Goal: Task Accomplishment & Management: Manage account settings

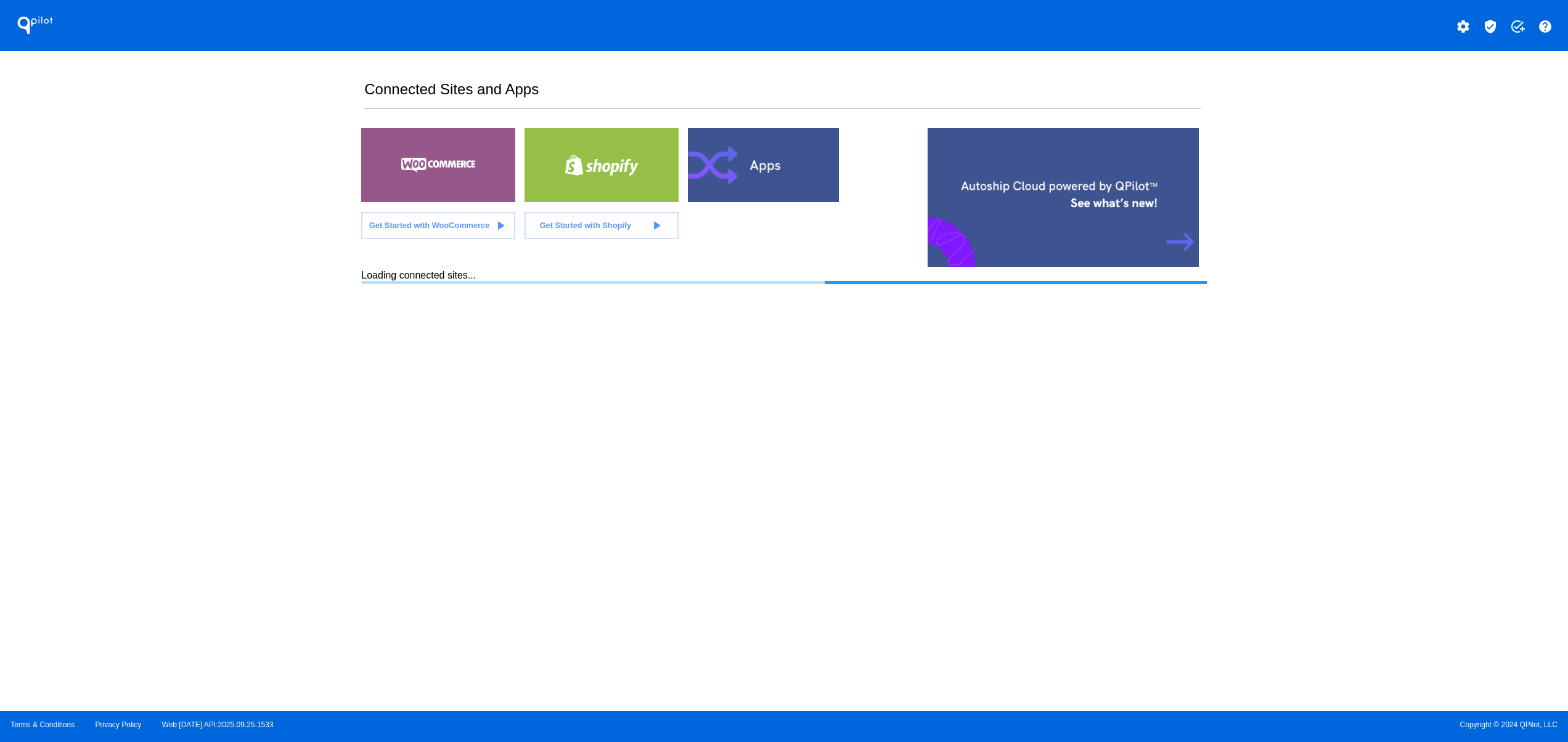
click at [894, 571] on section "Connected Sites and Apps Get Started with WooCommerce play_arrow Get Started wi…" at bounding box center [784, 381] width 844 height 661
click at [828, 494] on section "Connected Sites and Apps Get Started with WooCommerce play_arrow Get Started wi…" at bounding box center [784, 381] width 844 height 661
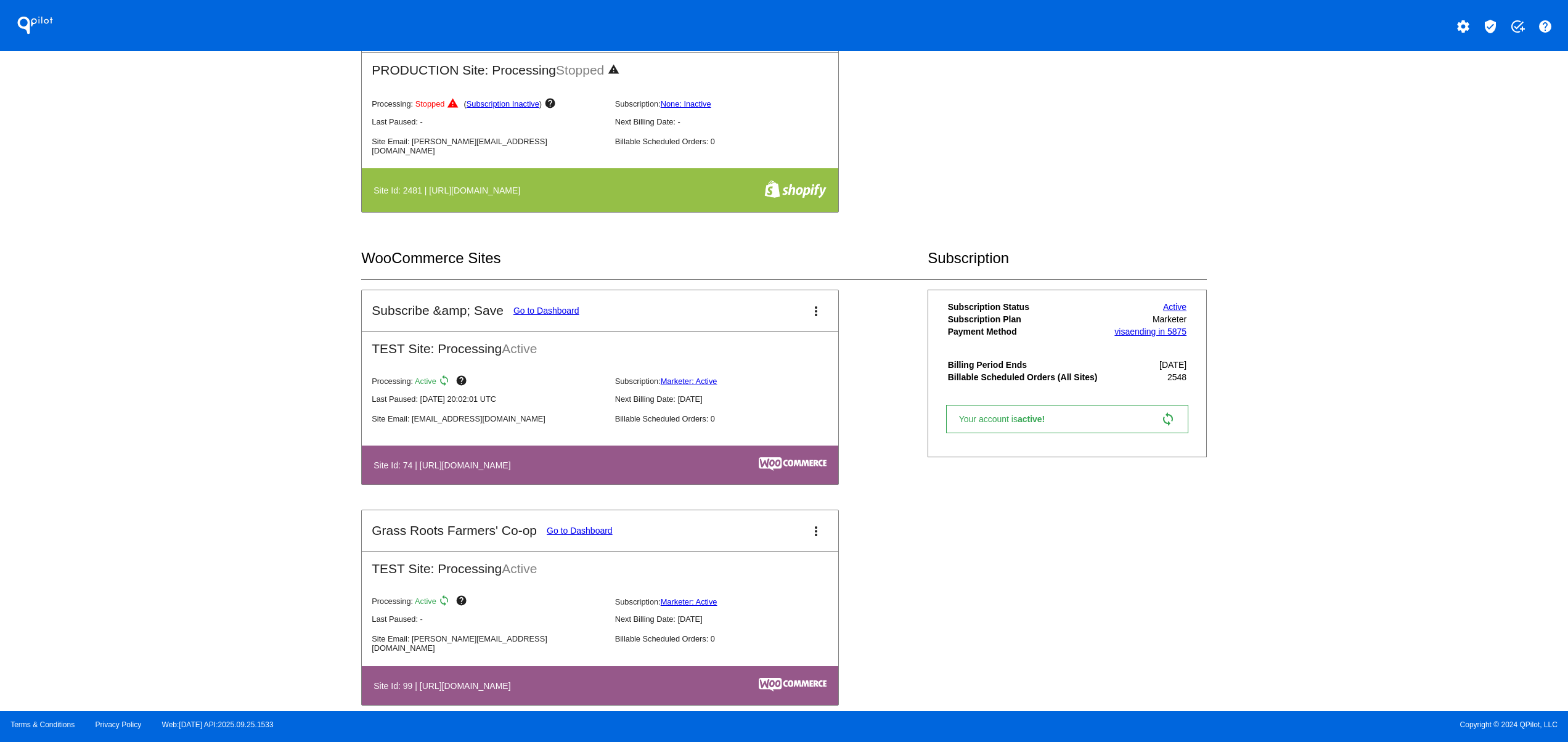
scroll to position [1233, 0]
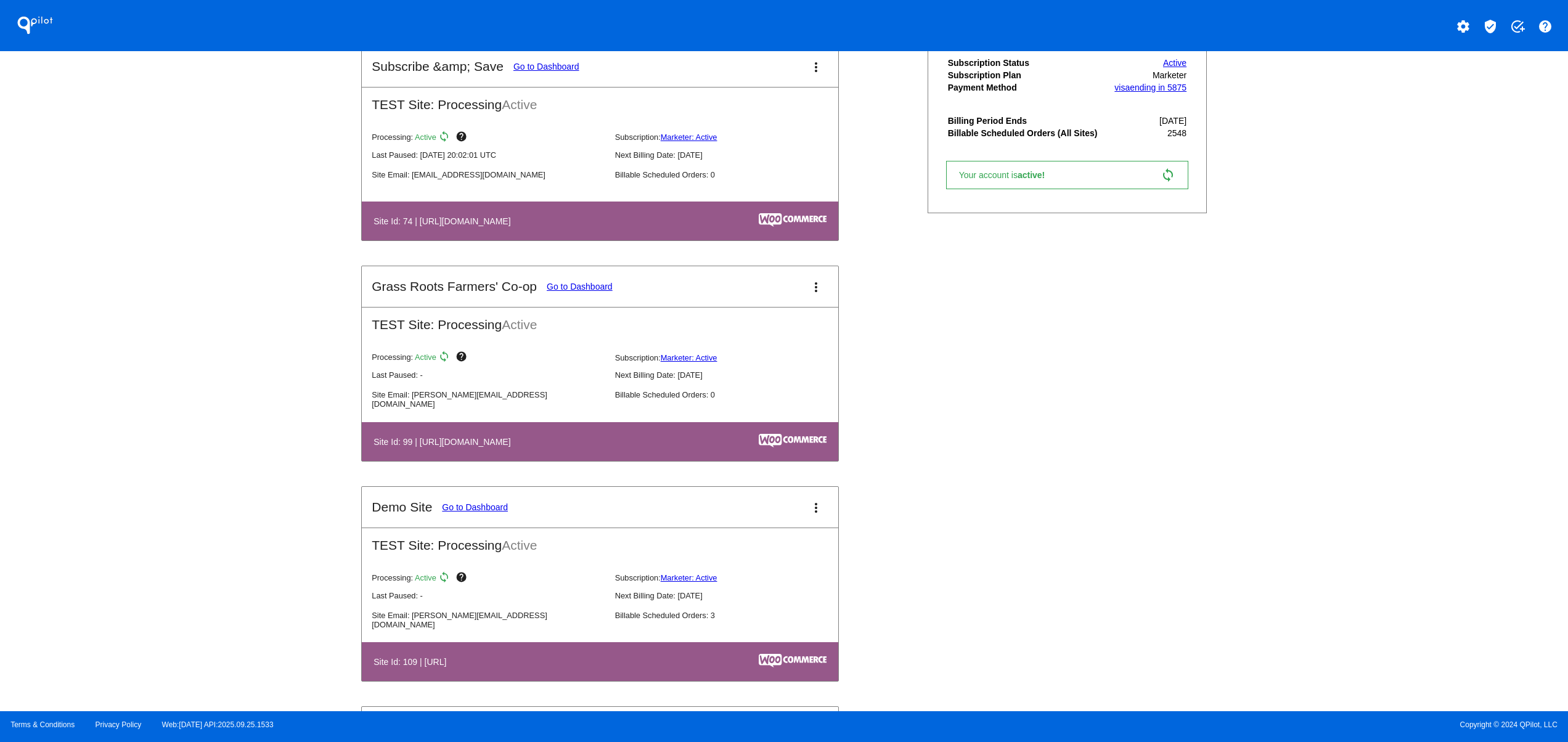
drag, startPoint x: 392, startPoint y: 215, endPoint x: 851, endPoint y: 247, distance: 460.1
click at [526, 216] on table "Site Id: 74 | https://subscribesave.wpengine.com" at bounding box center [599, 221] width 476 height 39
drag, startPoint x: 462, startPoint y: 240, endPoint x: 743, endPoint y: 267, distance: 282.3
click at [644, 230] on table "Site Id: 74 | https://subscribesave.wpengine.com" at bounding box center [599, 221] width 476 height 39
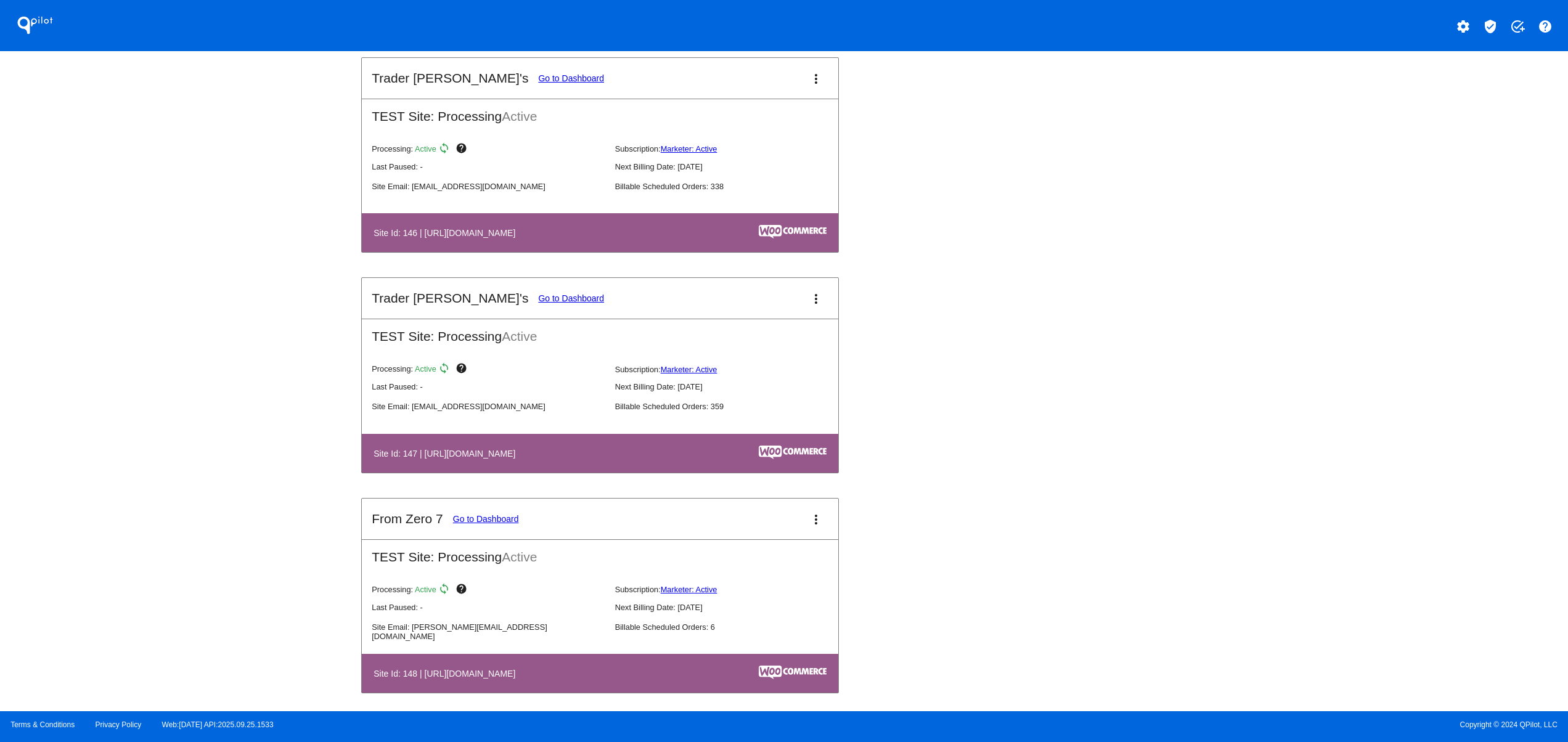
scroll to position [2466, 0]
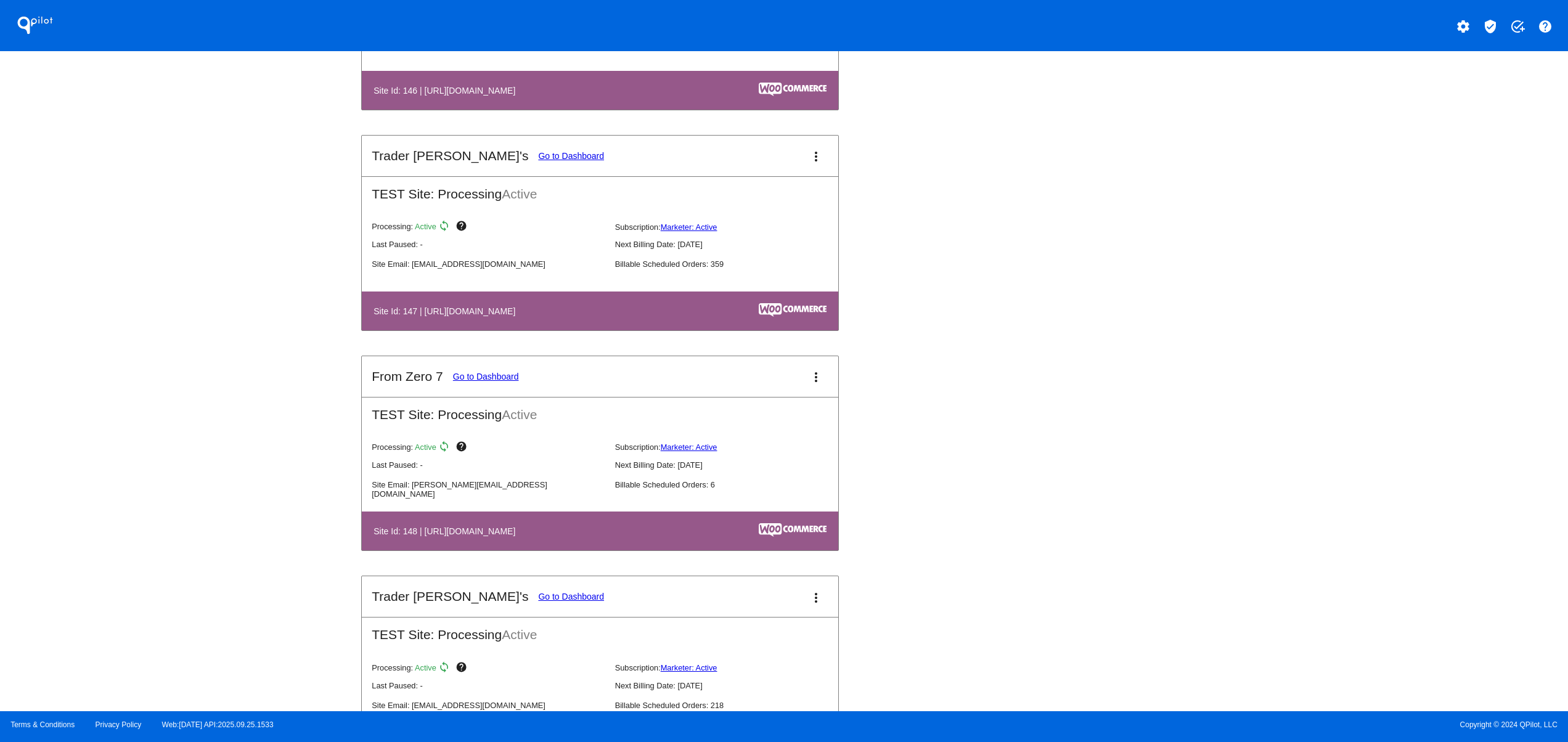
click at [538, 161] on link "Go to Dashboard" at bounding box center [570, 156] width 66 height 9
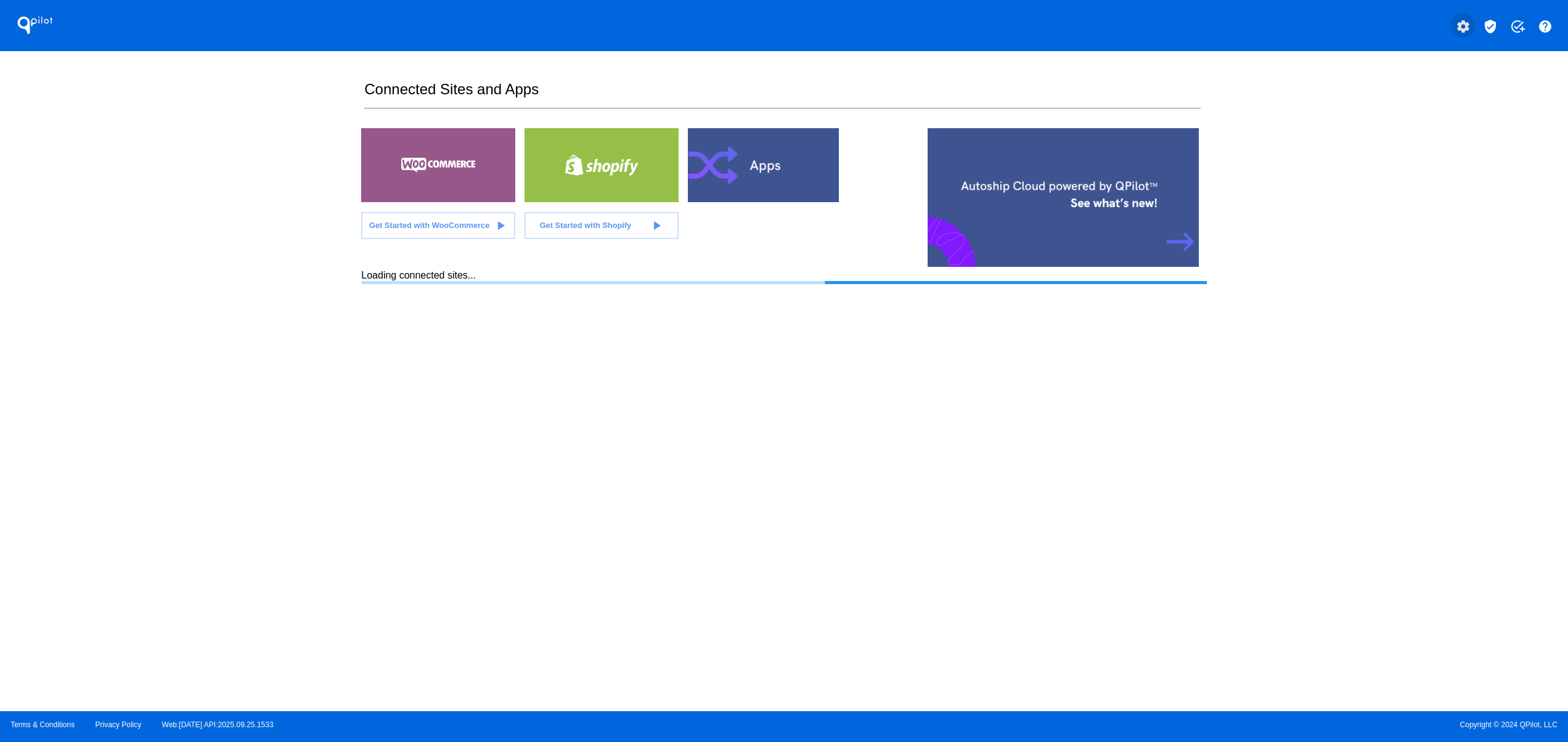
click at [1467, 32] on mat-icon "settings" at bounding box center [1463, 26] width 15 height 15
click at [1404, 82] on button "person Log out" at bounding box center [1417, 91] width 119 height 29
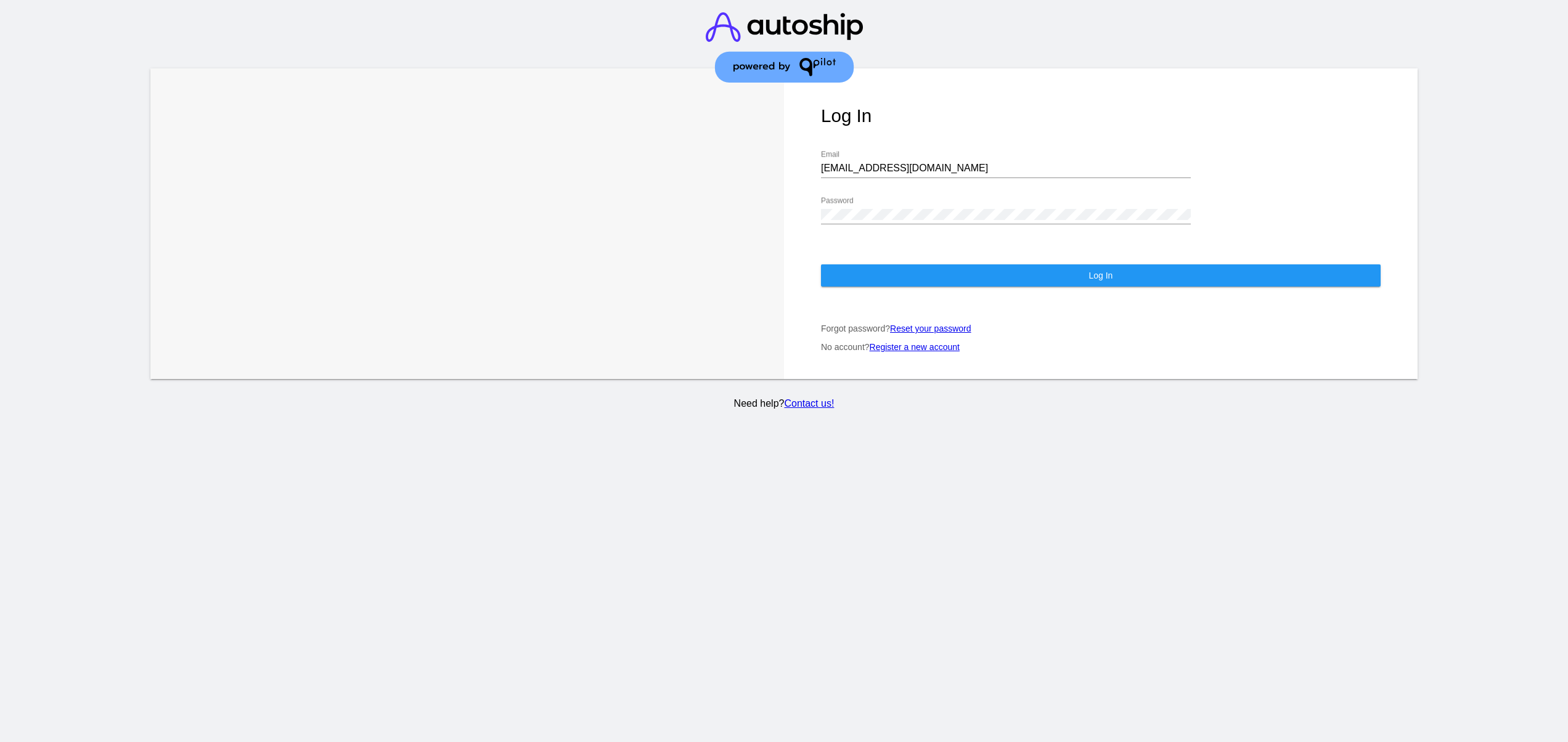
click at [909, 163] on input "support@patternsinthecloud.com" at bounding box center [1006, 168] width 370 height 11
type input "jr@patternsinthecloud.com"
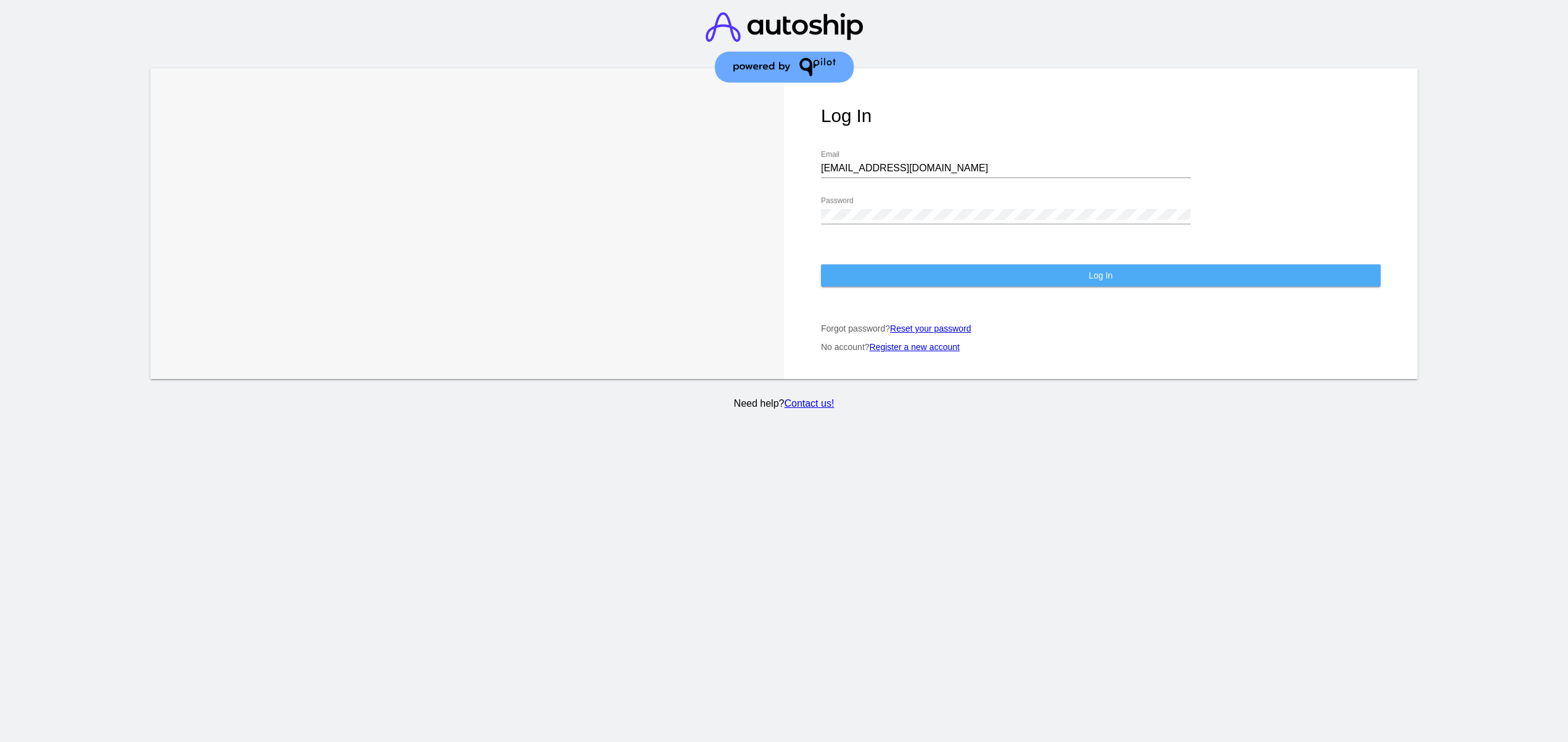
click at [898, 267] on button "Log In" at bounding box center [1101, 275] width 560 height 22
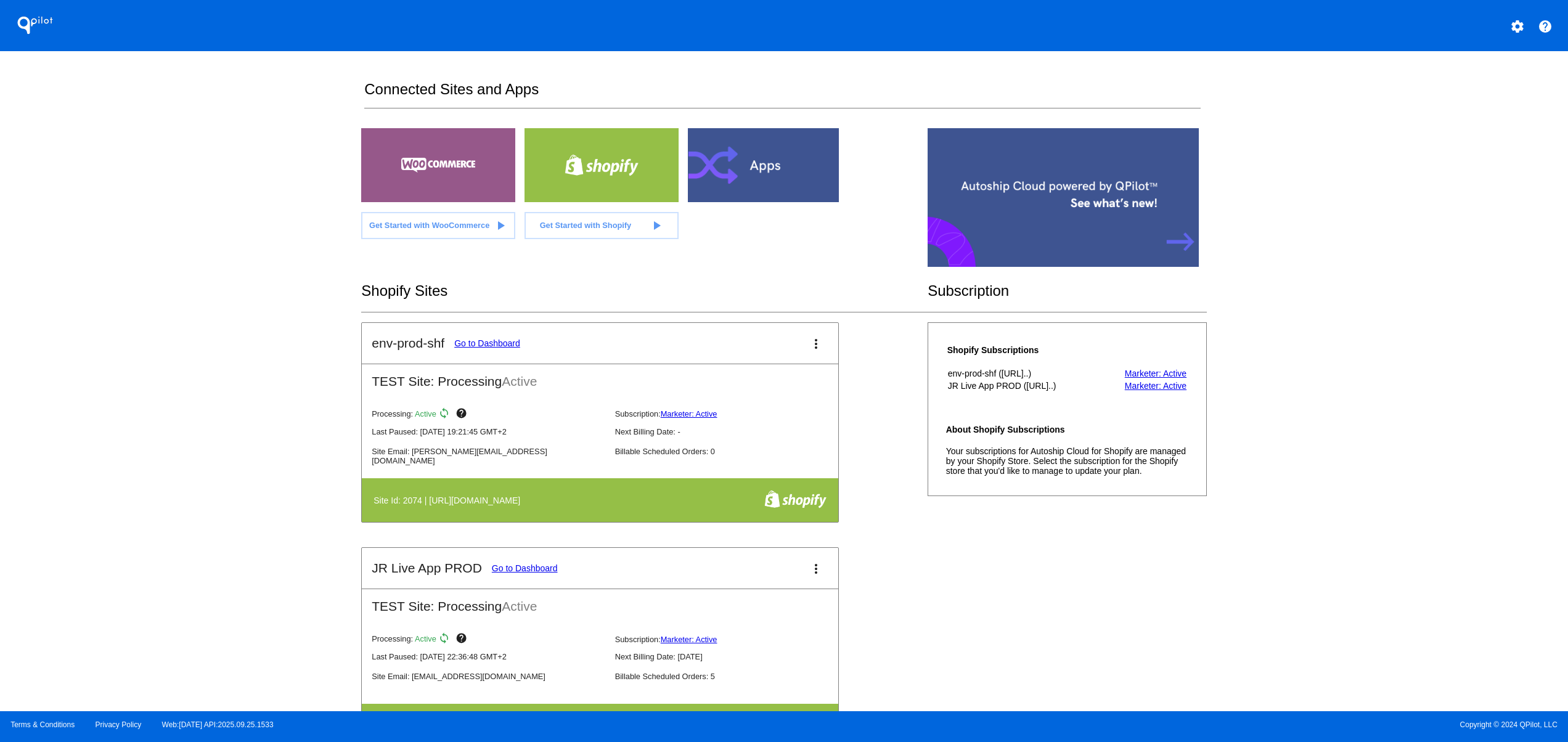
click at [1092, 629] on div "env-prod-shf Go to Dashboard more_vert TEST Site: Processing Active Processing:…" at bounding box center [784, 548] width 844 height 451
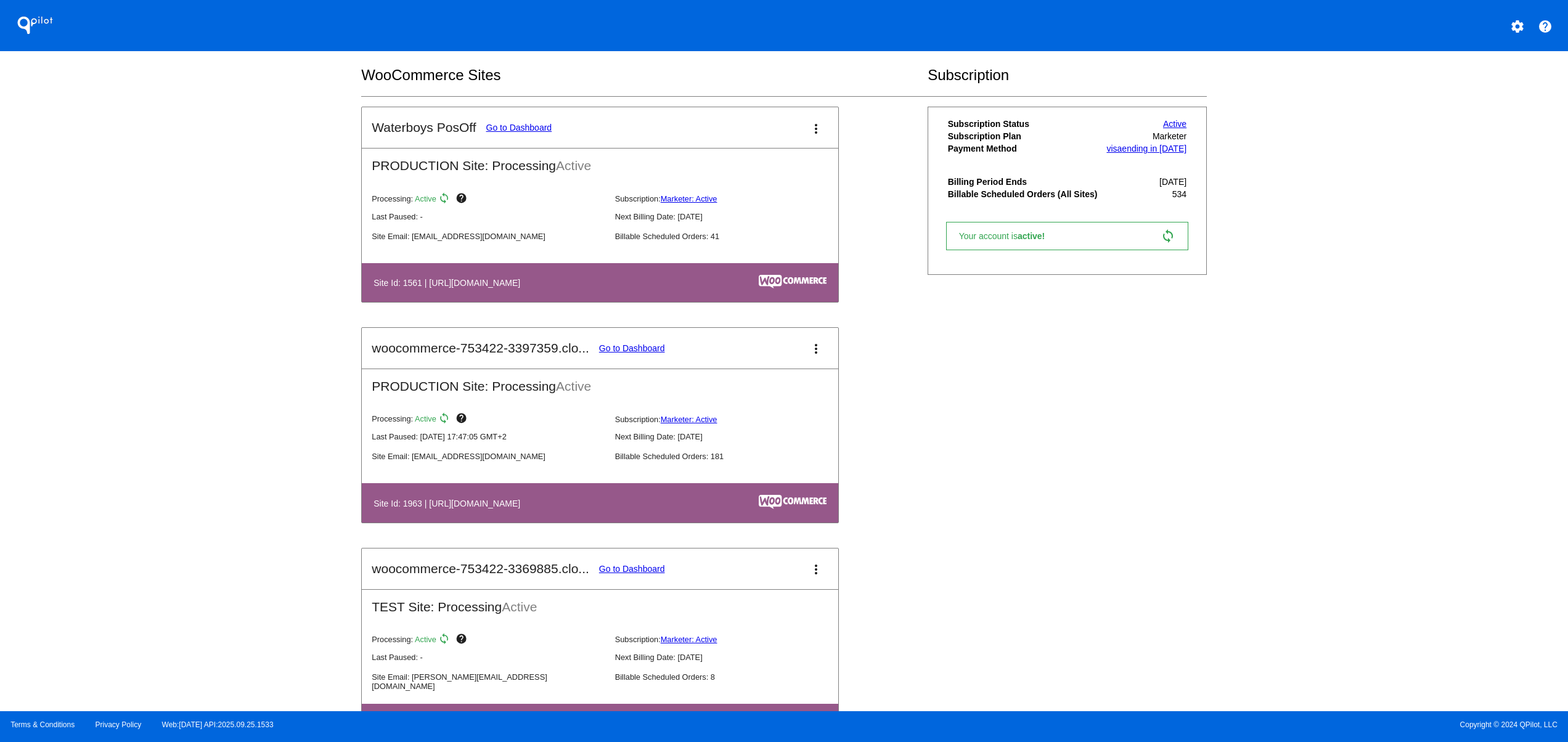
scroll to position [740, 0]
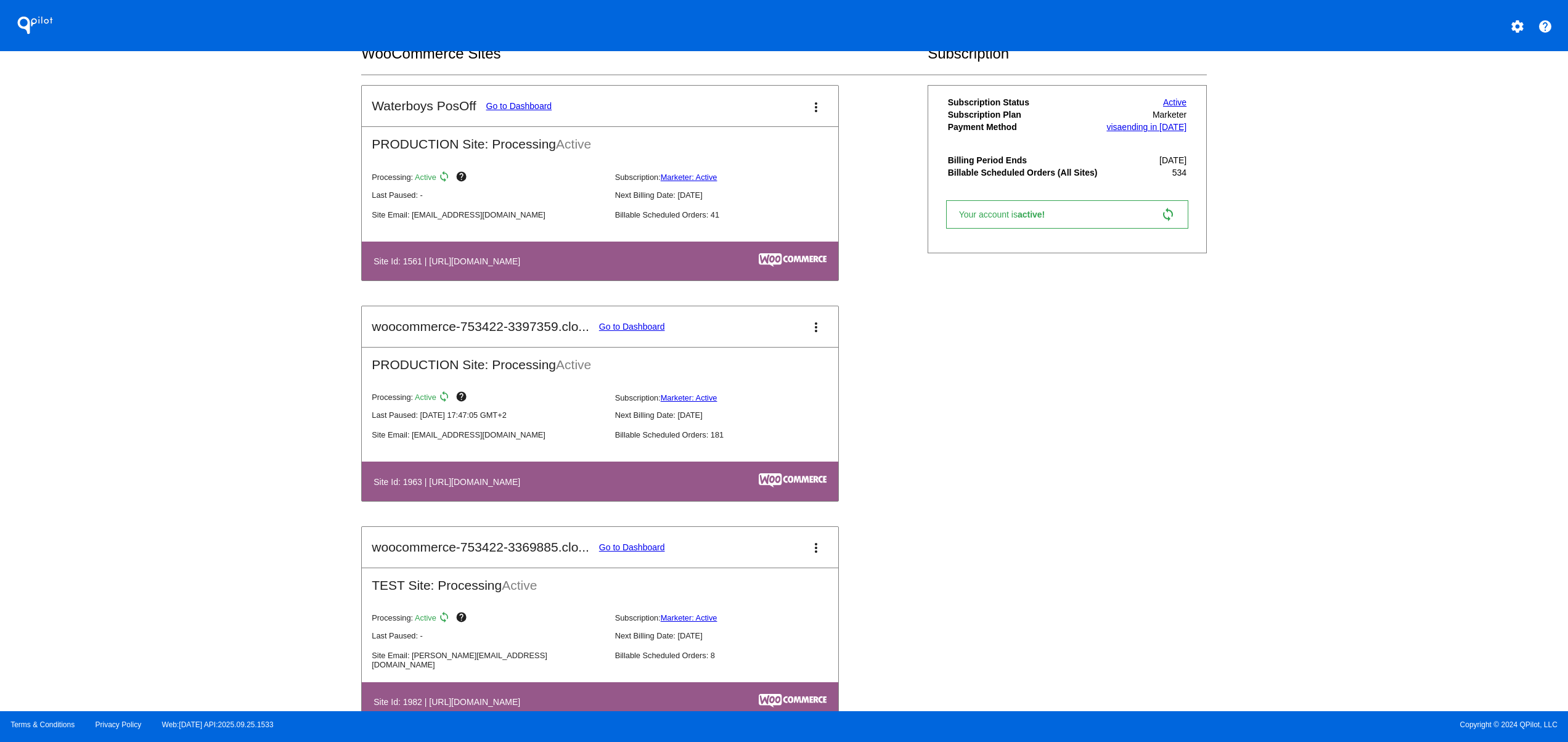
drag, startPoint x: 617, startPoint y: 488, endPoint x: 686, endPoint y: 492, distance: 69.1
click at [683, 490] on th "Site Id: 1963 | https://woocommerce-753422-3397359.cloudwaysapps.com" at bounding box center [529, 481] width 312 height 17
click at [633, 329] on link "Go to Dashboard" at bounding box center [632, 327] width 66 height 9
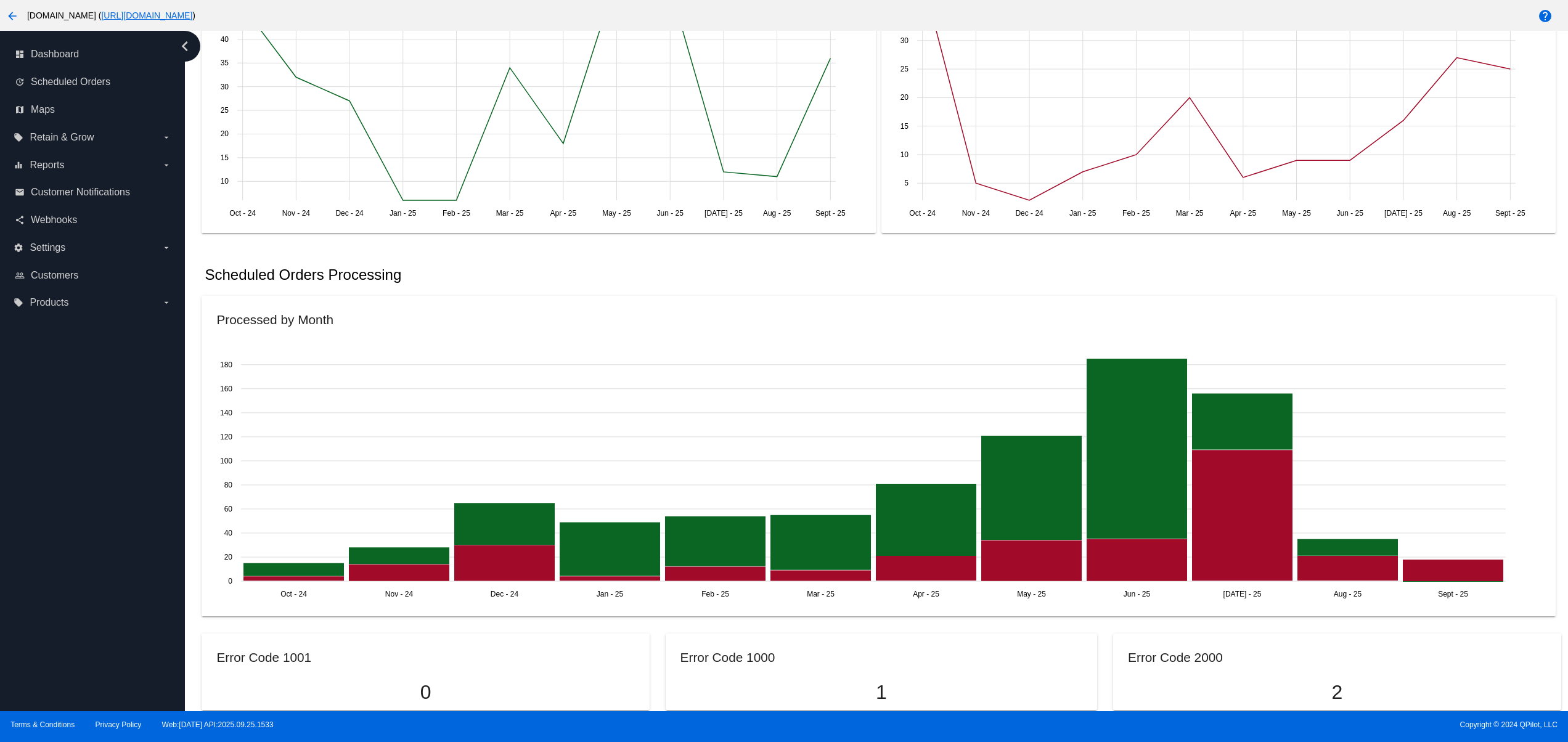
scroll to position [247, 0]
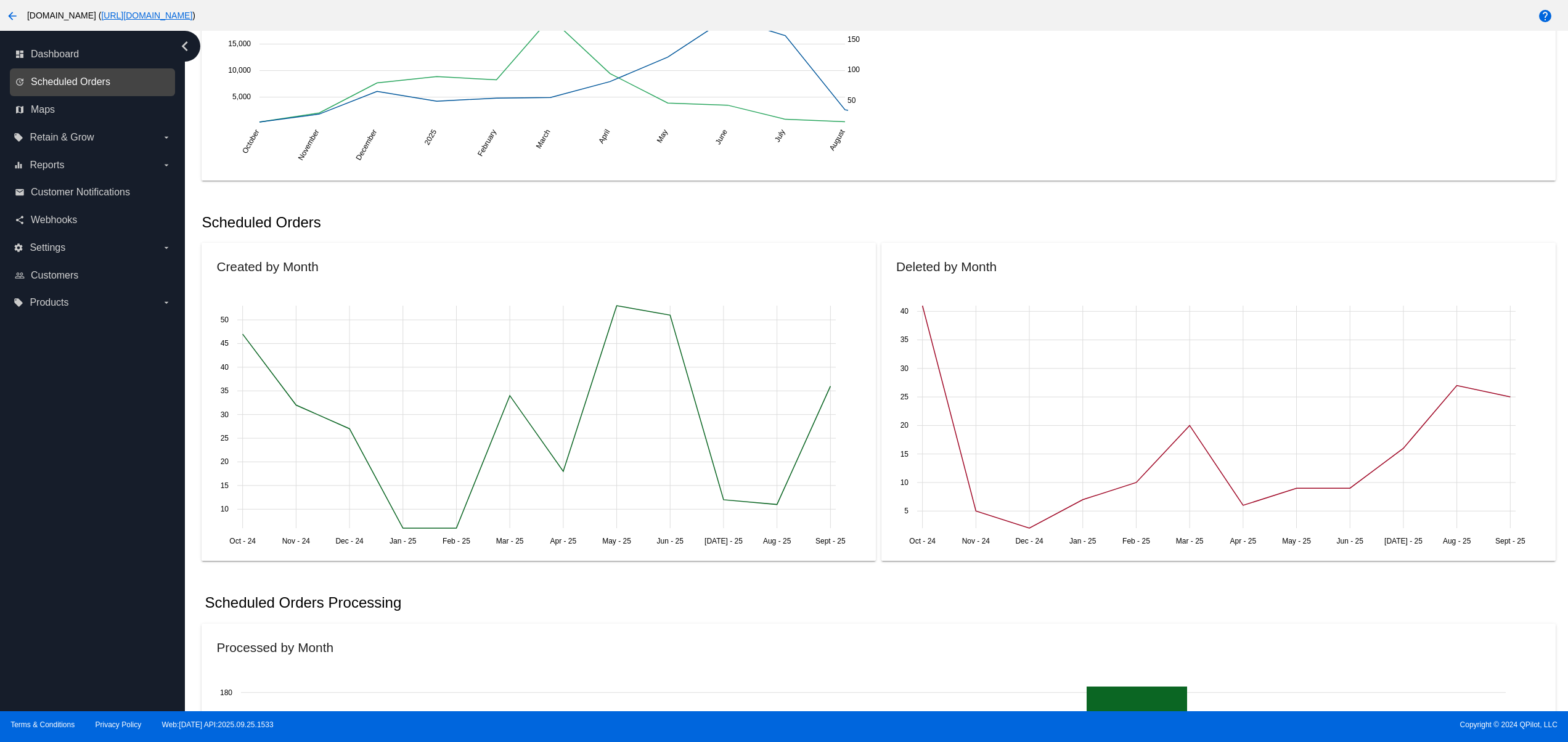
click at [90, 87] on span "Scheduled Orders" at bounding box center [70, 82] width 80 height 11
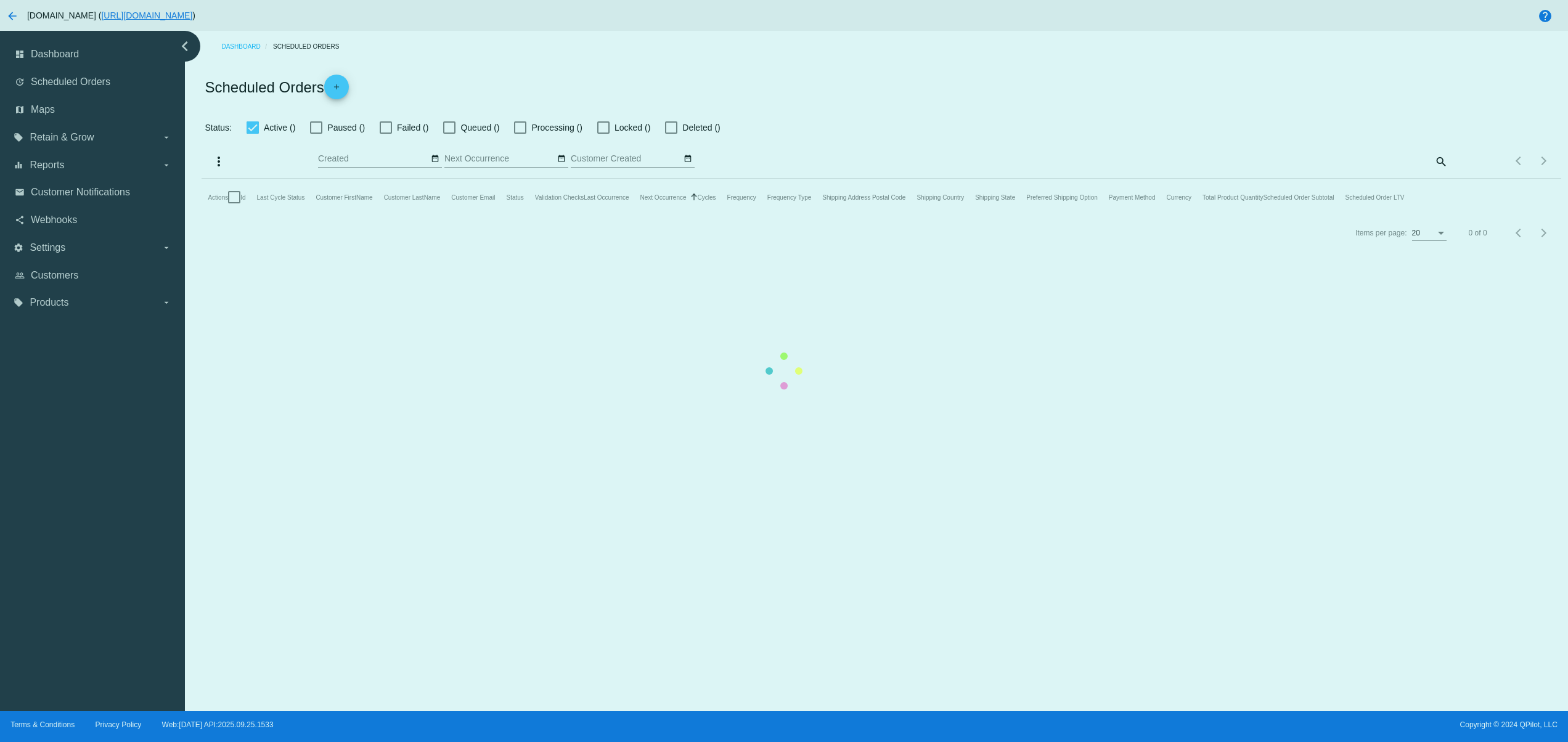
checkbox input "false"
type input "09/23/2025 - 09/24/2025"
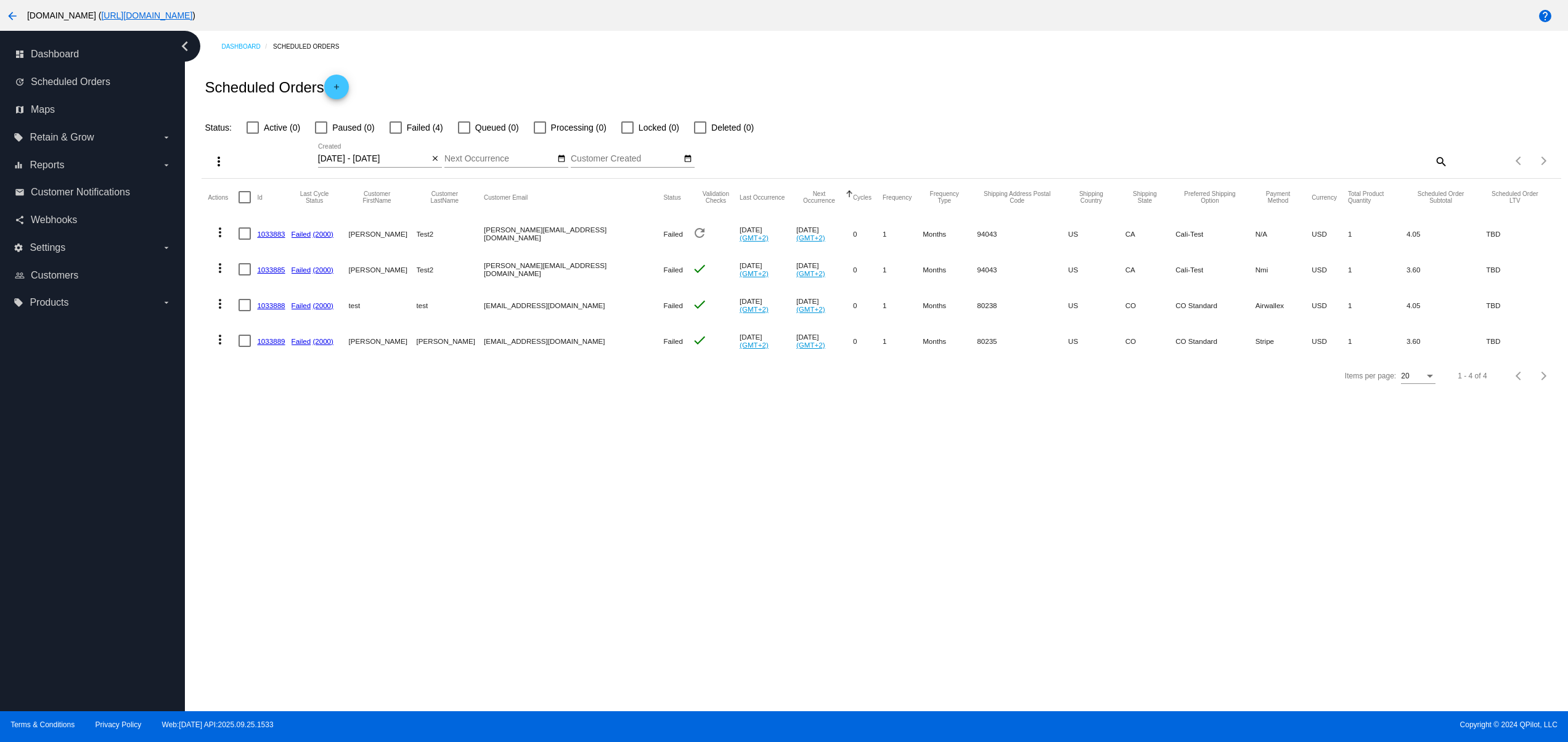
click at [8, 15] on mat-icon "arrow_back" at bounding box center [12, 16] width 15 height 15
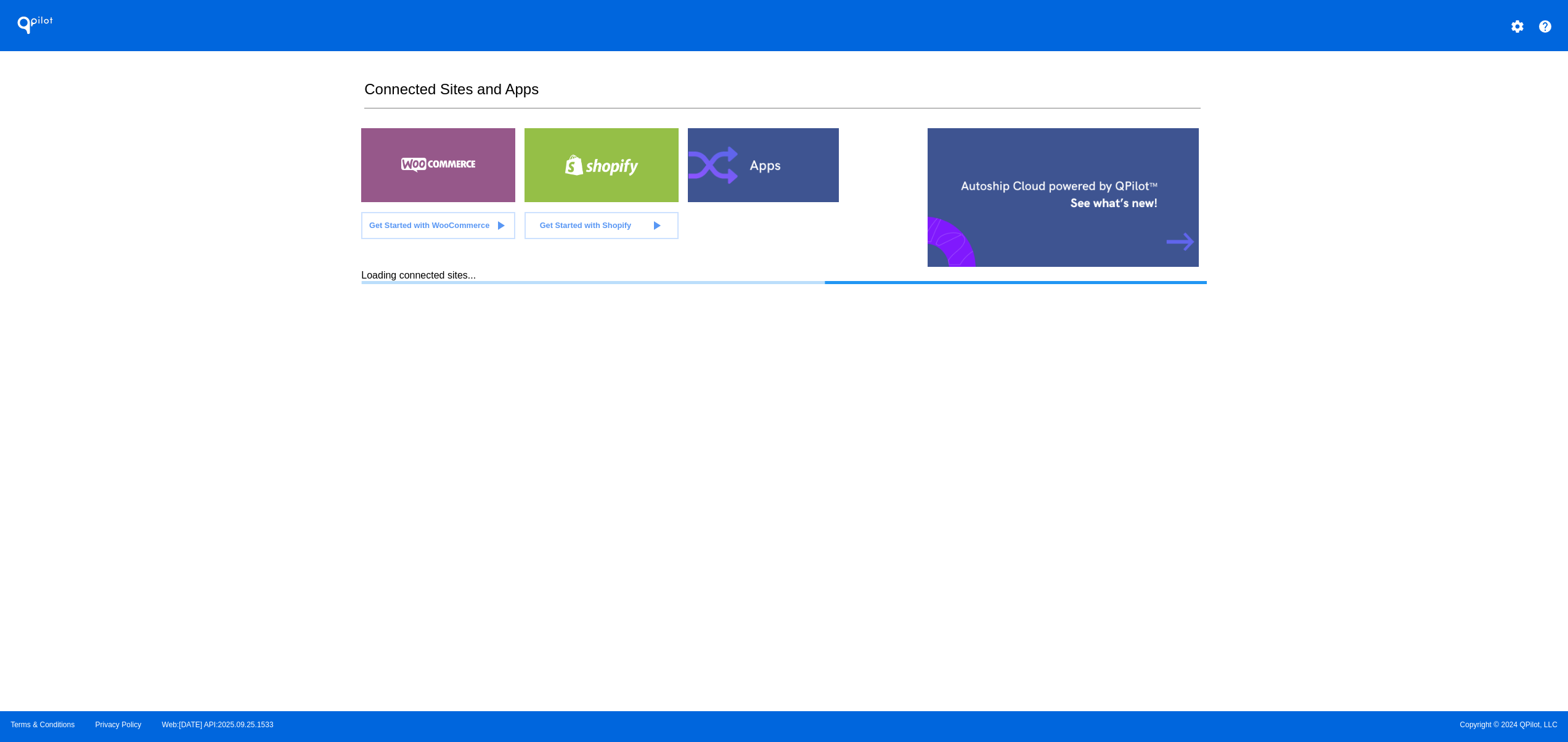
click at [1519, 17] on button "settings" at bounding box center [1517, 25] width 25 height 25
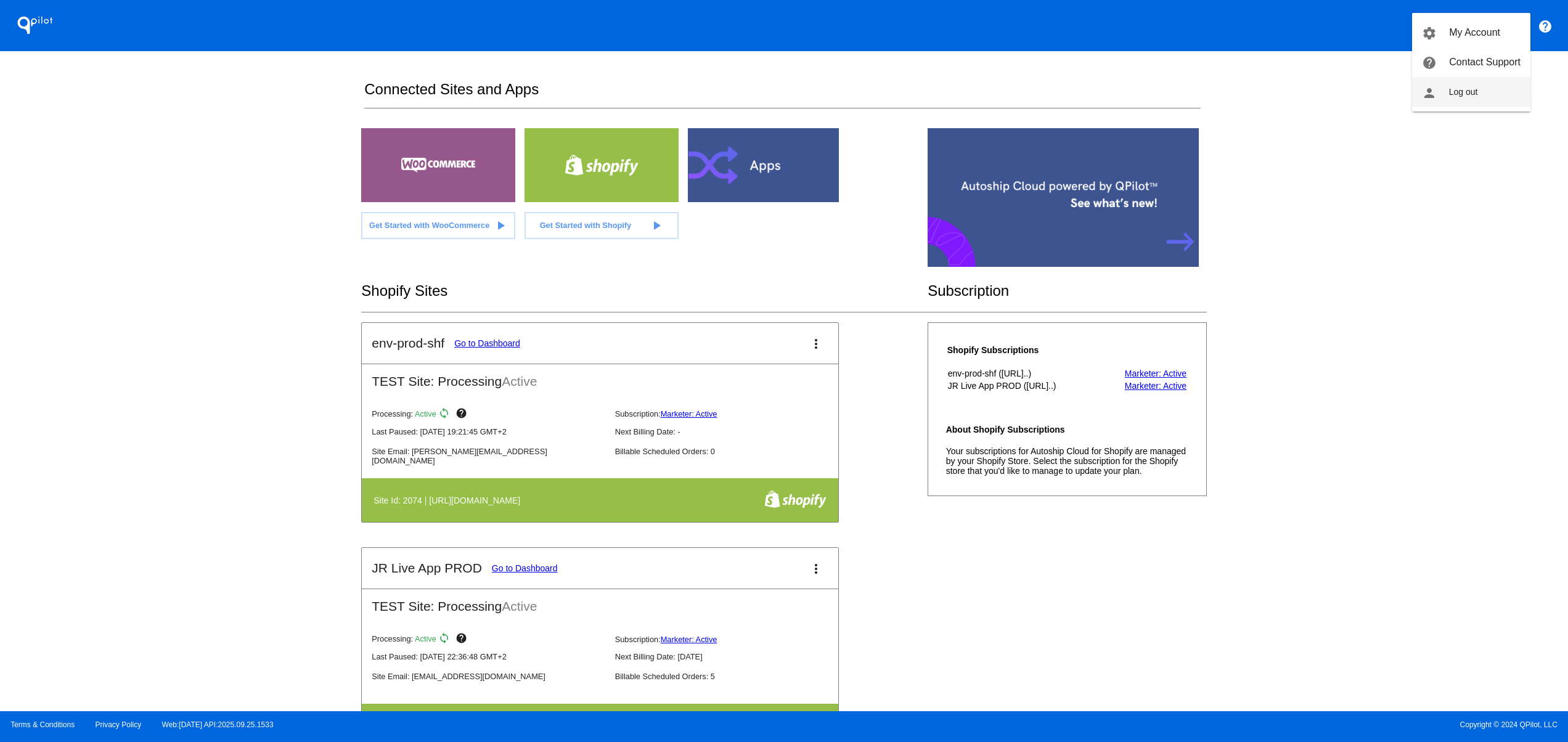
click at [1459, 92] on span "Log out" at bounding box center [1463, 92] width 29 height 9
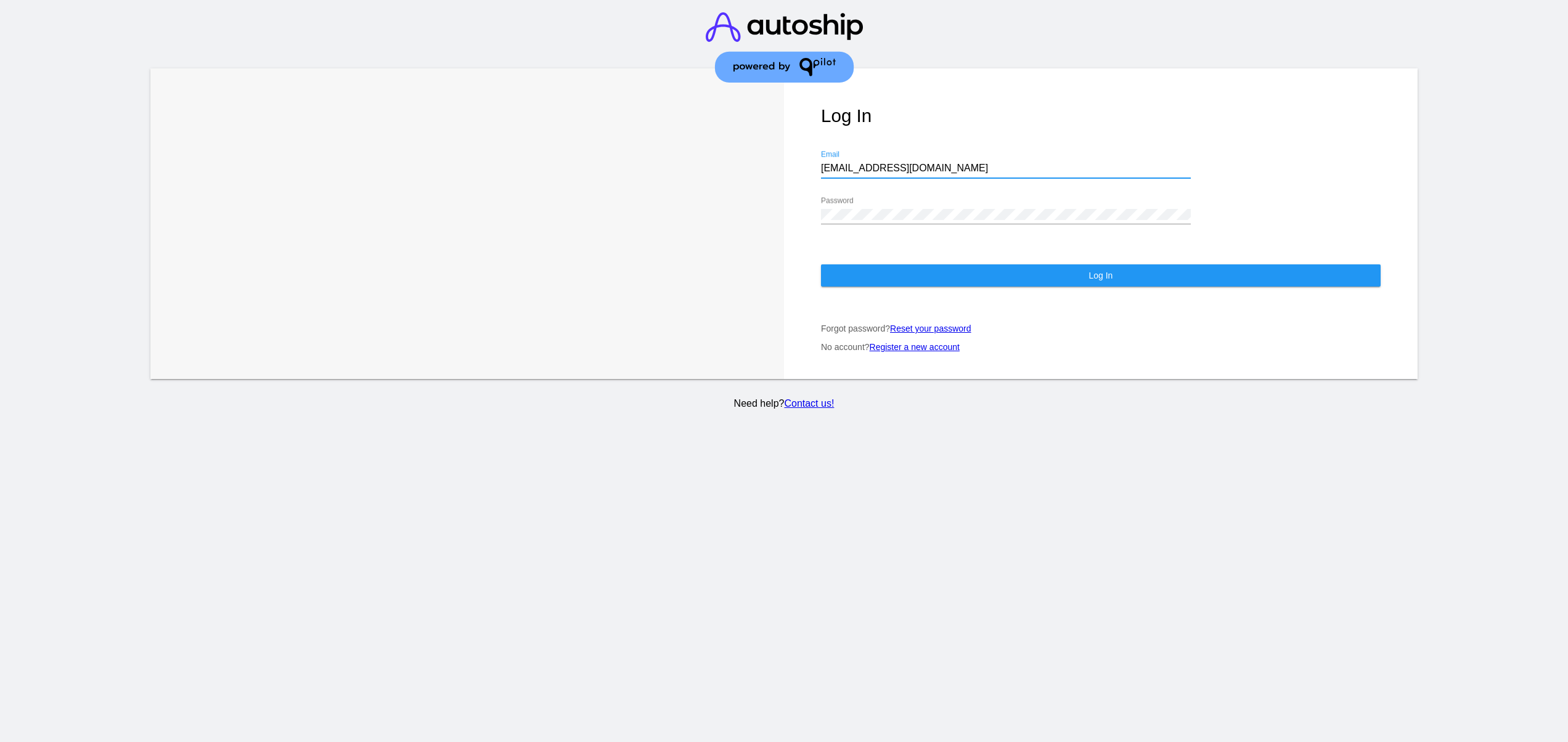
click at [873, 163] on input "jr@patternsinthecloud.com" at bounding box center [1006, 168] width 370 height 11
type input "support@patternsinthecloud.com"
click at [868, 248] on div "Log In support@patternsinthecloud.com Email Password Log In Forgot password? Re…" at bounding box center [1100, 224] width 633 height 311
click at [868, 264] on button "Log In" at bounding box center [1101, 275] width 560 height 22
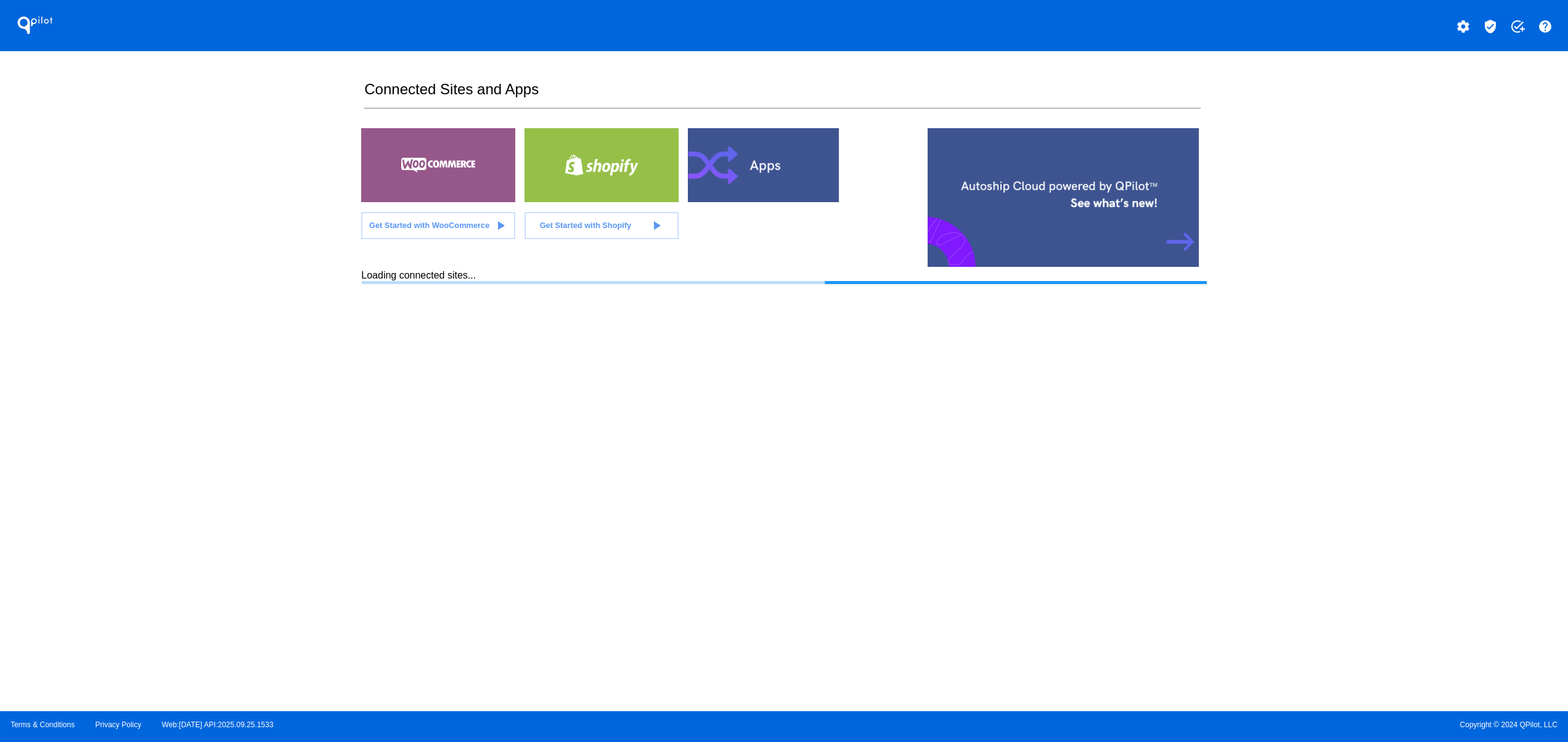
click at [821, 556] on section "Connected Sites and Apps Get Started with WooCommerce play_arrow Get Started wi…" at bounding box center [784, 381] width 844 height 661
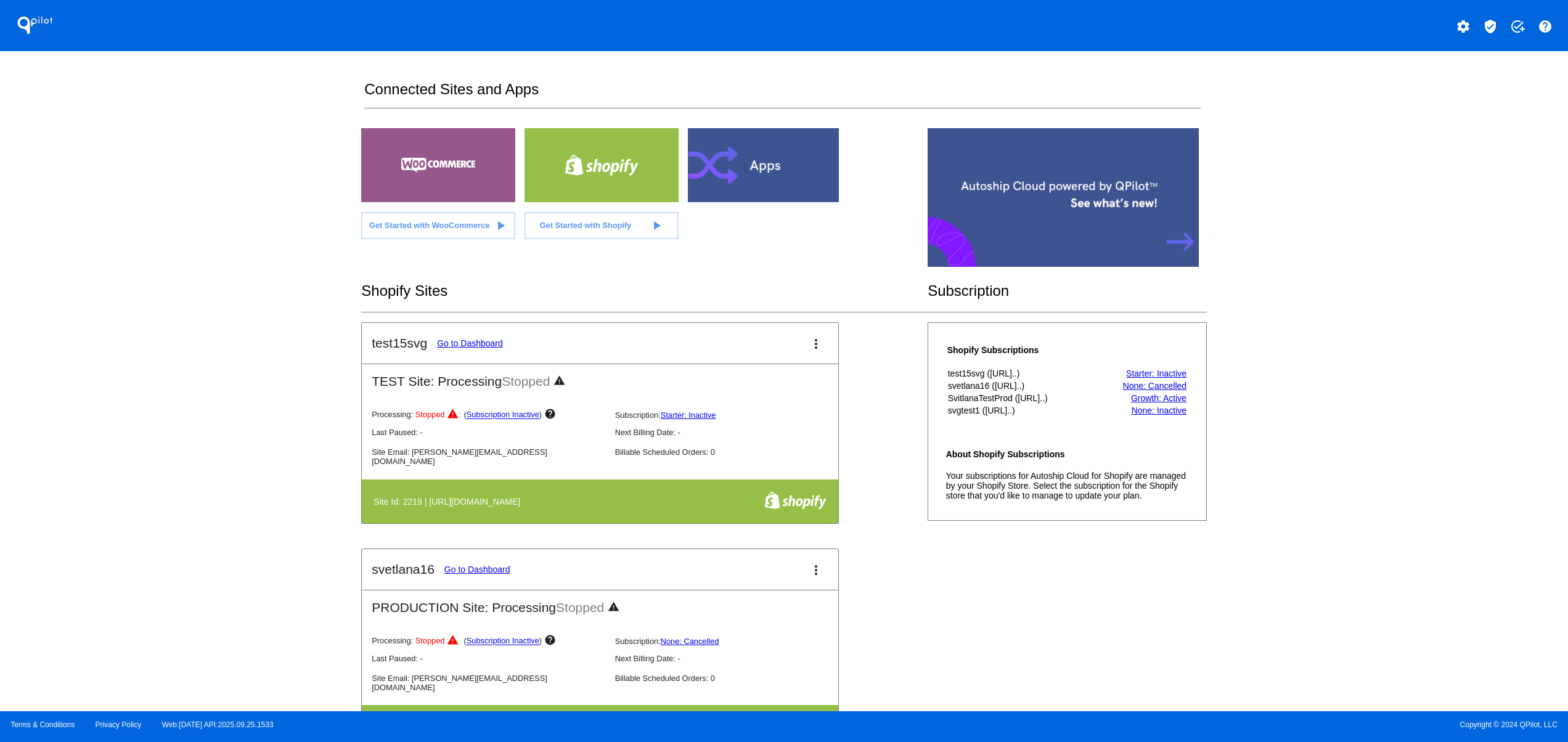
click at [693, 468] on div "Processing: Stopped warning ( Subscription Inactive ) help Subscription: Starte…" at bounding box center [609, 441] width 496 height 79
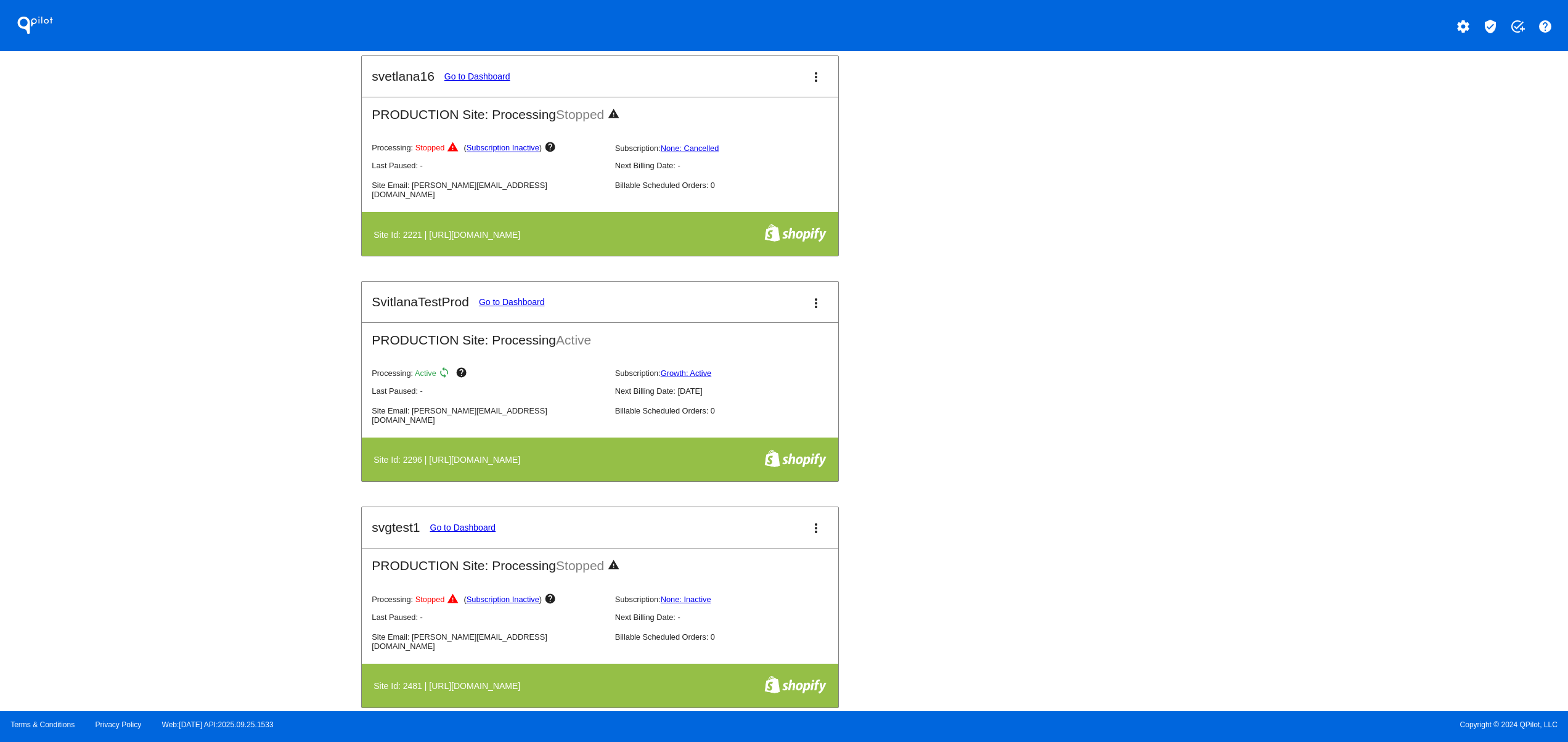
scroll to position [986, 0]
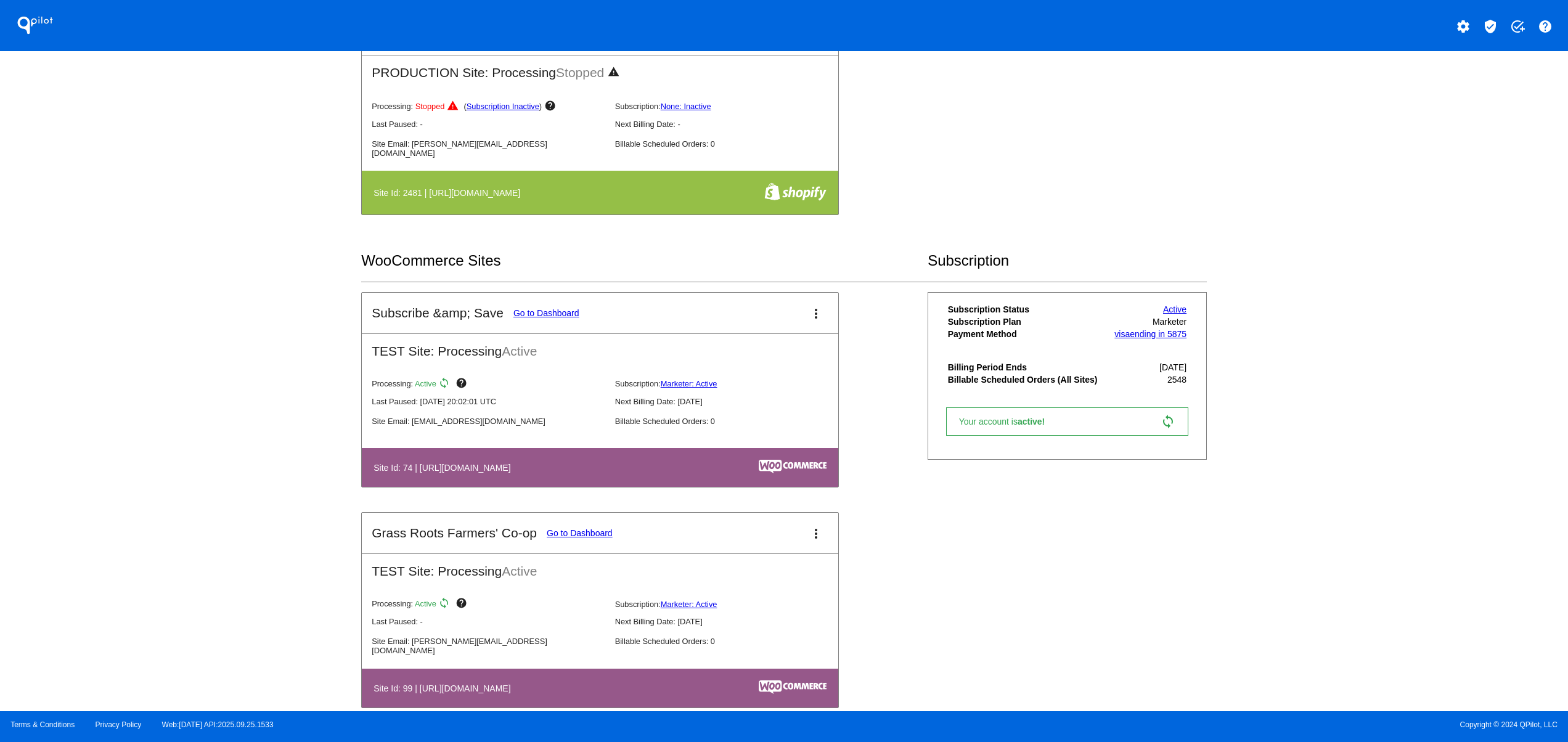
drag, startPoint x: 465, startPoint y: 490, endPoint x: 580, endPoint y: 501, distance: 115.5
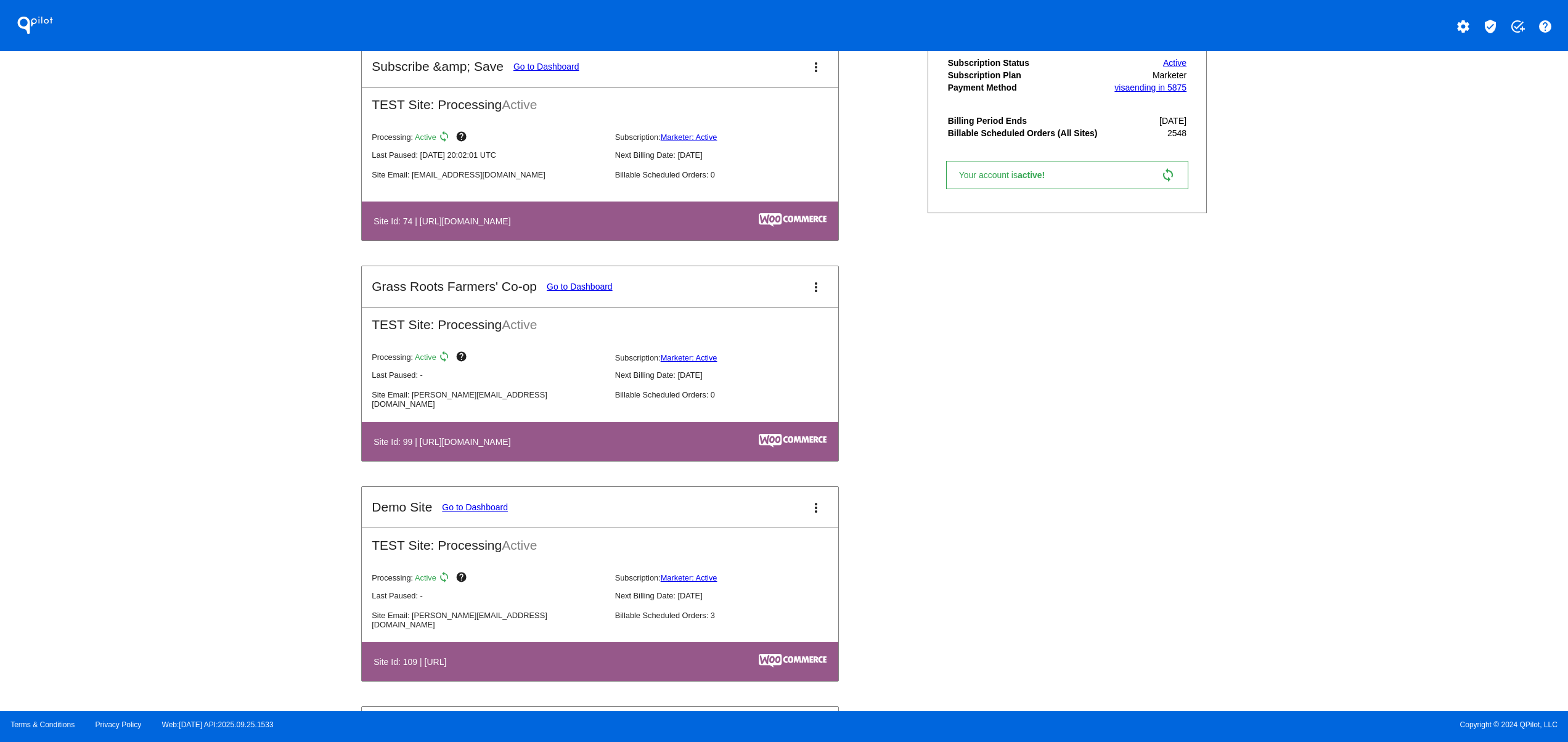
scroll to position [1479, 0]
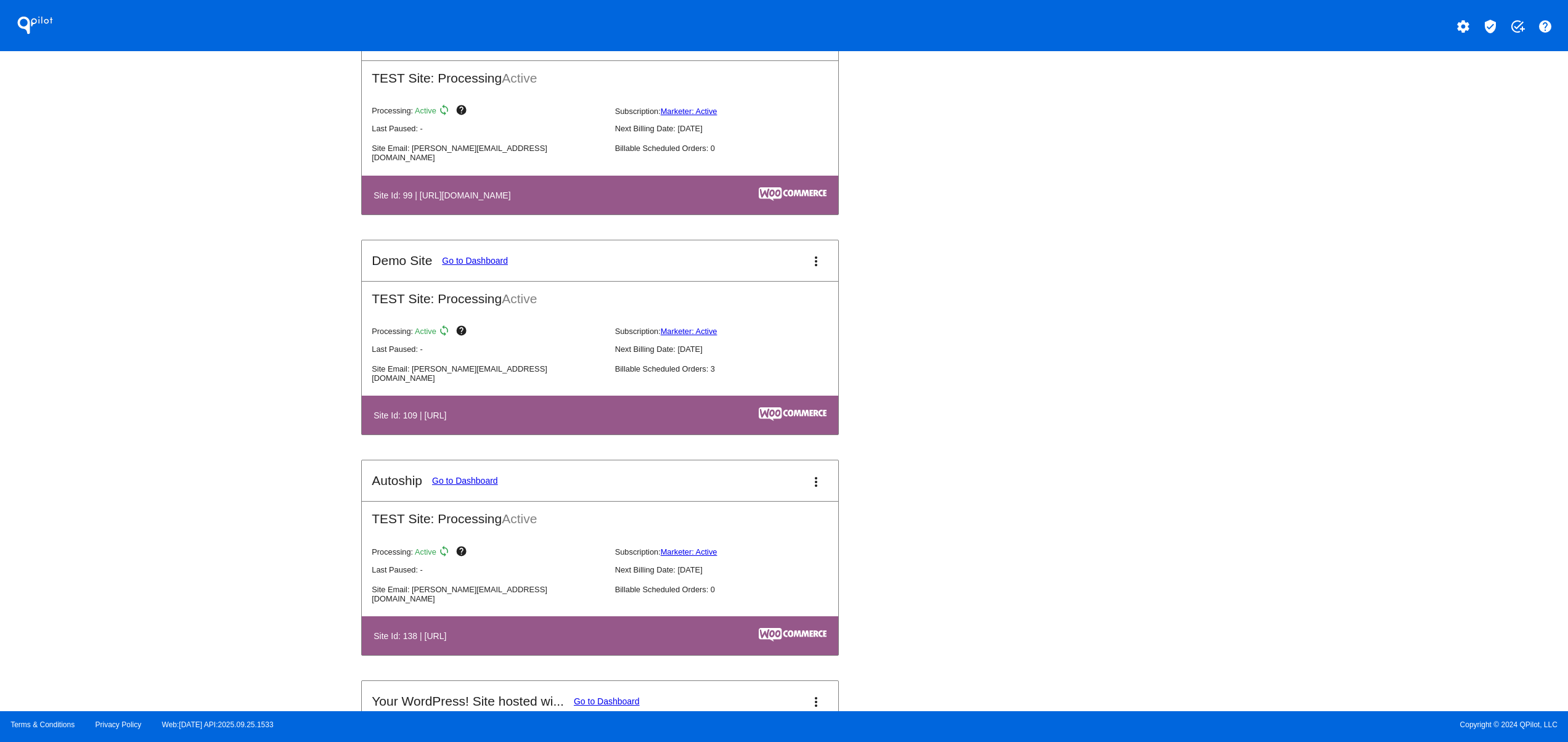
drag, startPoint x: 414, startPoint y: 661, endPoint x: 679, endPoint y: 669, distance: 265.1
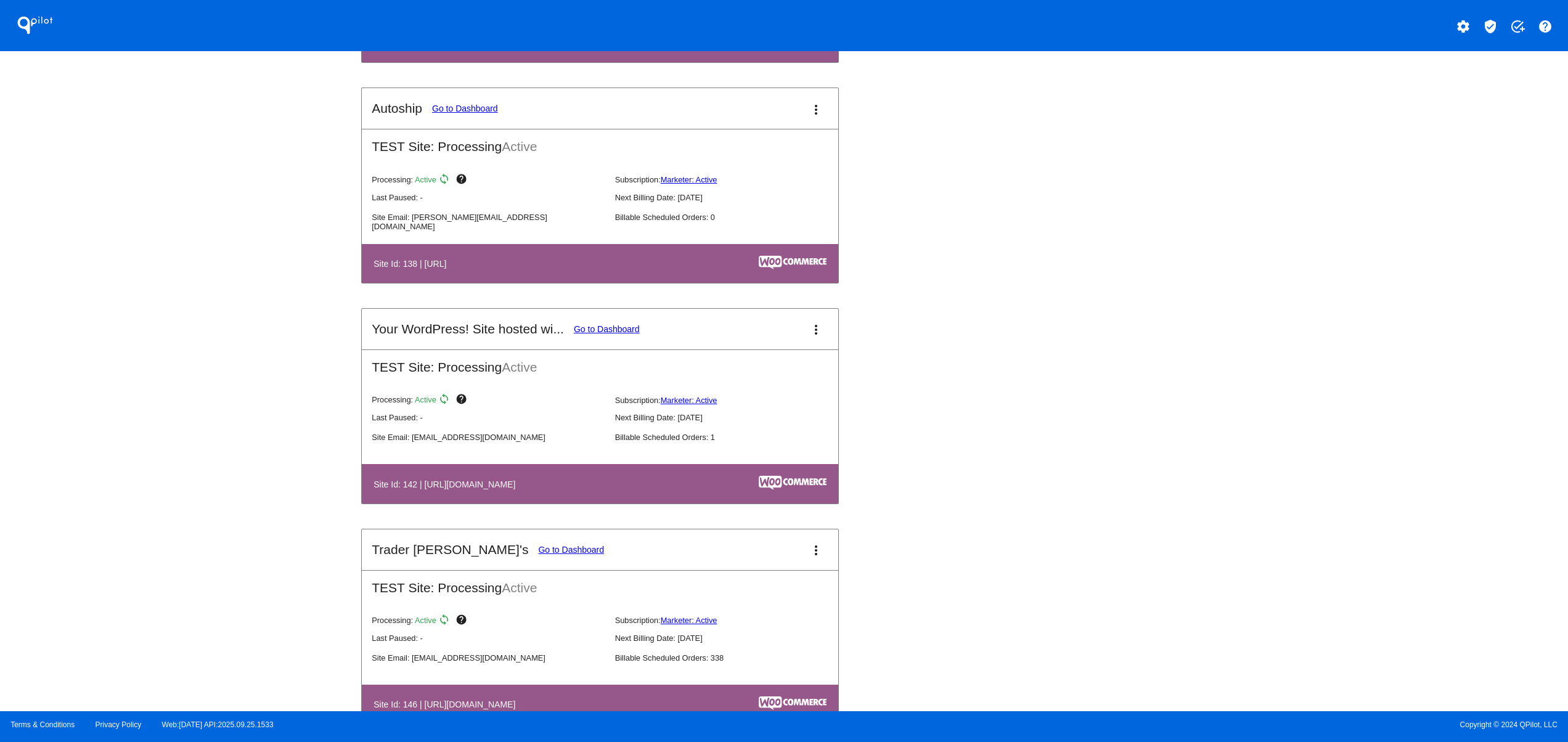
scroll to position [1973, 0]
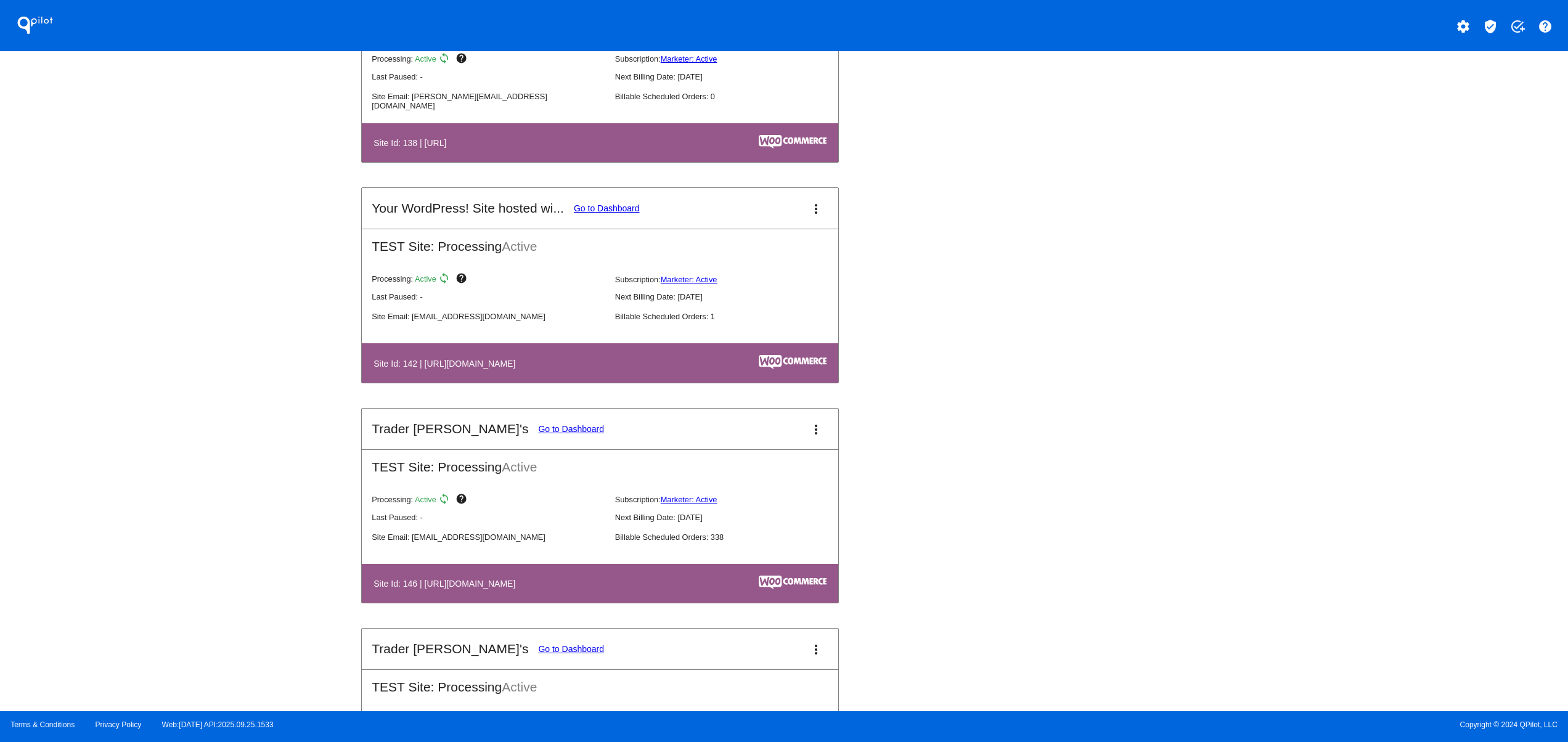
drag, startPoint x: 451, startPoint y: 596, endPoint x: 635, endPoint y: 600, distance: 184.0
click at [600, 592] on th "Site Id: 146 | https://tjclone2.staging.wpengine.com" at bounding box center [527, 583] width 309 height 17
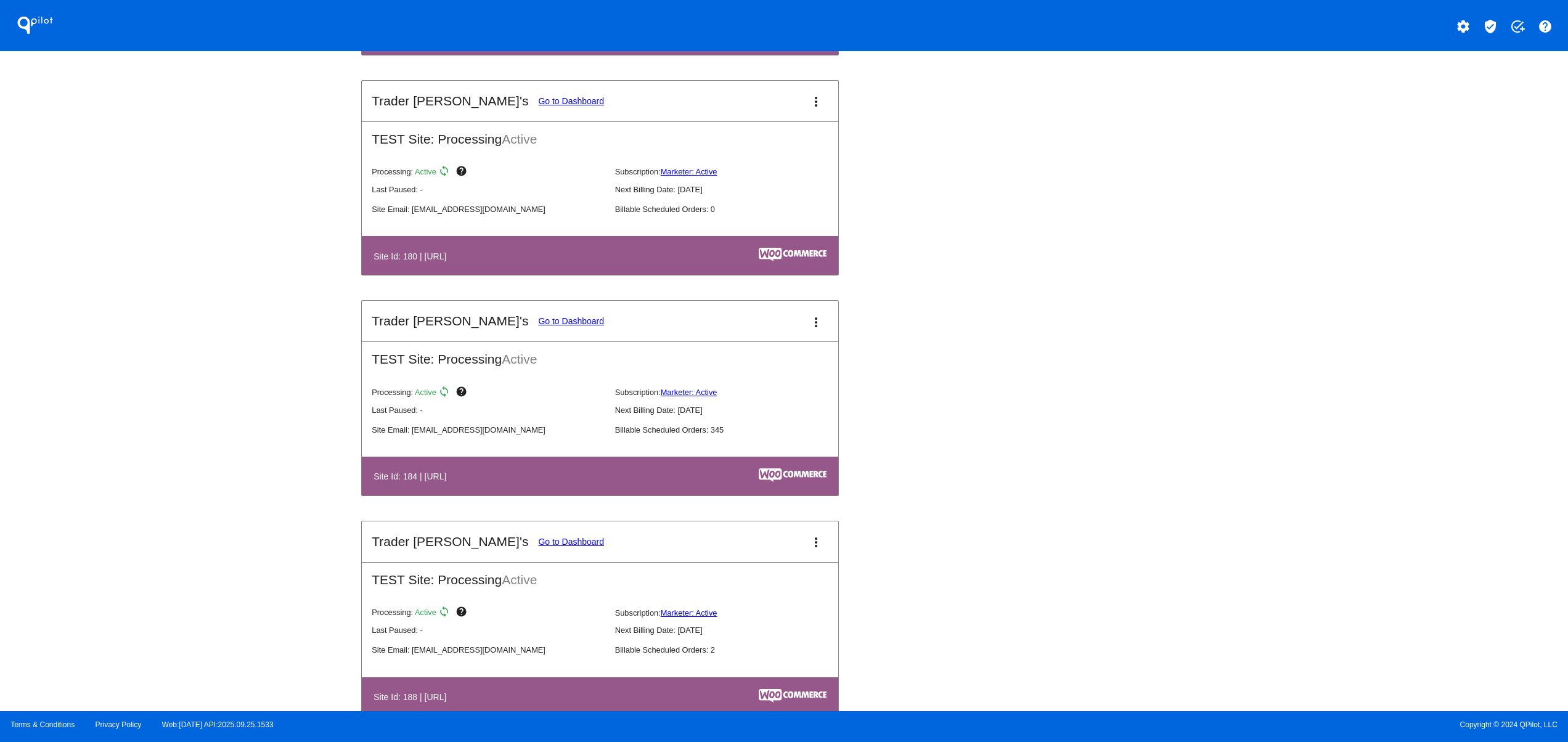
scroll to position [3206, 0]
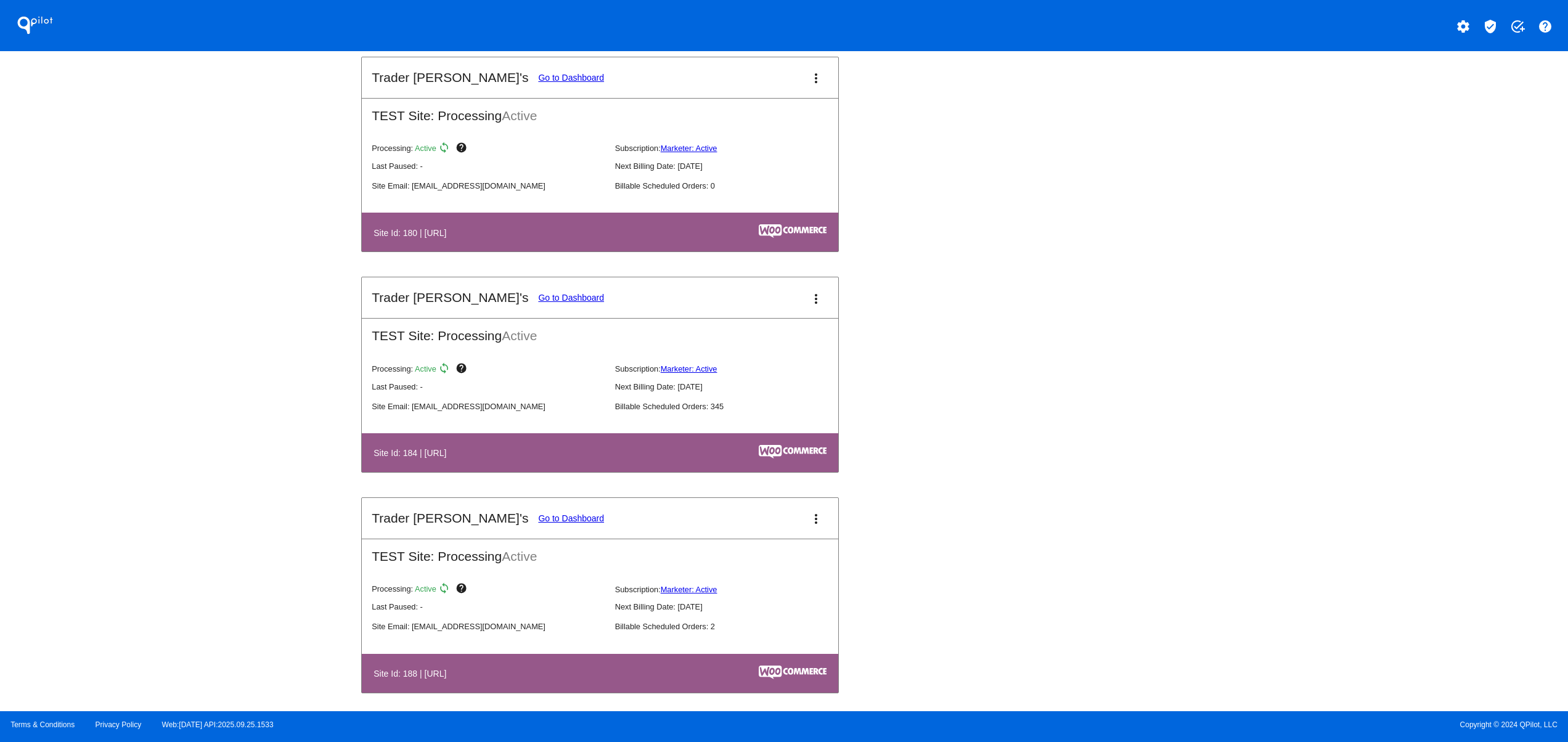
drag, startPoint x: 474, startPoint y: 475, endPoint x: 671, endPoint y: 482, distance: 197.1
click at [616, 461] on th "Site Id: 184 | http://localhost/staging-tjclone2" at bounding box center [495, 452] width 244 height 17
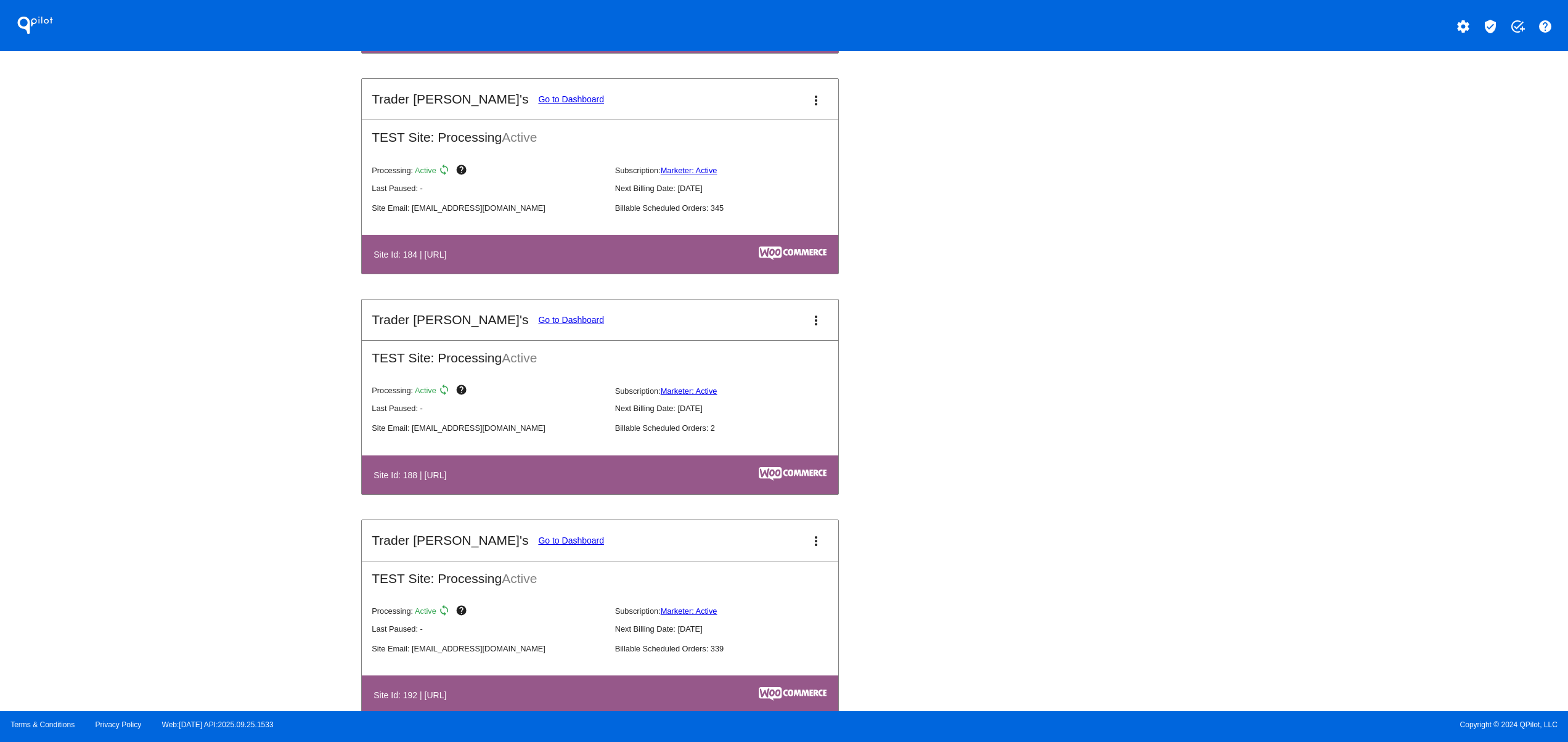
scroll to position [3452, 0]
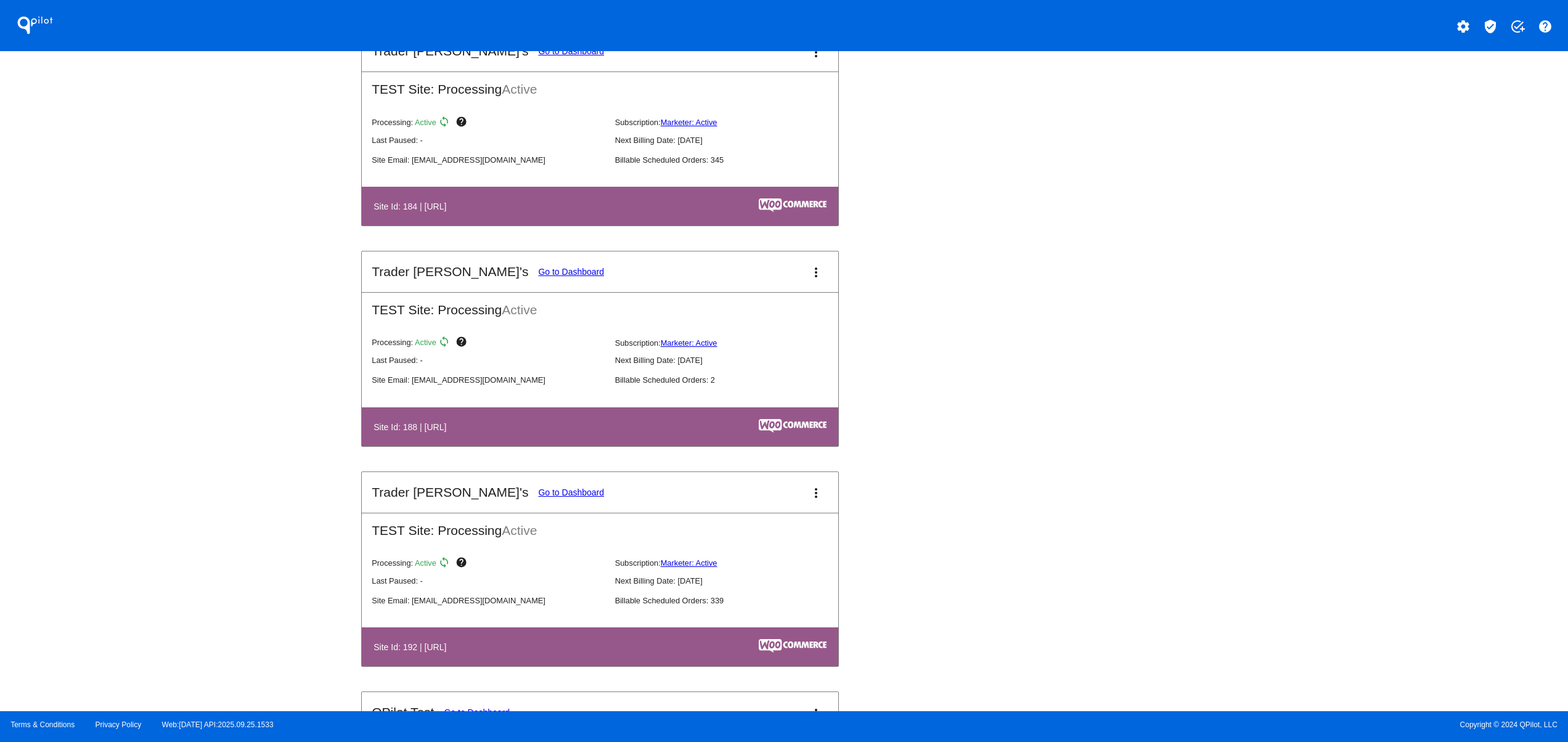
drag, startPoint x: 437, startPoint y: 455, endPoint x: 629, endPoint y: 479, distance: 193.5
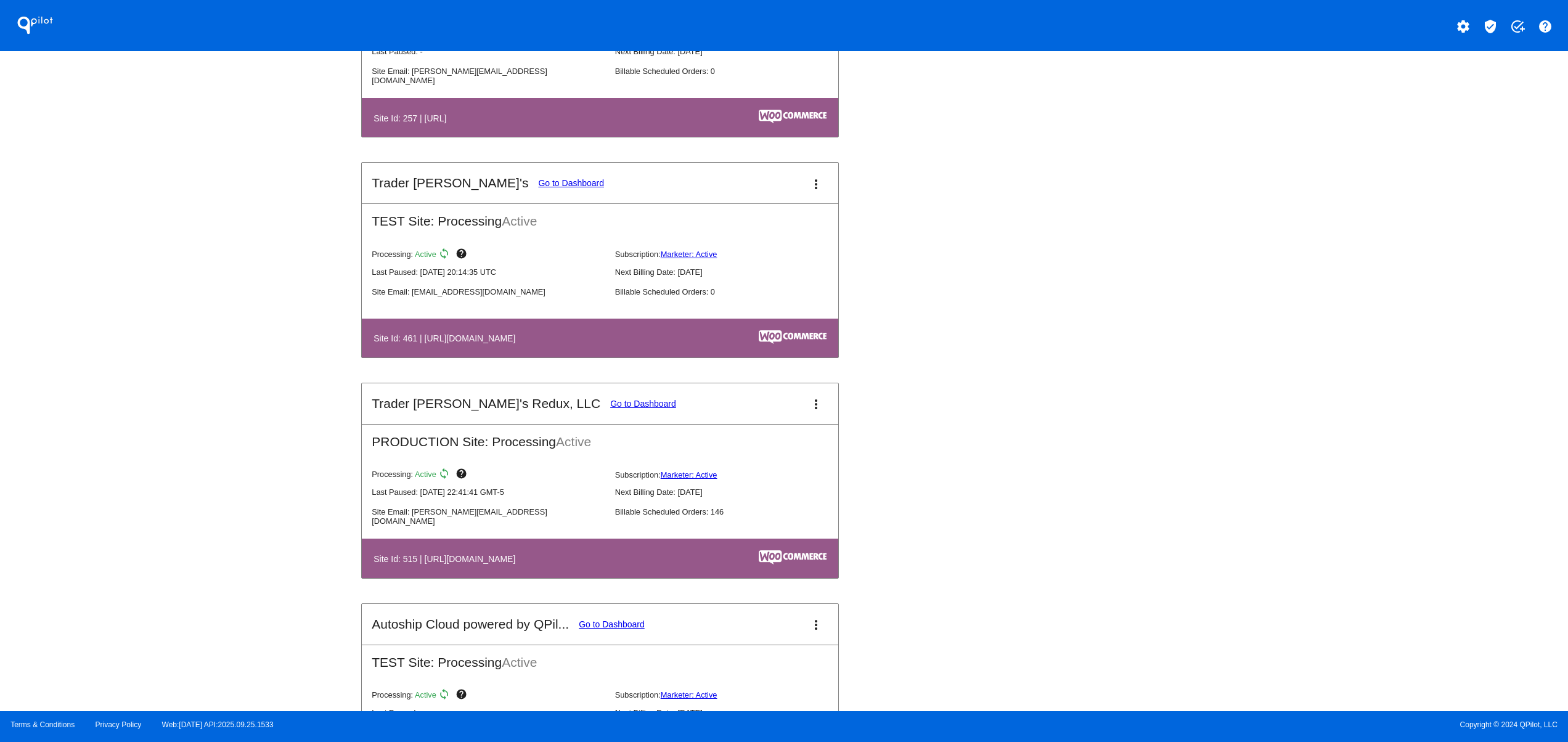
scroll to position [4439, 0]
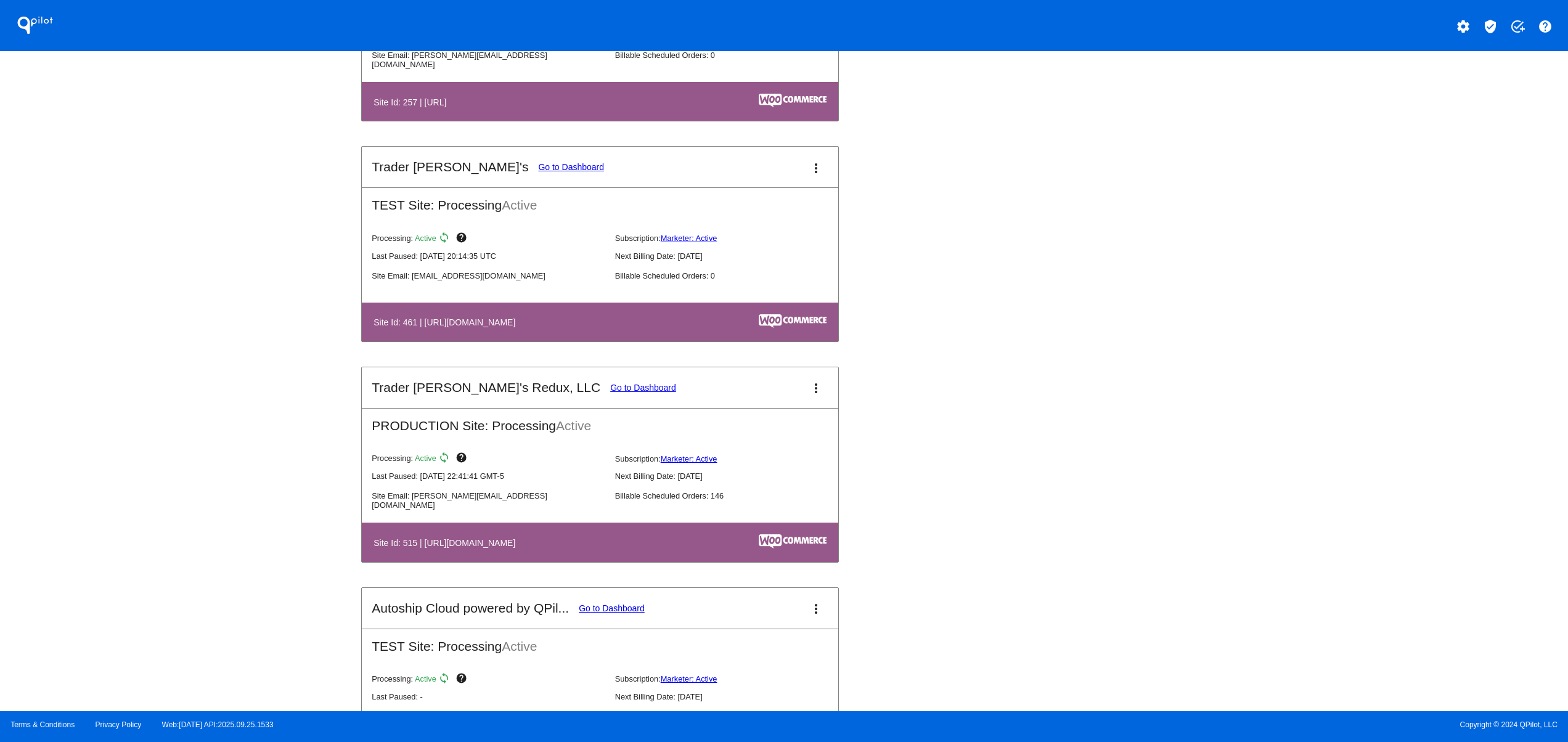
click at [610, 392] on link "Go to Dashboard" at bounding box center [643, 388] width 66 height 9
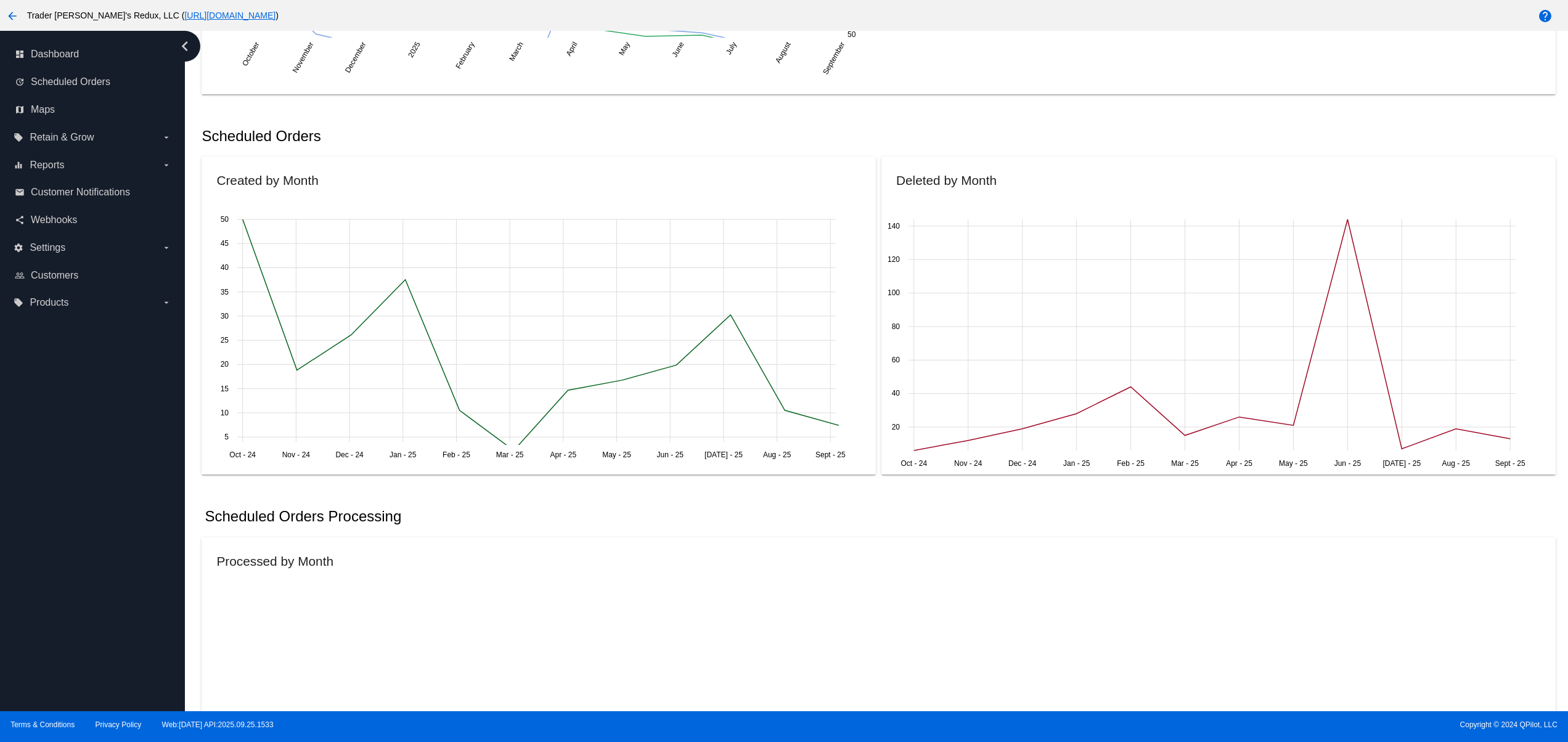
scroll to position [560, 0]
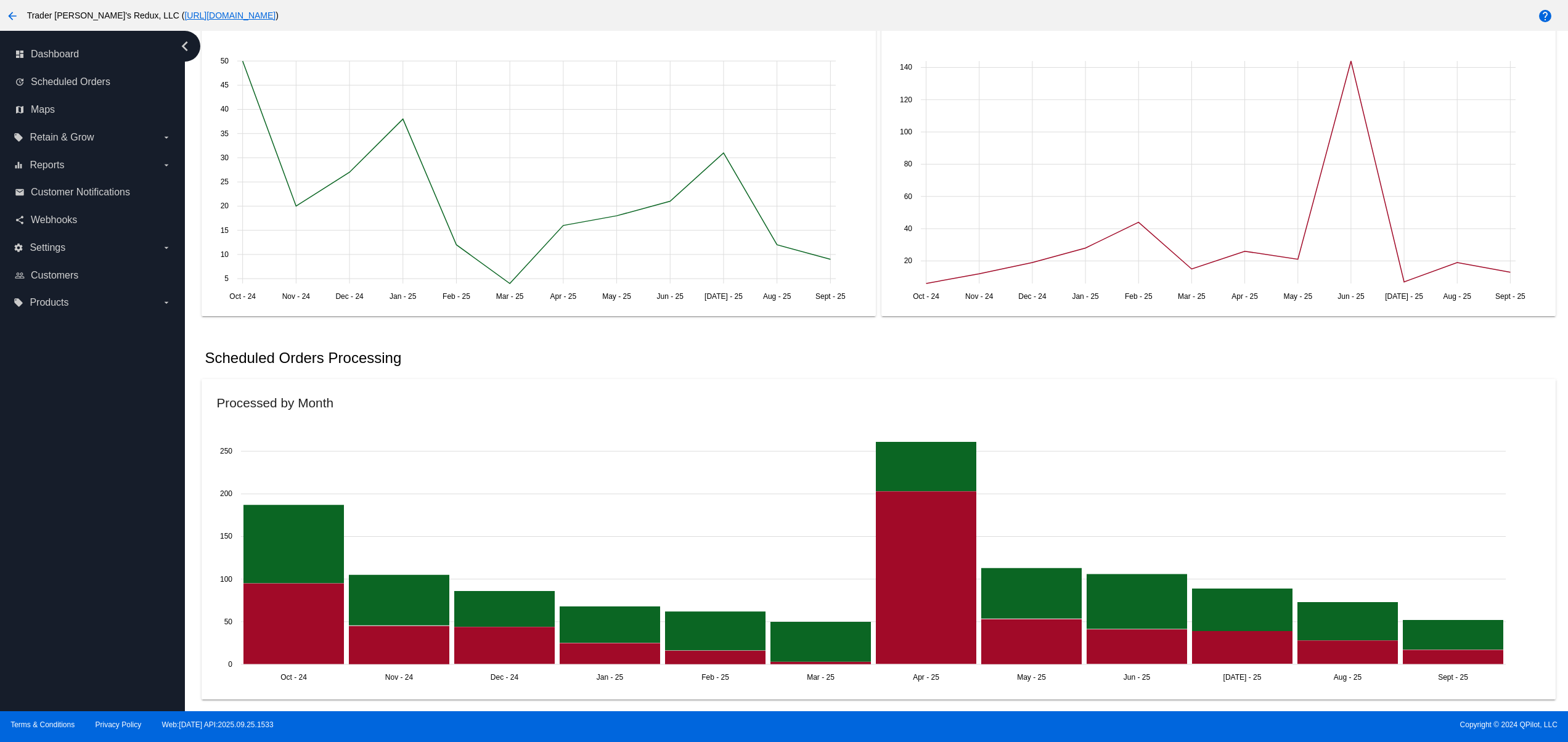
drag, startPoint x: 644, startPoint y: 354, endPoint x: 1031, endPoint y: 351, distance: 387.0
click at [1030, 351] on div "Scheduled Orders Processing" at bounding box center [881, 358] width 1358 height 42
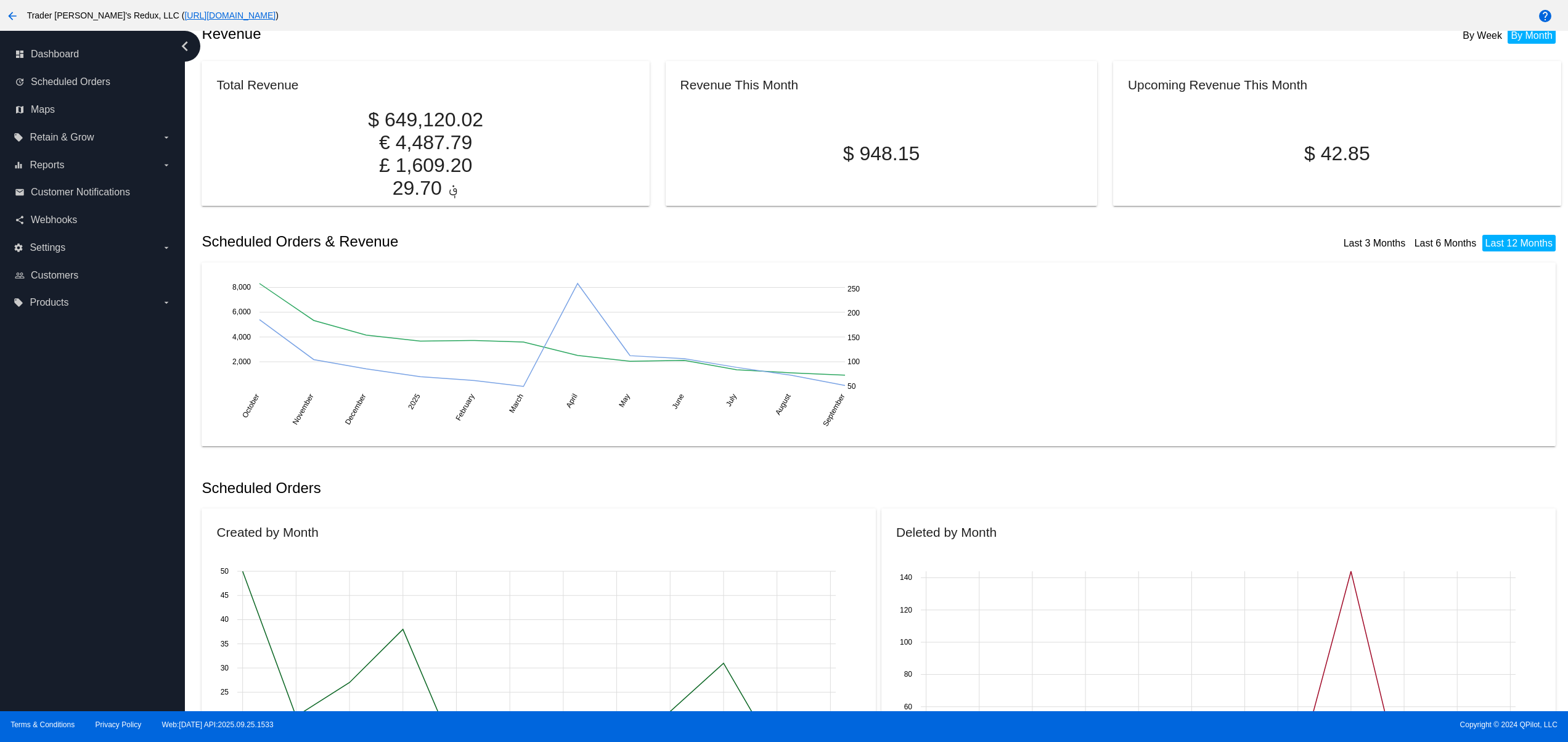
scroll to position [0, 0]
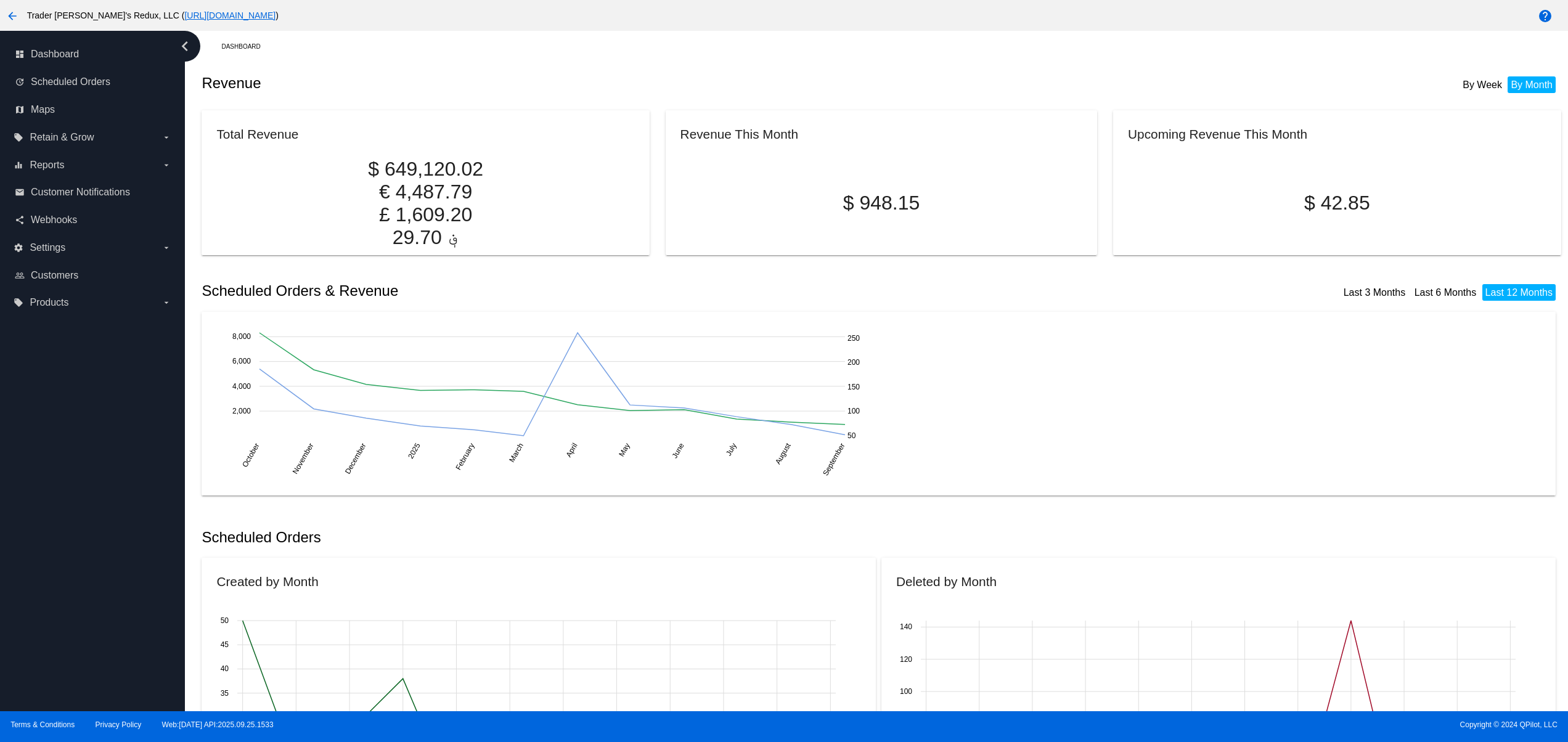
drag, startPoint x: 32, startPoint y: 303, endPoint x: 13, endPoint y: 405, distance: 103.8
click at [13, 405] on div "dashboard Dashboard update Scheduled Orders map Maps local_offer Retain & Grow …" at bounding box center [93, 371] width 185 height 680
click at [80, 311] on label "local_offer Products arrow_drop_down" at bounding box center [92, 302] width 157 height 20
click at [0, 0] on input "local_offer Products arrow_drop_down" at bounding box center [0, 0] width 0 height 0
click at [85, 91] on link "update Scheduled Orders" at bounding box center [93, 81] width 157 height 20
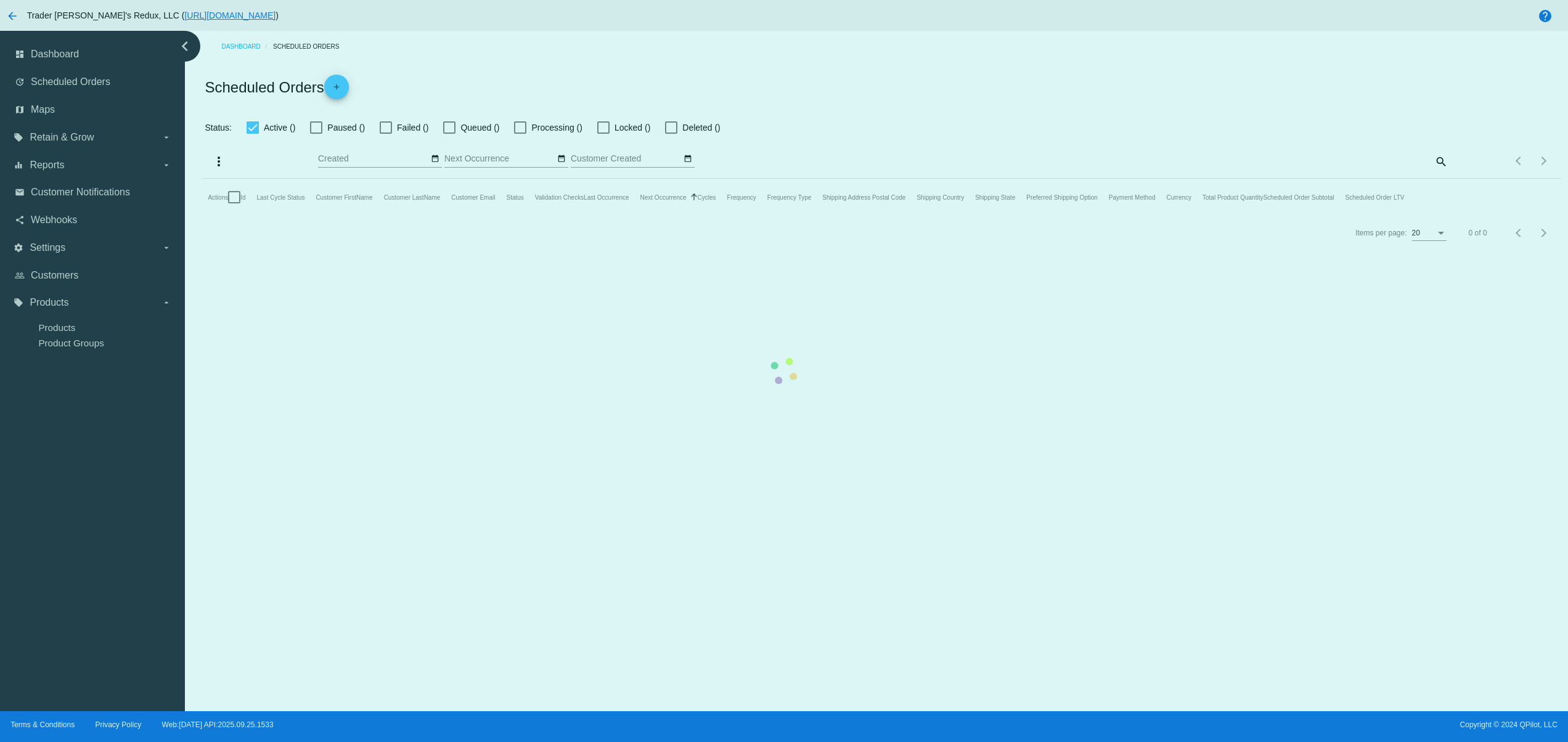
checkbox input "false"
type input "09/23/2025 - 09/24/2025"
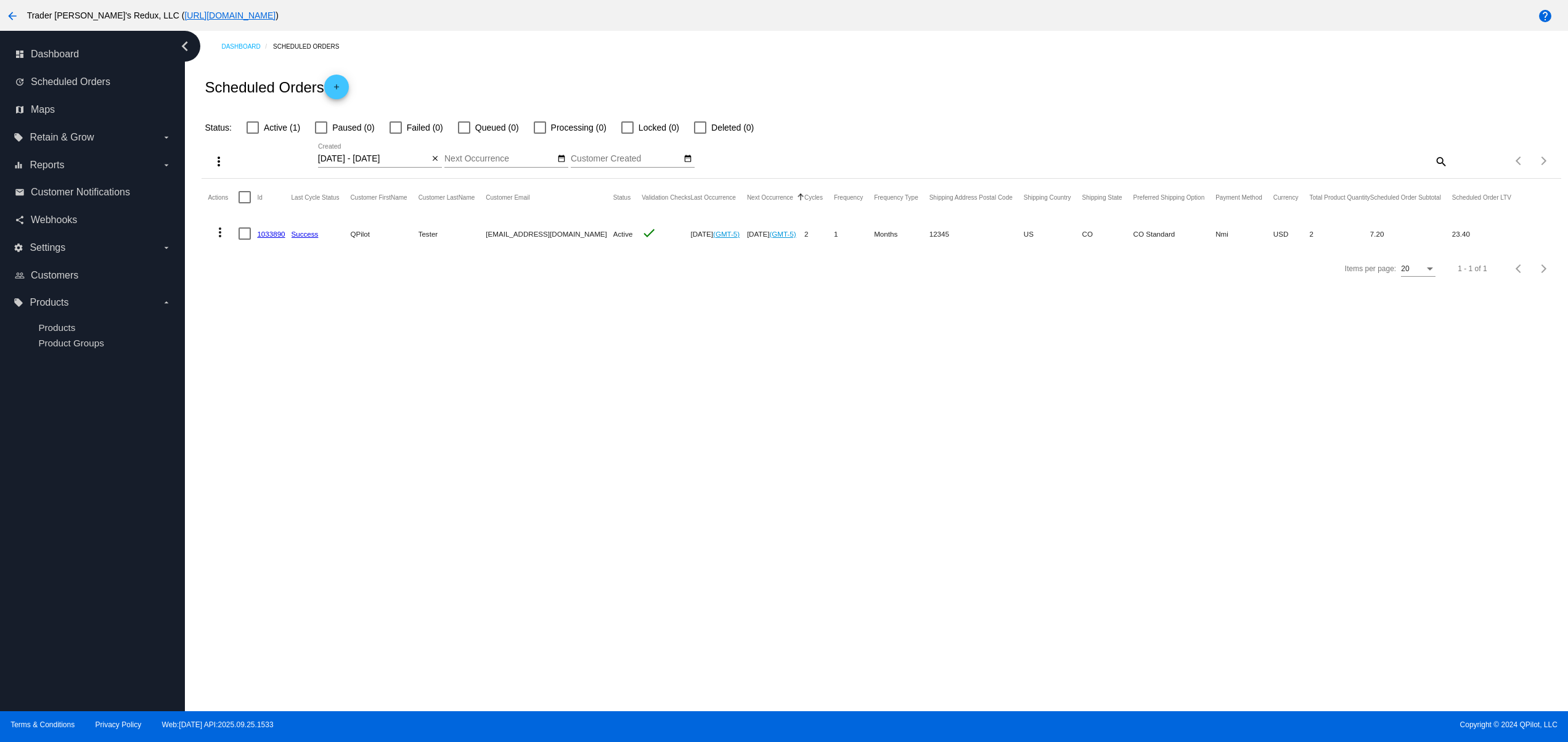
click at [266, 233] on link "1033890" at bounding box center [270, 234] width 28 height 8
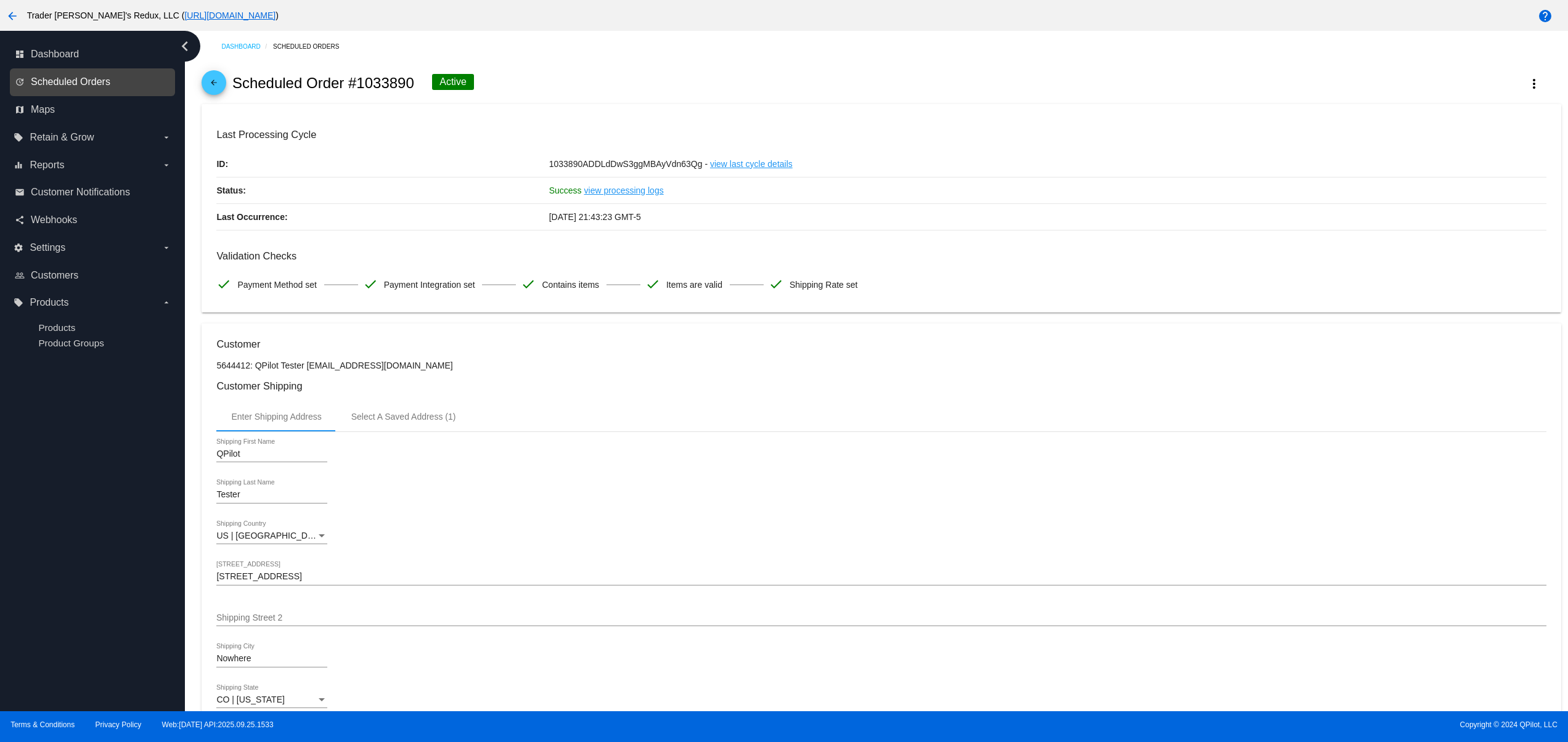
click at [50, 84] on span "Scheduled Orders" at bounding box center [70, 82] width 80 height 11
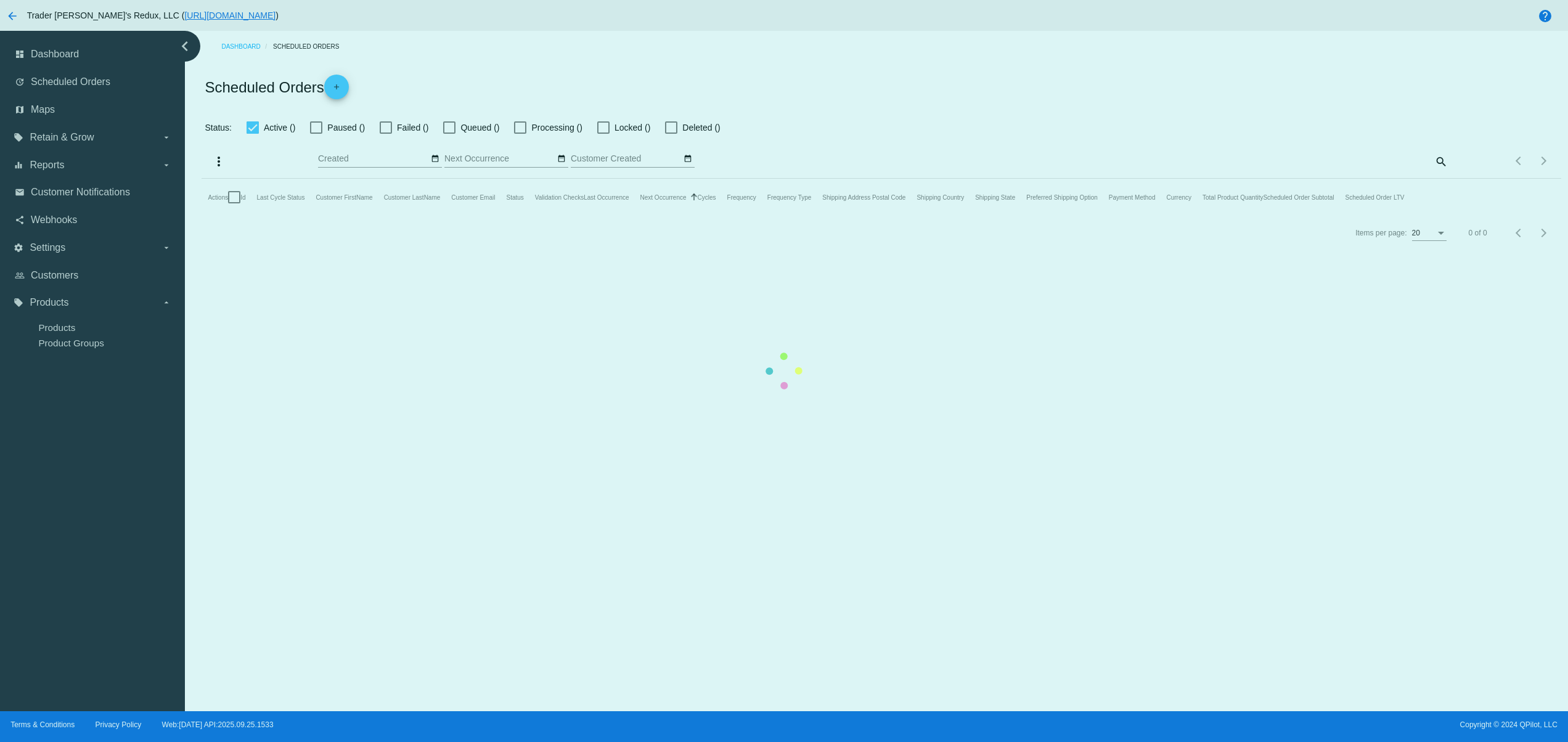
checkbox input "false"
type input "09/23/2025 - 09/24/2025"
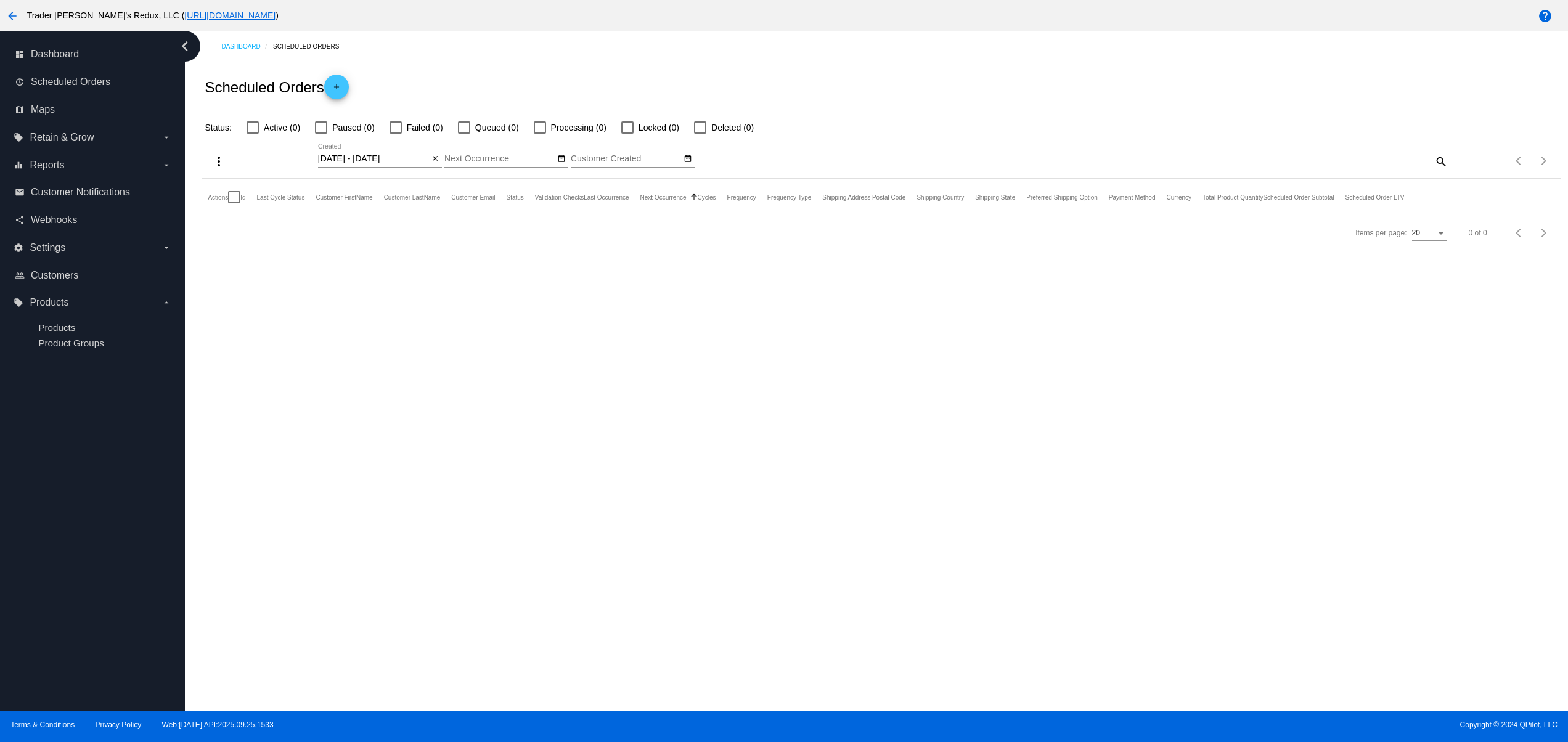
click at [441, 153] on div "close" at bounding box center [435, 159] width 13 height 13
click at [431, 158] on mat-icon "close" at bounding box center [435, 159] width 9 height 9
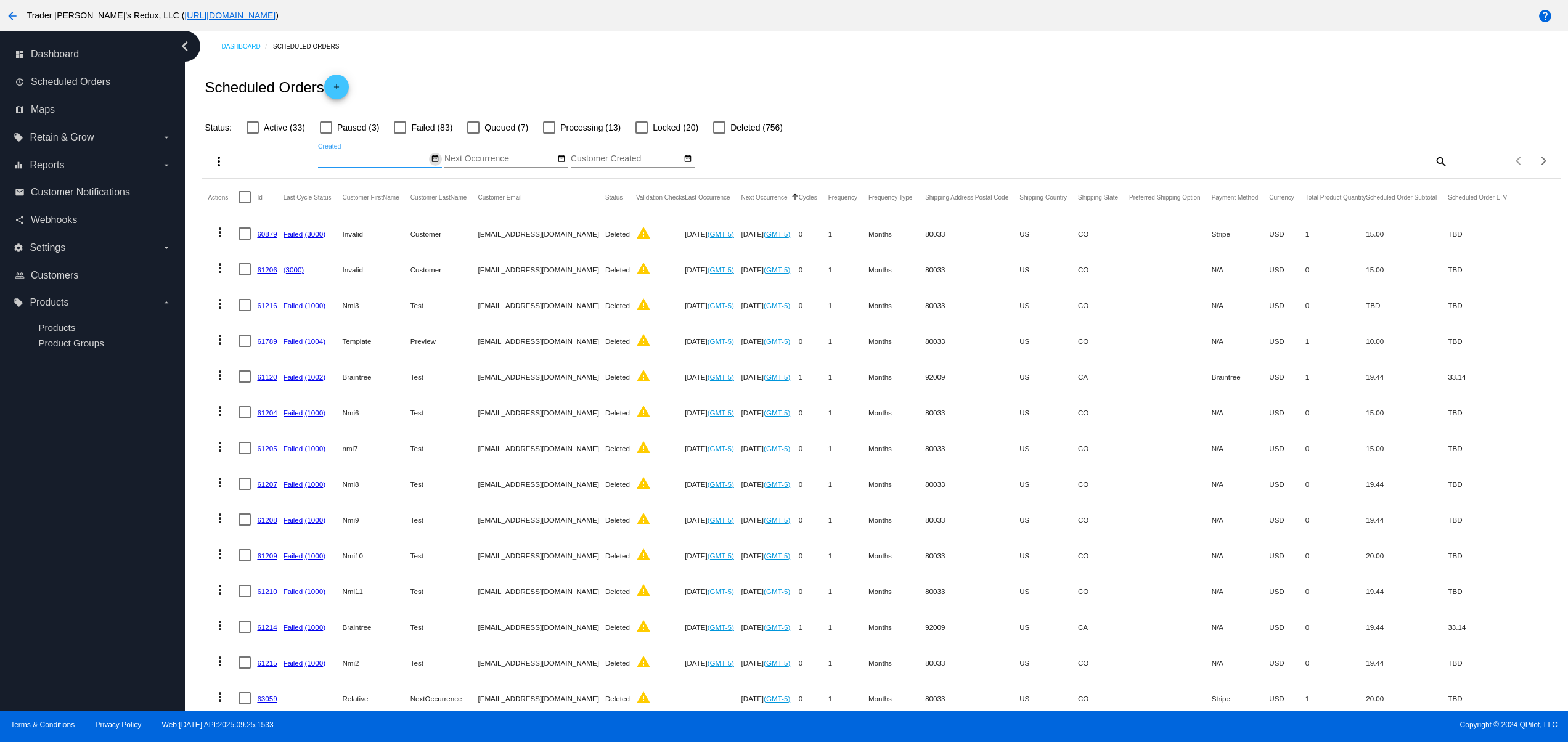
click at [432, 156] on mat-icon "date_range" at bounding box center [435, 159] width 9 height 9
click at [418, 274] on td "25" at bounding box center [426, 274] width 21 height 18
type input "09/25/2025 - 09/25/2025"
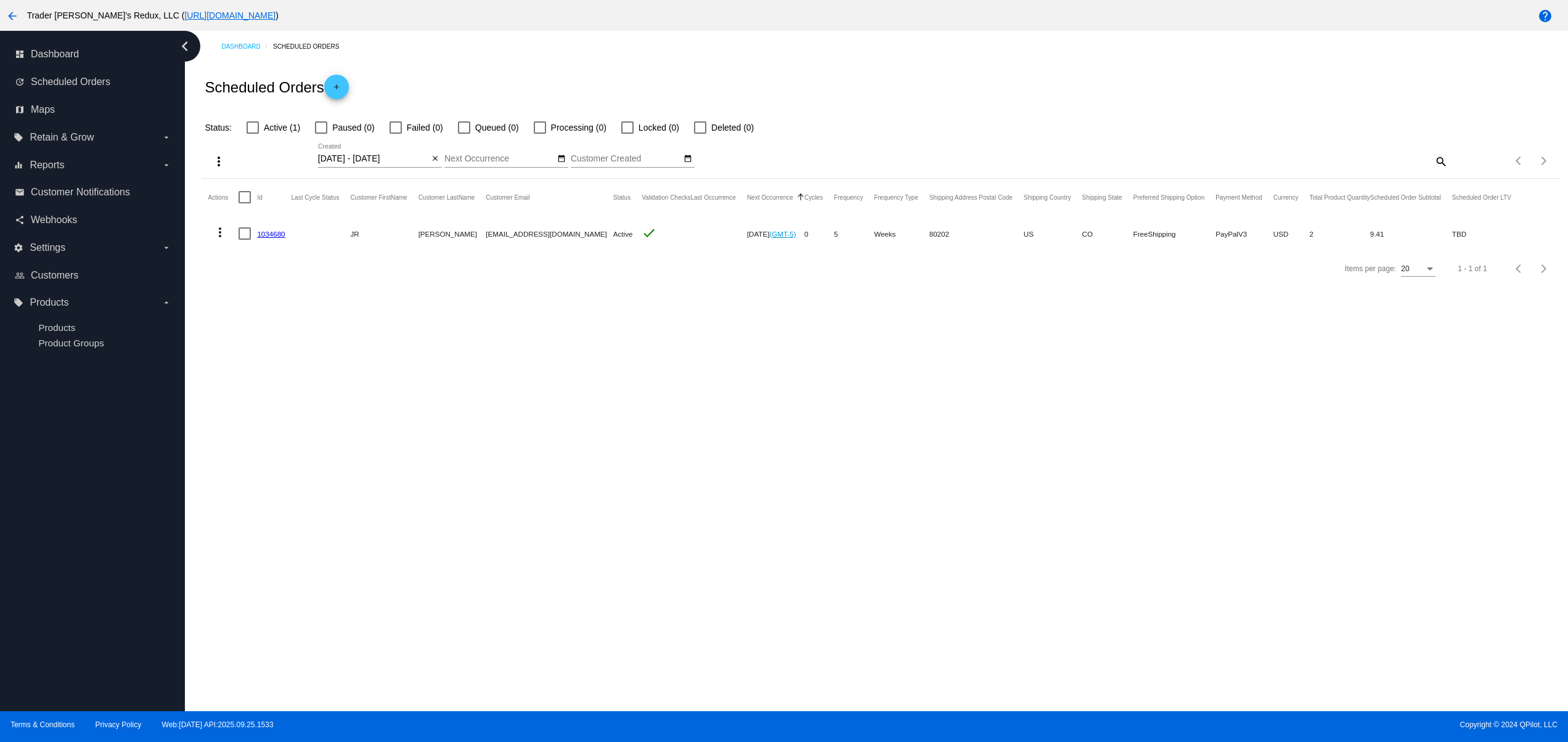
click at [285, 132] on span "Active (1)" at bounding box center [282, 127] width 36 height 15
click at [253, 134] on input "Active (1)" at bounding box center [252, 134] width 1 height 1
checkbox input "true"
click at [279, 237] on link "1034680" at bounding box center [270, 234] width 28 height 8
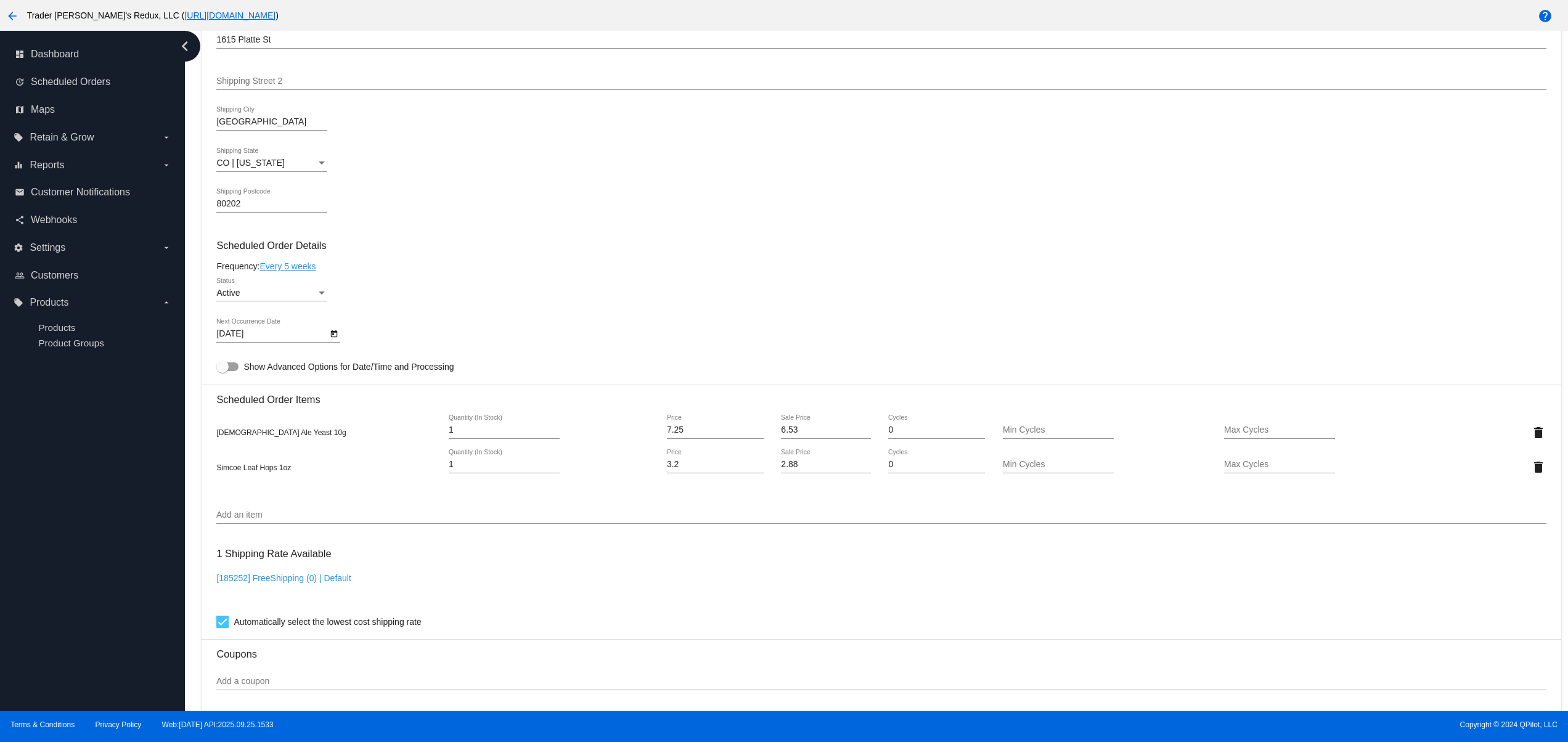
scroll to position [286, 0]
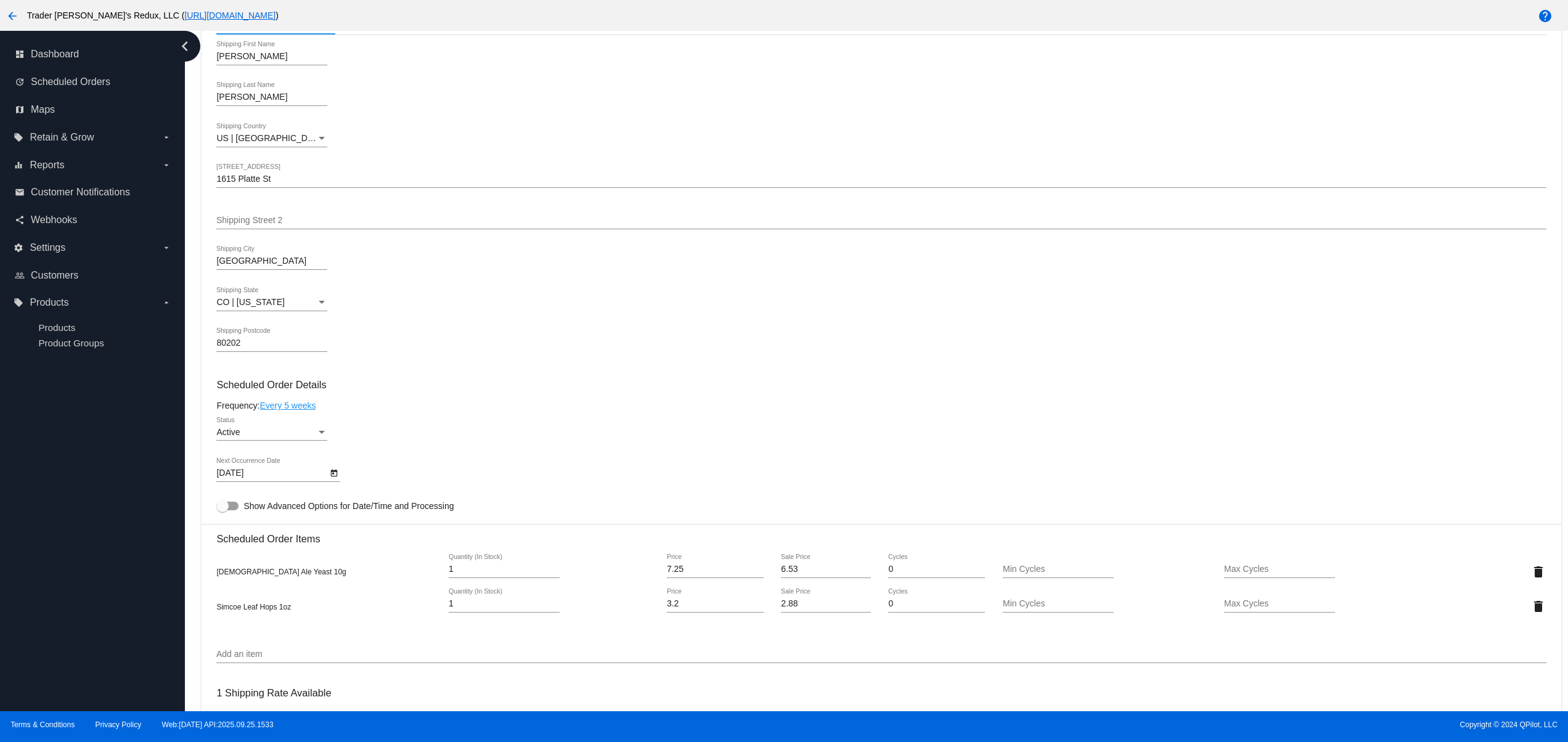
drag, startPoint x: 220, startPoint y: 582, endPoint x: 345, endPoint y: 580, distance: 125.0
click at [345, 577] on div "Belgian Ale Yeast 10g" at bounding box center [327, 571] width 222 height 9
drag, startPoint x: 267, startPoint y: 615, endPoint x: 191, endPoint y: 615, distance: 76.0
click at [191, 615] on div "Dashboard Scheduled Orders arrow_back Scheduled Order #1034680 Active more_vert…" at bounding box center [876, 371] width 1383 height 680
click at [309, 577] on div "Belgian Ale Yeast 10g" at bounding box center [327, 571] width 222 height 9
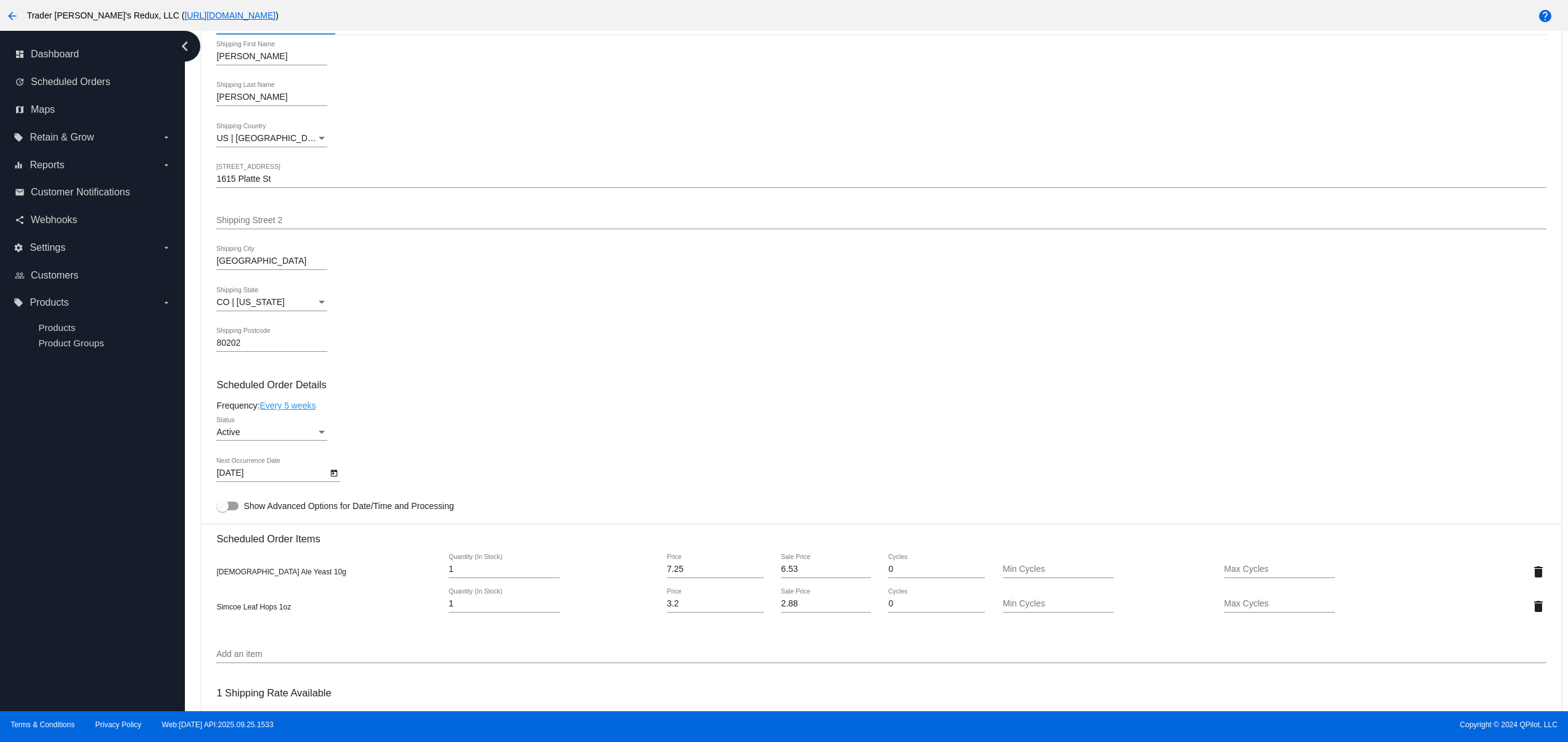
drag, startPoint x: 265, startPoint y: 580, endPoint x: 218, endPoint y: 582, distance: 47.0
click at [218, 577] on div "Belgian Ale Yeast 10g" at bounding box center [327, 571] width 222 height 9
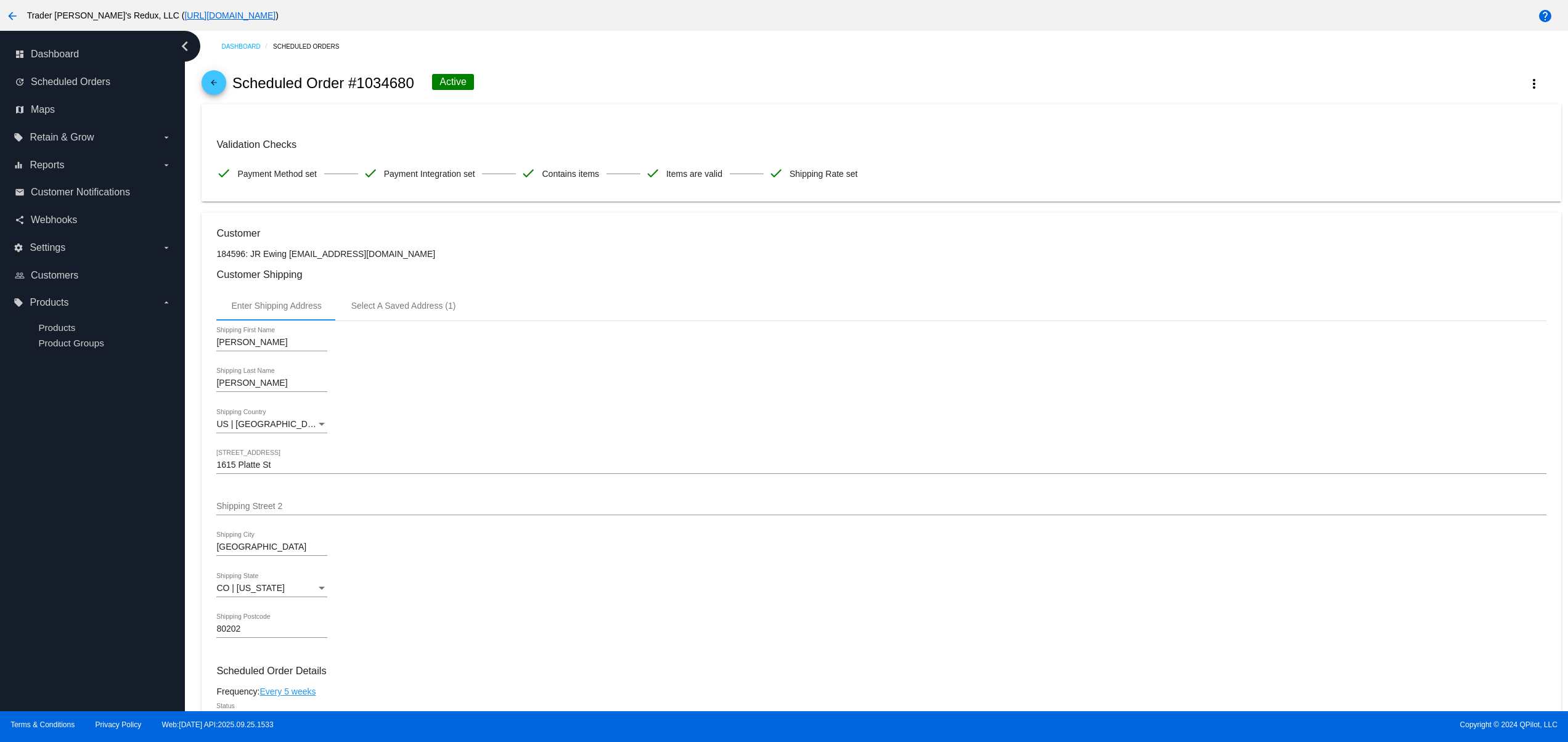
scroll to position [493, 0]
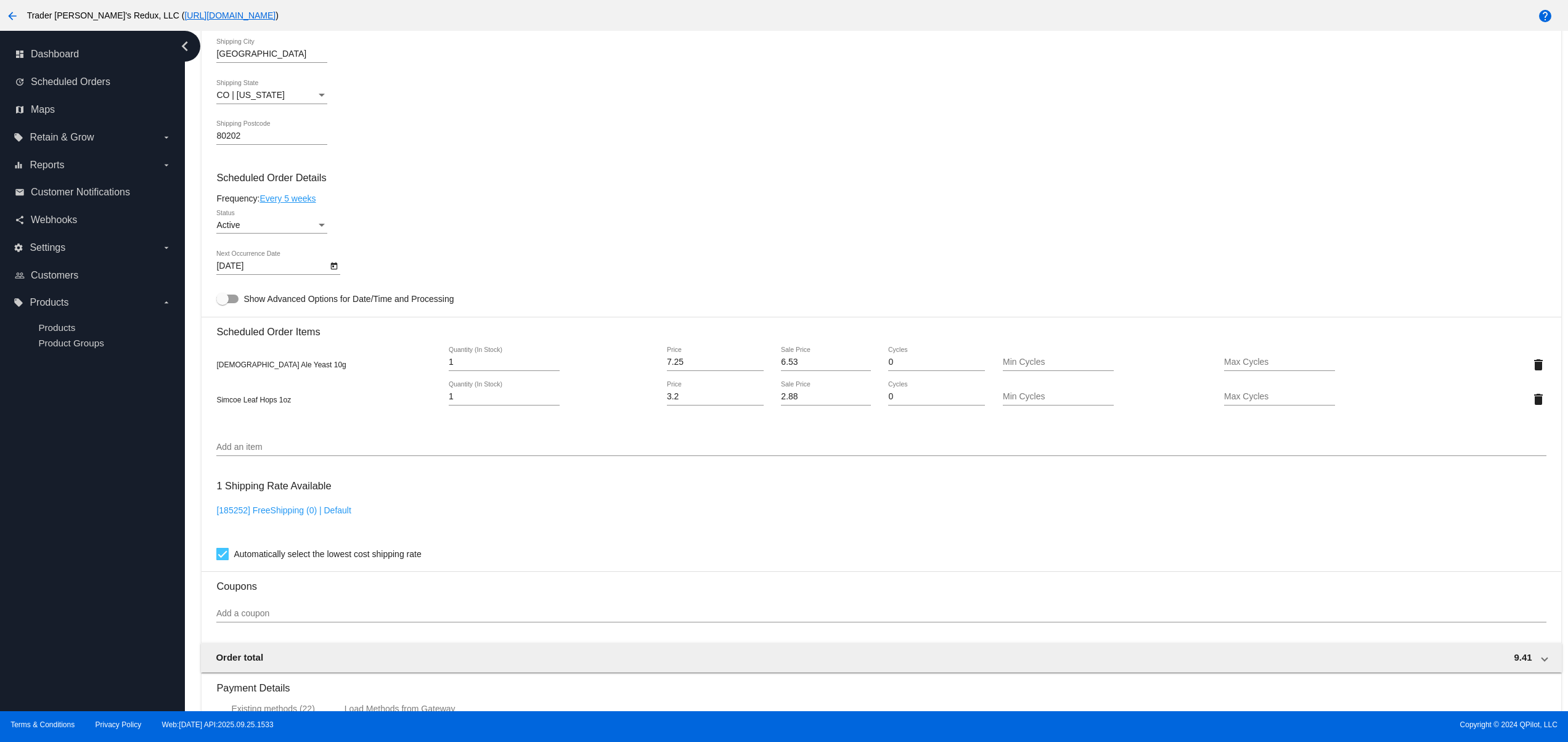
click at [316, 452] on input "Add an item" at bounding box center [881, 448] width 1329 height 9
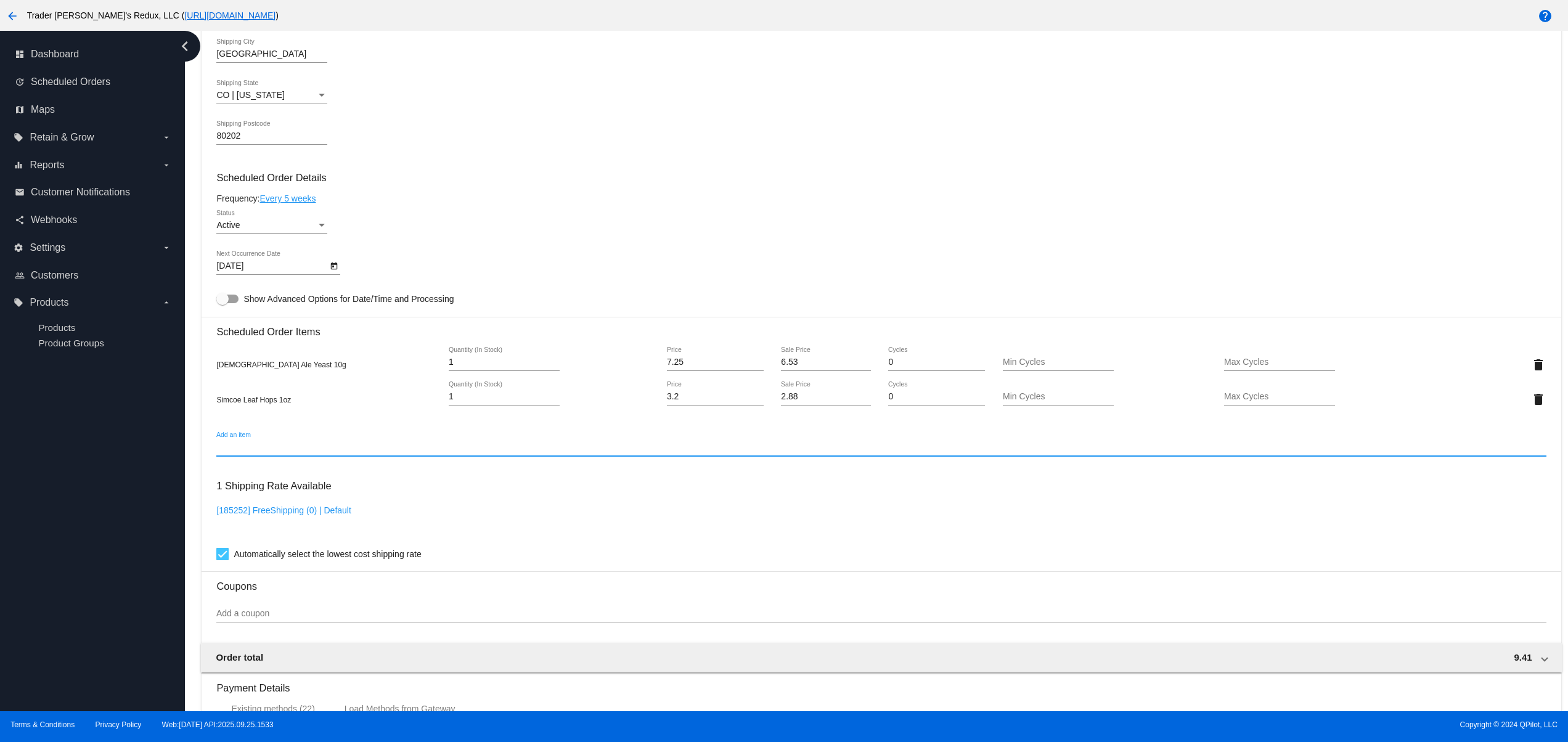
paste input "LonnoonnnodngodsangNONONNNNOnononnng Teeeeeeessssssssstt Prooooooooooodduuuuccc…"
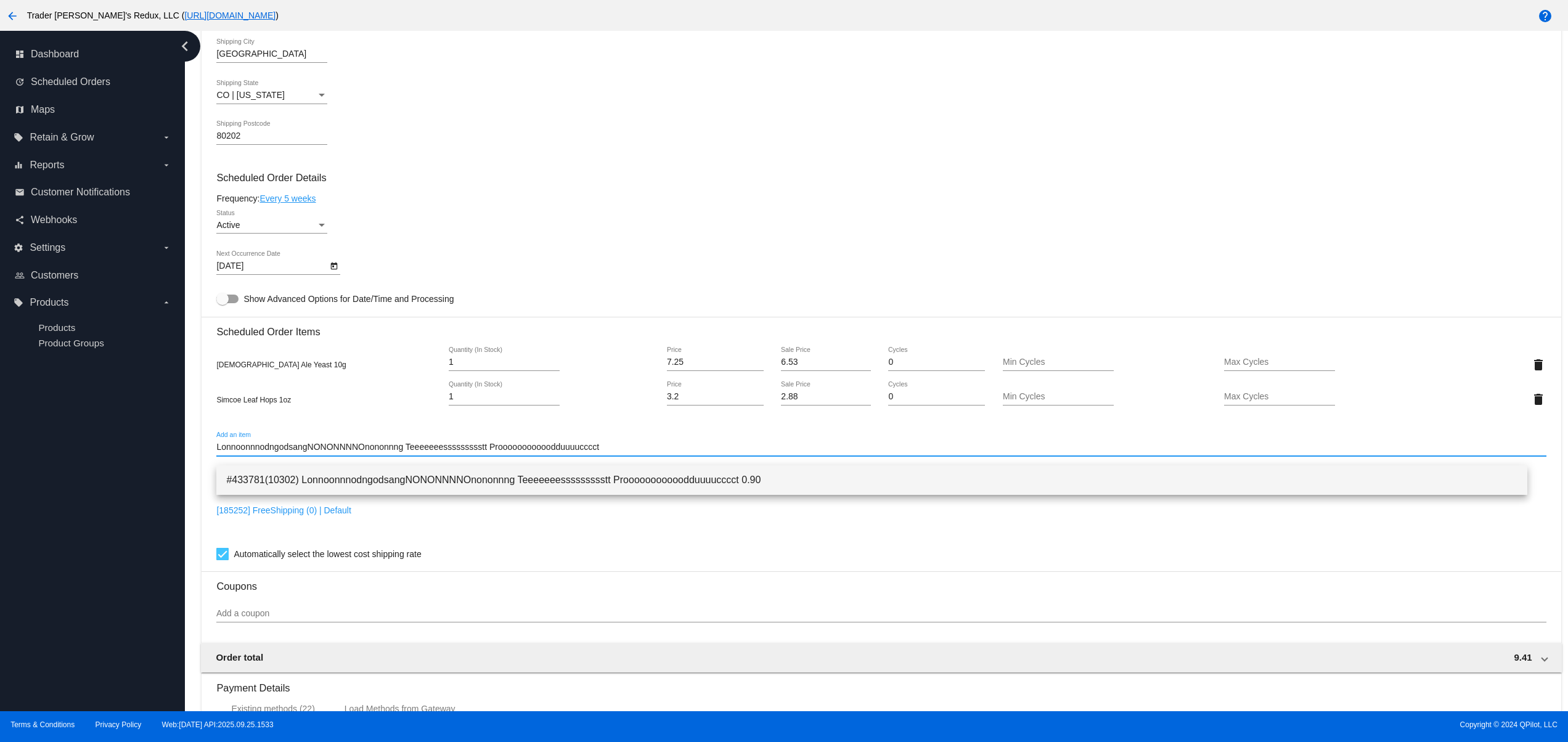
type input "LonnoonnnodngodsangNONONNNNOnononnng Teeeeeeessssssssstt Prooooooooooodduuuuccc…"
click at [451, 472] on span "#433781(10302) LonnoonnnodngodsangNONONNNNOnononnng Teeeeeeessssssssstt Prooooo…" at bounding box center [871, 479] width 1291 height 29
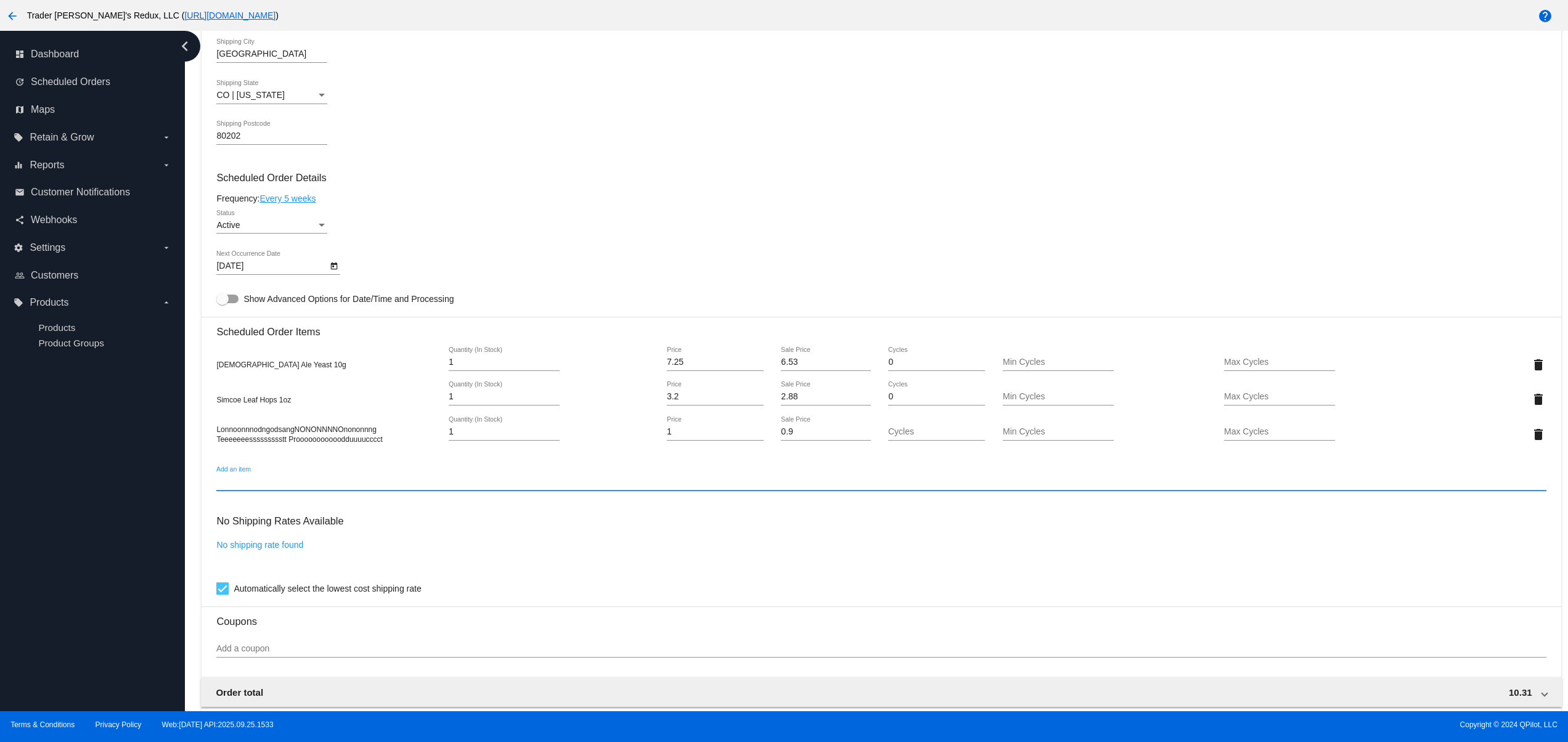
scroll to position [815, 0]
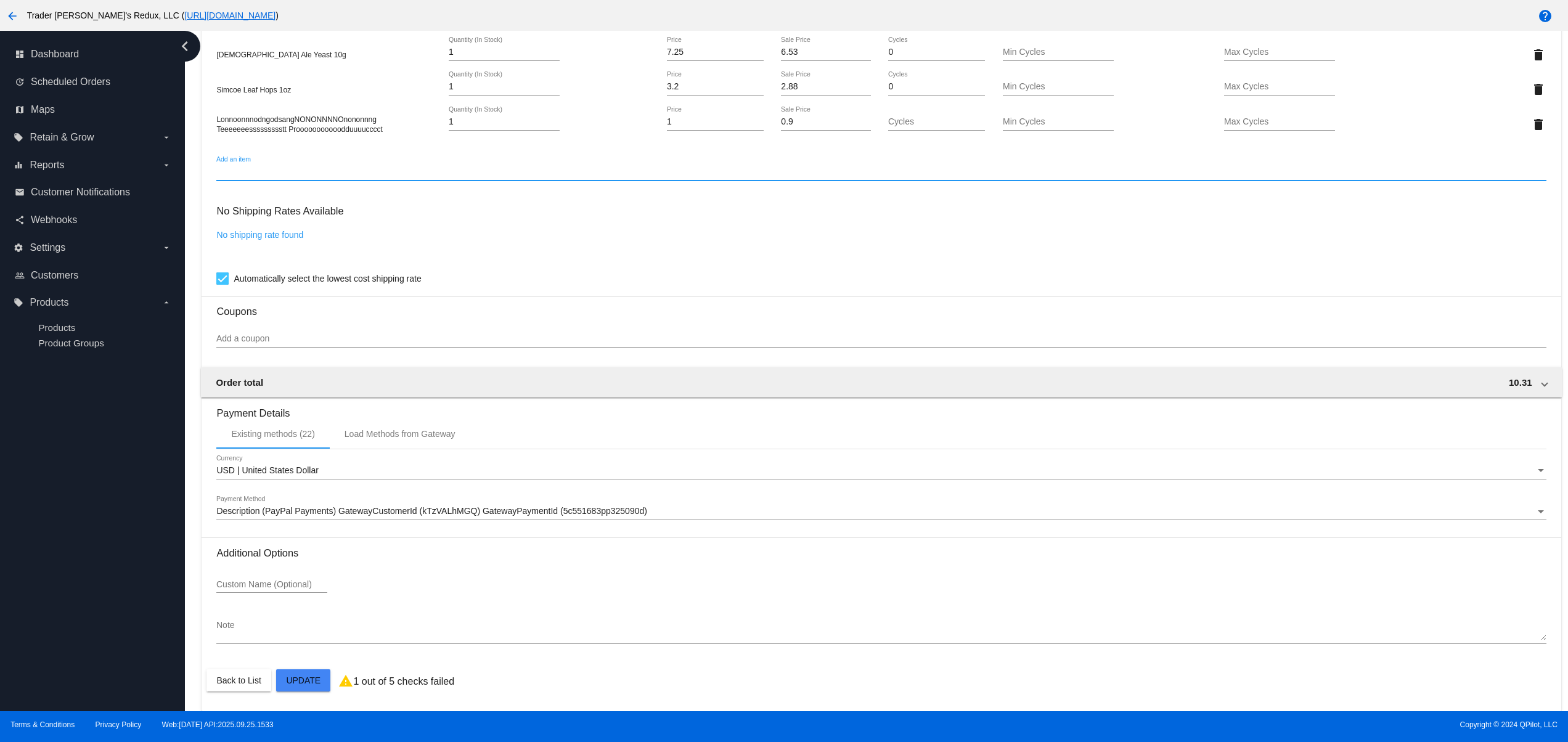
click at [292, 673] on mat-card "Customer 184596: JR Ewing jr@patternsinthecloud.com Customer Shipping Enter Shi…" at bounding box center [881, 60] width 1358 height 1303
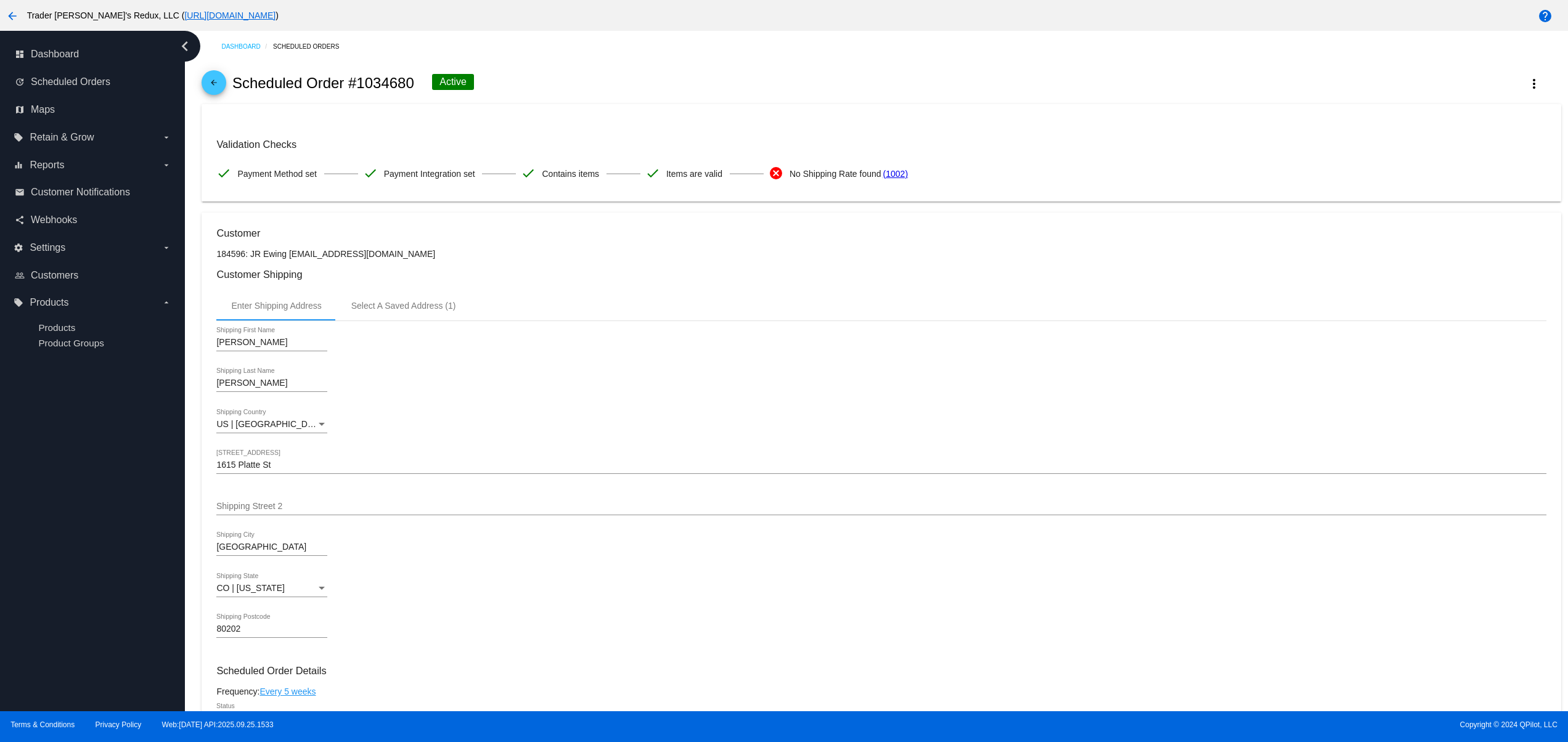
scroll to position [493, 0]
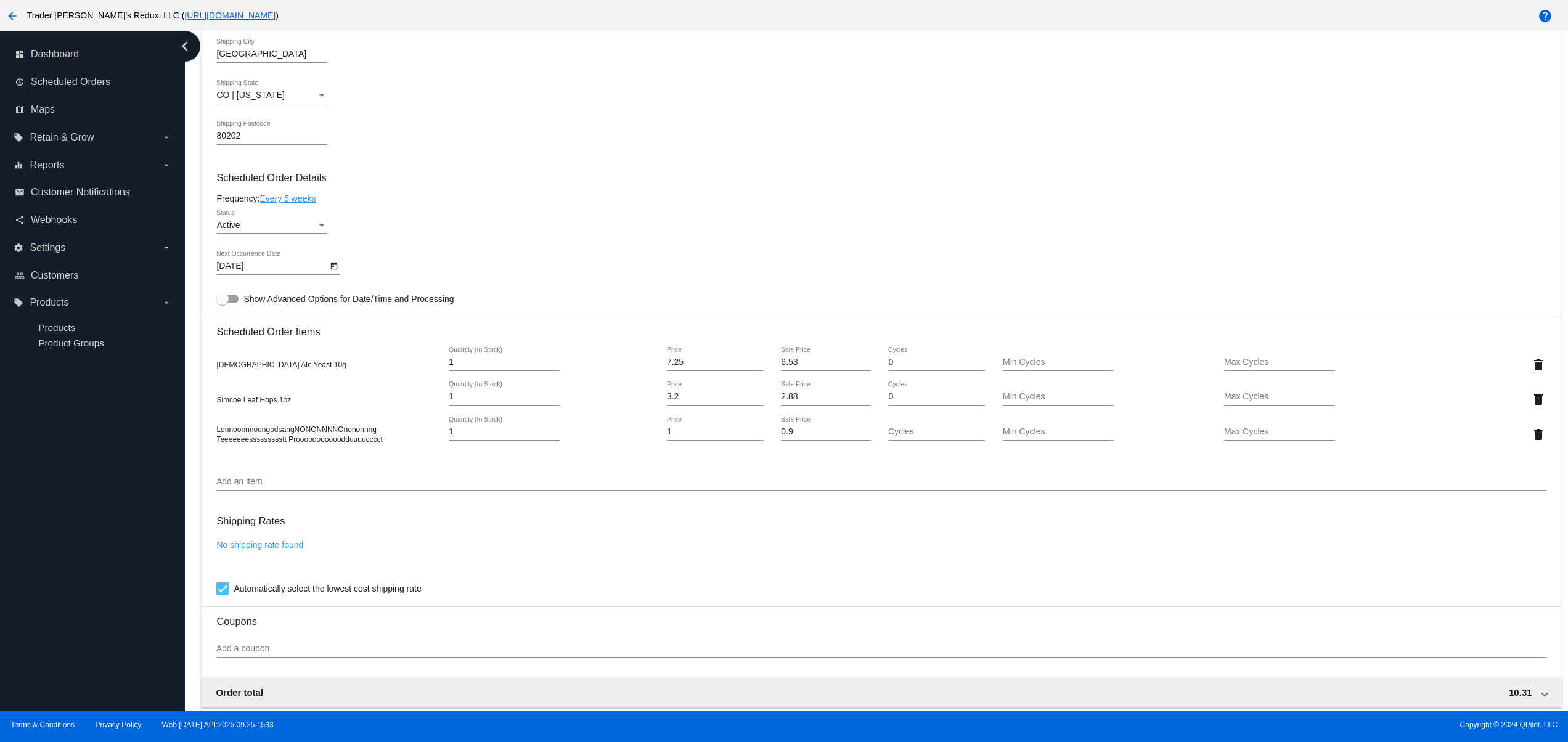
drag, startPoint x: 225, startPoint y: 434, endPoint x: 397, endPoint y: 454, distance: 173.2
click at [220, 434] on span "LonnoonnnodngodsangNONONNNNOnononnng Teeeeeeessssssssstt Prooooooooooodduuuuccc…" at bounding box center [300, 434] width 166 height 18
click at [455, 452] on div "1 Quantity (In Stock)" at bounding box center [504, 434] width 111 height 35
drag, startPoint x: 407, startPoint y: 440, endPoint x: 263, endPoint y: 433, distance: 144.2
click at [263, 433] on div "LonnoonnnodngodsangNONONNNNOnononnng Teeeeeeessssssssstt Prooooooooooodduuuuccc…" at bounding box center [881, 434] width 1329 height 35
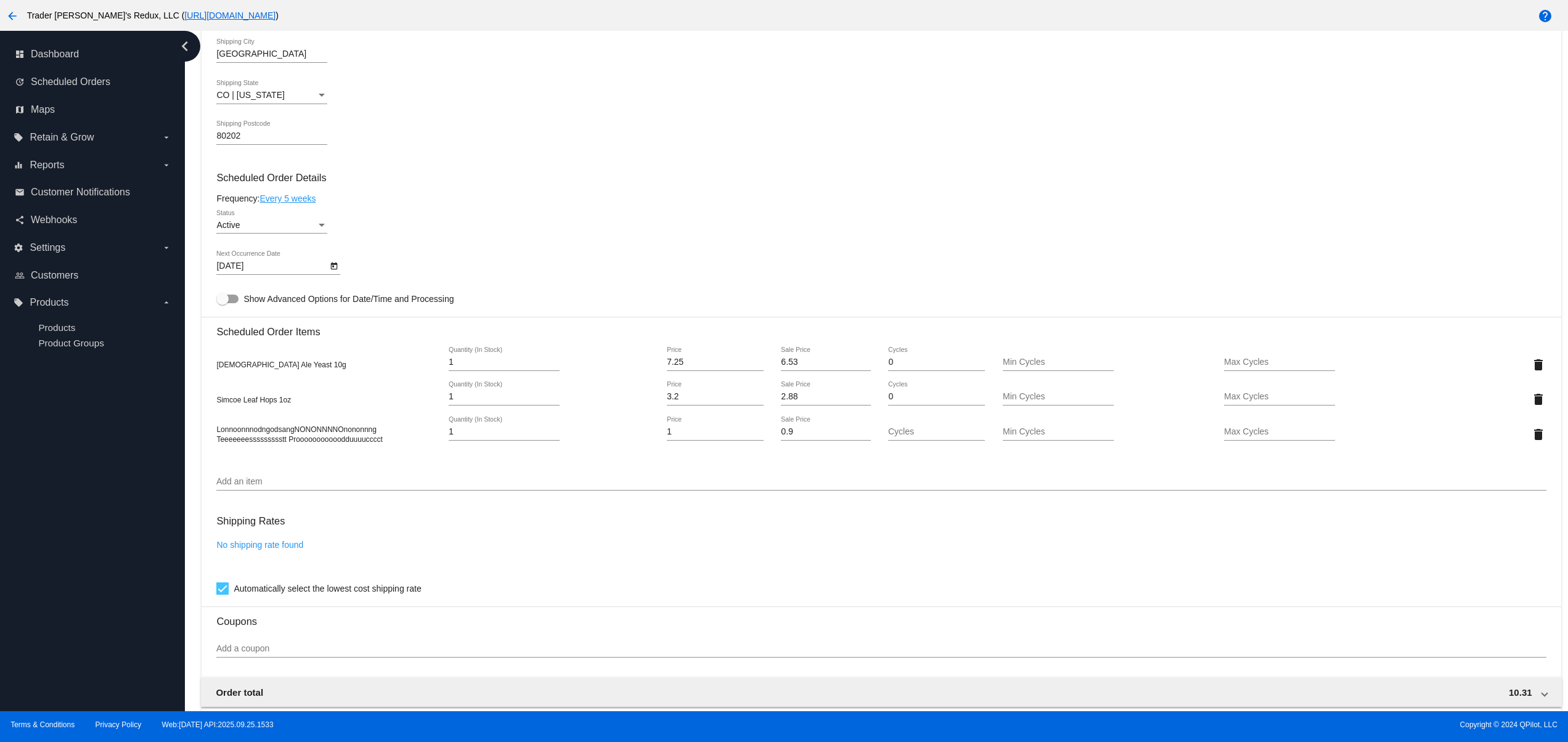
click at [258, 396] on div "Simcoe Leaf Hops 1oz 1 Quantity (In Stock) 3.2 Price 2.88 Sale Price 0 Cycles M…" at bounding box center [881, 399] width 1329 height 35
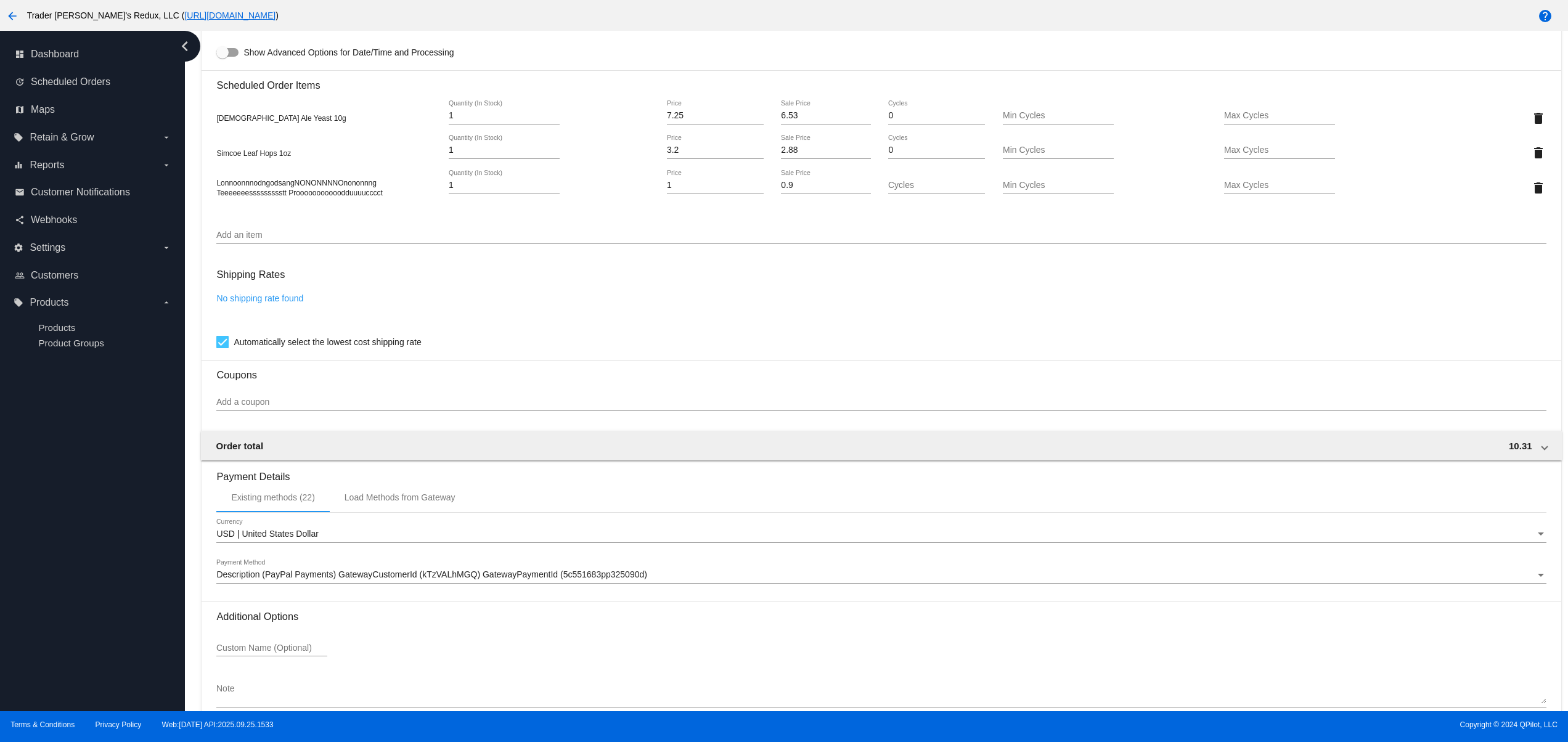
scroll to position [0, 0]
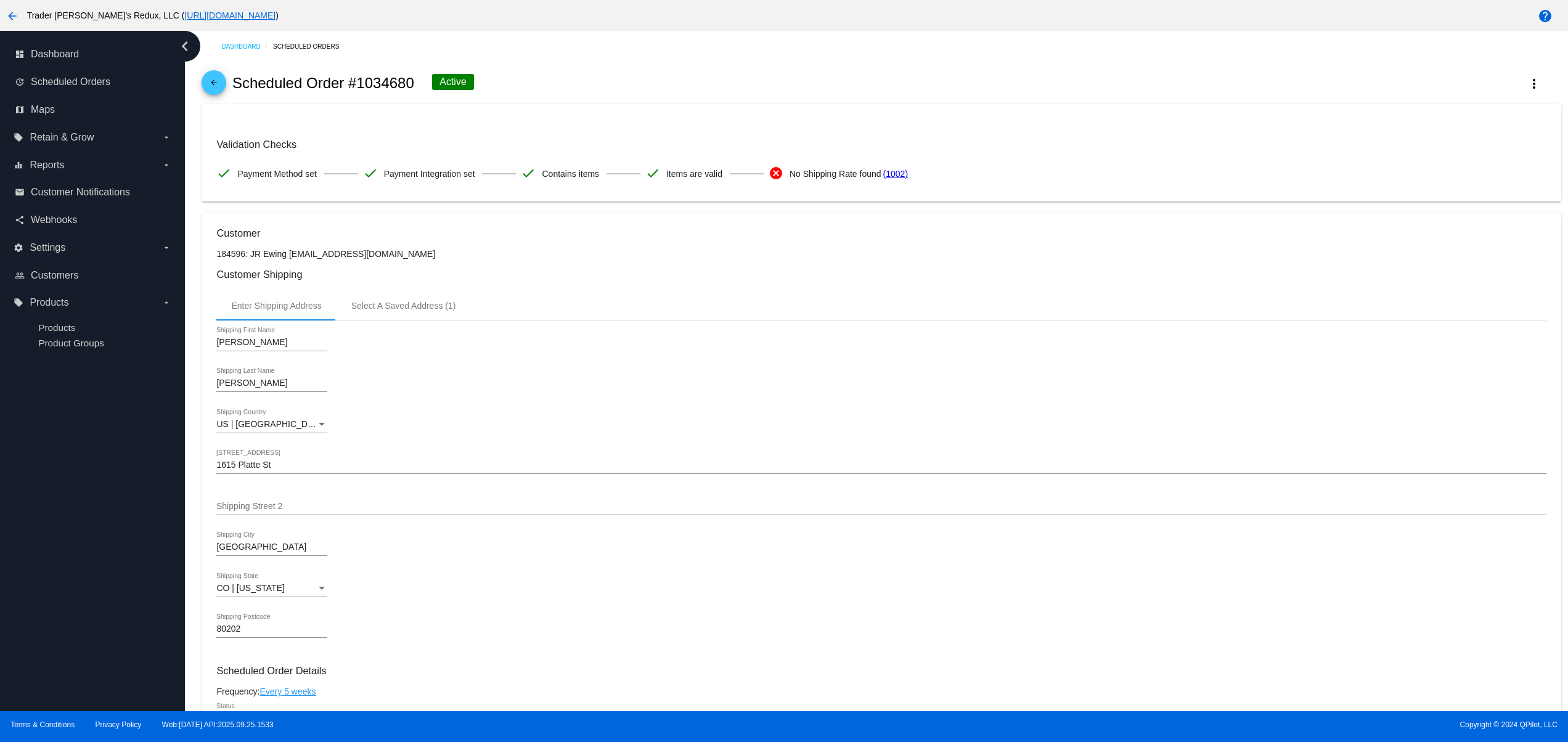
drag, startPoint x: 561, startPoint y: 169, endPoint x: 667, endPoint y: 170, distance: 106.0
click at [633, 169] on div "Validation Checks check Payment Method set check Payment Integration set check …" at bounding box center [881, 162] width 1329 height 47
click at [684, 173] on span "Items are valid" at bounding box center [693, 173] width 56 height 26
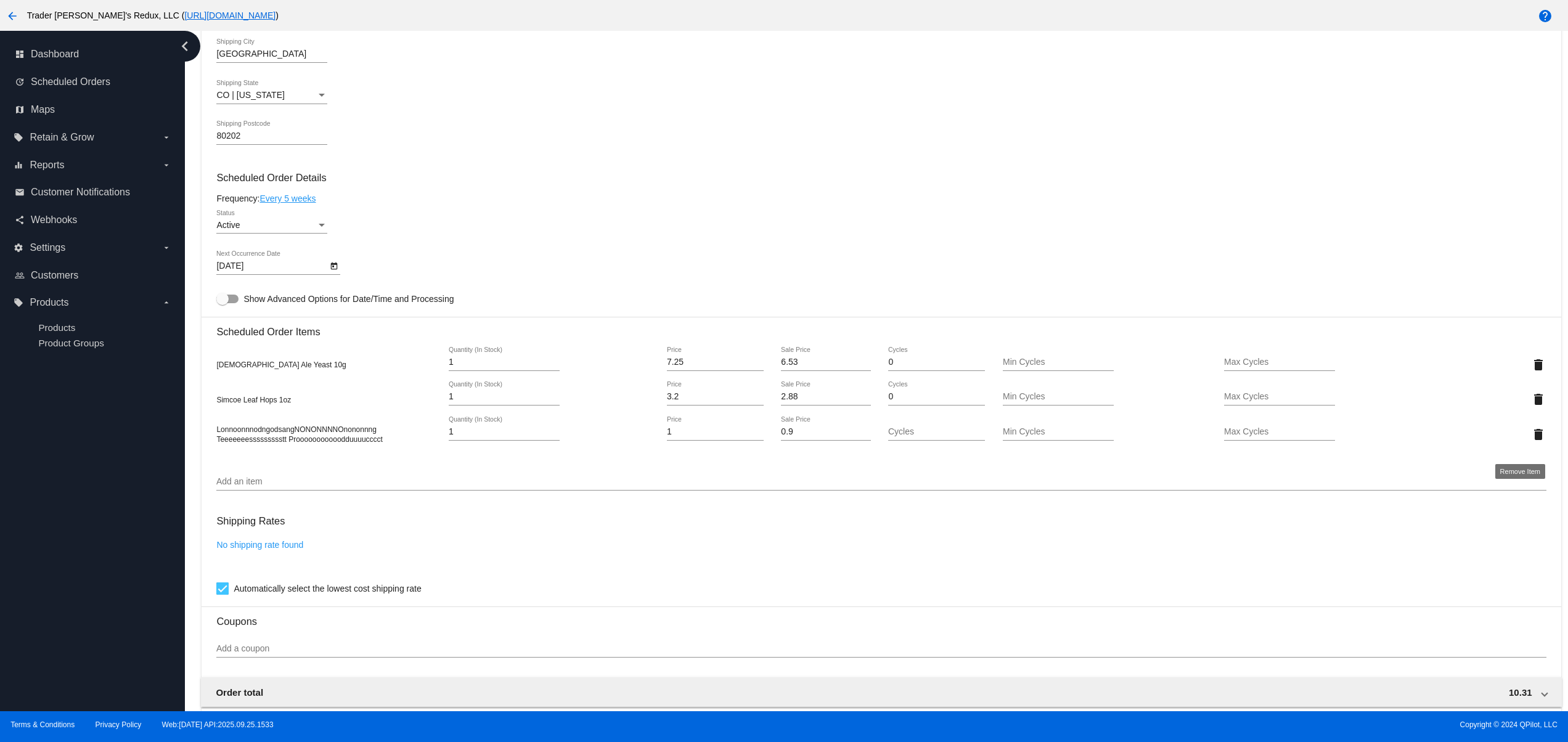
click at [1531, 442] on mat-icon "delete" at bounding box center [1538, 434] width 15 height 15
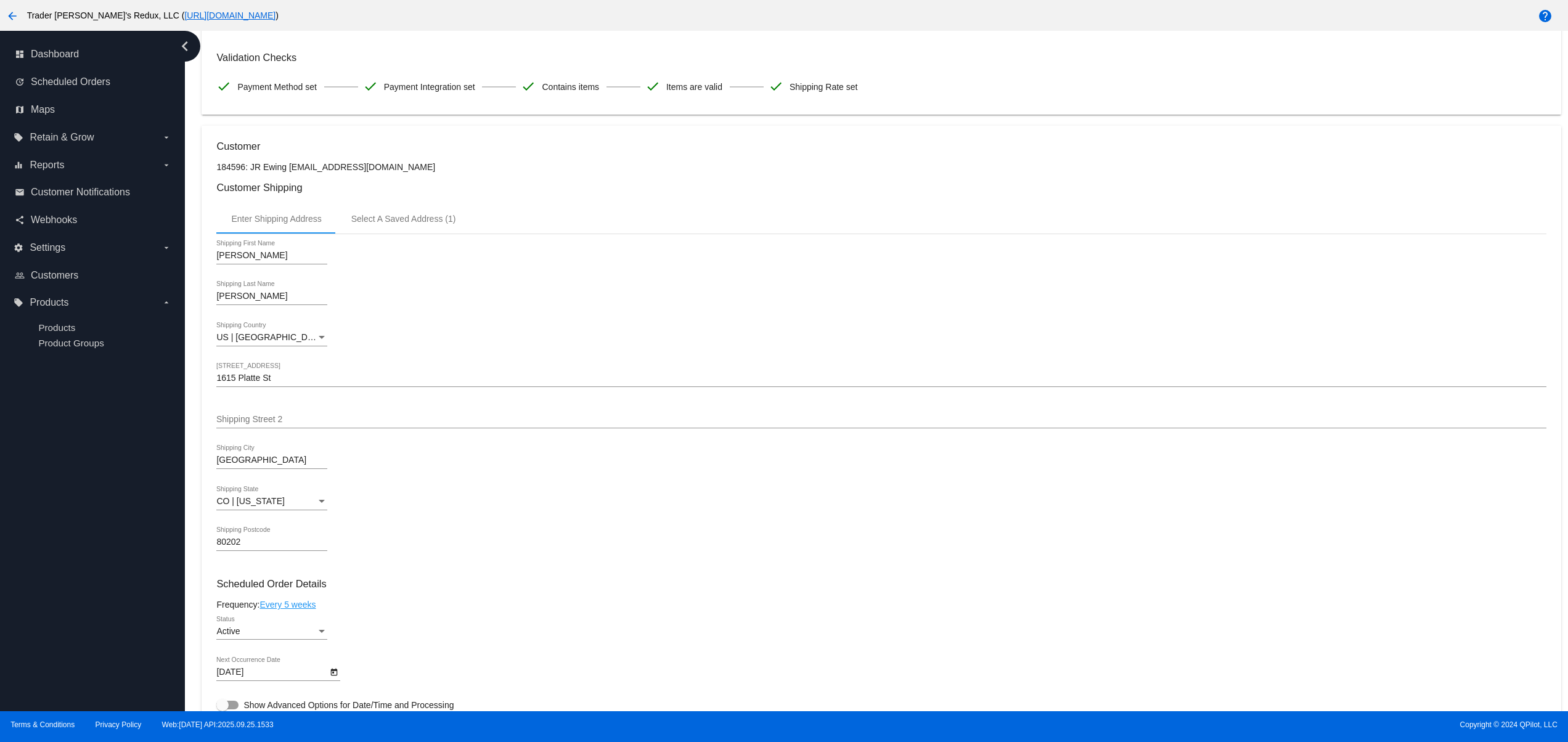
scroll to position [0, 0]
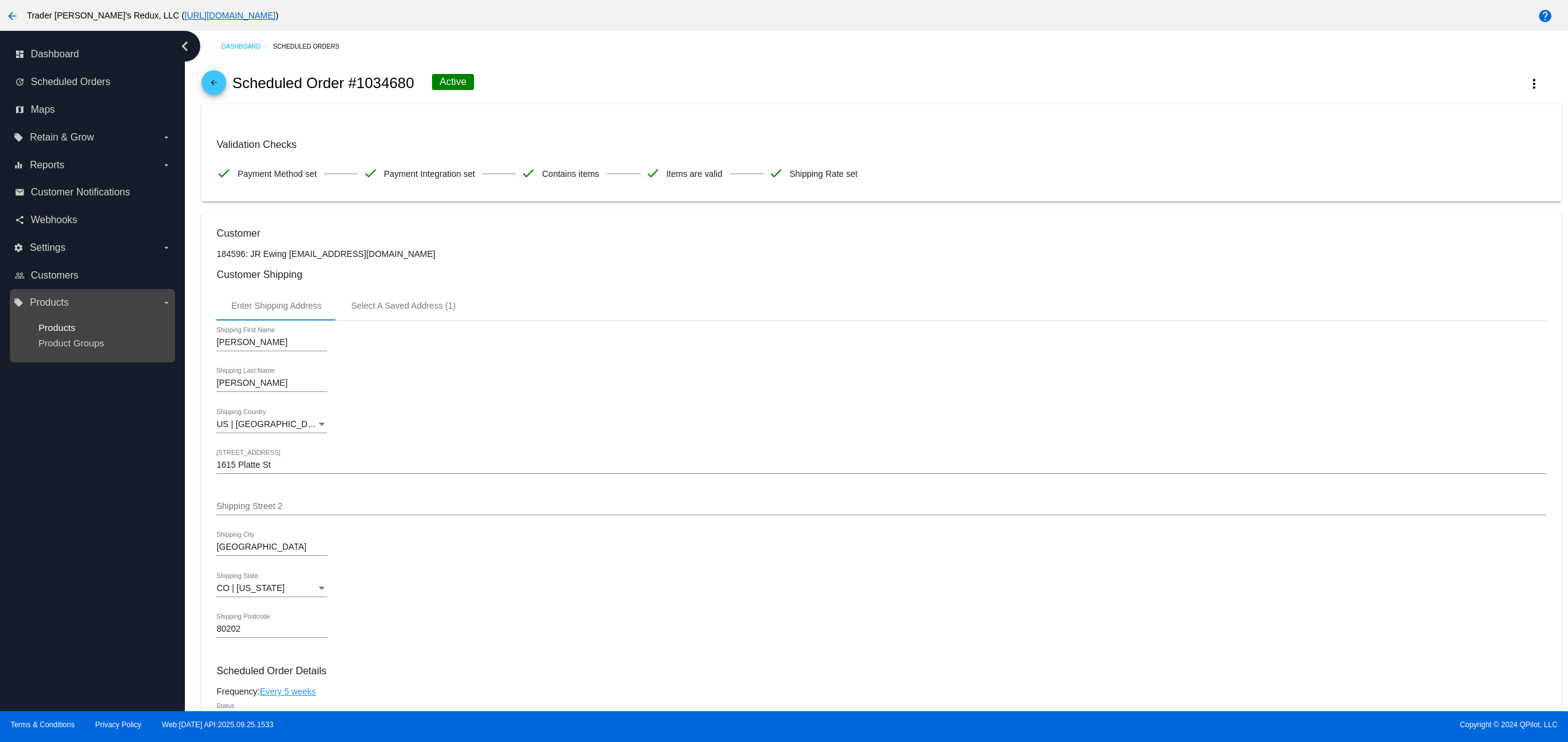
click at [60, 331] on span "Products" at bounding box center [56, 327] width 37 height 10
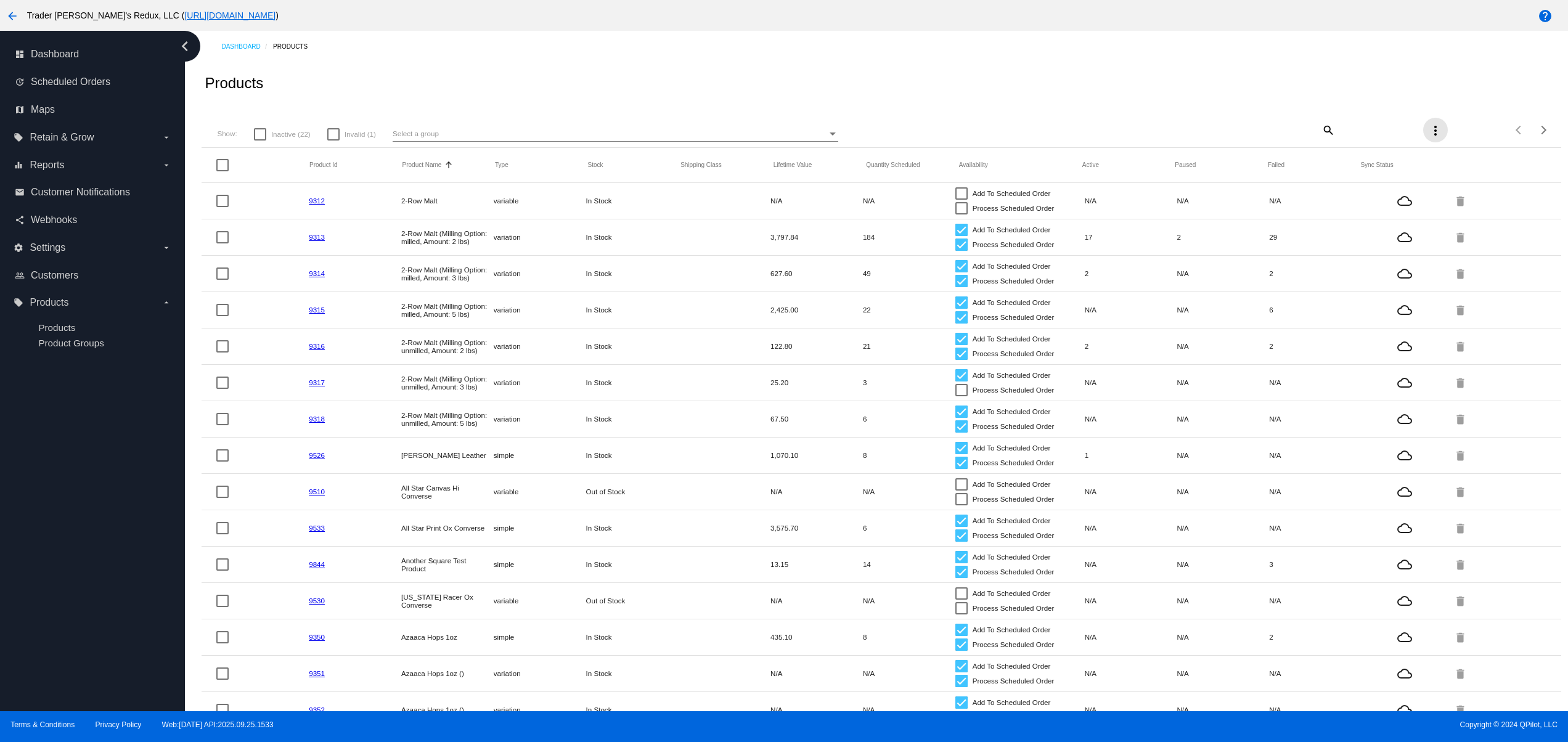
click at [1428, 130] on mat-icon "more_vert" at bounding box center [1435, 131] width 15 height 15
click at [1205, 73] on div at bounding box center [784, 371] width 1568 height 742
click at [254, 127] on div "Show: Inactive (22) Invalid (1) Select a group" at bounding box center [663, 134] width 892 height 15
click at [254, 131] on div at bounding box center [260, 134] width 13 height 13
click at [259, 141] on input "Inactive (22)" at bounding box center [259, 141] width 1 height 1
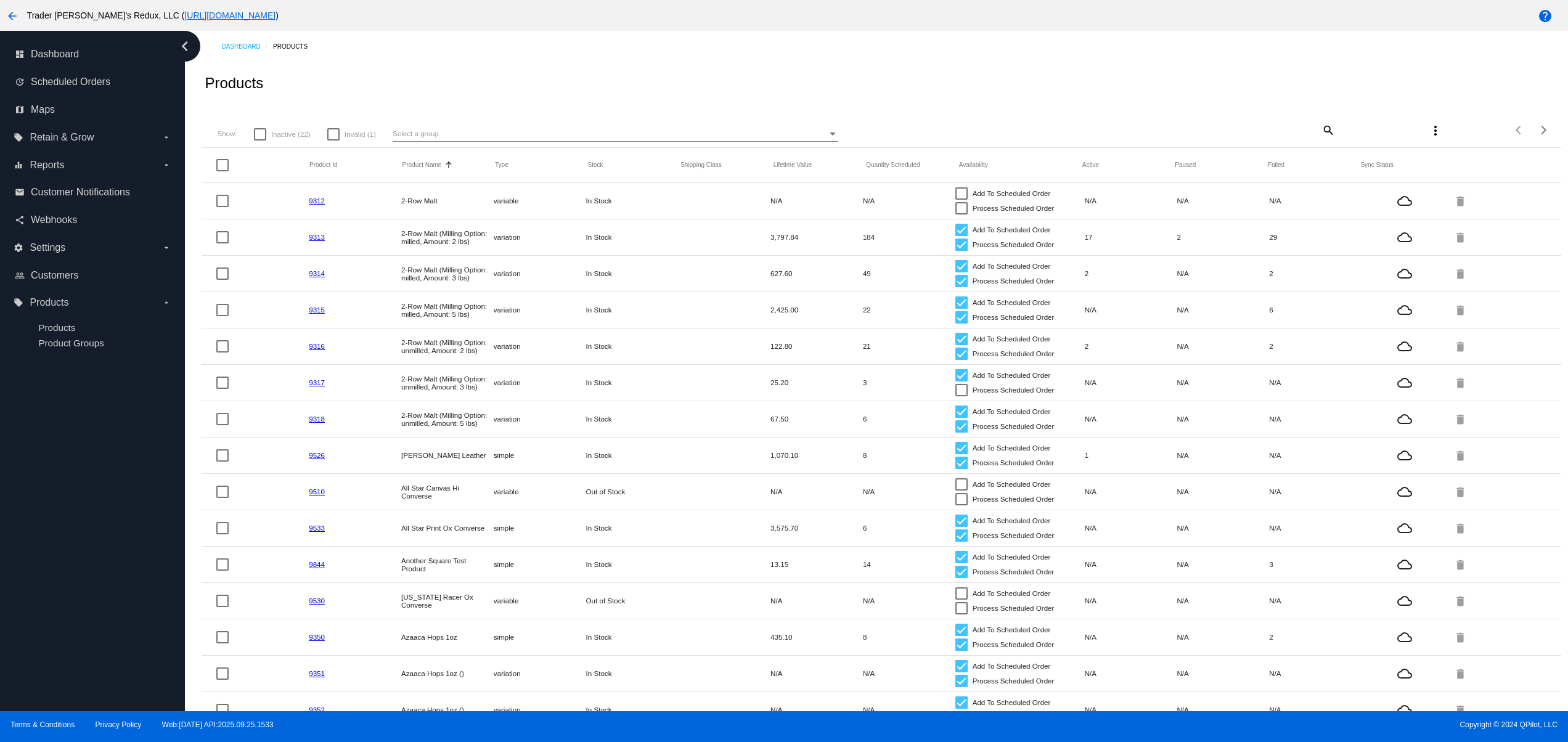
checkbox input "true"
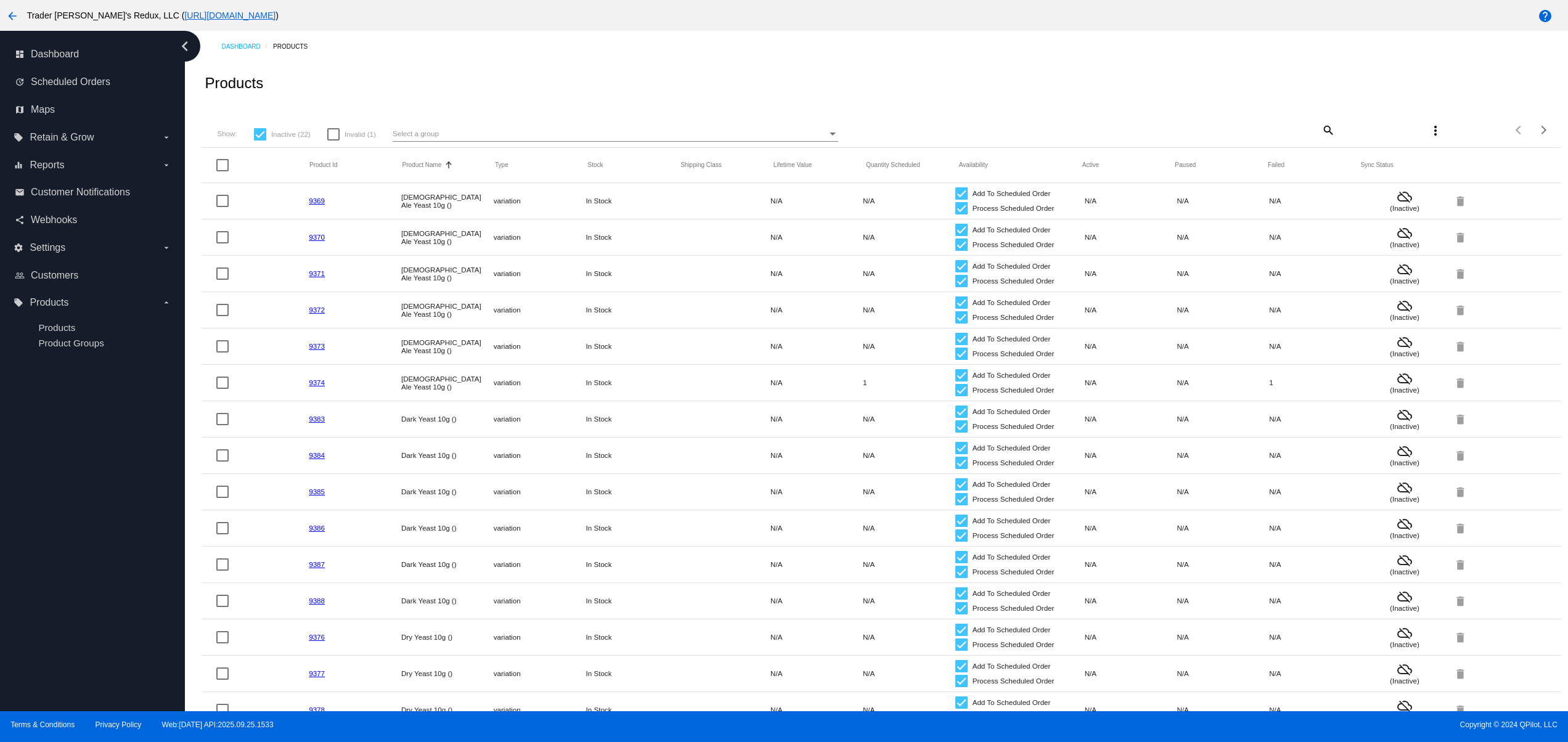
drag, startPoint x: 669, startPoint y: 223, endPoint x: 753, endPoint y: 281, distance: 102.1
click at [725, 233] on mat-row "9370 Belgian Ale Yeast 10g () variation In Stock N/A N/A Add To Scheduled Order…" at bounding box center [881, 237] width 1358 height 36
click at [319, 203] on link "9369" at bounding box center [316, 201] width 16 height 8
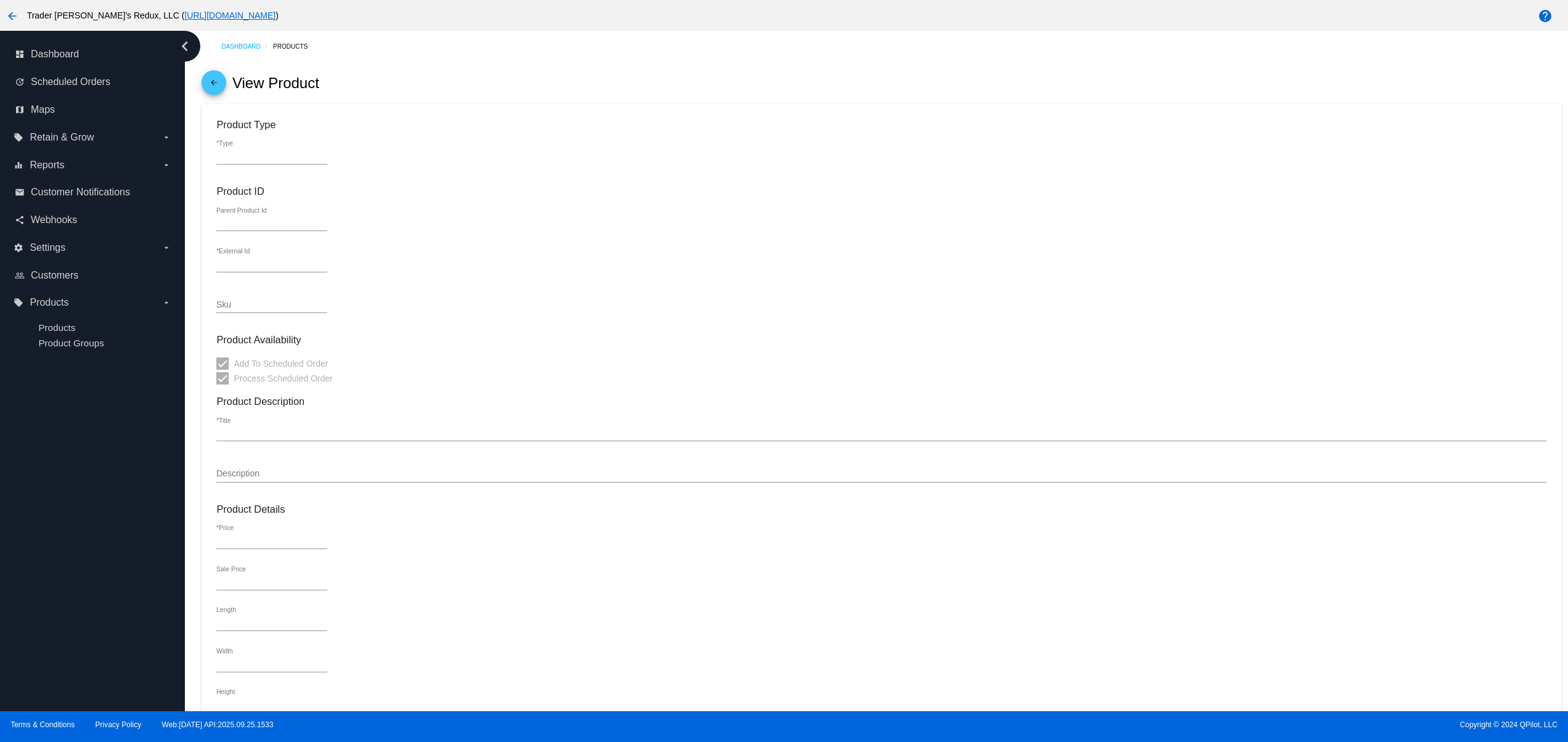
type input "variation"
type input "187690"
type input "9369"
type input "Belgian Ale Yeast 10g ()"
type input "5"
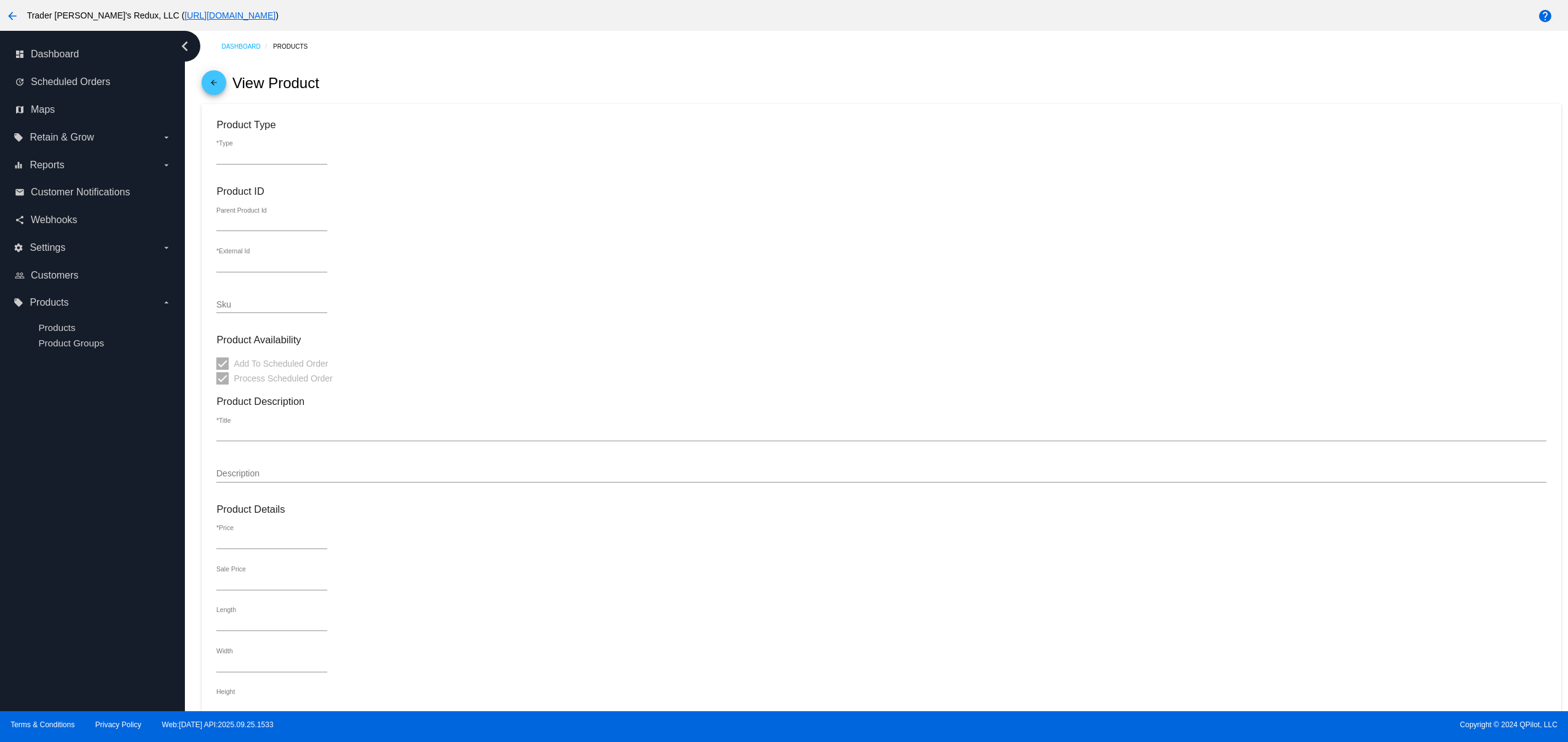
type input "2.5"
type input "1"
type input "0.25"
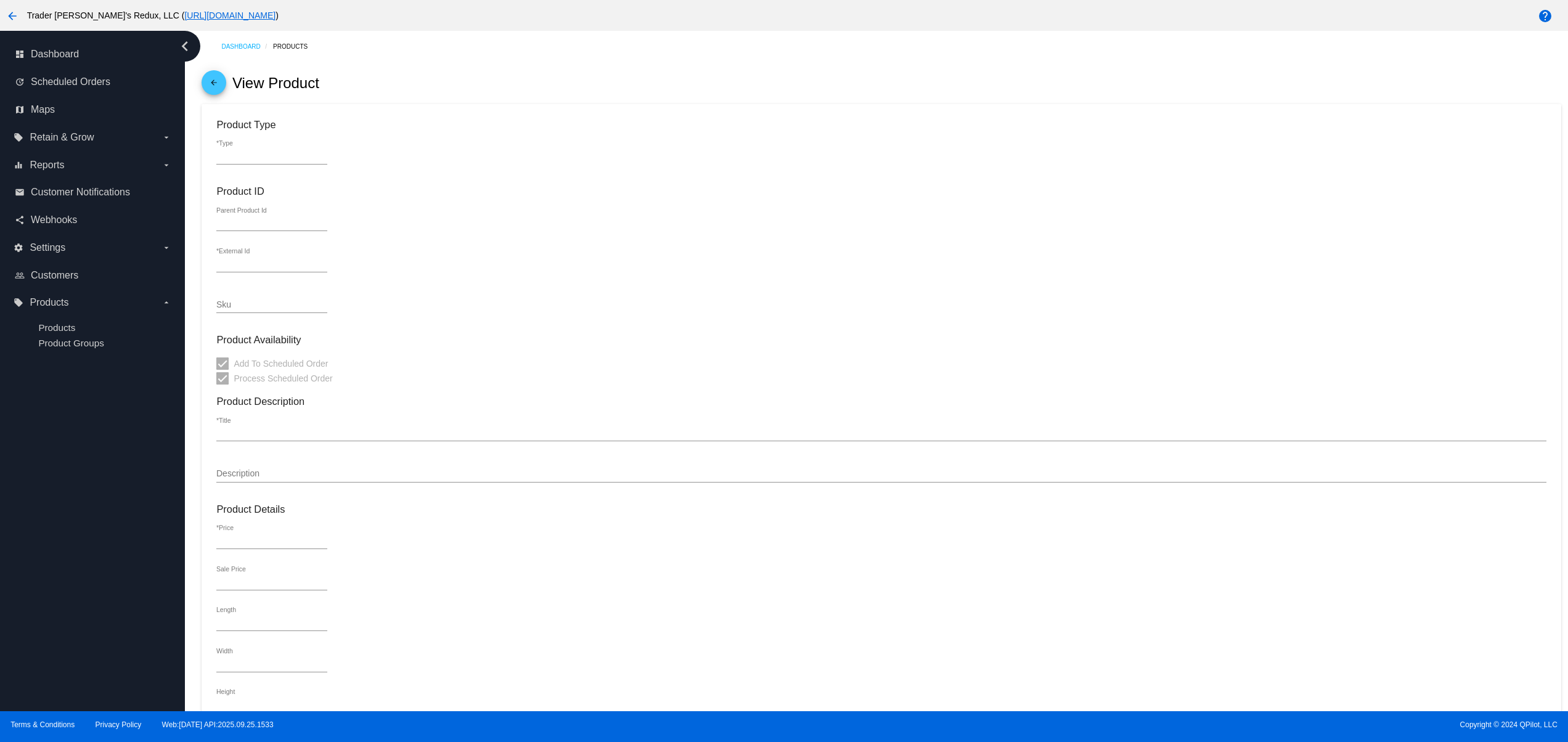
type input "In Stock"
click at [331, 422] on div "Belgian Ale Yeast 10g () *Title" at bounding box center [881, 430] width 1329 height 24
click at [328, 432] on input "Belgian Ale Yeast 10g ()" at bounding box center [881, 433] width 1329 height 9
drag, startPoint x: 313, startPoint y: 439, endPoint x: 395, endPoint y: 439, distance: 82.0
click at [200, 444] on div "Dashboard Products arrow_back View Product Product Type variation *Type Product…" at bounding box center [881, 527] width 1373 height 993
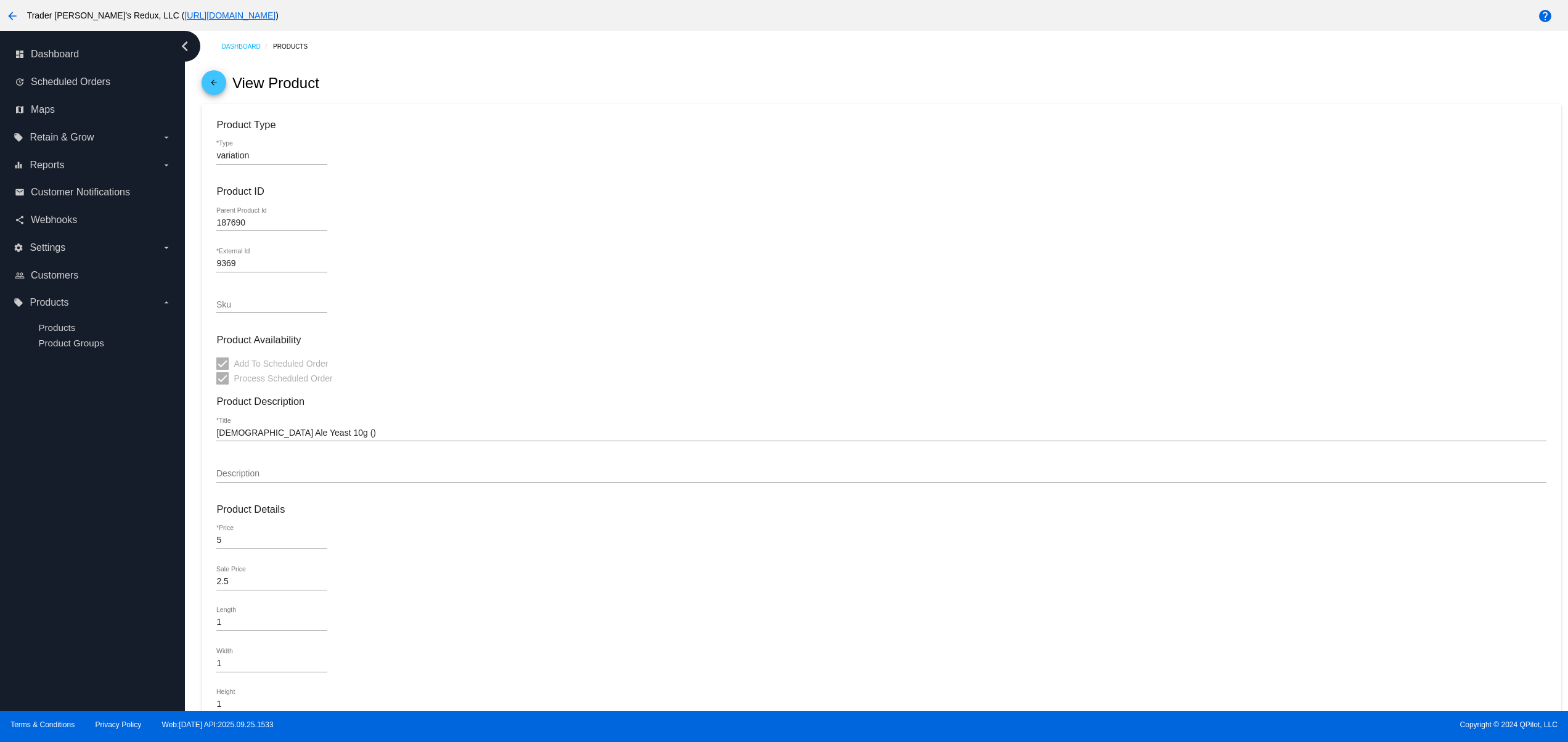
click at [410, 435] on input "Belgian Ale Yeast 10g ()" at bounding box center [881, 433] width 1329 height 9
click at [380, 432] on input "Belgian Ale Yeast 10g ()" at bounding box center [881, 433] width 1329 height 9
click at [222, 92] on link "arrow_back" at bounding box center [213, 82] width 25 height 25
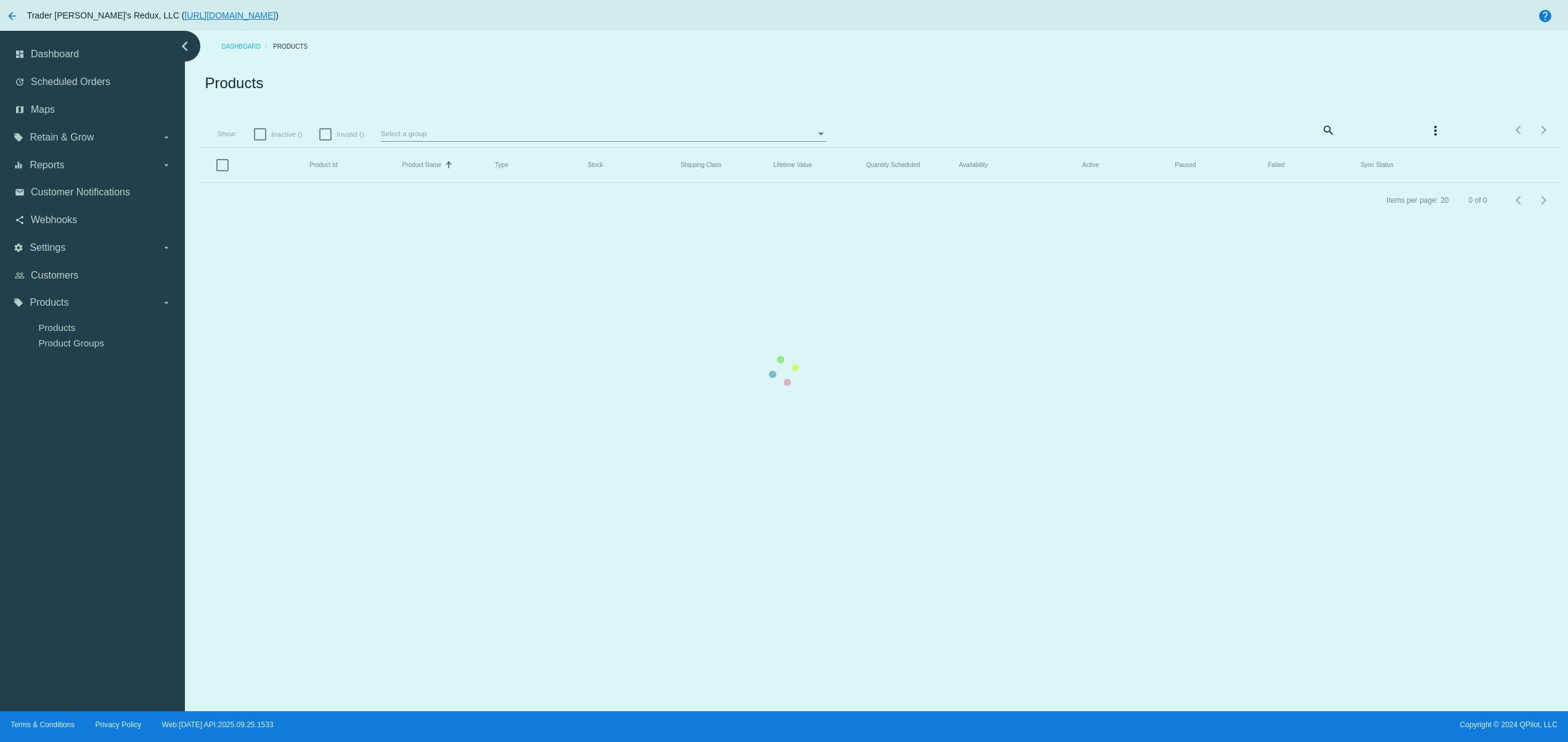
checkbox input "true"
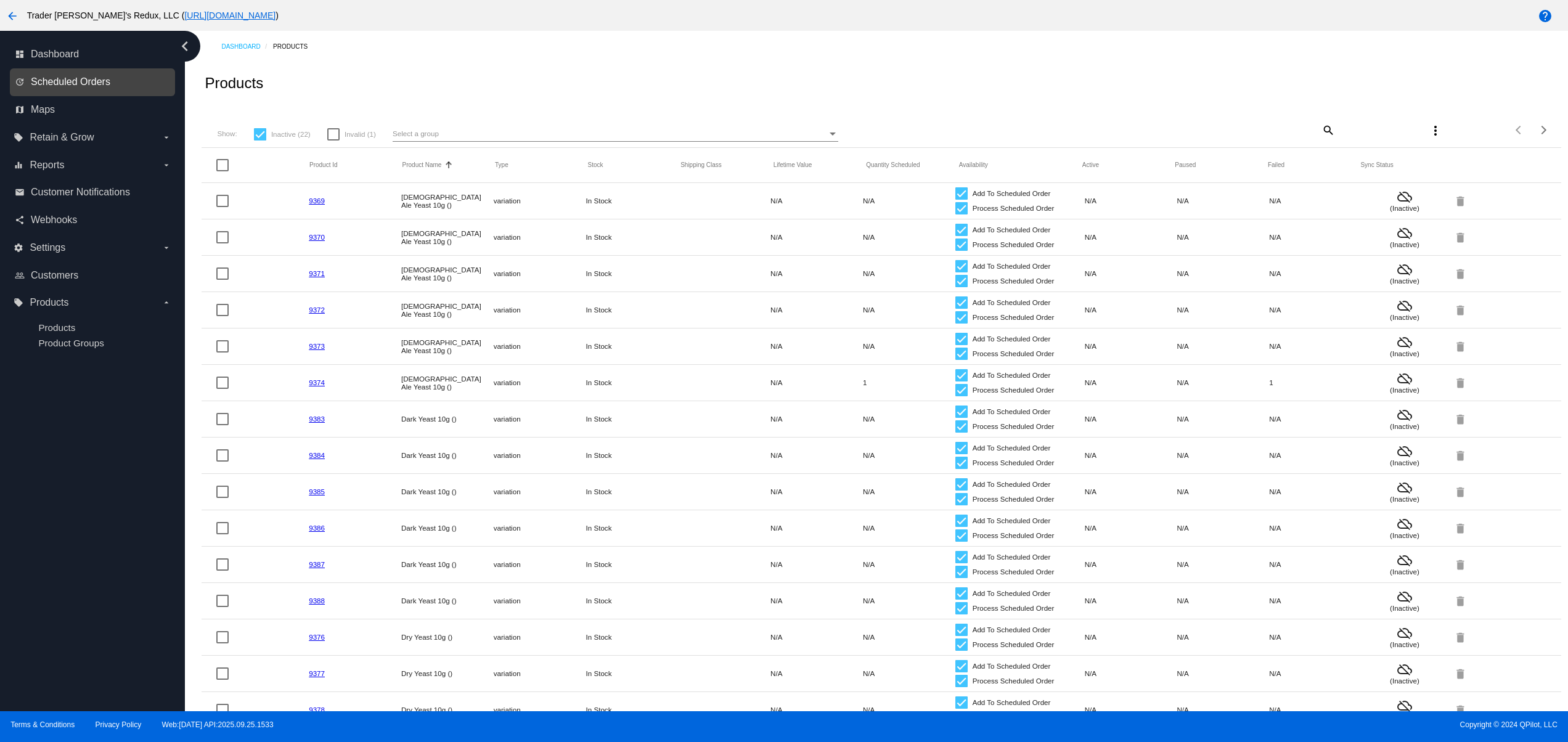
click at [70, 82] on span "Scheduled Orders" at bounding box center [70, 82] width 80 height 11
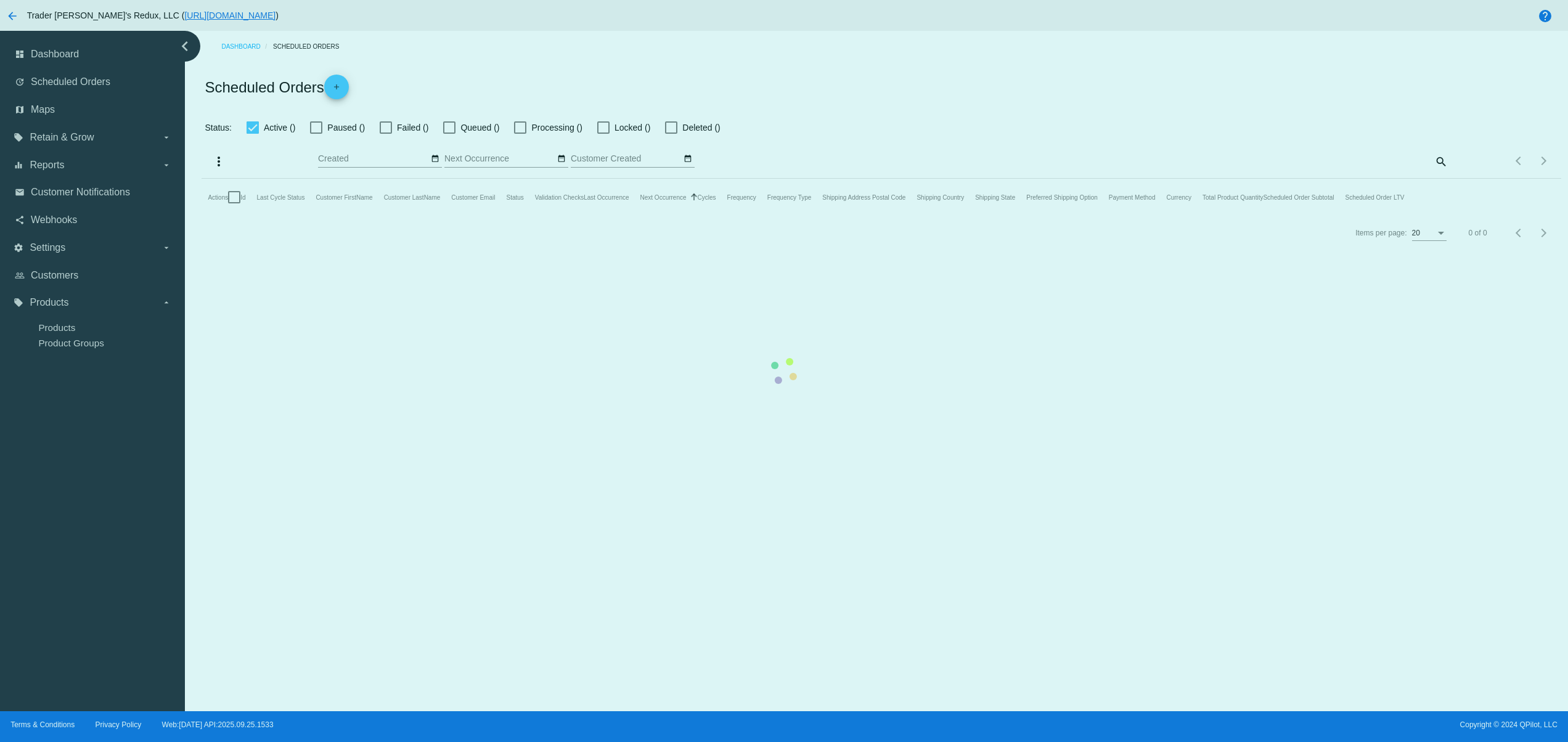
type input "09/25/2025 - 09/26/2025"
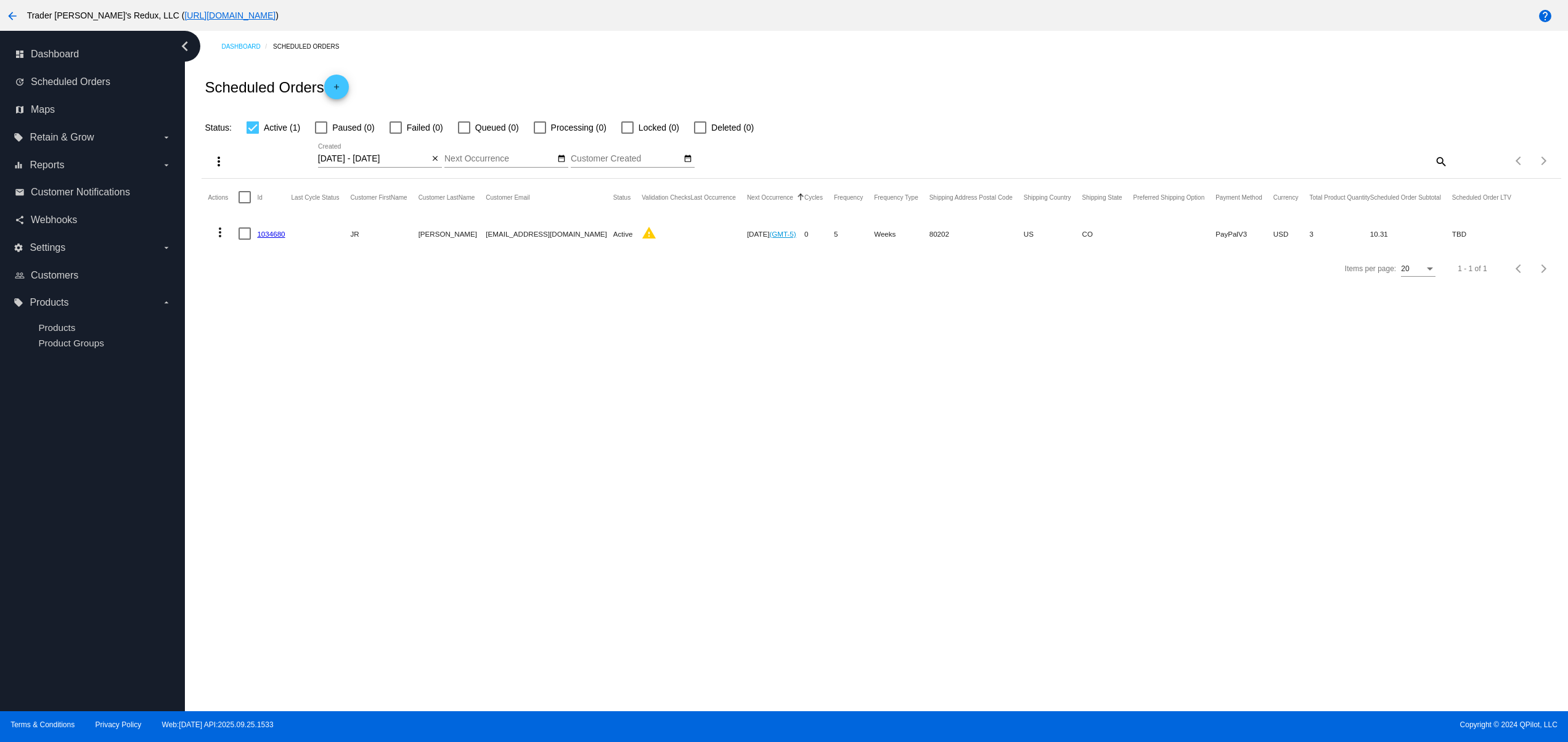
click at [257, 233] on link "1034680" at bounding box center [270, 234] width 28 height 8
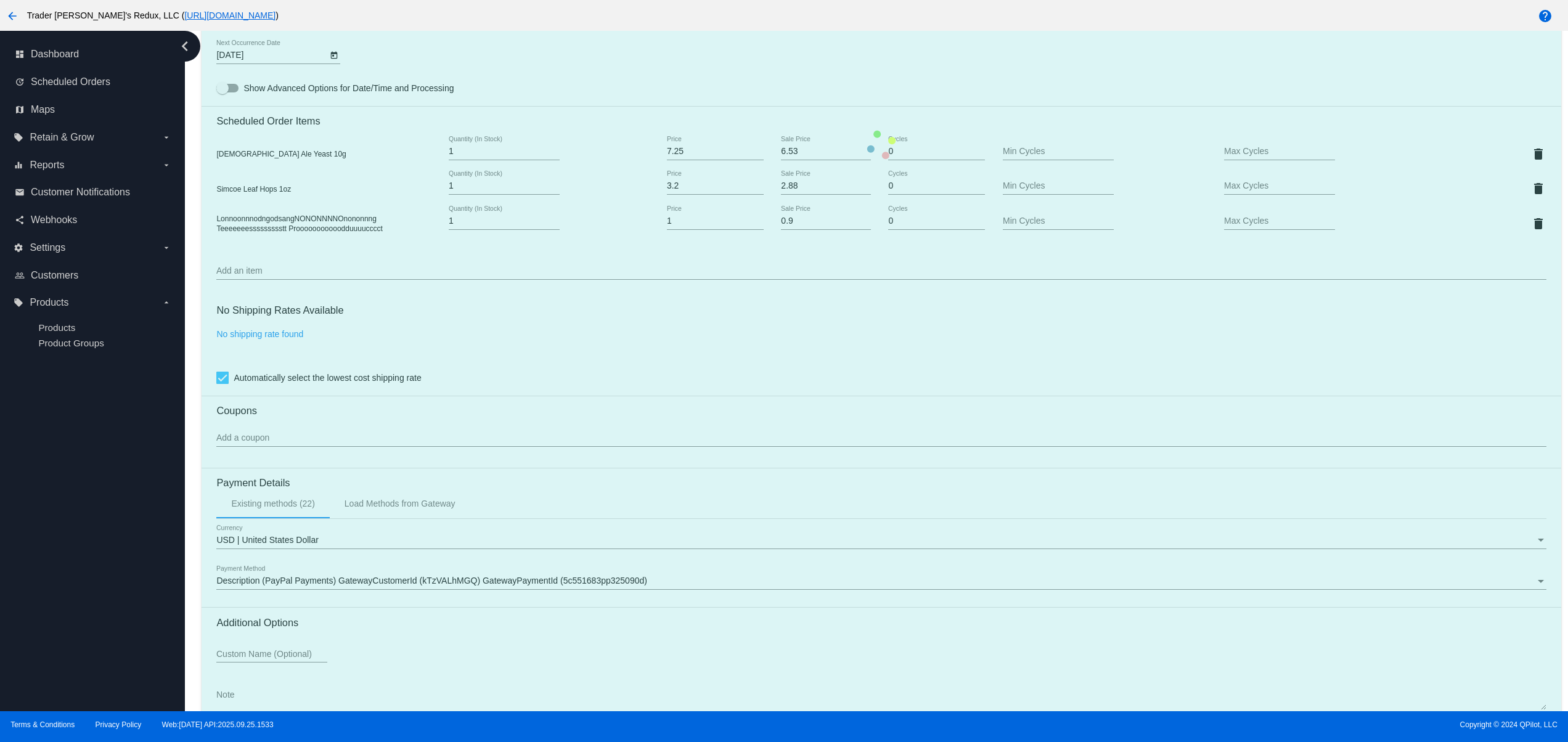
scroll to position [785, 0]
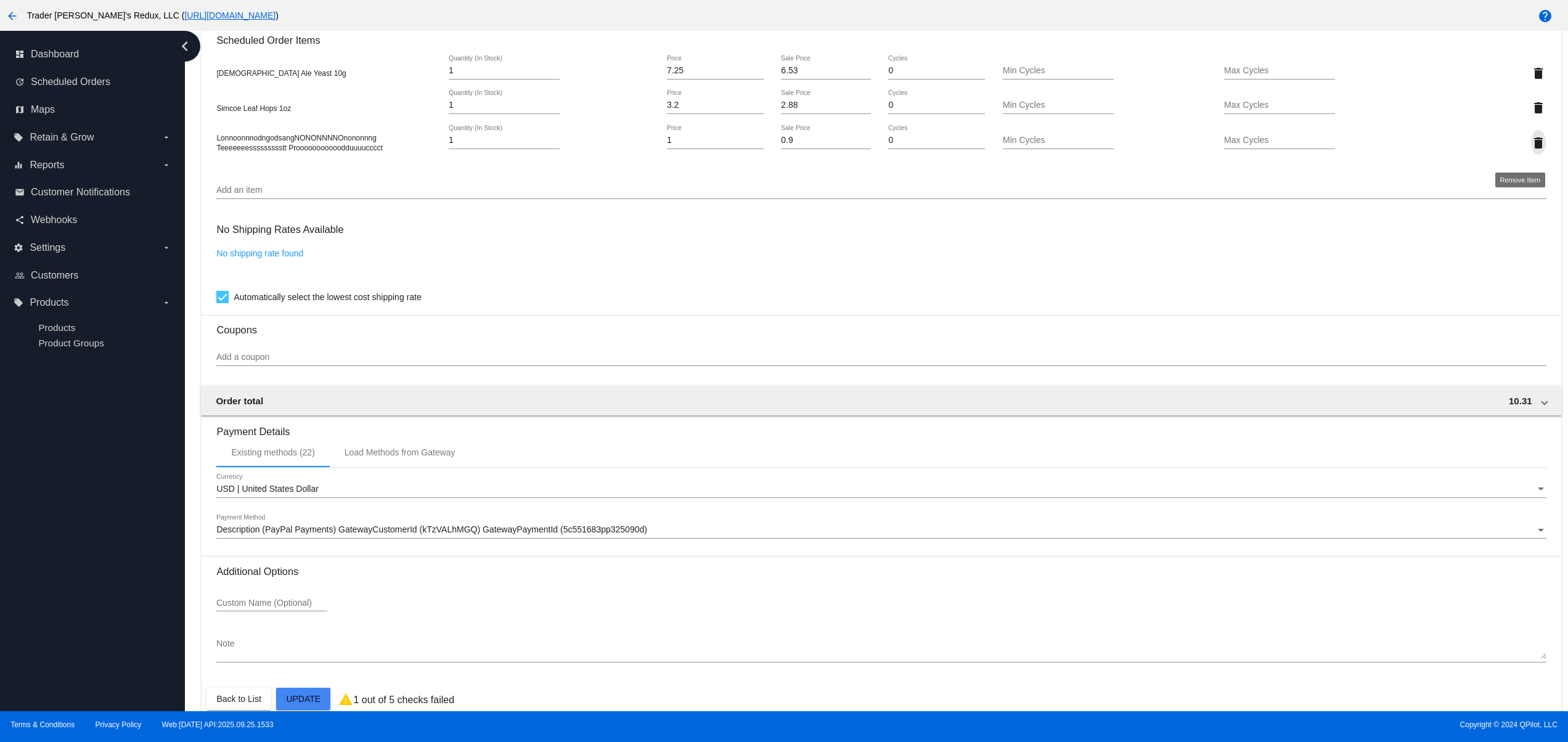
click at [1531, 155] on button "delete" at bounding box center [1538, 142] width 15 height 25
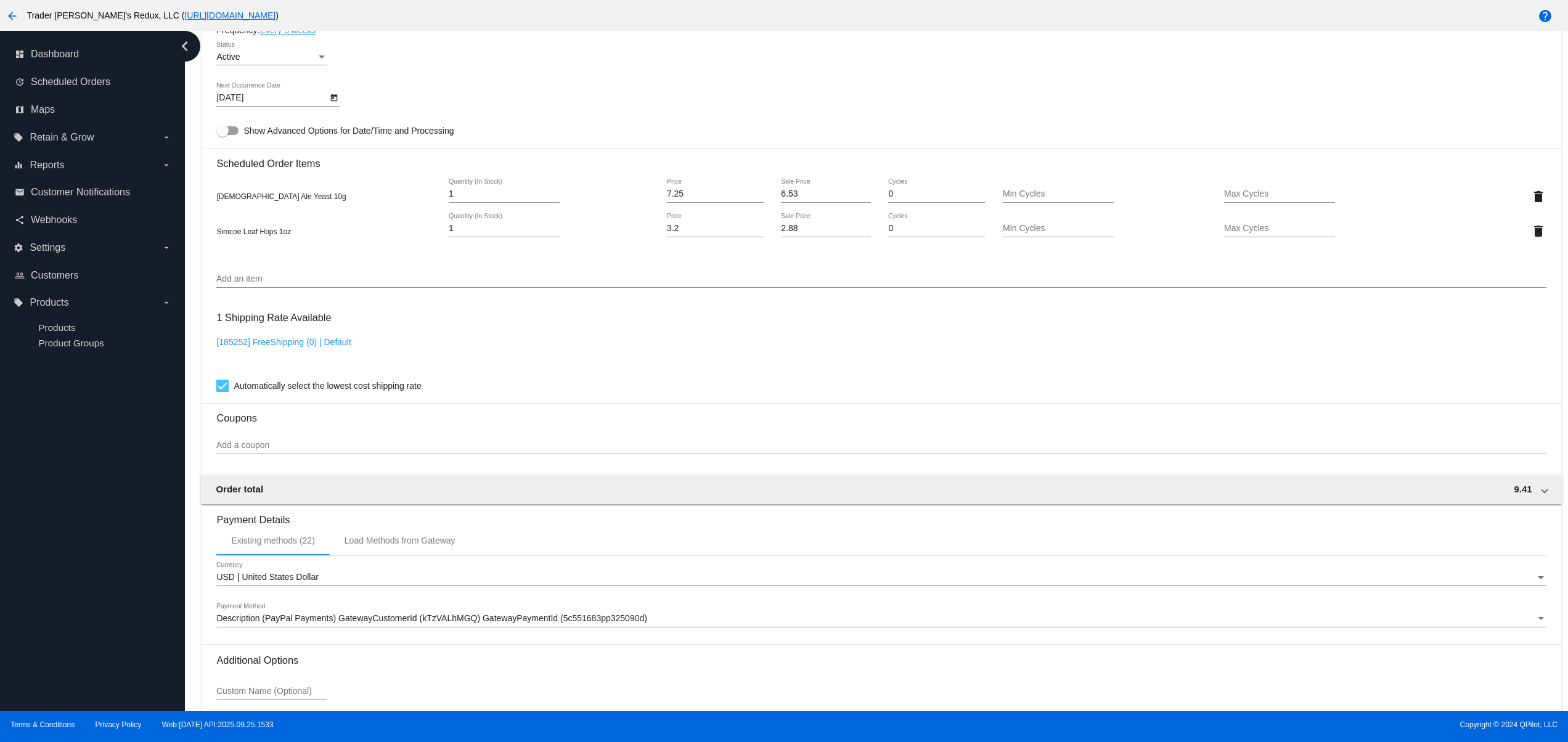
scroll to position [779, 0]
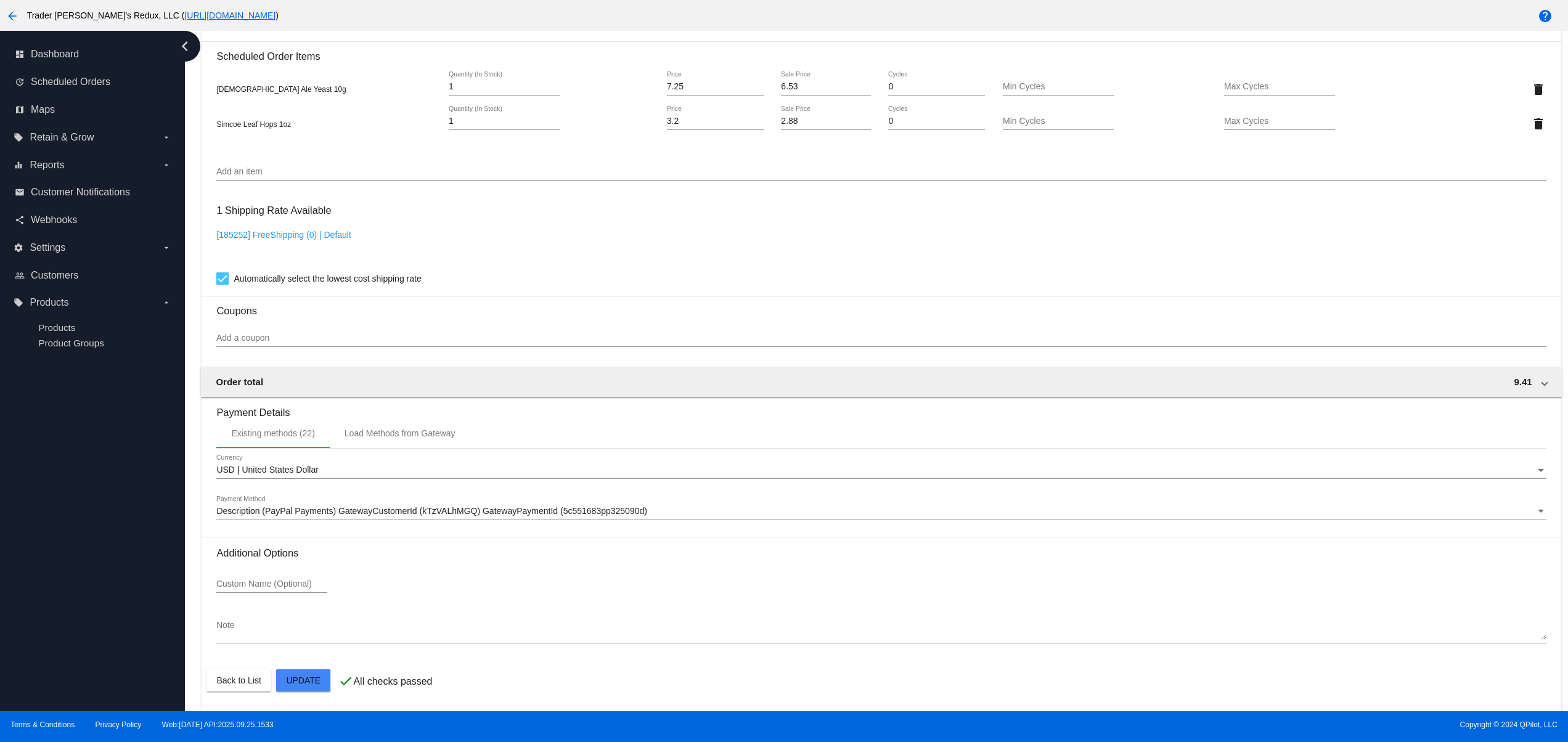
click at [307, 686] on mat-card "Customer 184596: JR Ewing jr@patternsinthecloud.com Customer Shipping Enter Shi…" at bounding box center [881, 78] width 1358 height 1267
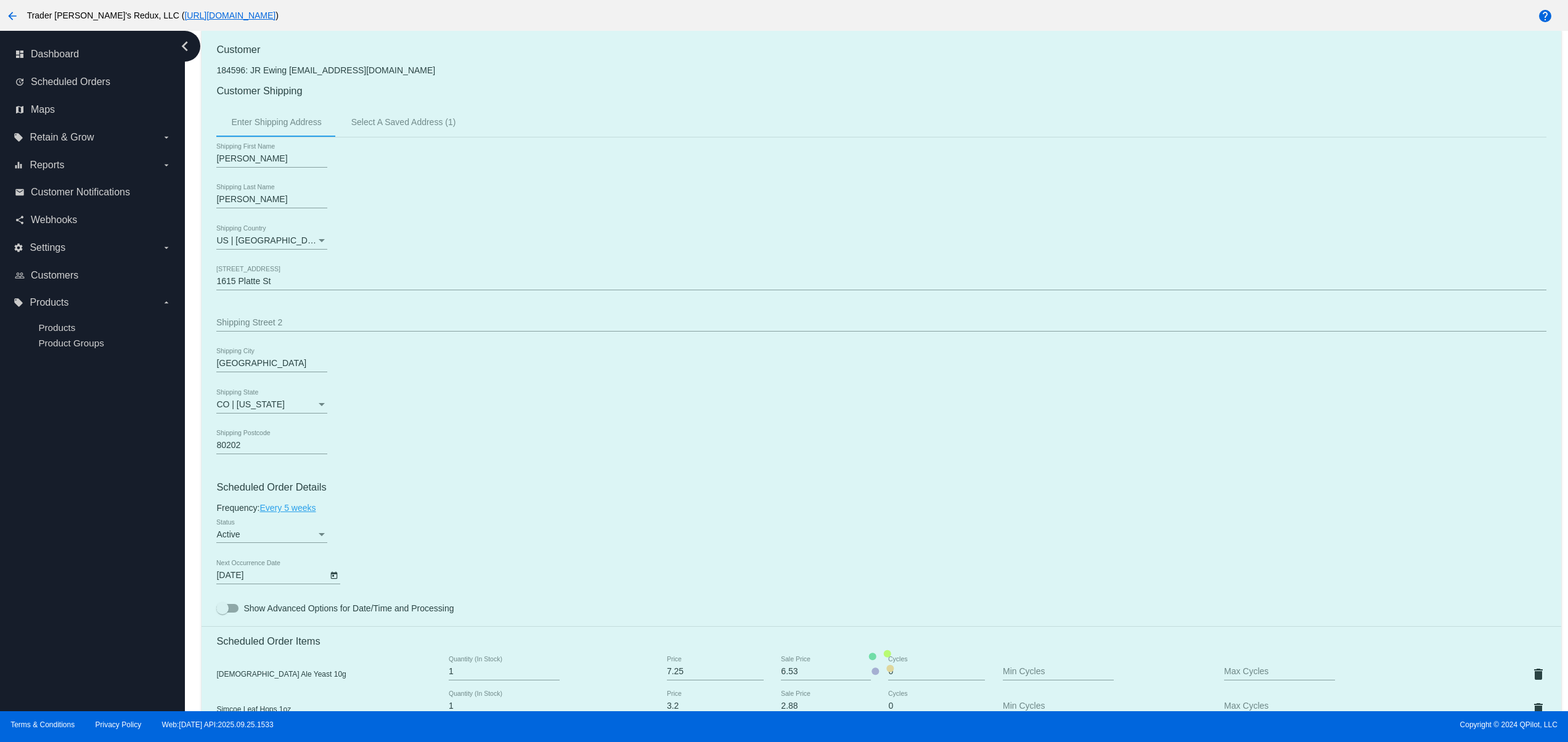
scroll to position [0, 0]
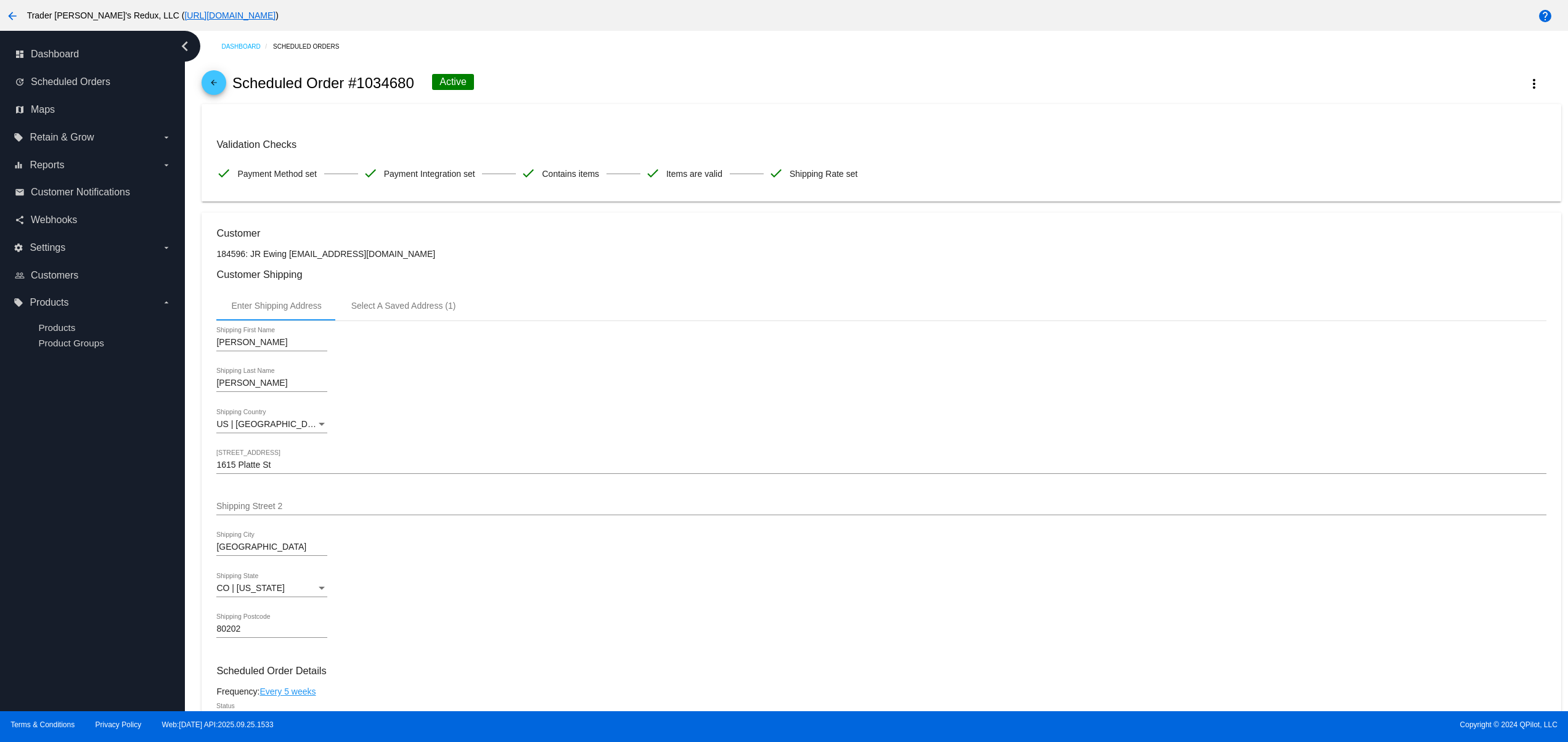
click at [1520, 69] on div "arrow_back Scheduled Order #1034680 Active more_vert" at bounding box center [881, 83] width 1358 height 42
click at [1526, 84] on mat-icon "more_vert" at bounding box center [1533, 84] width 15 height 15
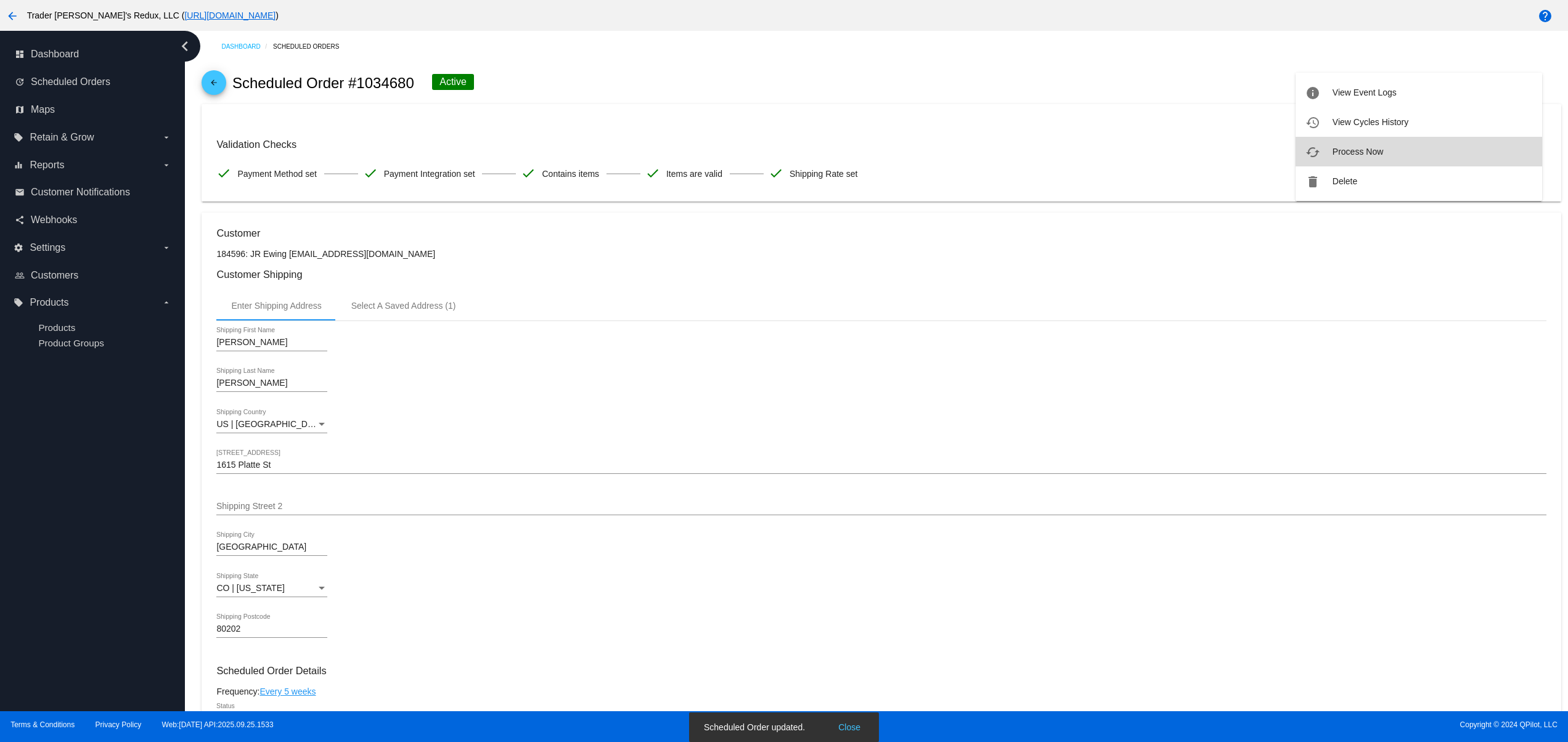
click at [1367, 148] on span "Process Now" at bounding box center [1358, 151] width 51 height 9
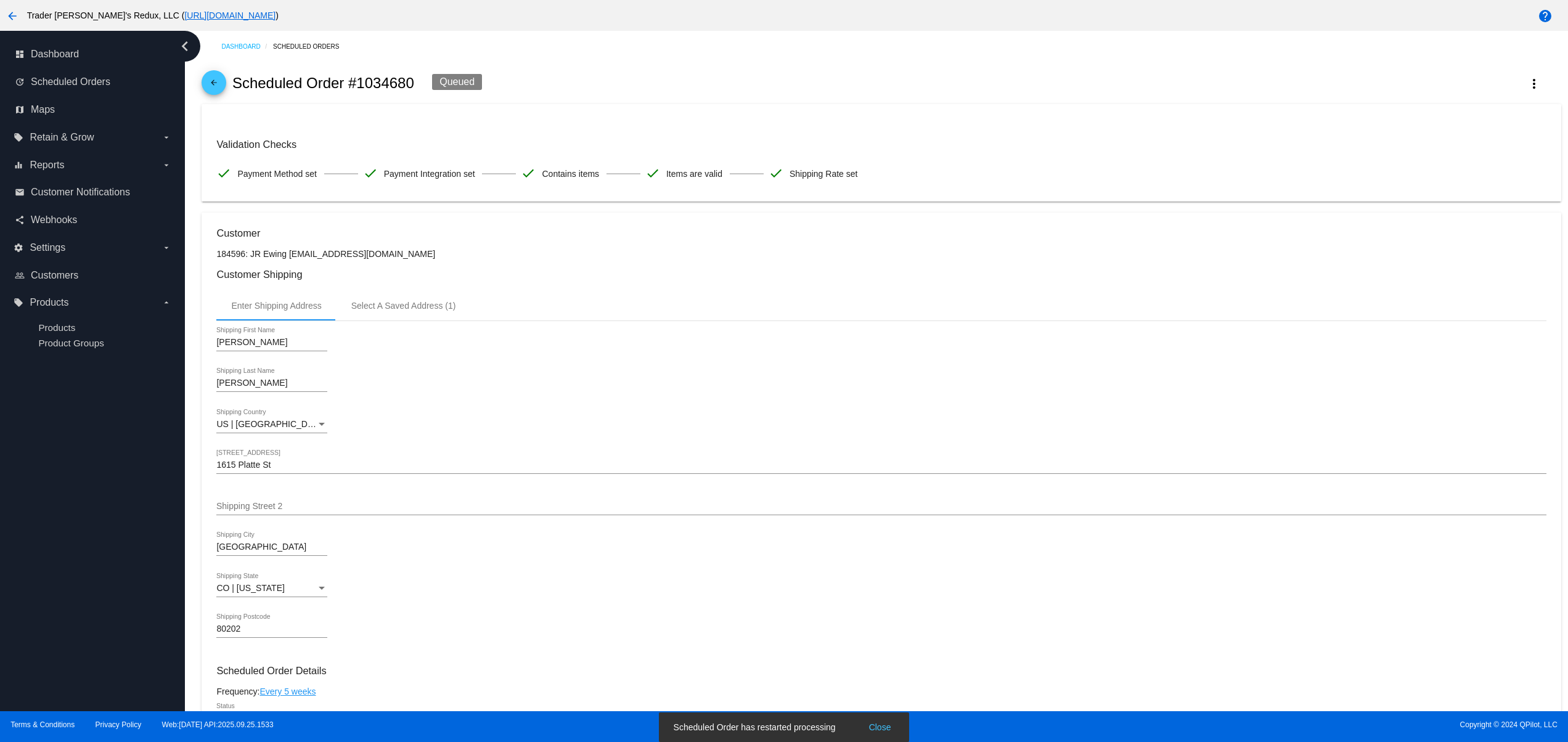
scroll to position [493, 0]
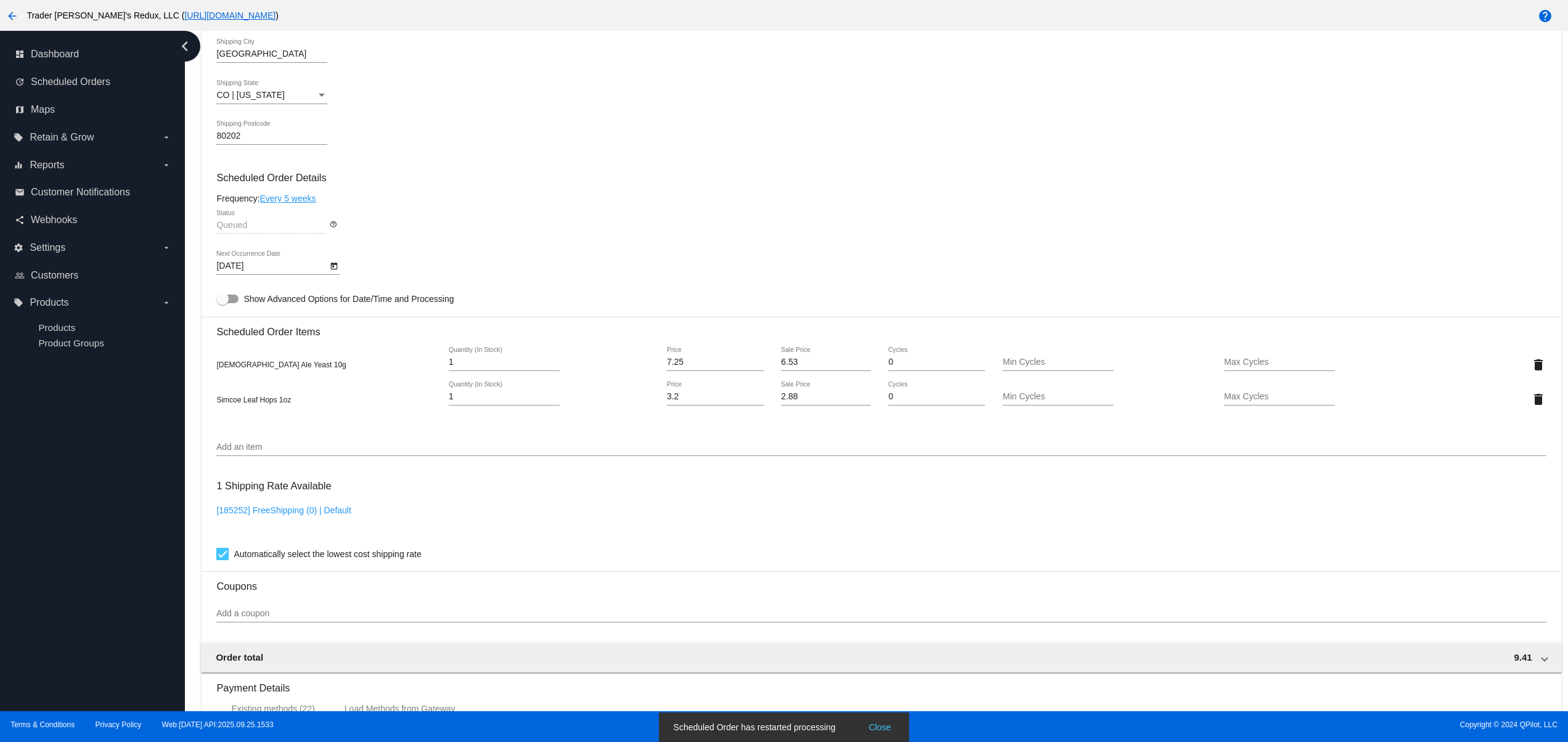
click at [888, 725] on button "Close" at bounding box center [879, 728] width 29 height 13
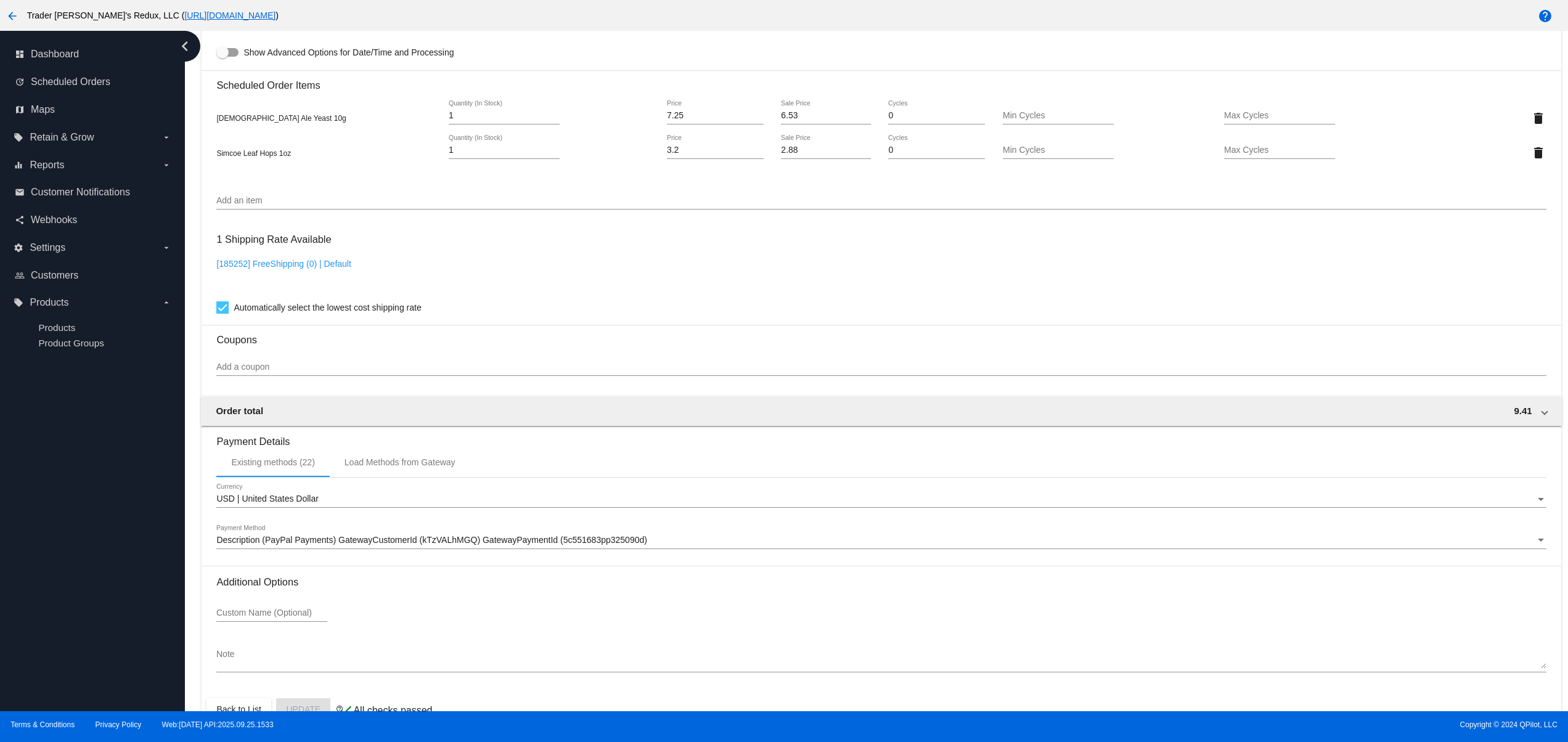
scroll to position [0, 0]
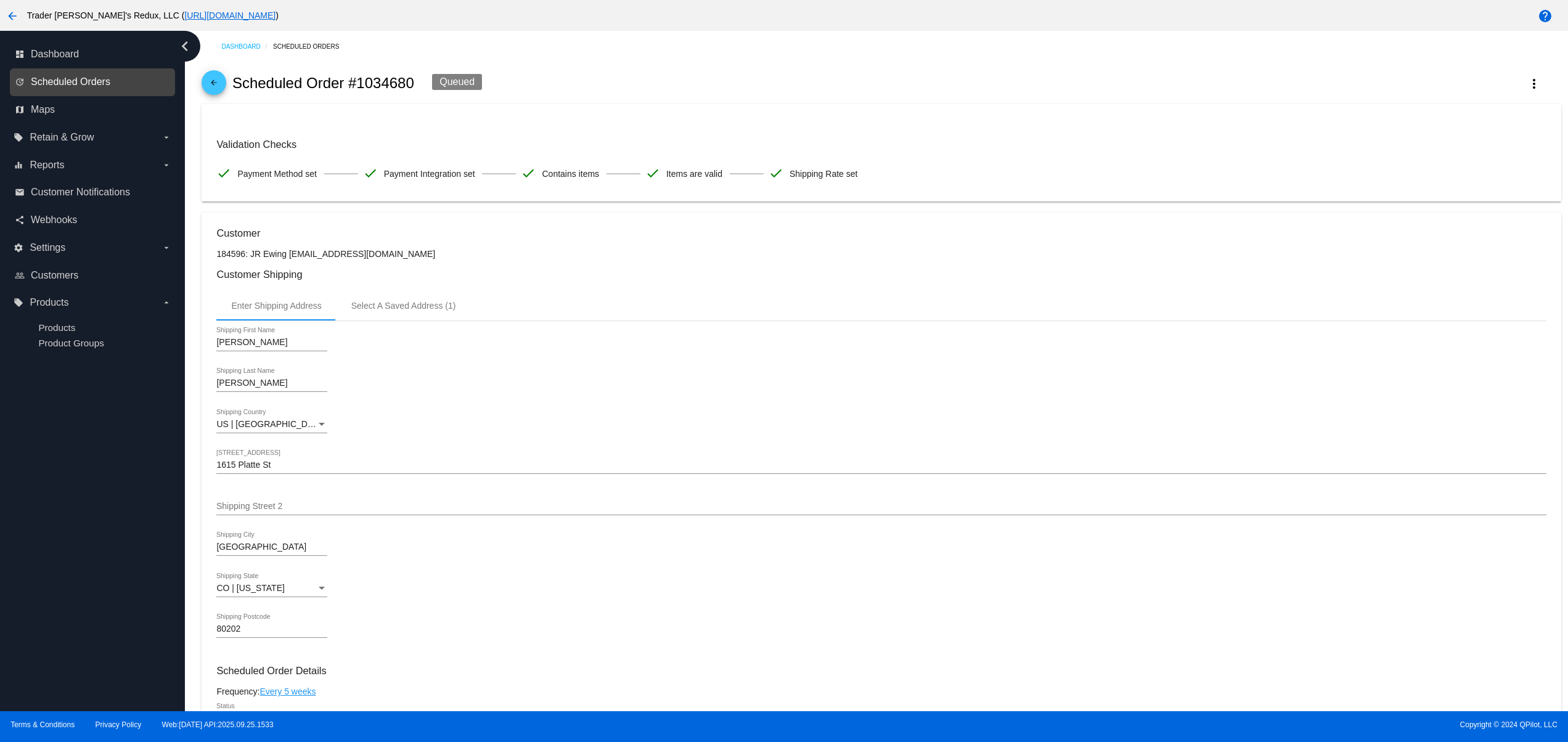
click at [102, 85] on span "Scheduled Orders" at bounding box center [70, 82] width 80 height 11
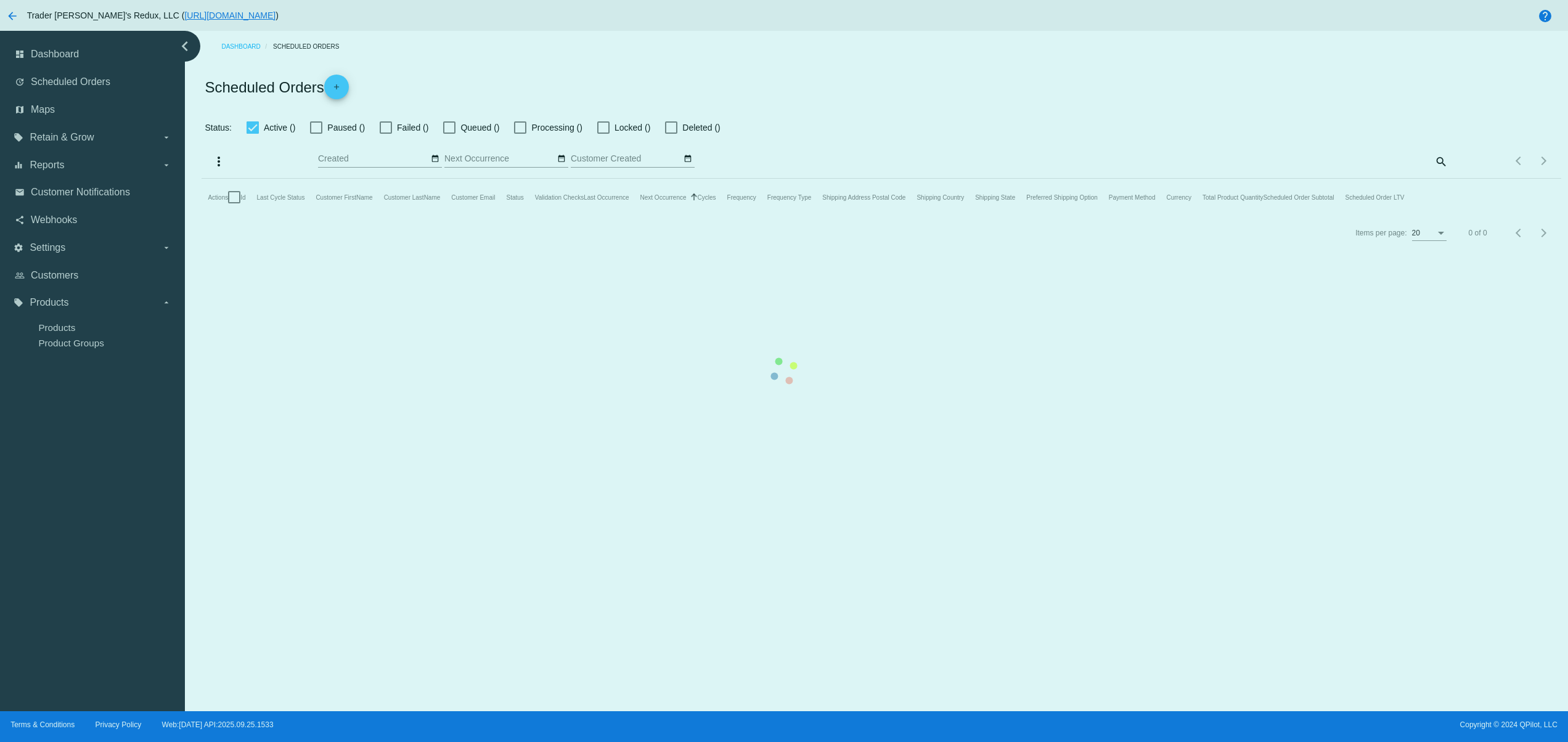
type input "09/25/2025 - 09/26/2025"
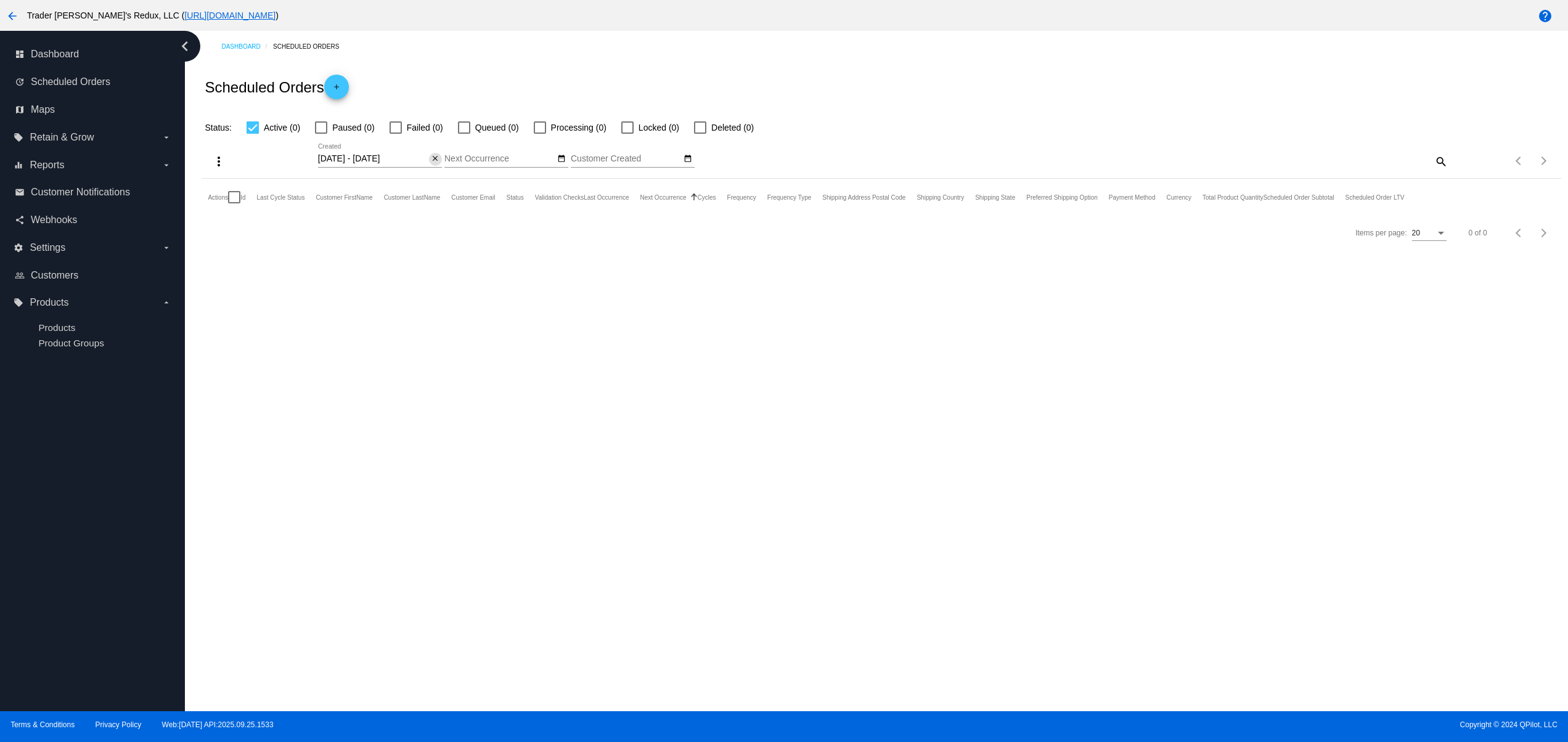
click at [435, 161] on mat-icon "close" at bounding box center [435, 159] width 9 height 9
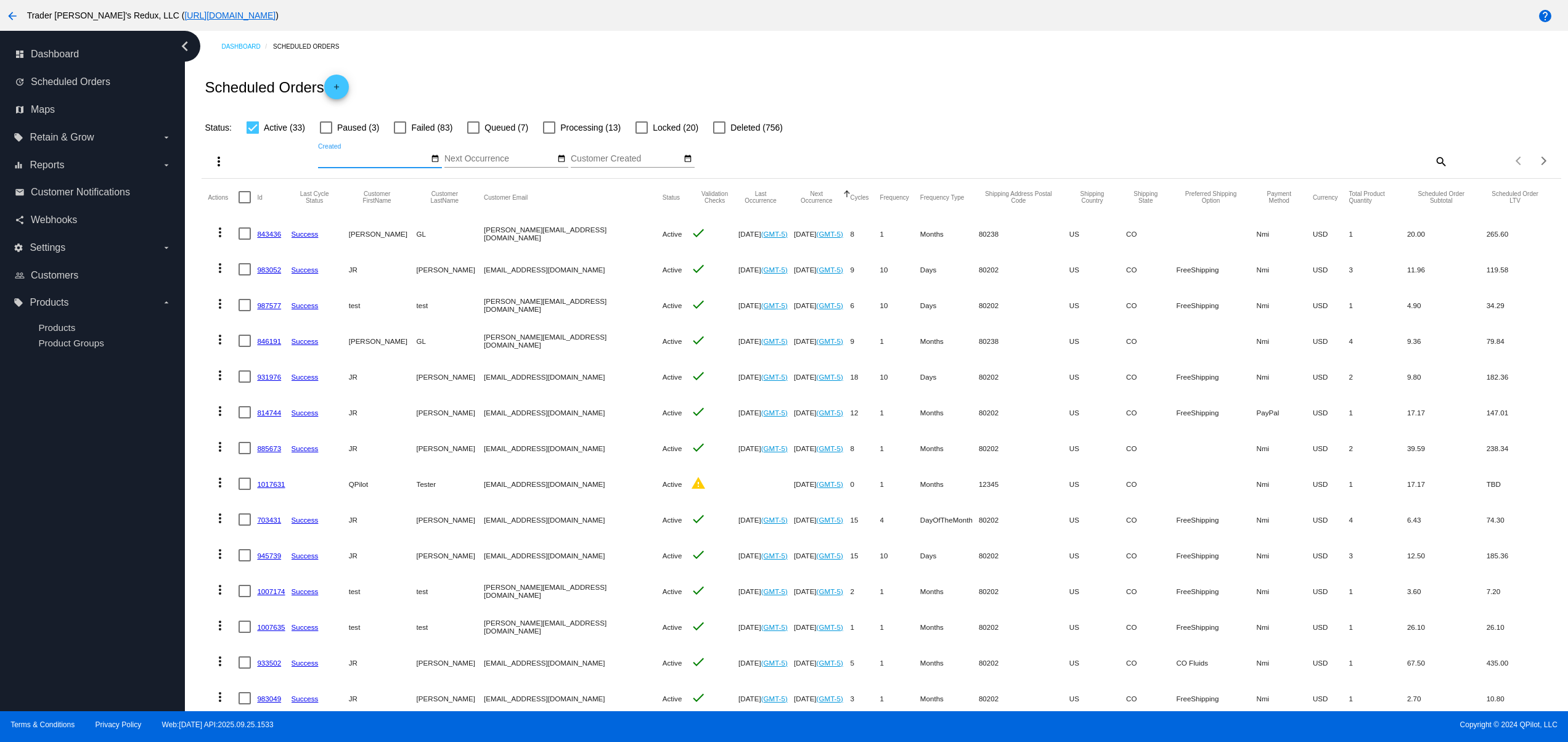
click at [251, 133] on div at bounding box center [253, 128] width 13 height 13
click at [252, 134] on input "Active (33)" at bounding box center [252, 134] width 1 height 1
checkbox input "false"
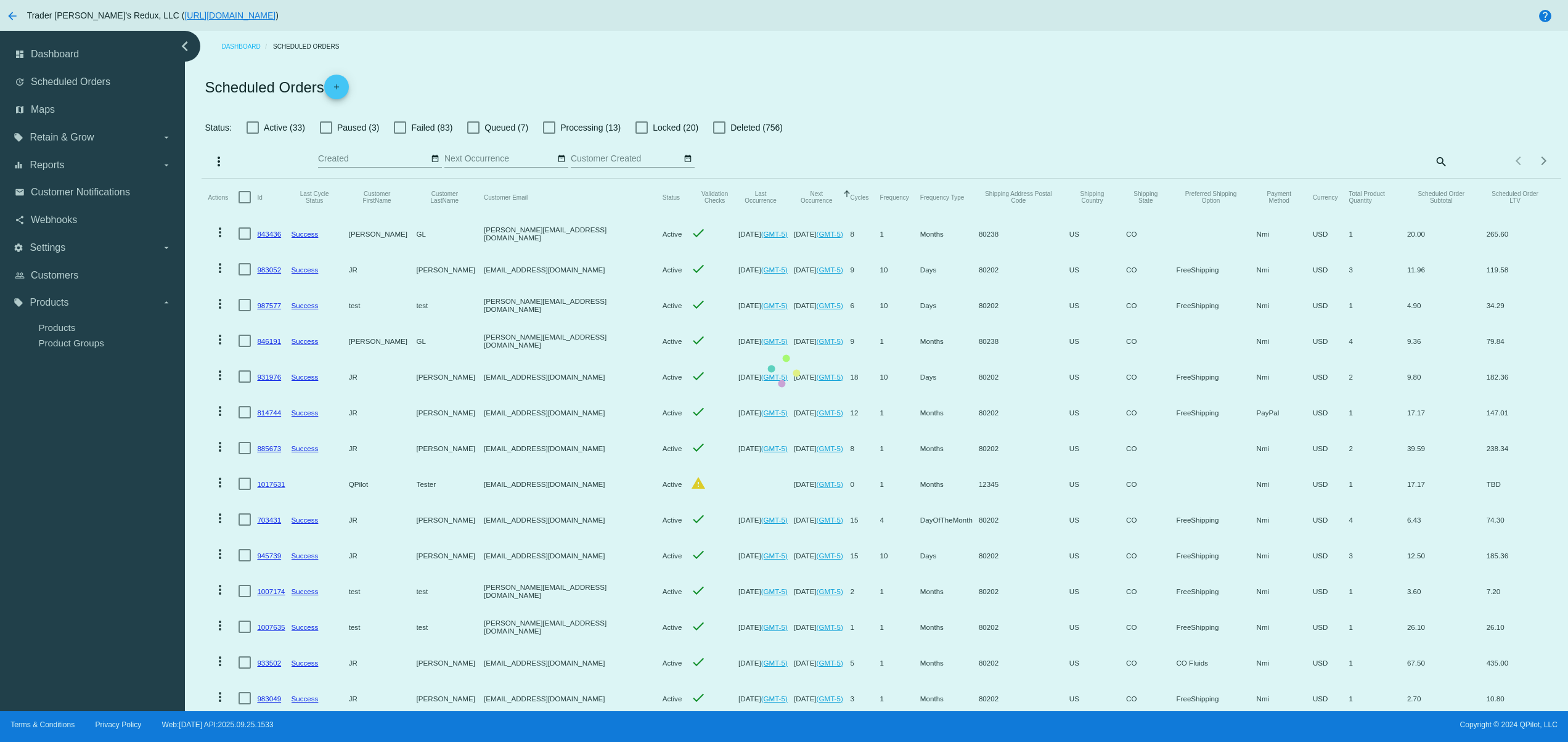
click at [493, 179] on mat-table "Actions Id Last Cycle Status Customer FirstName Customer LastName Customer Emai…" at bounding box center [881, 555] width 1358 height 752
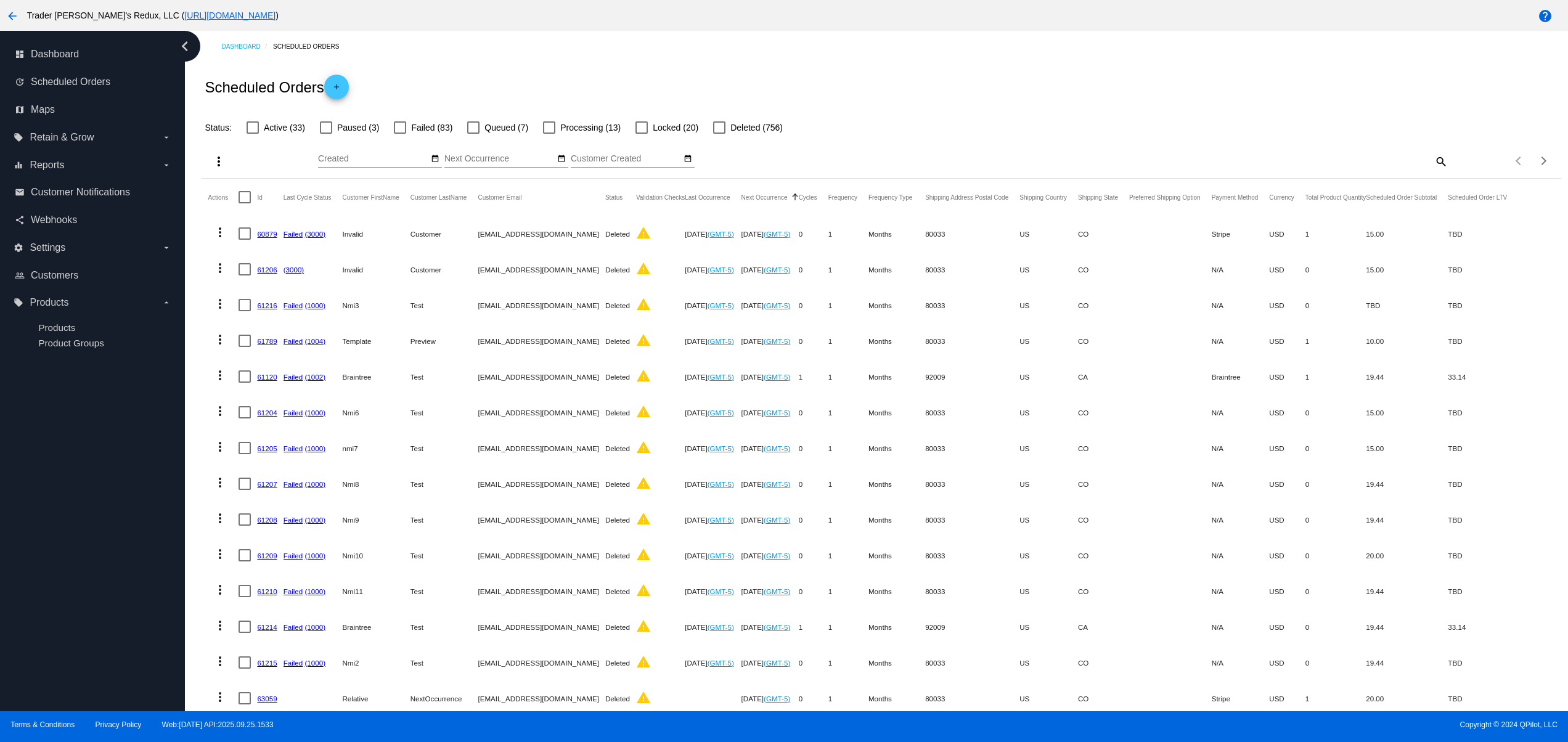
click at [466, 72] on div "Scheduled Orders add" at bounding box center [881, 87] width 1358 height 49
click at [437, 164] on mat-icon "date_range" at bounding box center [435, 159] width 9 height 9
click at [433, 278] on td "25" at bounding box center [426, 274] width 21 height 18
type input "09/25/2025 - 09/25/2025"
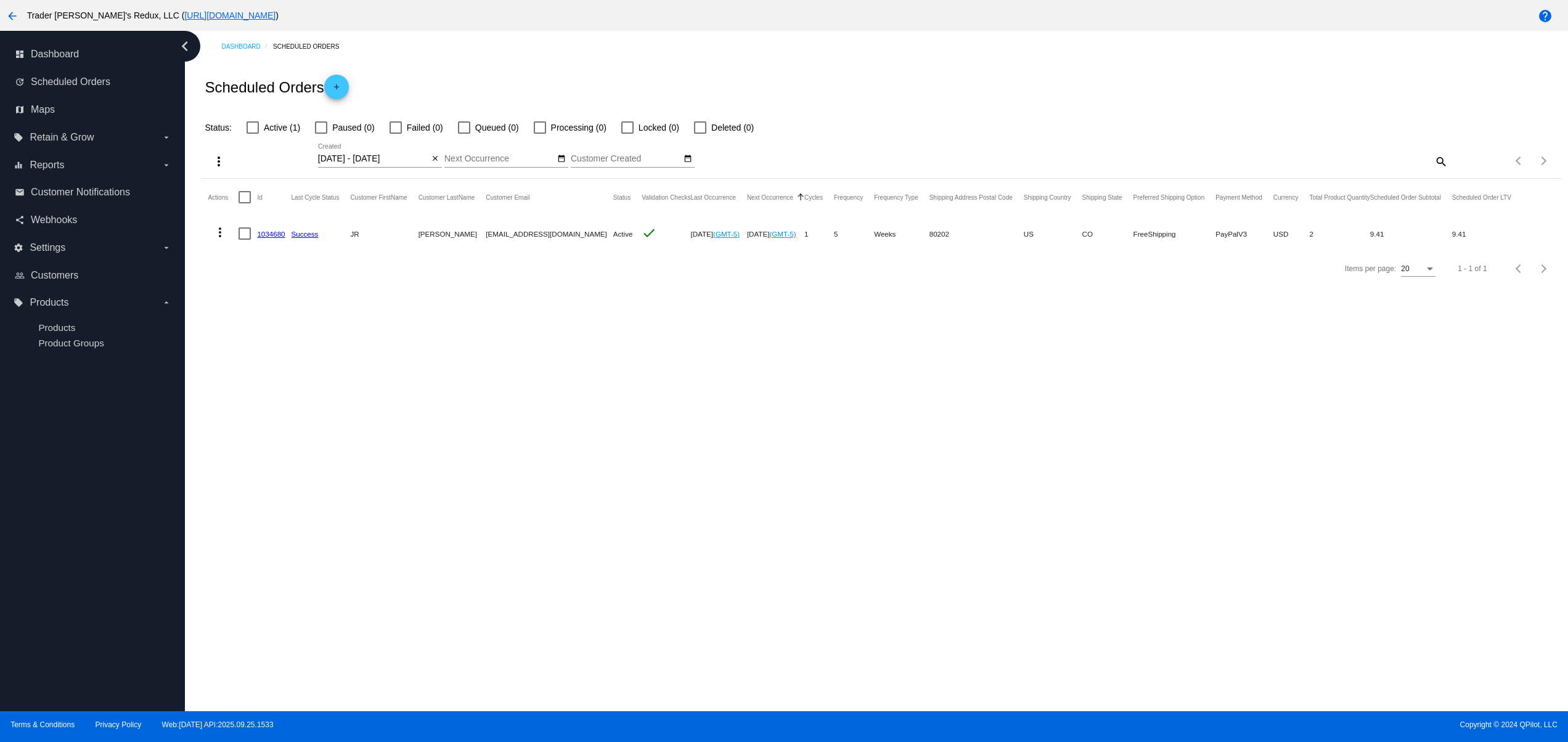
click at [276, 233] on link "1034680" at bounding box center [270, 234] width 28 height 8
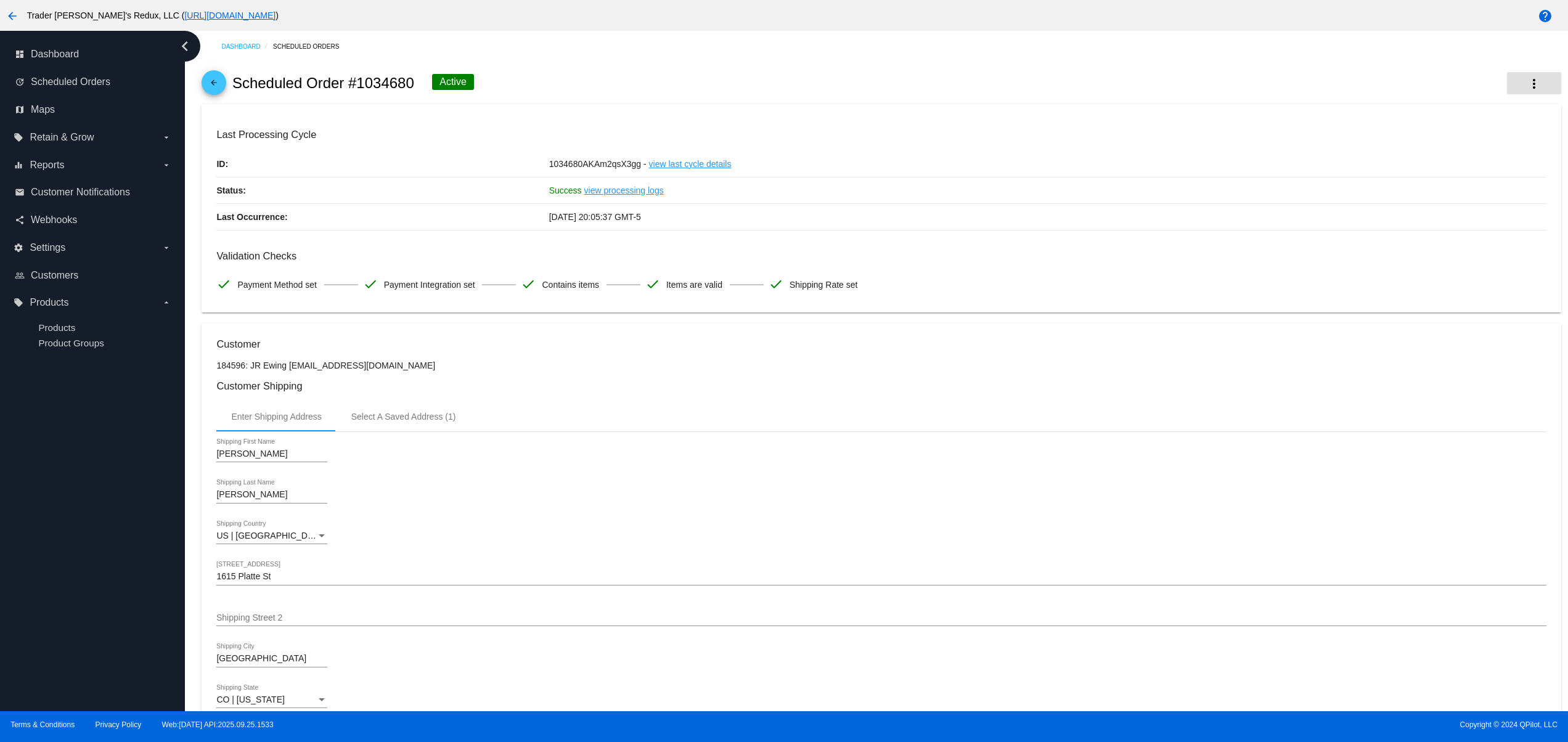
click at [1522, 82] on button "more_vert" at bounding box center [1533, 83] width 55 height 22
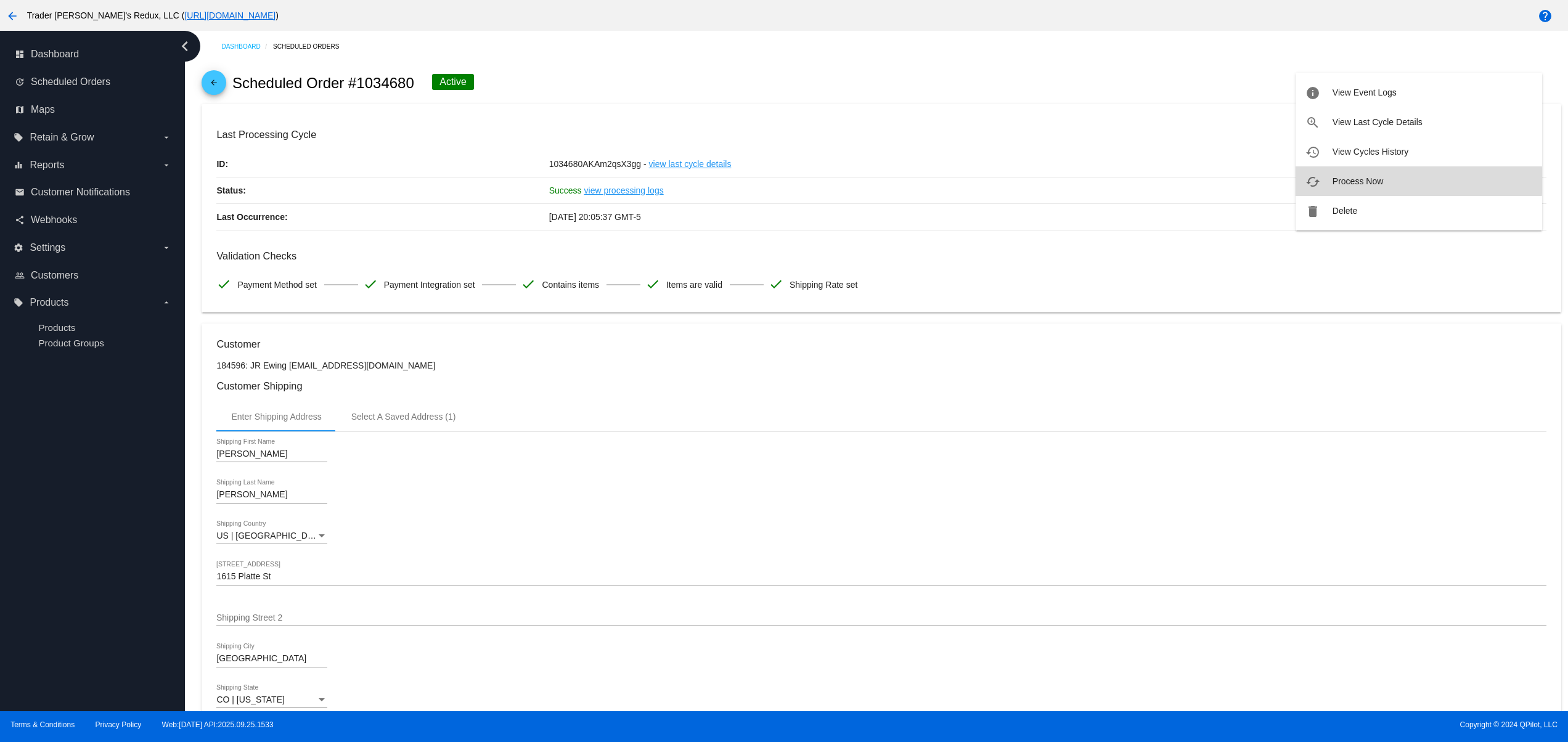
click at [1409, 180] on button "cached Process Now" at bounding box center [1419, 180] width 247 height 29
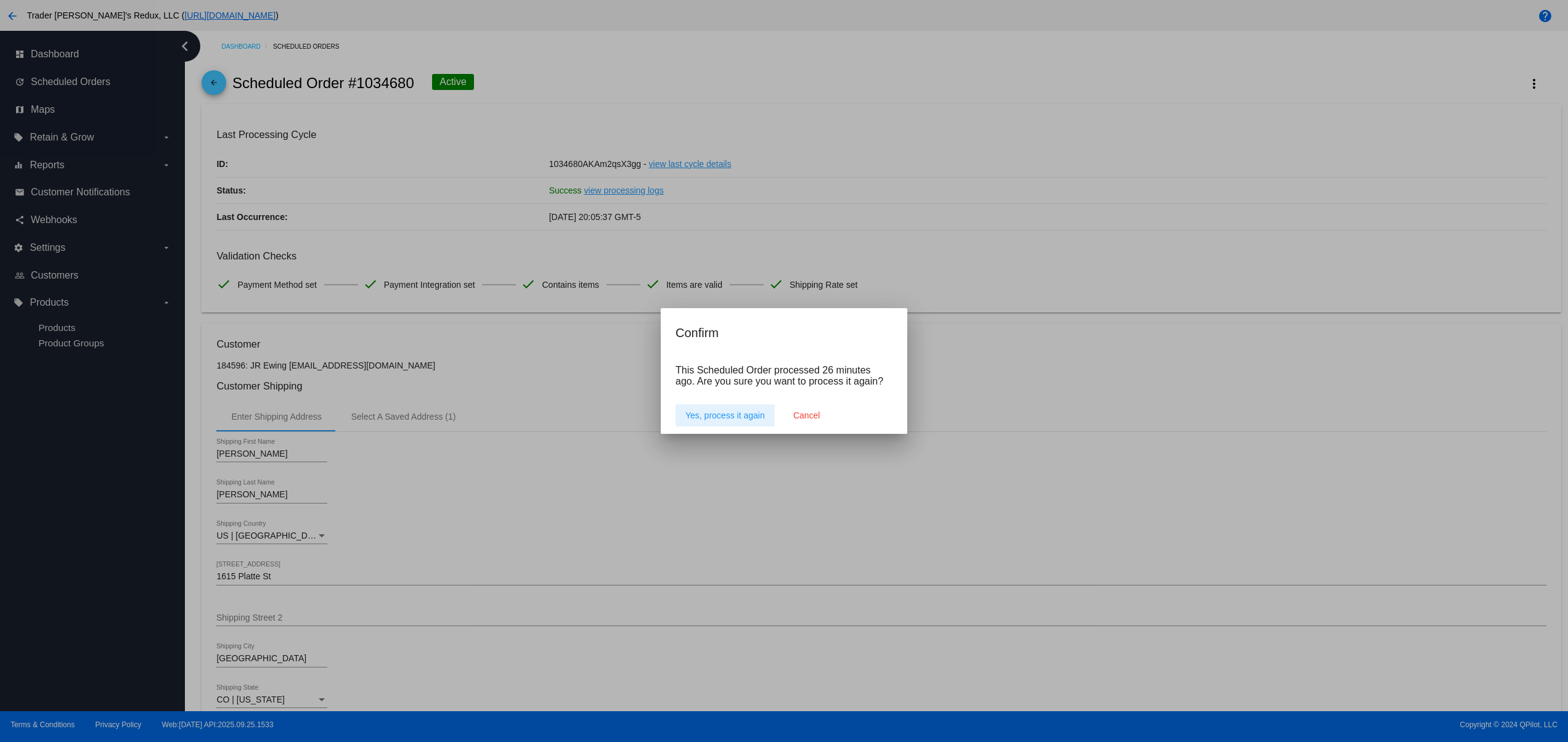
click at [726, 426] on button "Yes, process it again" at bounding box center [724, 415] width 99 height 22
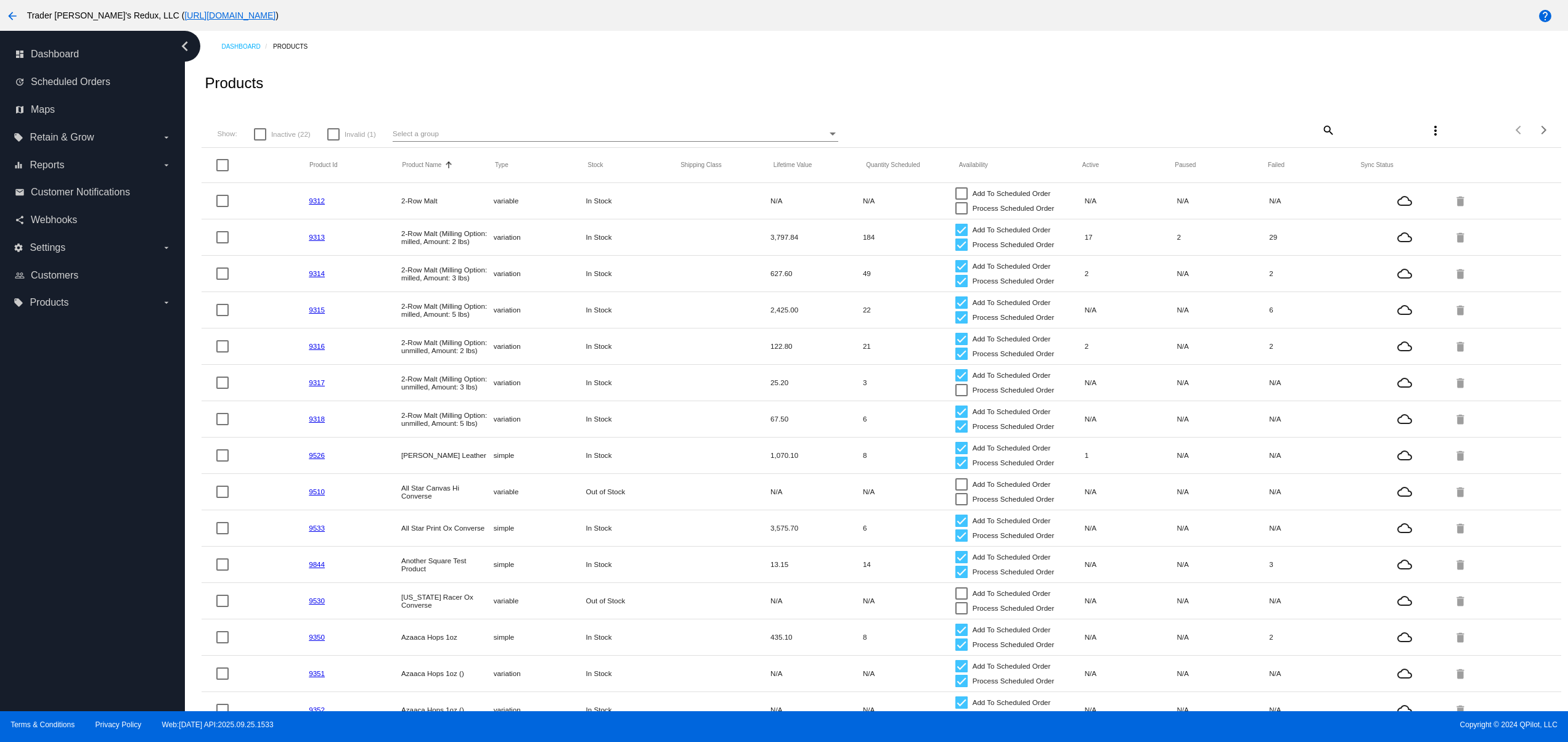
drag, startPoint x: 516, startPoint y: 354, endPoint x: 654, endPoint y: 354, distance: 138.0
click at [647, 354] on mat-row "9316 2-Row Malt (Milling Option: unmilled, Amount: 2 lbs) variation In Stock 12…" at bounding box center [881, 346] width 1358 height 36
drag, startPoint x: 560, startPoint y: 441, endPoint x: 370, endPoint y: 388, distance: 197.3
click at [370, 388] on mat-table "Product Id Product Name Sorted by ProductName ascending Type Stock Shipping Cla…" at bounding box center [881, 529] width 1358 height 763
click at [644, 526] on mat-cell "In Stock" at bounding box center [632, 528] width 93 height 14
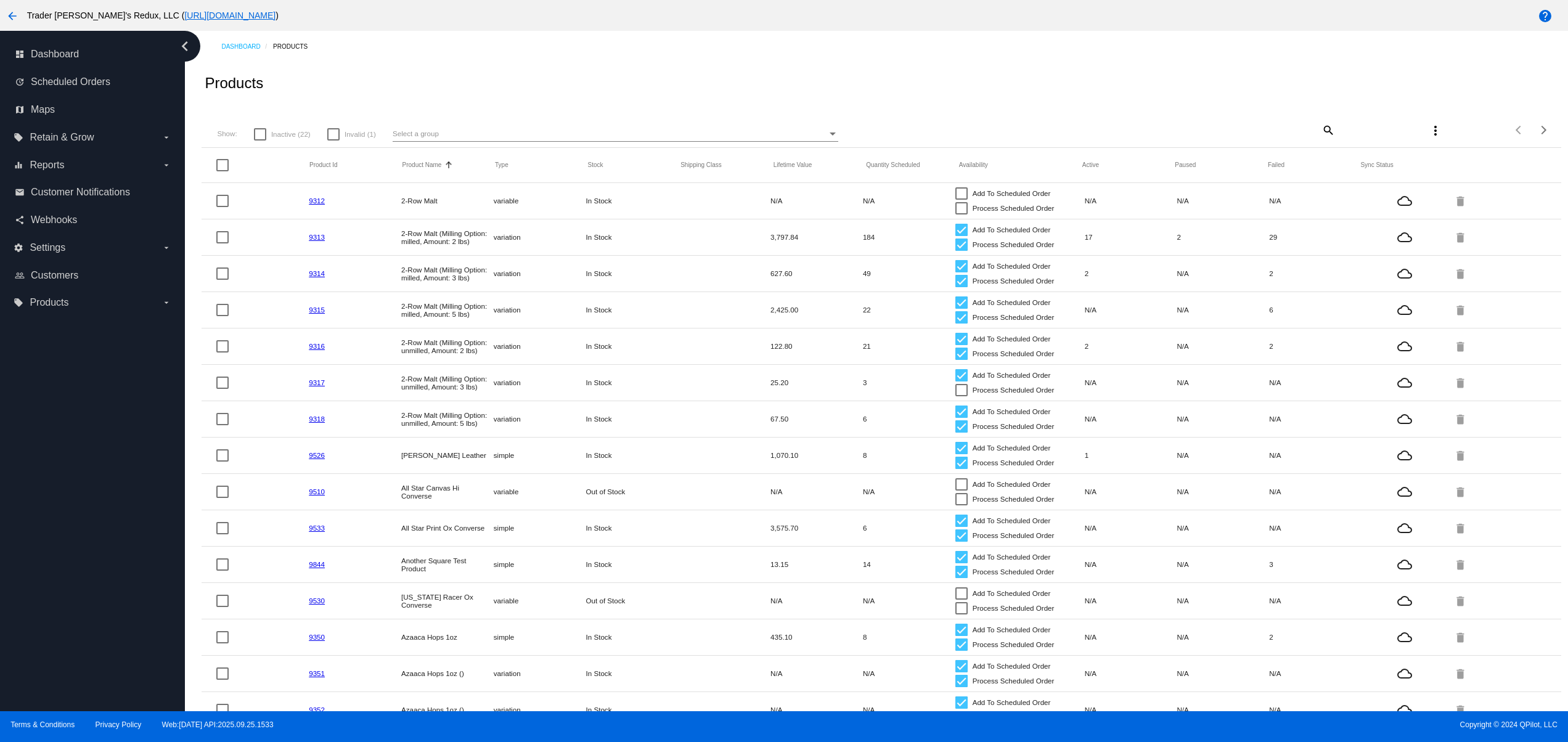
drag, startPoint x: 506, startPoint y: 320, endPoint x: 649, endPoint y: 331, distance: 143.4
click at [625, 320] on mat-row "9315 2-Row Malt (Milling Option: milled, Amount: 5 lbs) variation In Stock 2,42…" at bounding box center [881, 310] width 1358 height 36
click at [681, 409] on mat-row "9318 2-Row Malt (Milling Option: unmilled, Amount: 5 lbs) variation In Stock 67…" at bounding box center [881, 419] width 1358 height 36
click at [316, 272] on link "9314" at bounding box center [316, 274] width 16 height 8
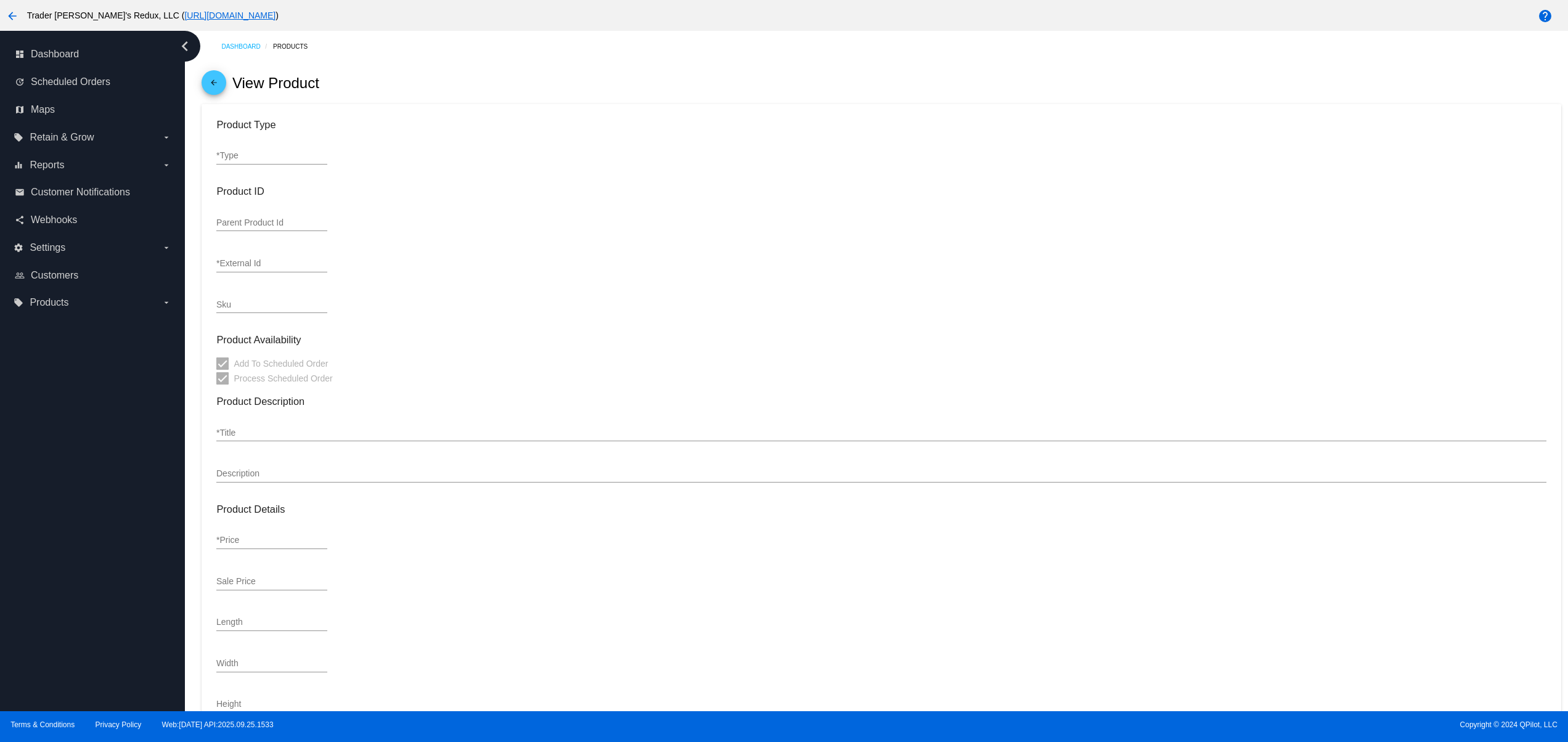
type input "variation"
type input "187715"
type input "9314"
type input "2-Row Malt (Milling Option: milled, Amount: 3 lbs)"
type input "<p>All-purpose base malt. Low in total nitrogen, well modified and high in enzy…"
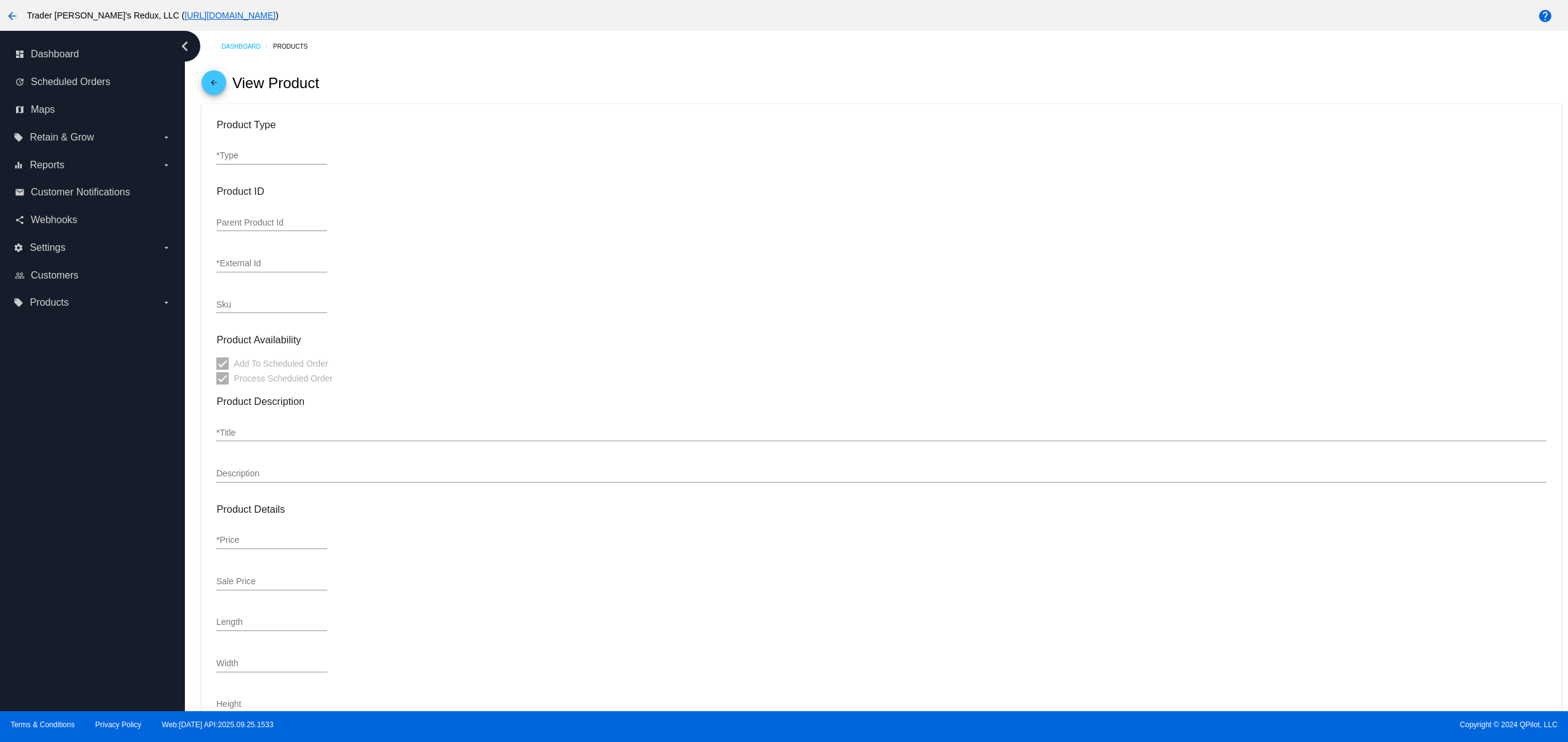
type input "4"
type input "3.6"
type input "1"
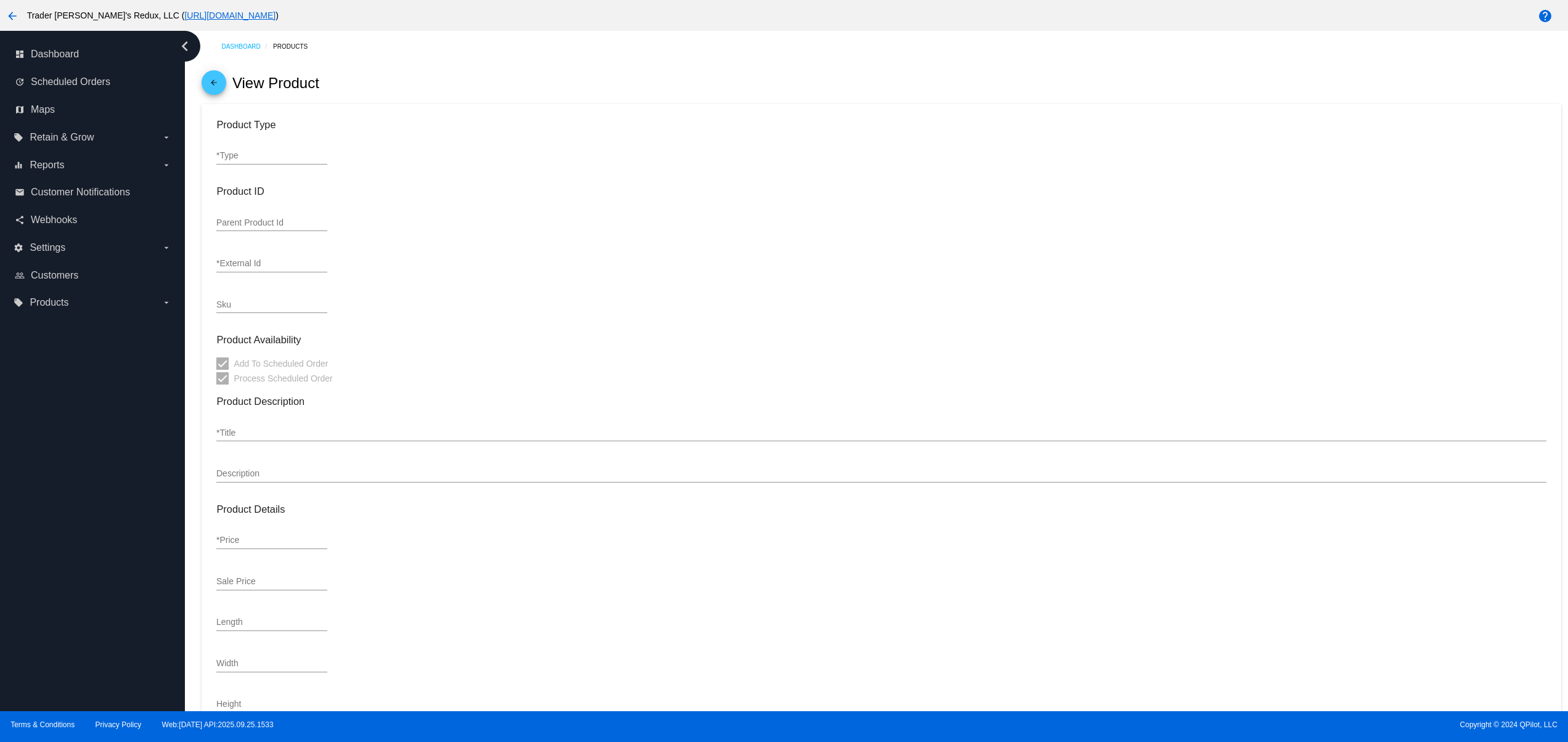
type input "Inch"
type input "0.25"
type input "In Stock"
click at [392, 441] on div "2-Row Malt (Milling Option: milled, Amount: 3 lbs) *Title" at bounding box center [881, 430] width 1329 height 24
click at [421, 432] on input "2-Row Malt (Milling Option: milled, Amount: 3 lbs)" at bounding box center [881, 433] width 1329 height 9
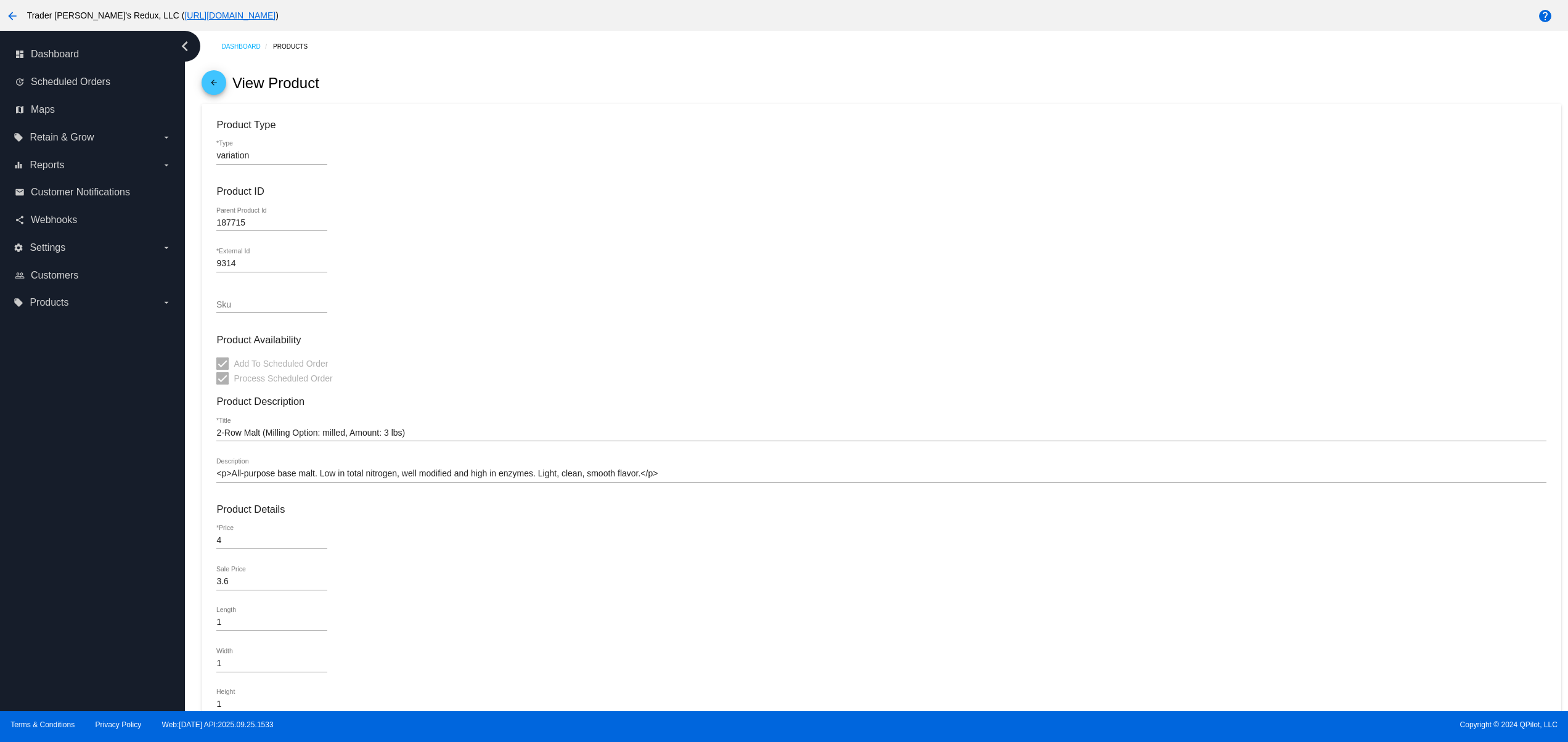
click at [421, 432] on input "2-Row Malt (Milling Option: milled, Amount: 3 lbs)" at bounding box center [881, 433] width 1329 height 9
click at [477, 432] on input "2-Row Malt (Milling Option: milled, Amount: 3 lbs)" at bounding box center [881, 433] width 1329 height 9
click at [434, 432] on input "2-Row Malt (Milling Option: milled, Amount: 3 lbs)" at bounding box center [881, 433] width 1329 height 9
click at [58, 111] on link "map Maps" at bounding box center [93, 109] width 157 height 20
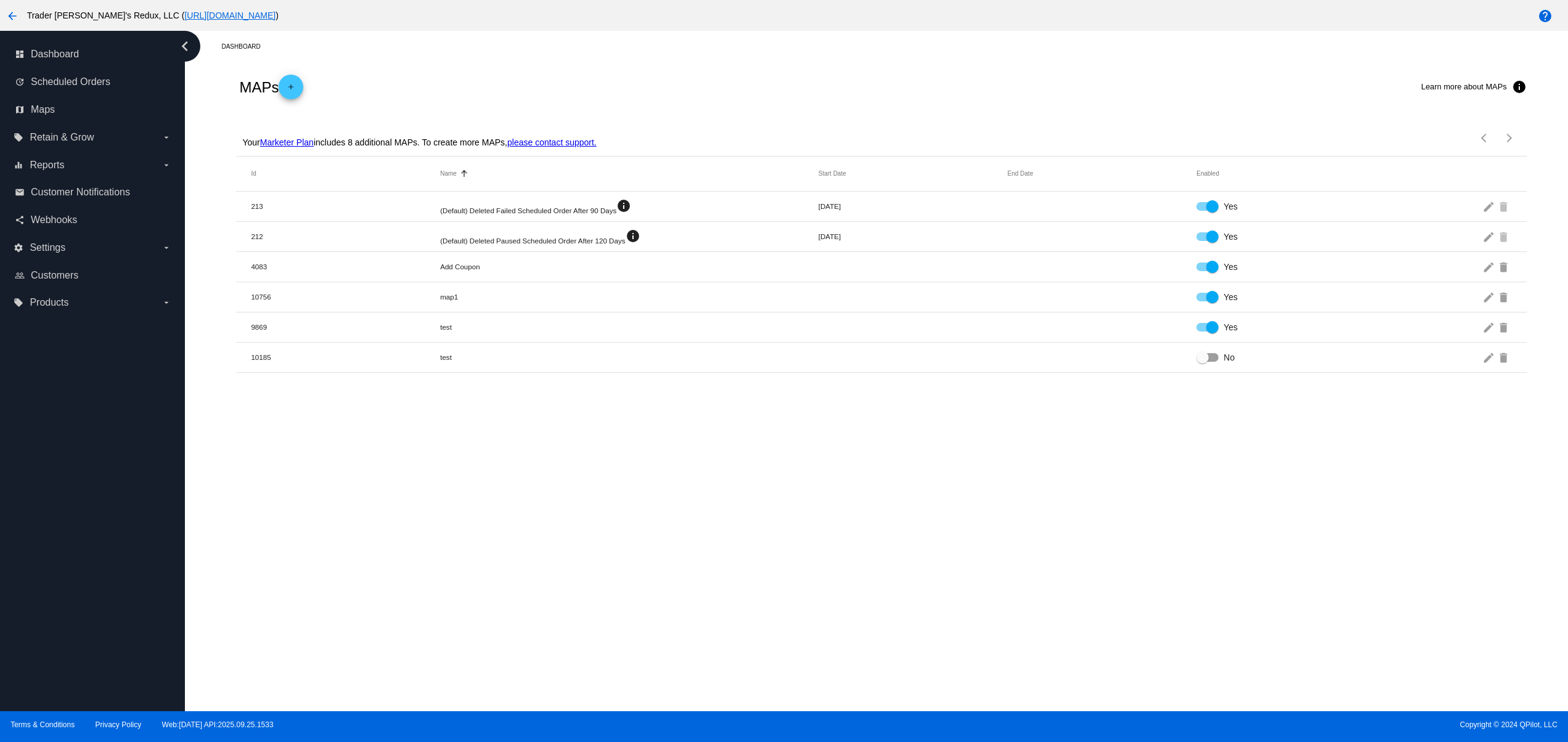
click at [558, 442] on div "Dashboard MAPs add Learn more about MAPs info Your Marketer Plan includes 8 add…" at bounding box center [876, 371] width 1383 height 680
drag, startPoint x: 444, startPoint y: 289, endPoint x: 582, endPoint y: 283, distance: 138.1
click at [554, 283] on mat-table "Id Name Sorted by Name ascending Start Date End Date Enabled 213 (Default) Dele…" at bounding box center [880, 265] width 1290 height 217
click at [671, 533] on div "Dashboard MAPs add Learn more about MAPs info Your Marketer Plan includes 8 add…" at bounding box center [876, 371] width 1383 height 680
click at [65, 304] on span "Products" at bounding box center [48, 303] width 39 height 11
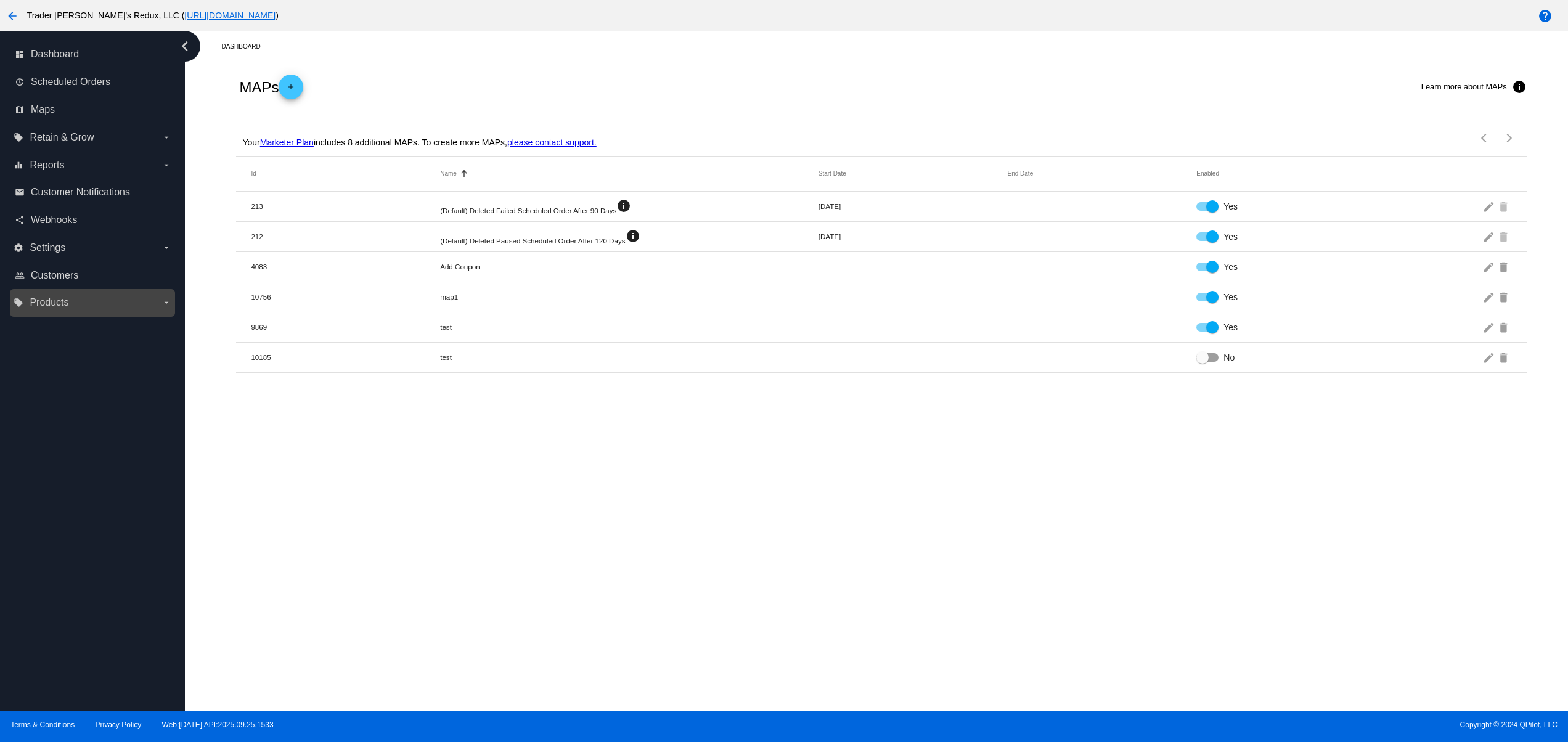
click at [0, 0] on input "local_offer Products arrow_drop_down" at bounding box center [0, 0] width 0 height 0
click at [74, 324] on span "Products" at bounding box center [56, 327] width 37 height 10
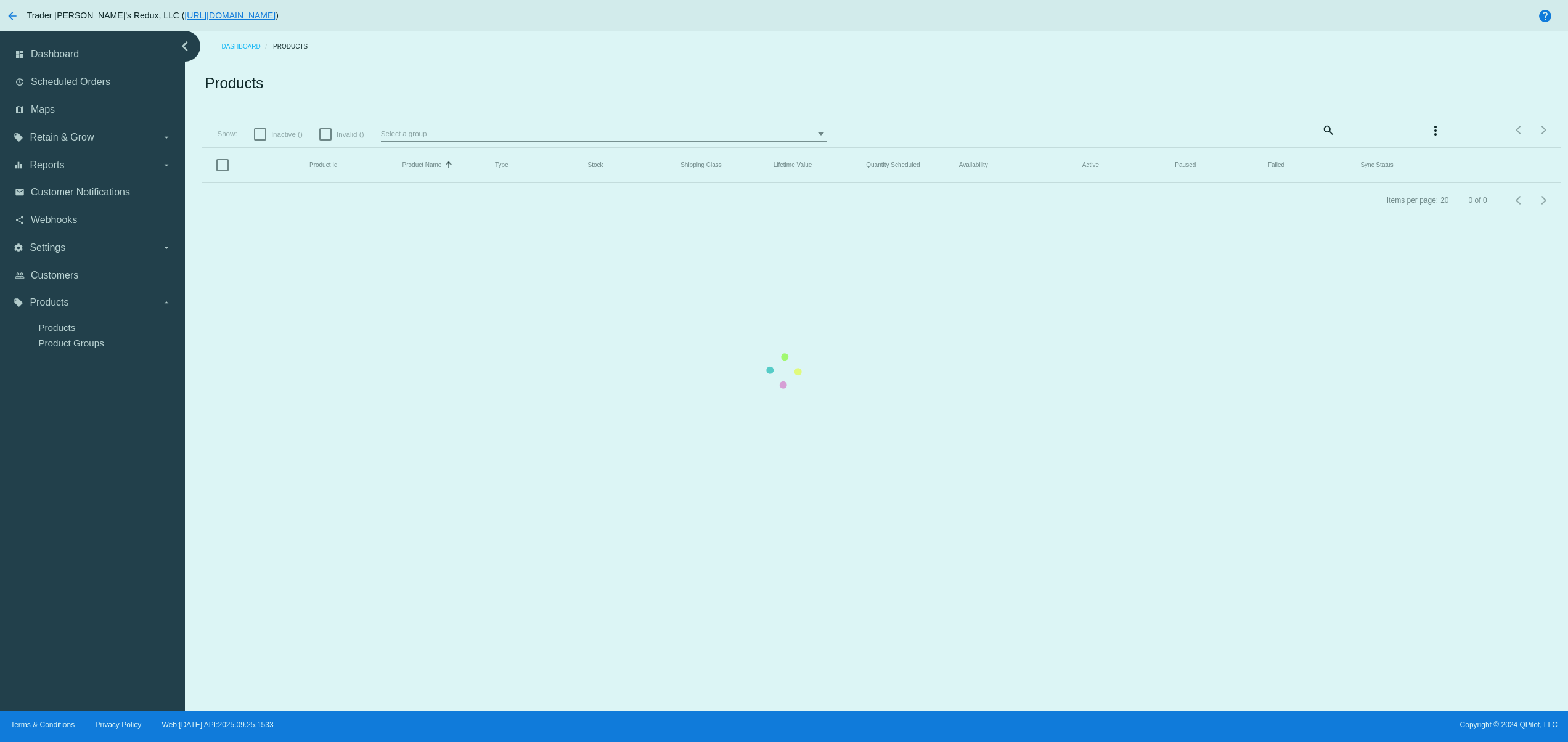
checkbox input "true"
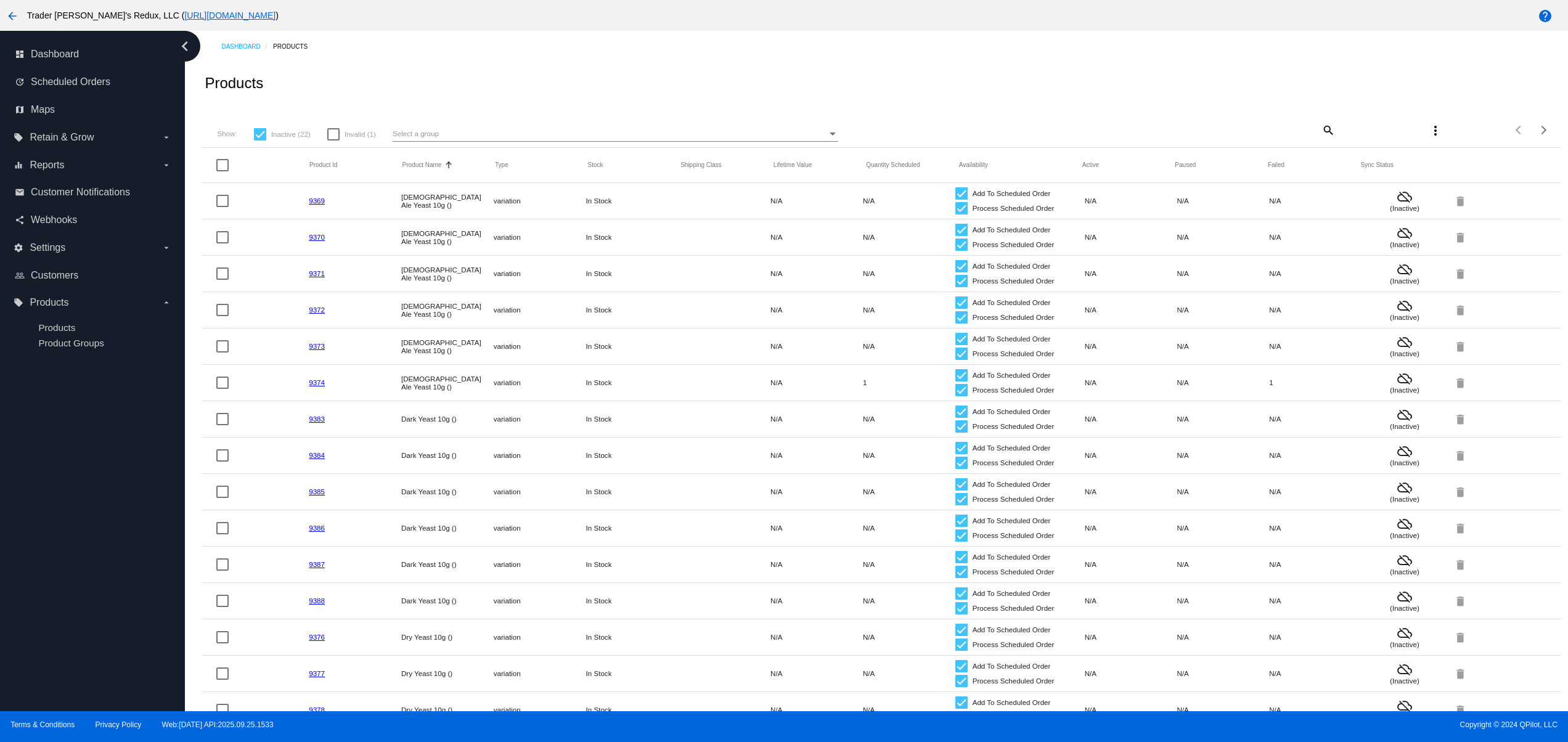
drag, startPoint x: 456, startPoint y: 29, endPoint x: 689, endPoint y: 27, distance: 233.0
click at [663, 27] on div "arrow_back Trader Joey's Redux, LLC ( https://tjclonenew.wpengine.com ) help" at bounding box center [784, 15] width 1568 height 31
click at [1017, 40] on div "Dashboard Products" at bounding box center [891, 47] width 1339 height 19
drag, startPoint x: 362, startPoint y: 221, endPoint x: 464, endPoint y: 207, distance: 103.0
click at [429, 211] on mat-table "Product Id Product Name Sorted by ProductName ascending Type Stock Shipping Cla…" at bounding box center [881, 529] width 1358 height 763
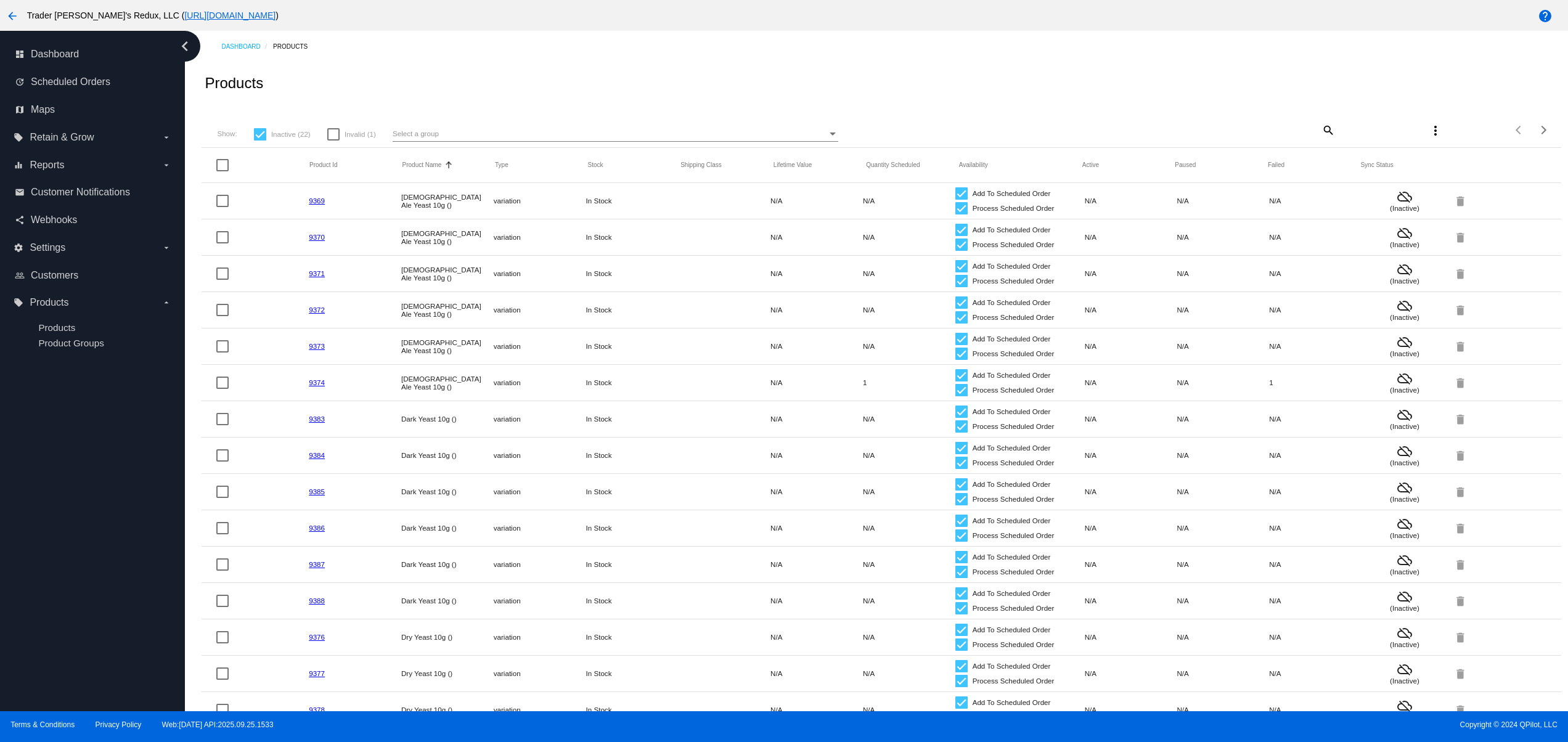
click at [315, 197] on mat-cell "9369" at bounding box center [354, 201] width 93 height 14
click at [314, 207] on mat-cell "9369" at bounding box center [354, 201] width 93 height 14
click at [314, 200] on link "9369" at bounding box center [316, 201] width 16 height 8
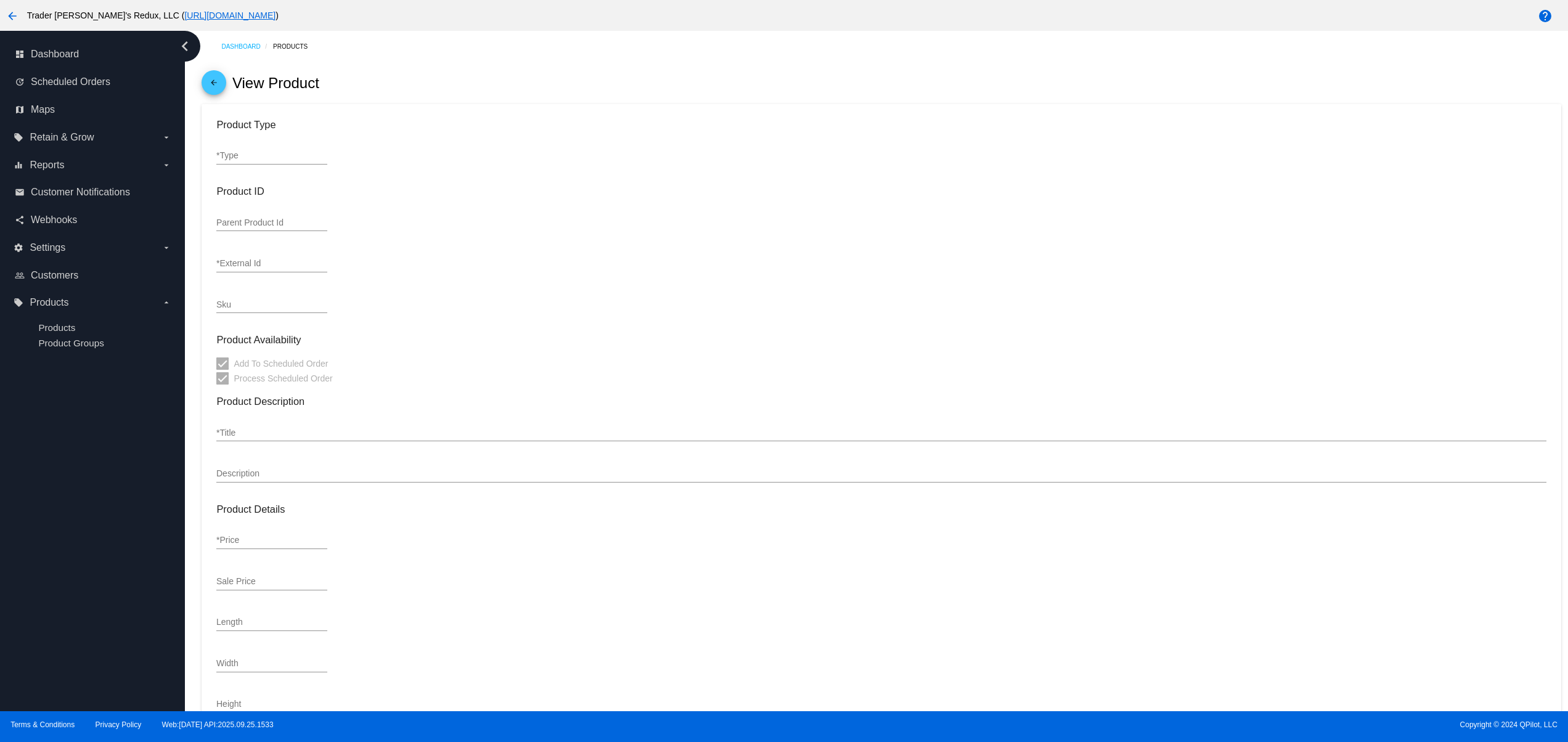
type input "variation"
type input "187690"
type input "9369"
type input "Belgian Ale Yeast 10g ()"
type input "5"
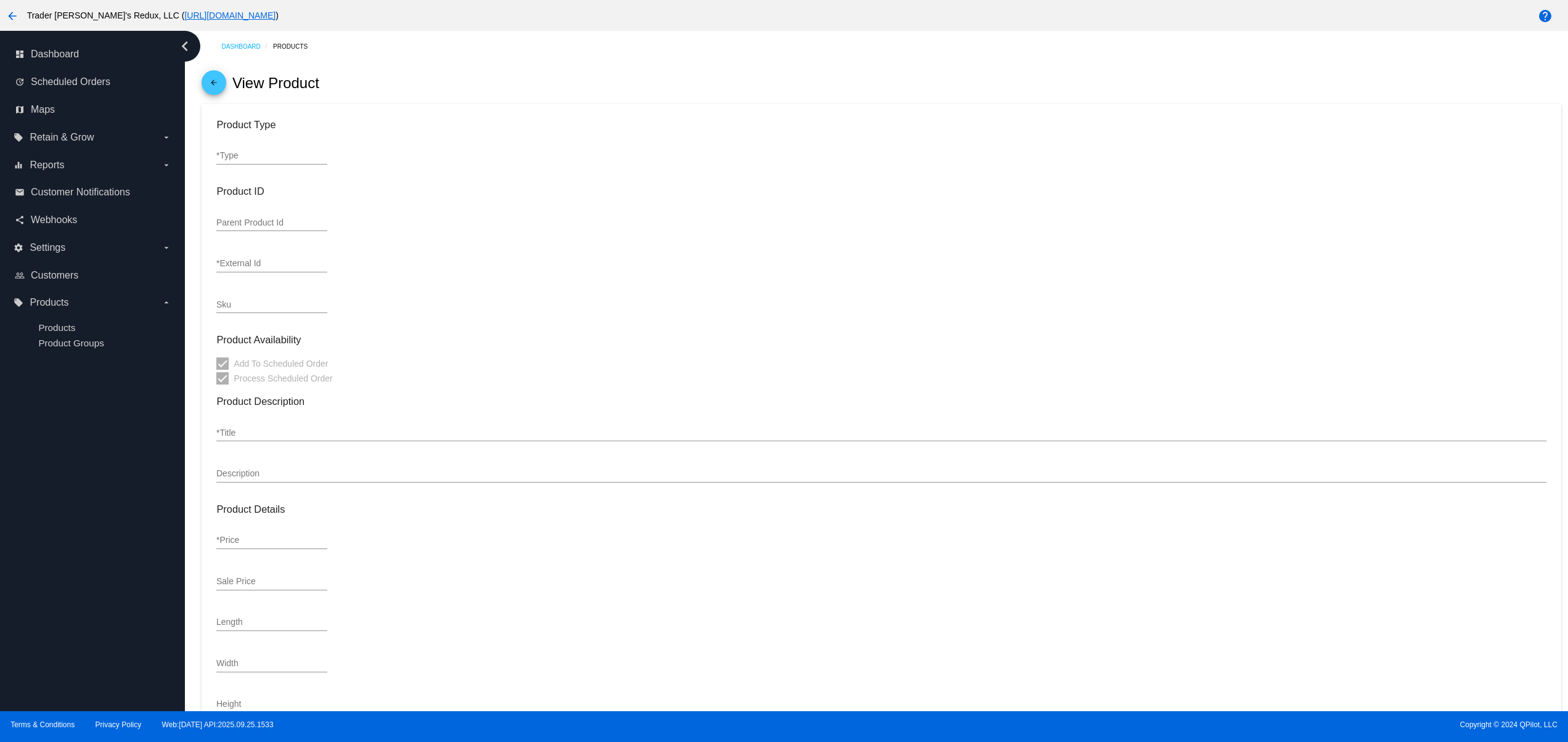
type input "2.5"
type input "1"
type input "0.25"
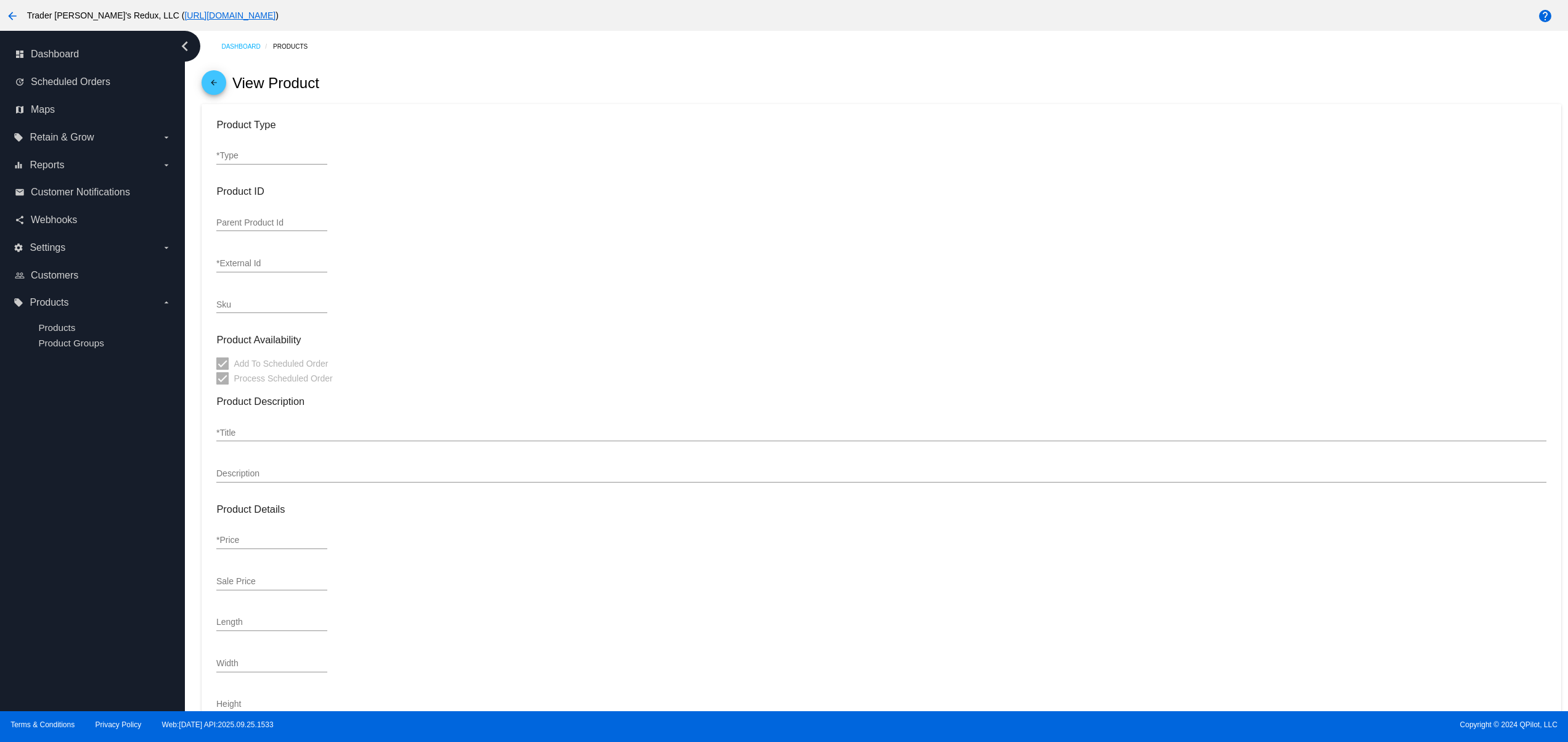
type input "In Stock"
click at [316, 438] on input "Belgian Ale Yeast 10g ()" at bounding box center [881, 433] width 1329 height 9
click at [362, 417] on mat-card-content "Product Type variation *Type Product ID 187690 Parent Product Id 9369 *External…" at bounding box center [881, 558] width 1329 height 880
click at [362, 426] on div "Belgian Ale Yeast 10g () *Title" at bounding box center [881, 430] width 1329 height 24
click at [365, 452] on div "Belgian Ale Yeast 10g () *Title" at bounding box center [881, 435] width 1329 height 35
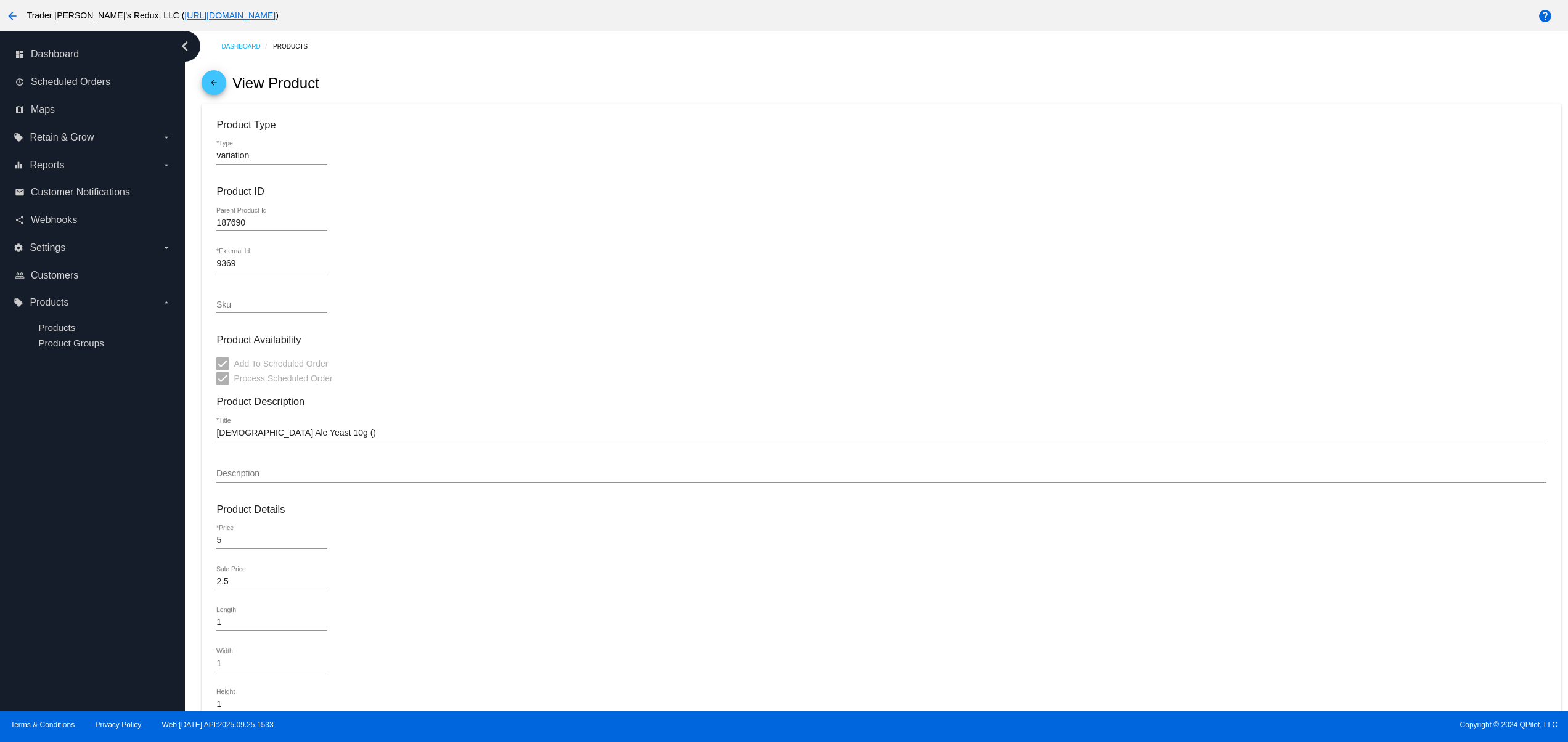
click at [357, 449] on div "Belgian Ale Yeast 10g () *Title" at bounding box center [881, 435] width 1329 height 35
drag, startPoint x: 247, startPoint y: 432, endPoint x: 482, endPoint y: 446, distance: 235.4
click at [419, 437] on input "Belgian Ale Yeast 10g ()" at bounding box center [881, 433] width 1329 height 9
click at [644, 369] on div "Add To Scheduled Order Process Scheduled Order" at bounding box center [881, 370] width 1329 height 29
click at [760, 328] on mat-card-content "Product Type variation *Type Product ID 187690 Parent Product Id 9369 *External…" at bounding box center [881, 558] width 1329 height 880
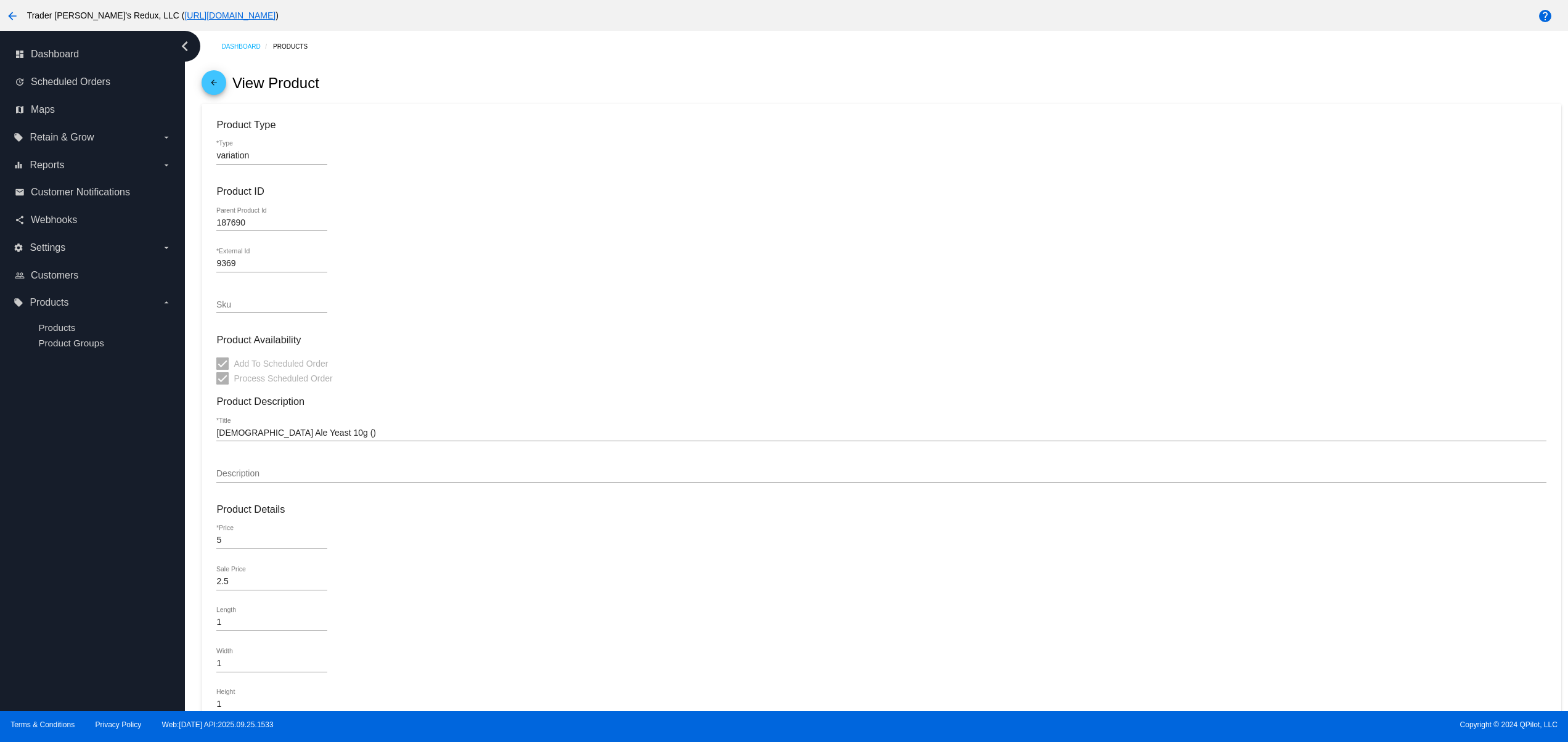
drag, startPoint x: 270, startPoint y: 415, endPoint x: 599, endPoint y: 422, distance: 329.1
click at [507, 422] on mat-card-content "Product Type variation *Type Product ID 187690 Parent Product Id 9369 *External…" at bounding box center [881, 558] width 1329 height 880
click at [669, 415] on mat-card-content "Product Type variation *Type Product ID 187690 Parent Product Id 9369 *External…" at bounding box center [881, 558] width 1329 height 880
click at [837, 516] on h3 "Product Details" at bounding box center [881, 509] width 1329 height 12
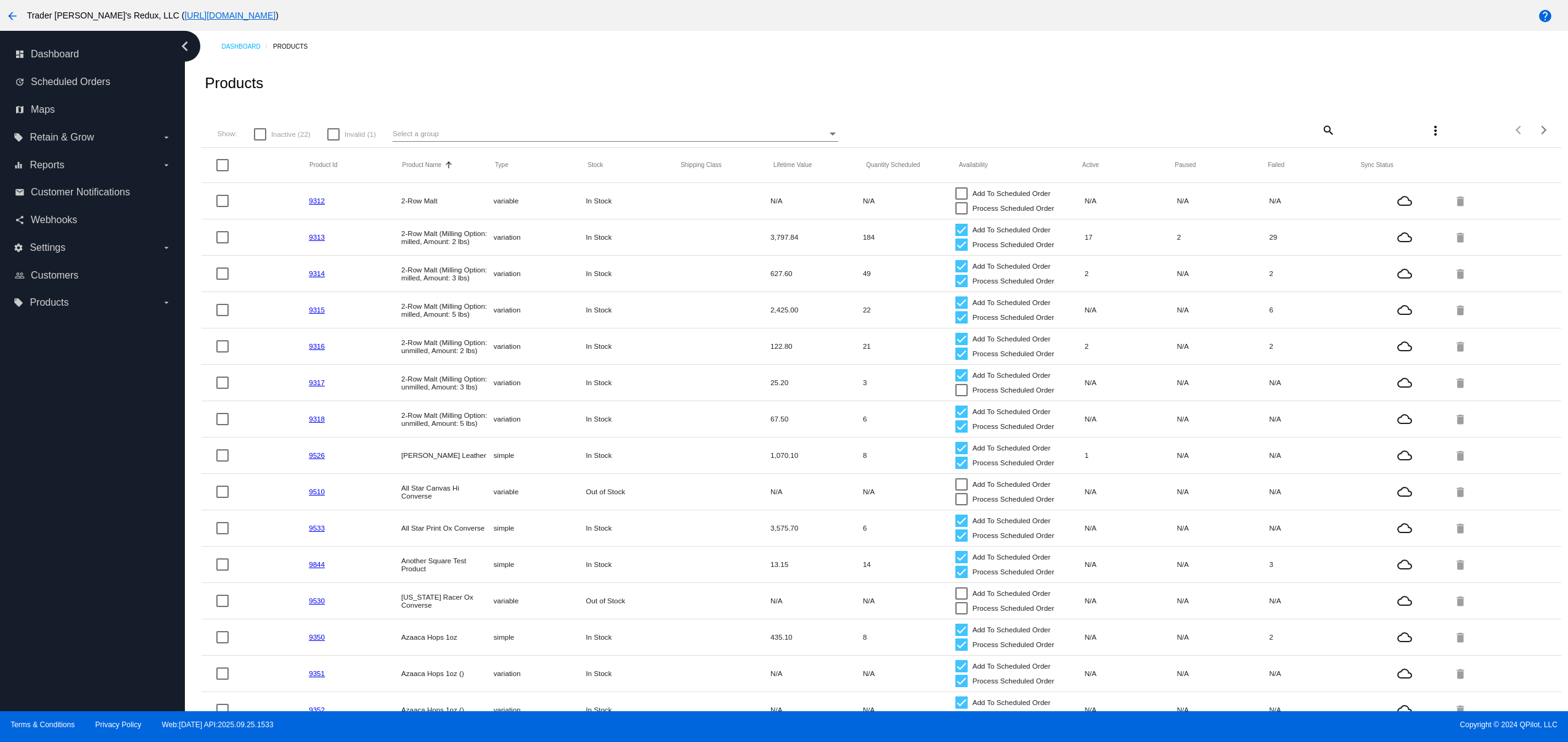
click at [587, 359] on mat-row "9316 2-Row Malt (Milling Option: unmilled, Amount: 2 lbs) variation In Stock 12…" at bounding box center [881, 346] width 1358 height 36
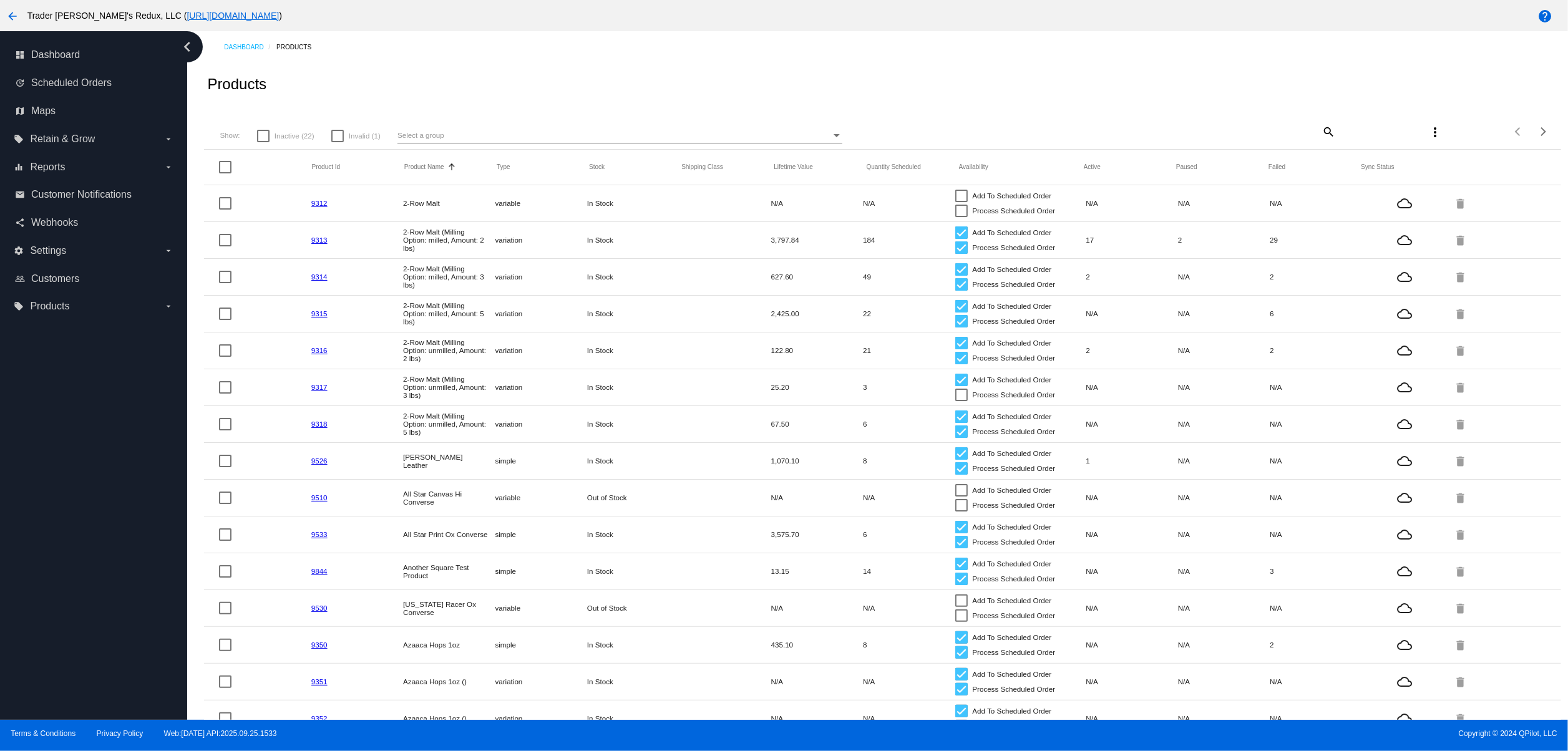
click at [1336, 128] on div "more_vert" at bounding box center [1392, 131] width 113 height 25
click at [1321, 132] on mat-icon "search" at bounding box center [1328, 131] width 15 height 19
click at [1227, 121] on div "Search" at bounding box center [1223, 127] width 226 height 24
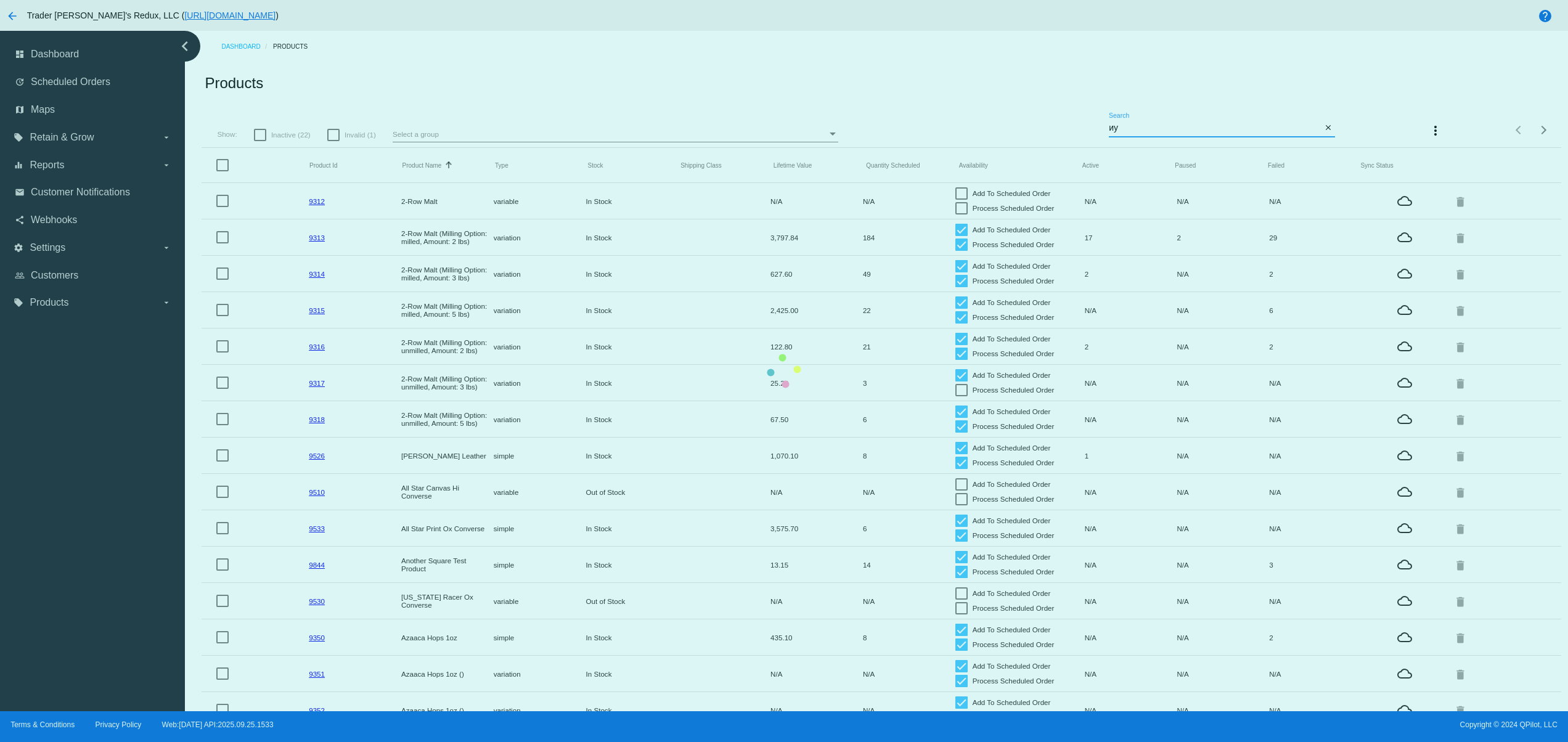
type input "и"
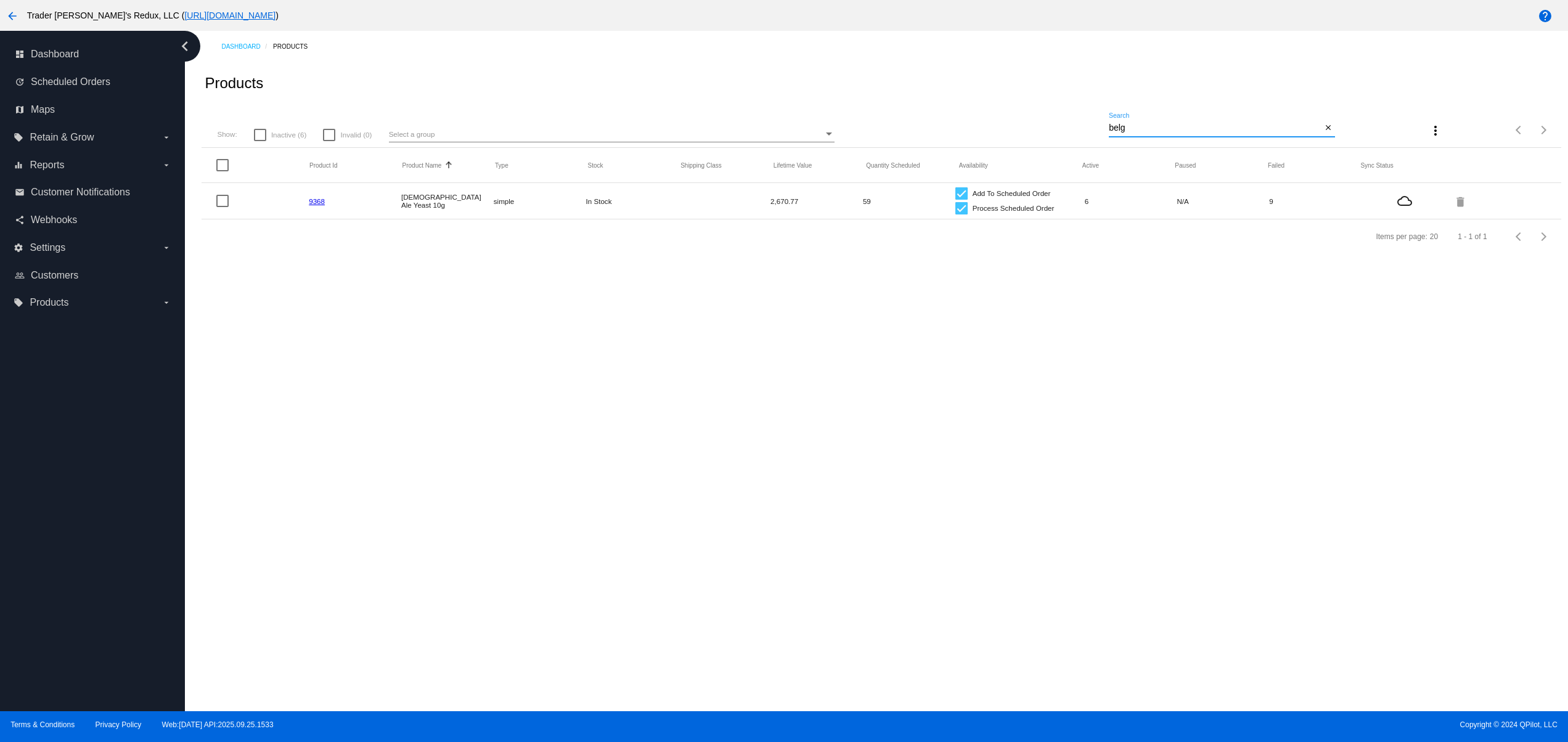
type input "belg"
click at [321, 199] on link "9368" at bounding box center [316, 201] width 16 height 8
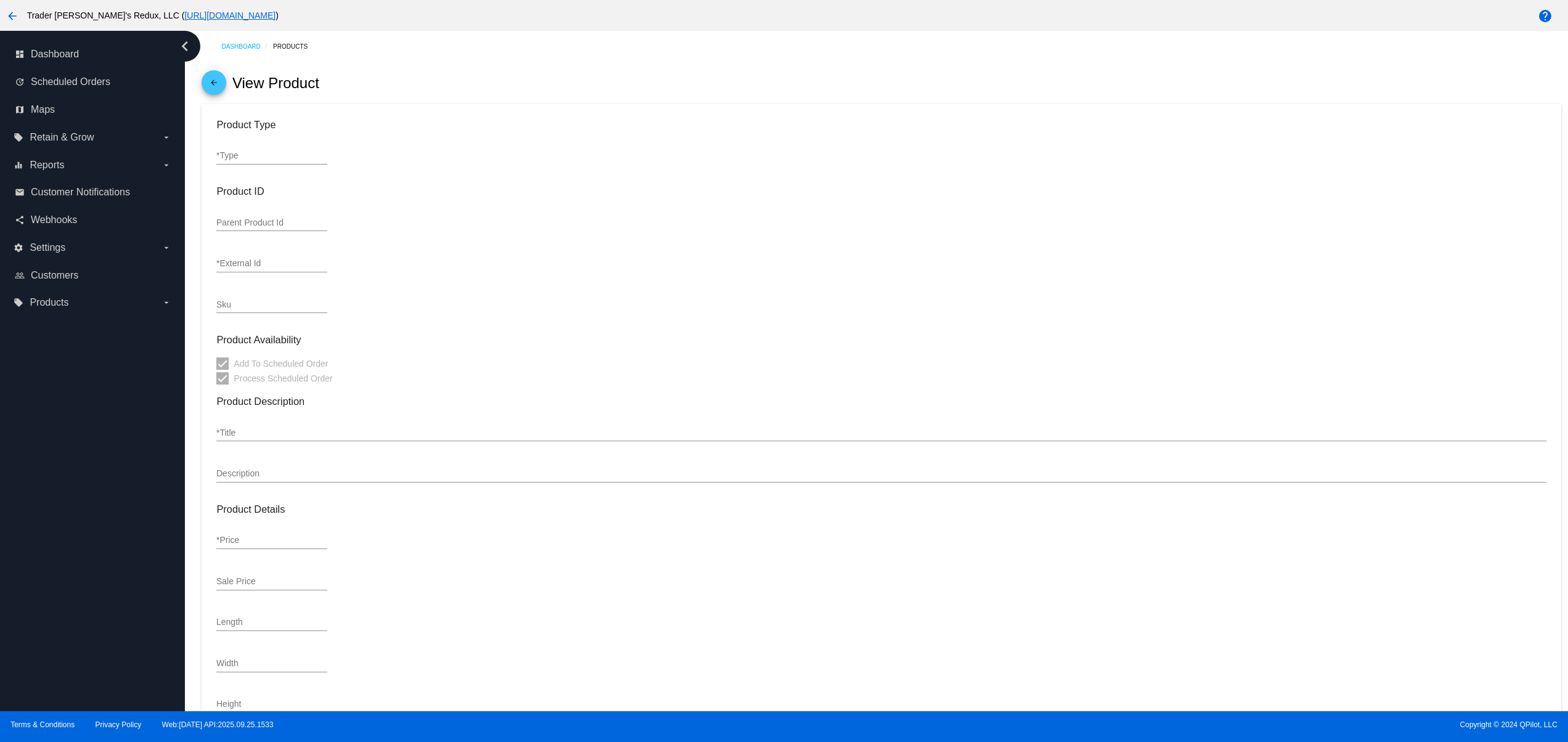
type input "simple"
type input "9368"
type input "Belgian Ale Yeast 10g"
type input "<p>Belgian Ale Yeast is an exceptional top-fermenting yeast creating highly cha…"
type input "7.25"
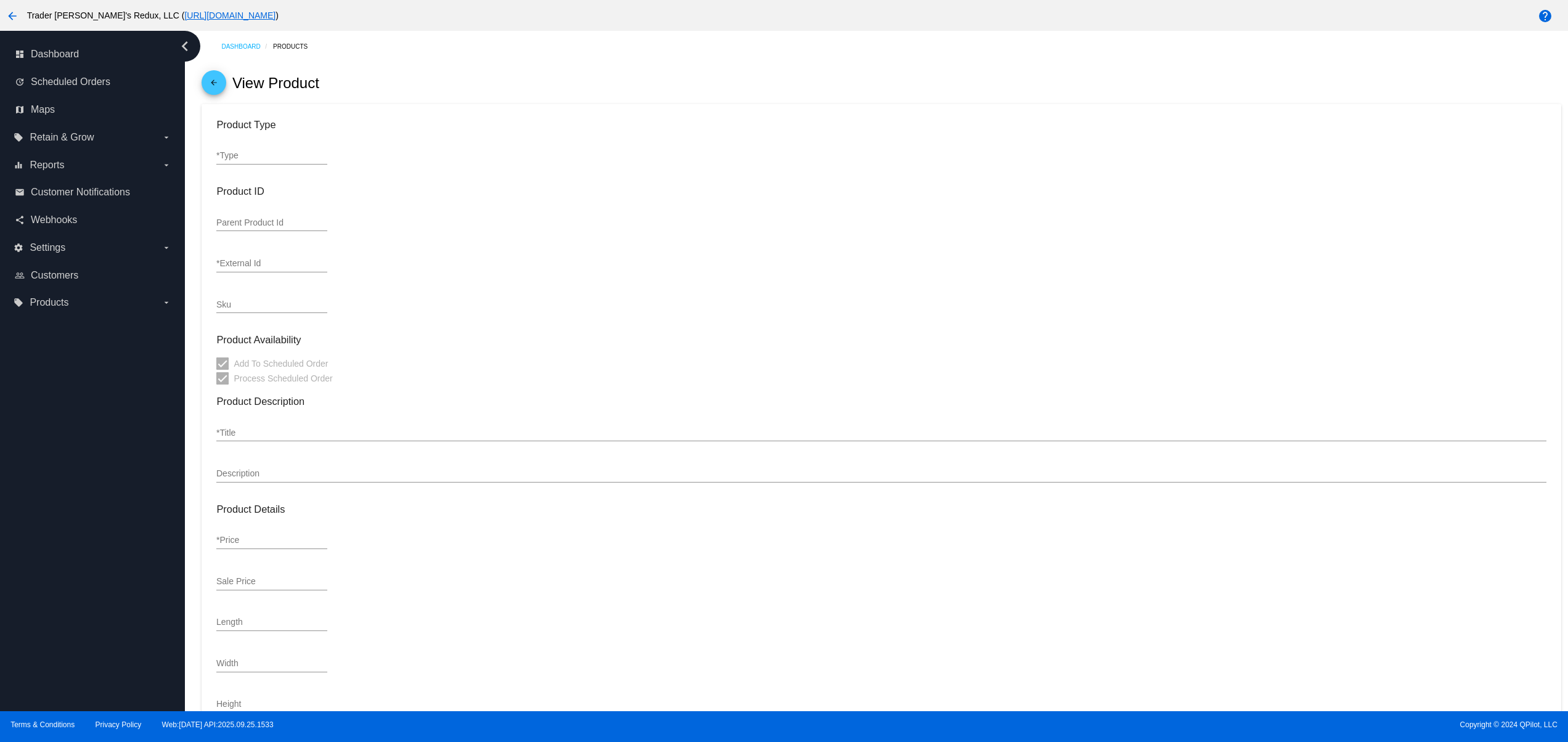
type input "6.53"
type input "1"
type input "Inch"
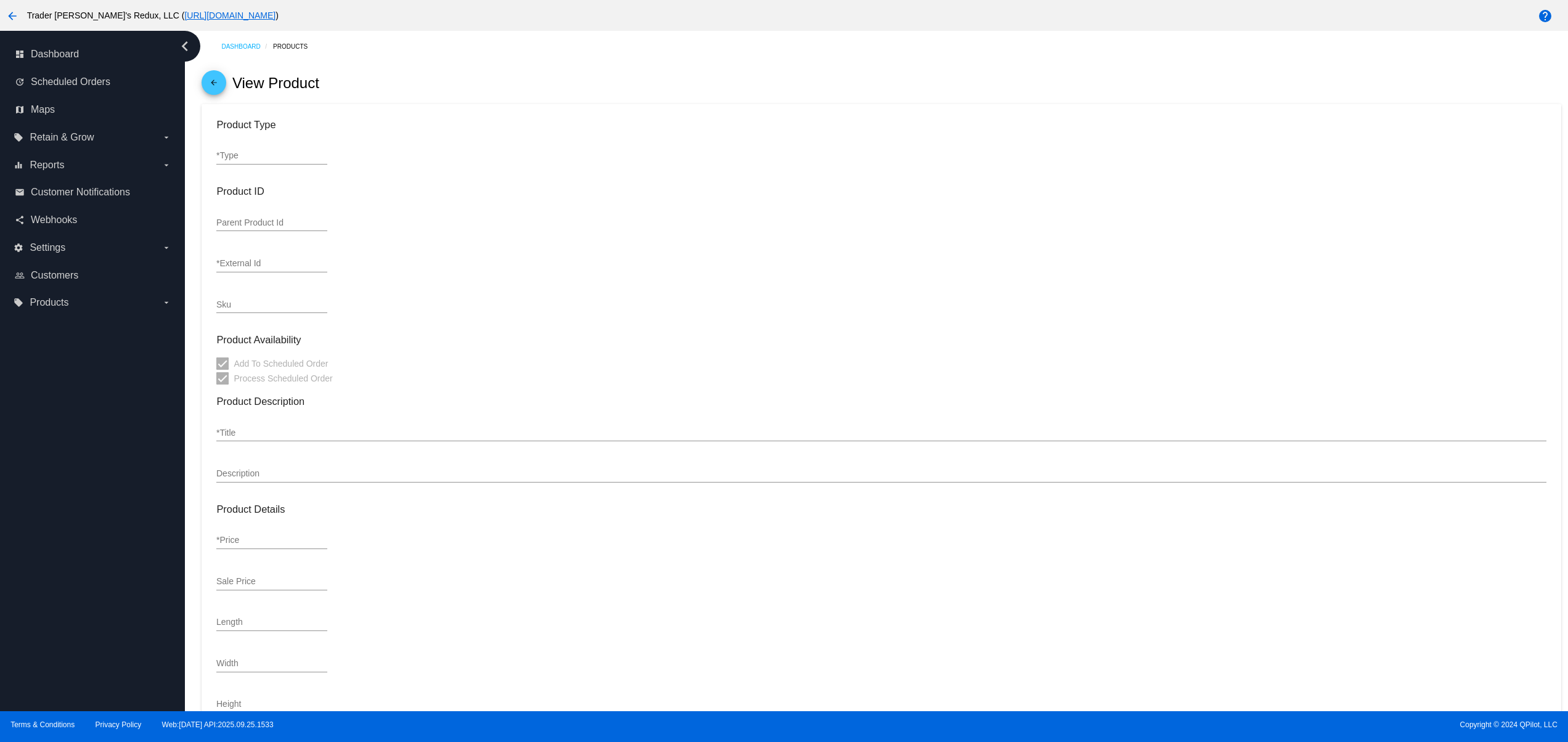
type input "0.25"
type input "In Stock"
click at [339, 434] on input "Belgian Ale Yeast 10g" at bounding box center [881, 433] width 1329 height 9
click at [344, 437] on input "Belgian Ale Yeast 10g" at bounding box center [881, 433] width 1329 height 9
click at [314, 433] on input "Belgian Ale Yeast 10g" at bounding box center [881, 433] width 1329 height 9
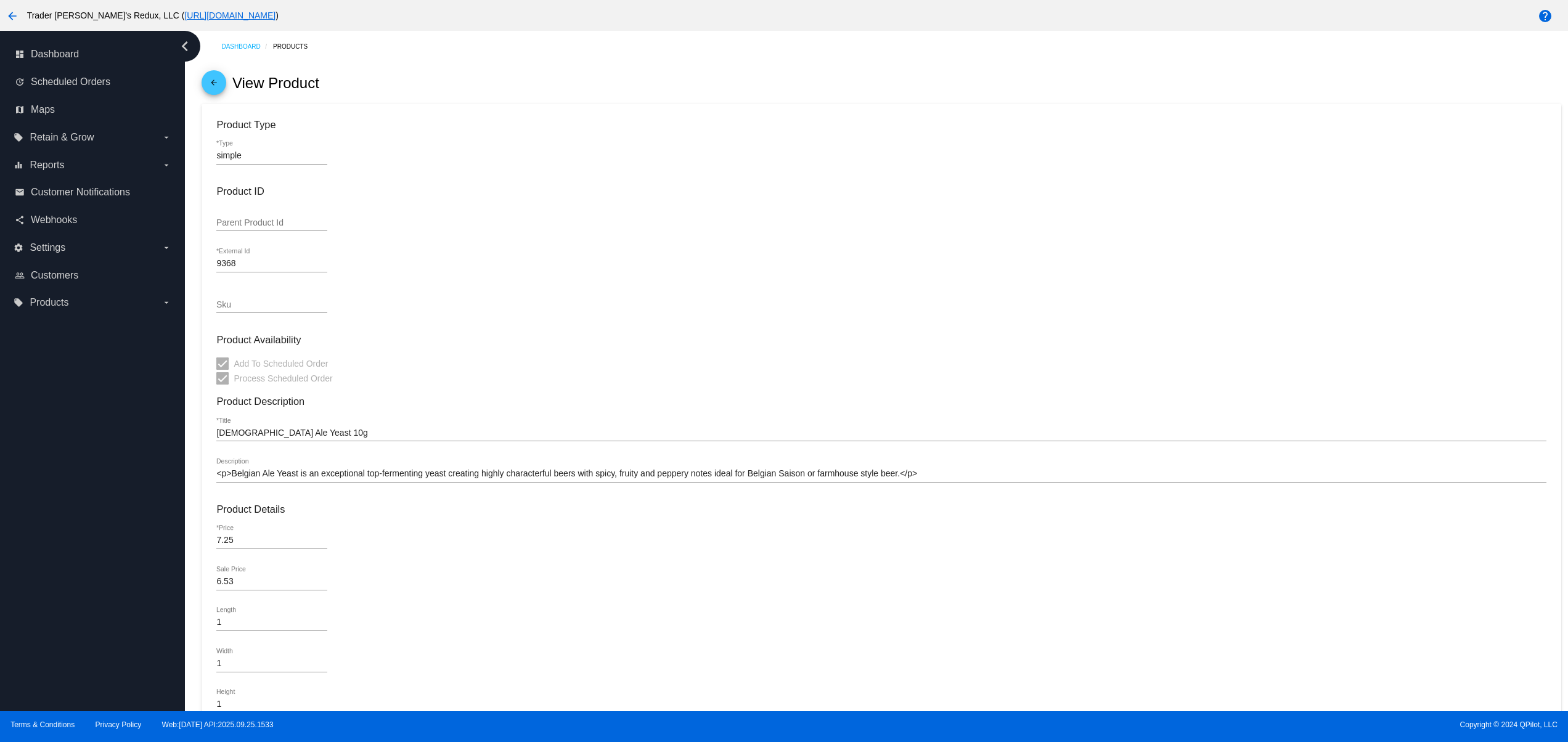
click at [301, 434] on input "Belgian Ale Yeast 10g" at bounding box center [881, 433] width 1329 height 9
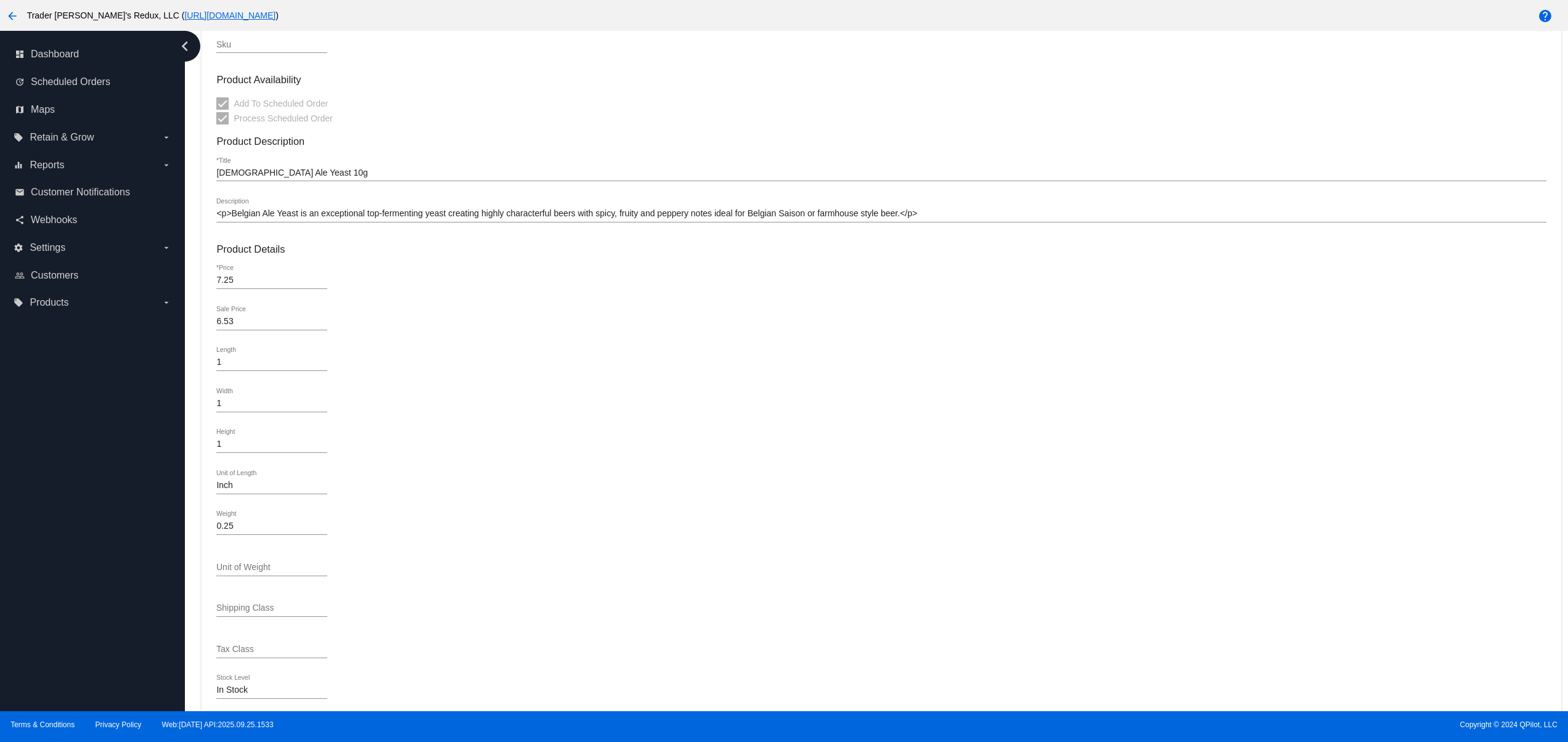
scroll to position [320, 0]
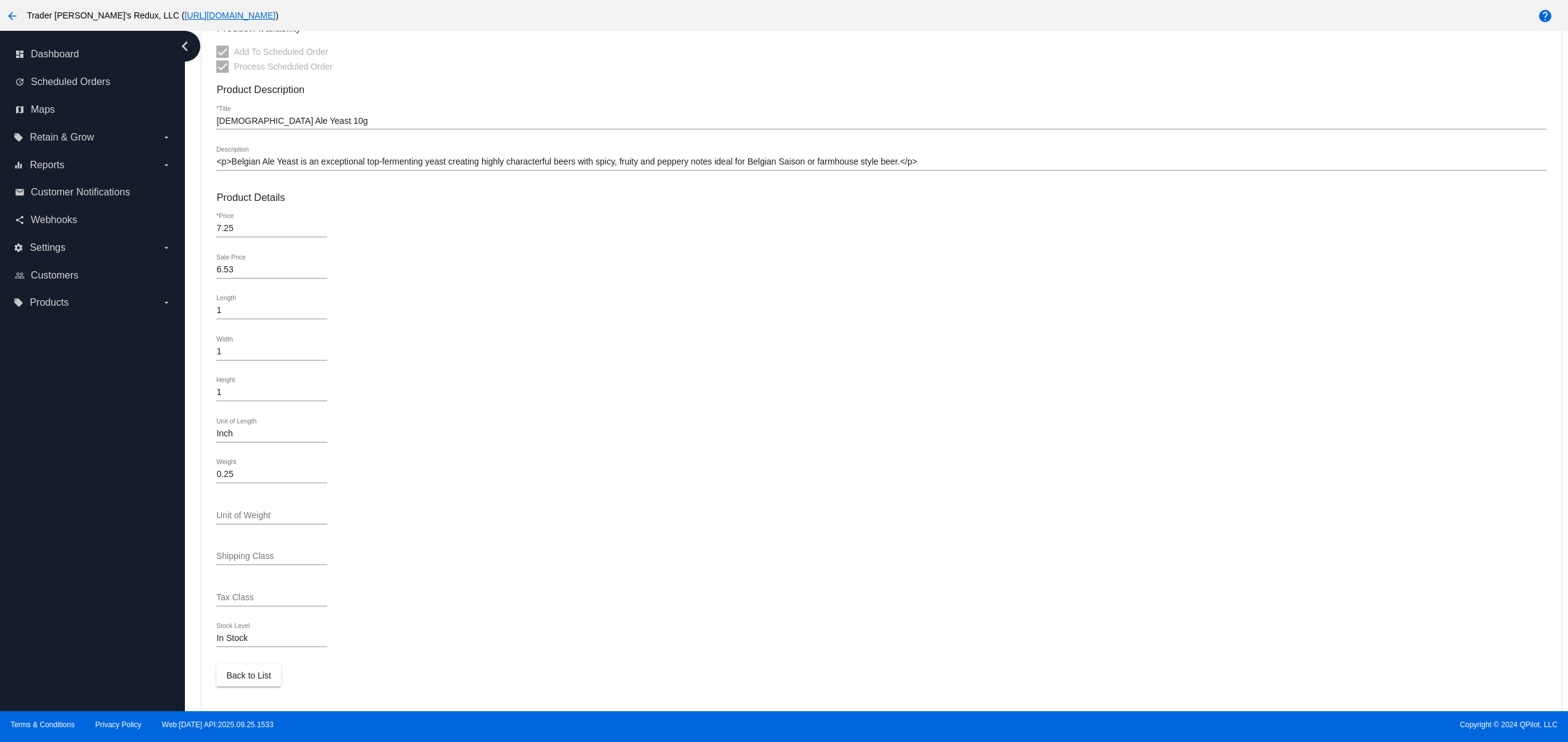
click at [249, 496] on mat-card-content "Product Type simple *Type Product ID Parent Product Id 9368 *External Id Sku Pr…" at bounding box center [881, 247] width 1329 height 880
click at [264, 157] on input "<p>Belgian Ale Yeast is an exceptional top-fermenting yeast creating highly cha…" at bounding box center [881, 162] width 1329 height 9
click at [325, 131] on div "Belgian Ale Yeast 10g *Title" at bounding box center [881, 123] width 1329 height 35
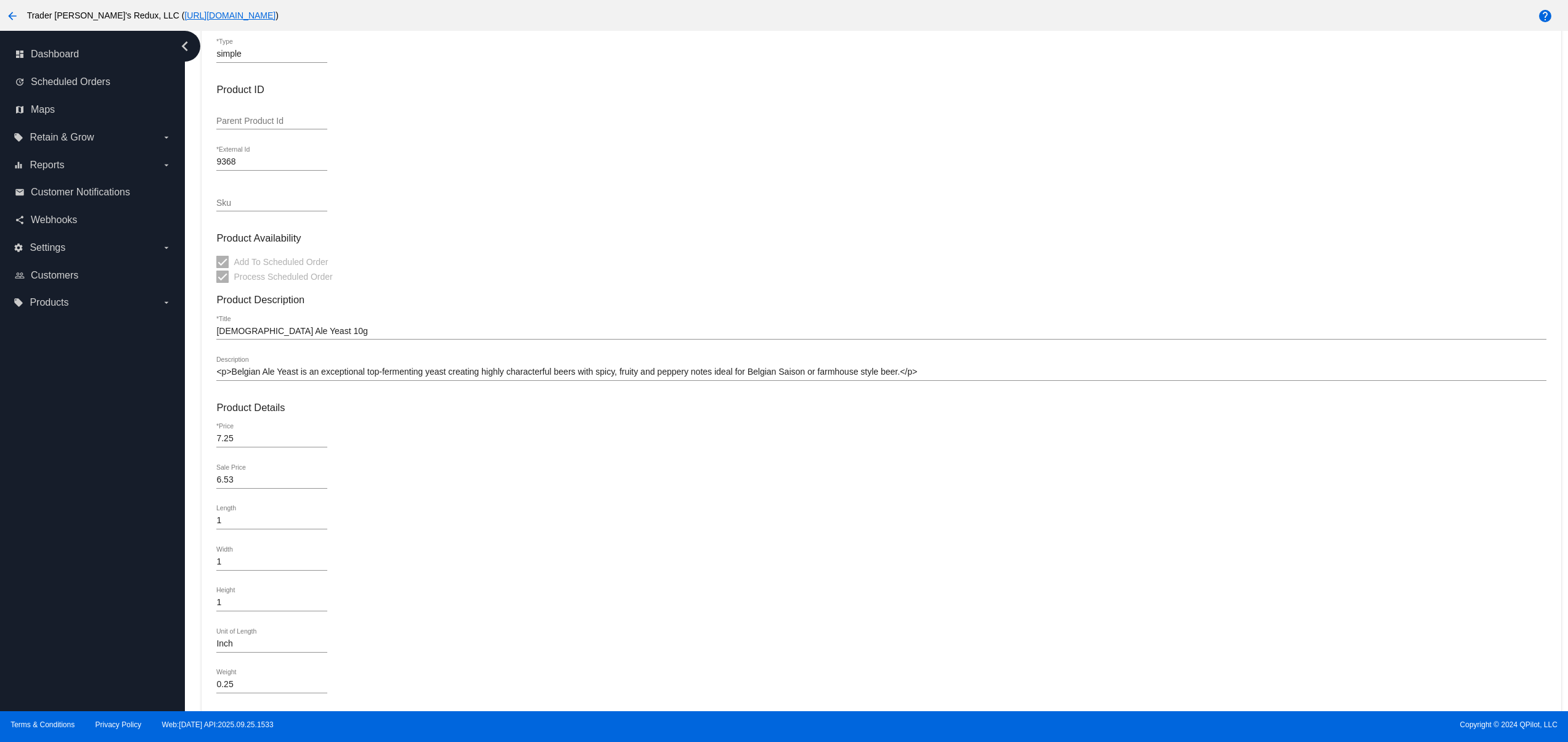
scroll to position [0, 0]
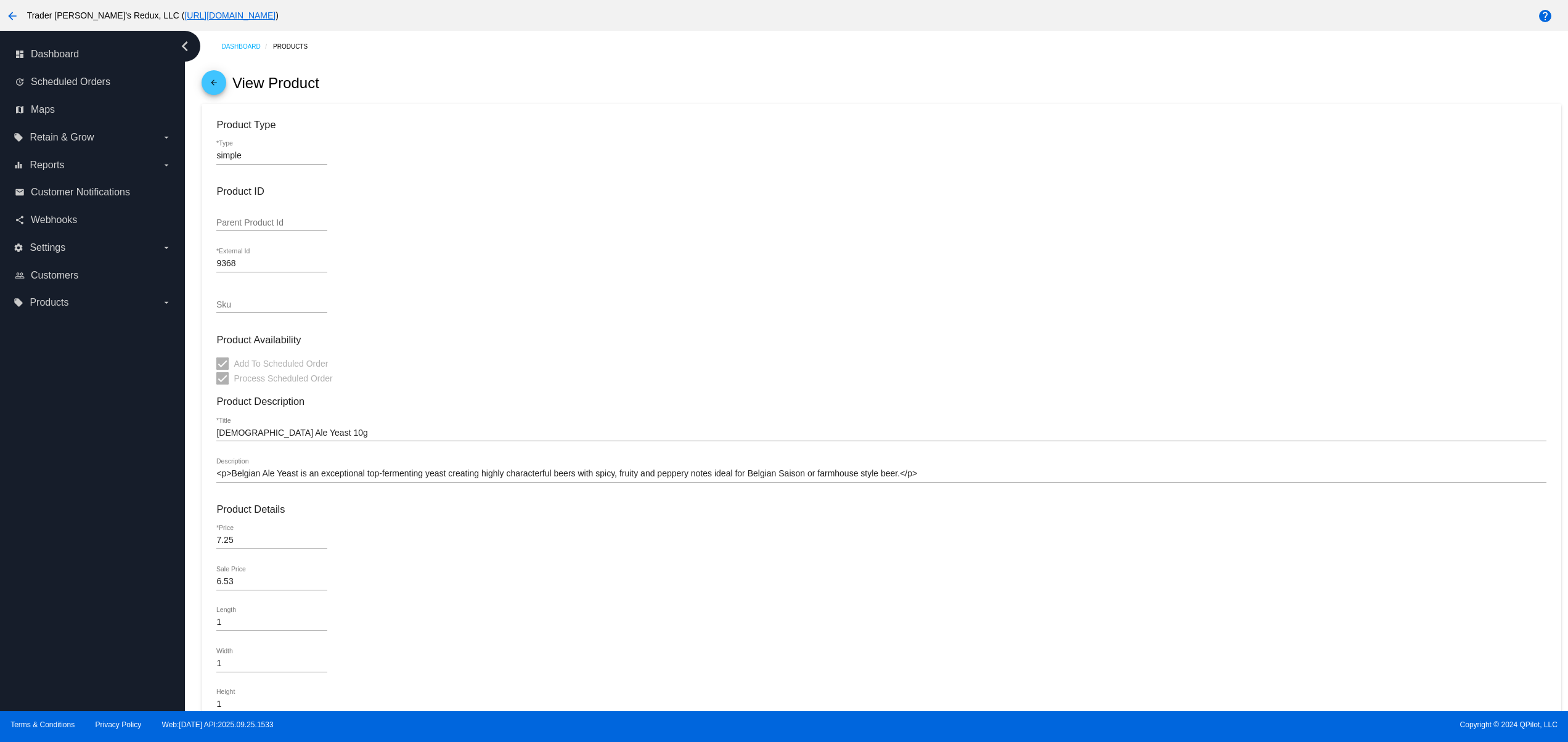
click at [314, 428] on div "Belgian Ale Yeast 10g *Title" at bounding box center [881, 430] width 1329 height 24
click at [314, 434] on input "Belgian Ale Yeast 10g" at bounding box center [881, 433] width 1329 height 9
click at [476, 426] on div "Belgian Ale Yeast 10g *Title" at bounding box center [881, 430] width 1329 height 24
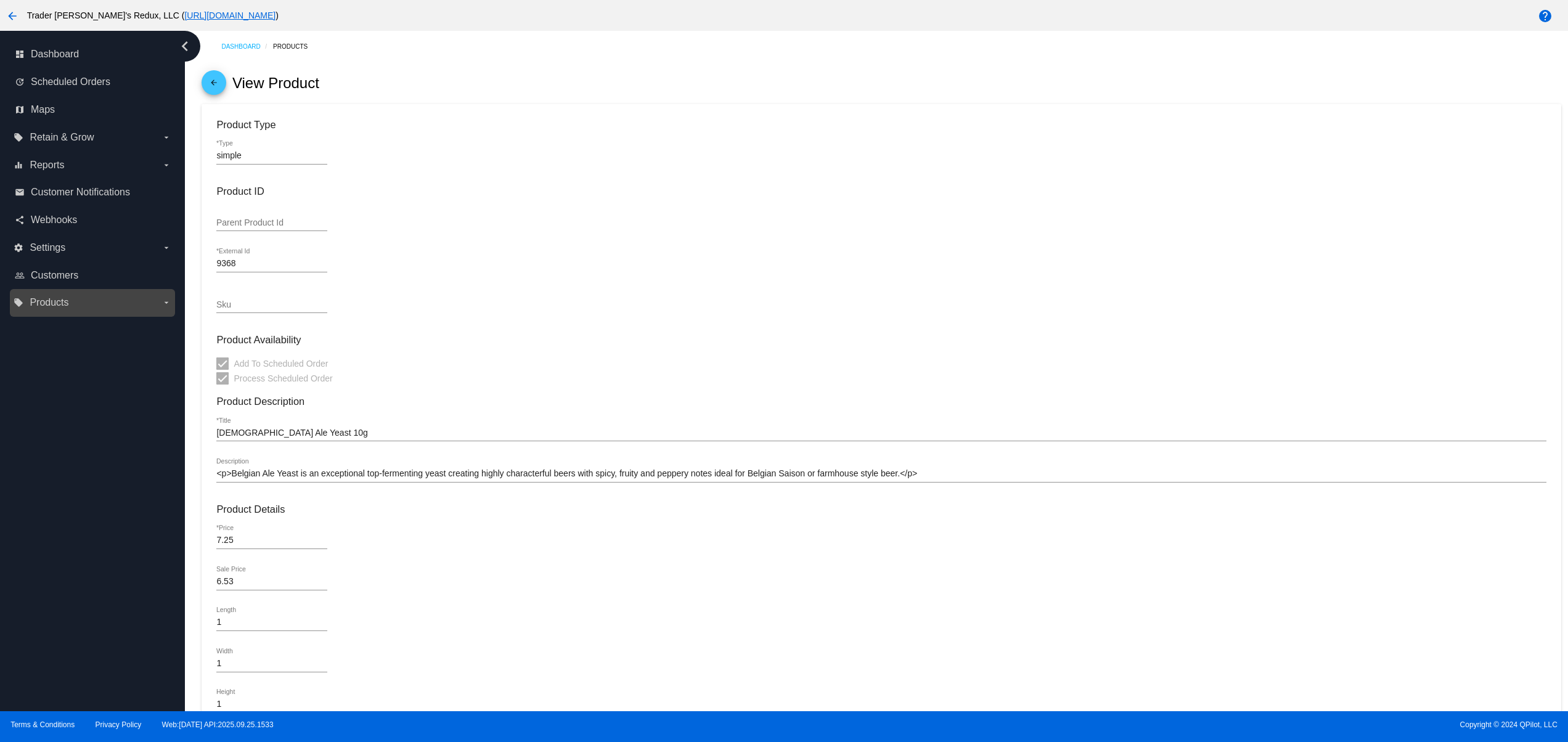
click at [60, 309] on span "Products" at bounding box center [48, 303] width 39 height 11
click at [0, 0] on input "local_offer Products arrow_drop_down" at bounding box center [0, 0] width 0 height 0
click at [64, 328] on span "Products" at bounding box center [56, 327] width 37 height 10
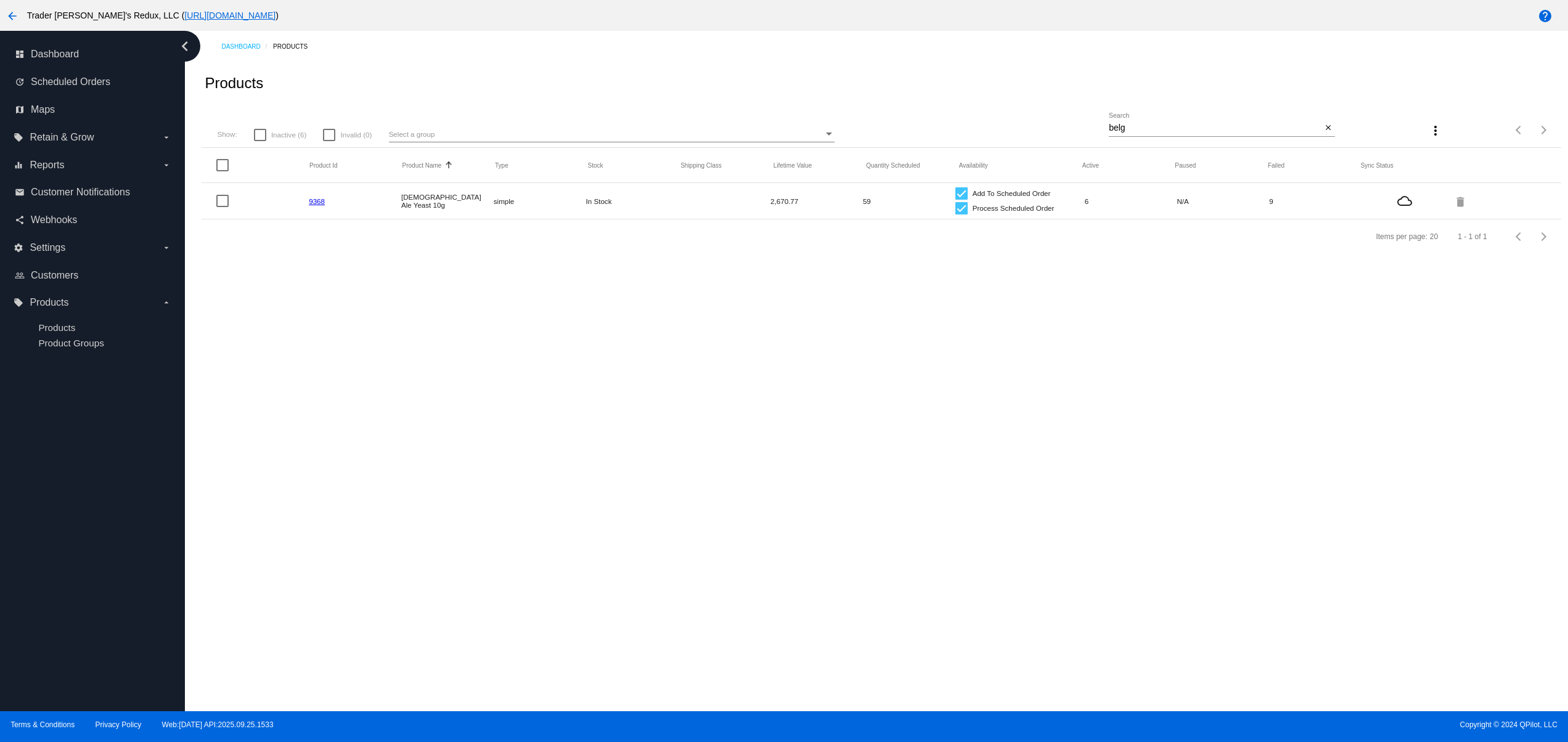
click at [323, 199] on link "9368" at bounding box center [316, 201] width 16 height 8
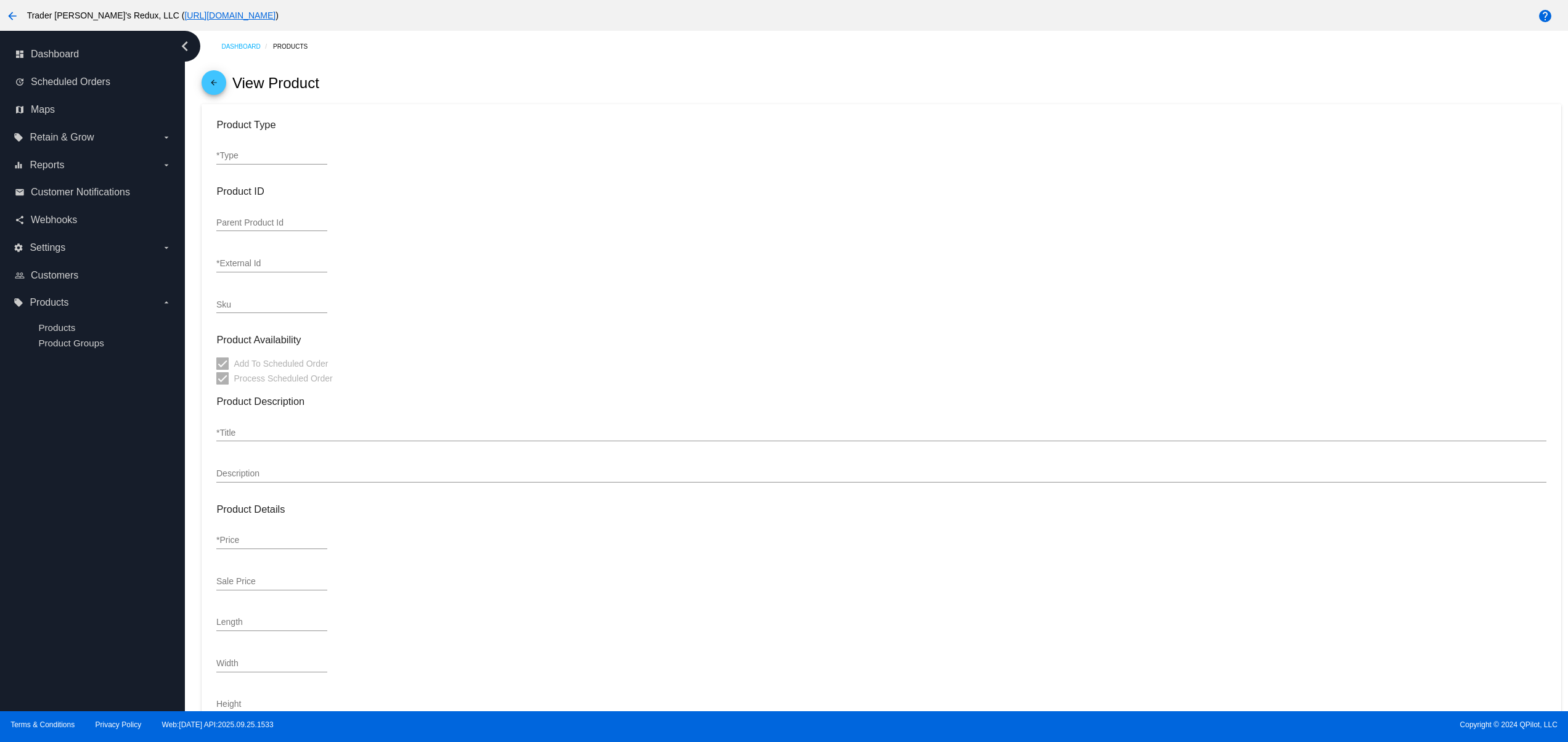
type input "simple"
type input "9368"
type input "Belgian Ale Yeast 10g"
type input "<p>Belgian Ale Yeast is an exceptional top-fermenting yeast creating highly cha…"
type input "7.25"
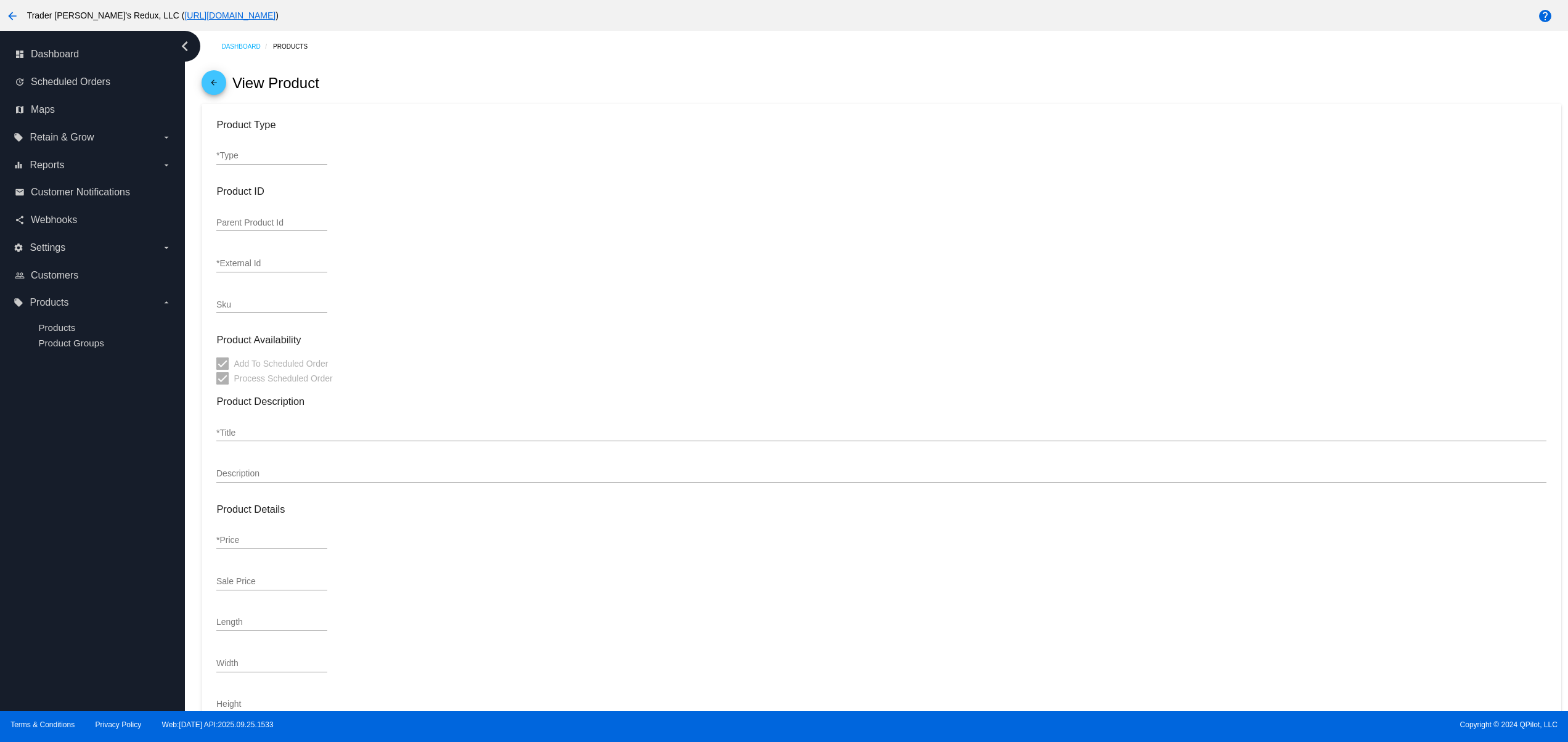
type input "6.53"
type input "1"
type input "Inch"
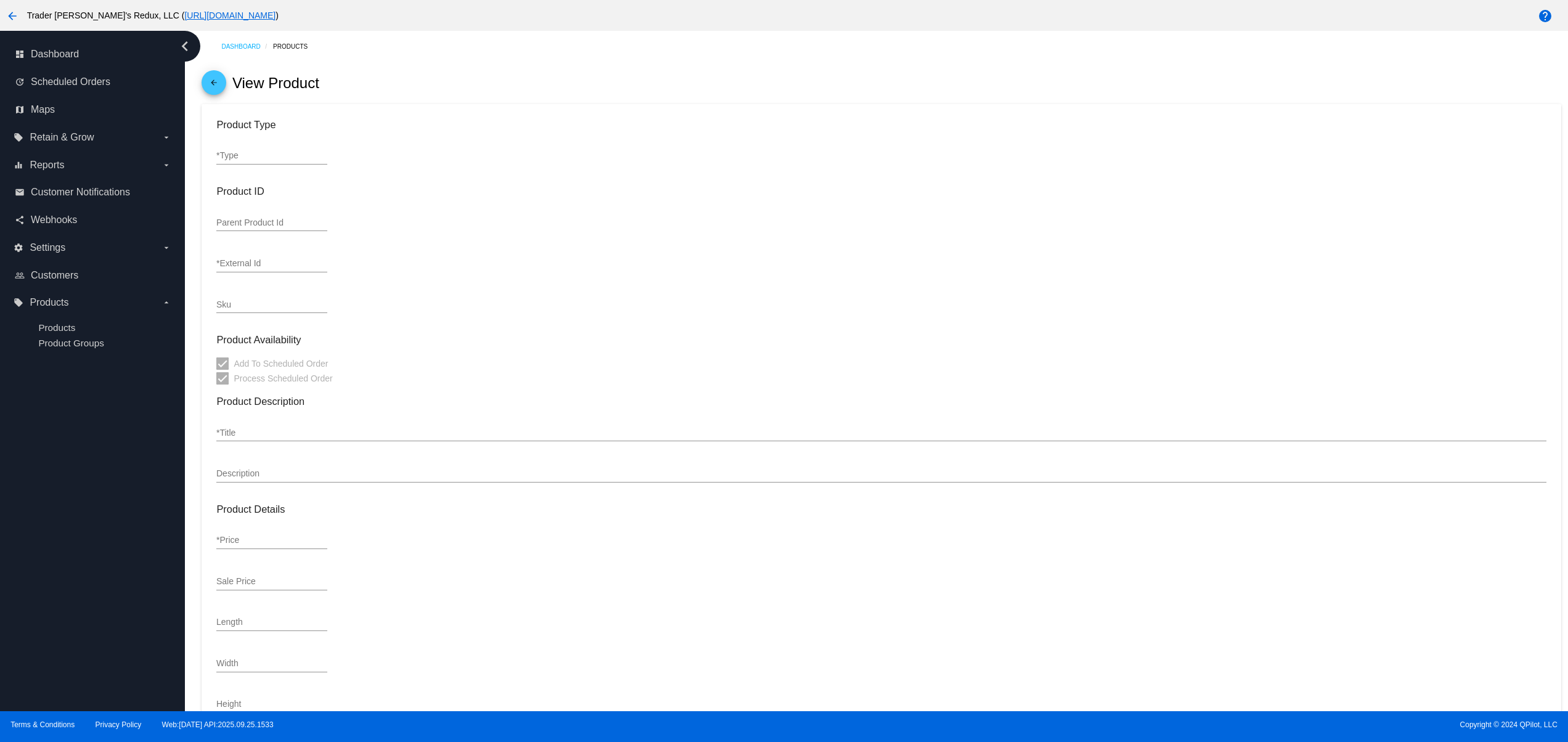
type input "0.25"
type input "In Stock"
click at [304, 437] on input "Belgian Ale Yeast 10g" at bounding box center [881, 433] width 1329 height 9
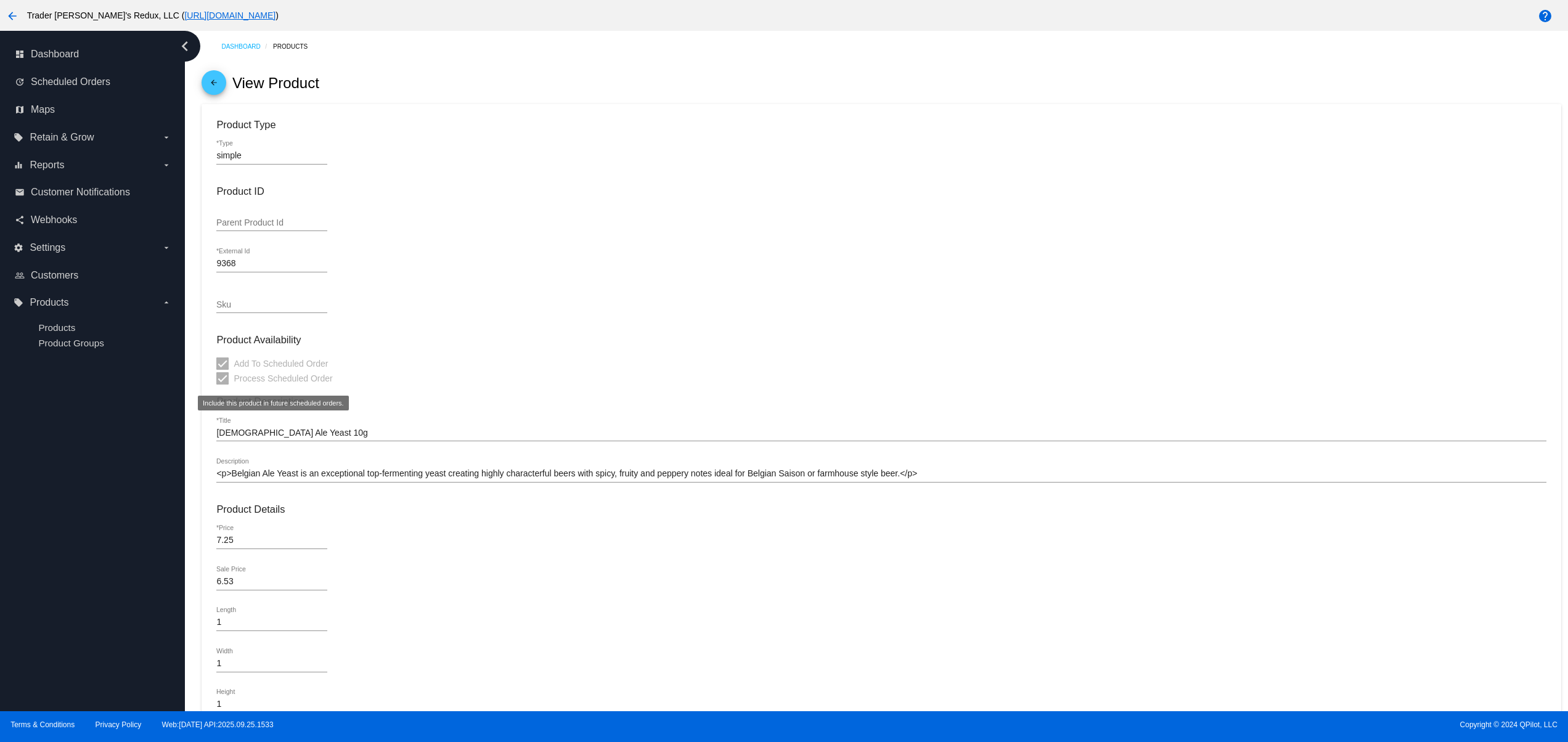
drag, startPoint x: 335, startPoint y: 377, endPoint x: 356, endPoint y: 380, distance: 21.2
click at [342, 377] on div "Add To Scheduled Order Process Scheduled Order" at bounding box center [881, 370] width 1329 height 29
click at [392, 452] on div "Belgian Ale Yeast 10g *Title" at bounding box center [881, 435] width 1329 height 35
click at [350, 426] on div "Belgian Ale Yeast 10g *Title" at bounding box center [881, 430] width 1329 height 24
click at [344, 438] on input "Belgian Ale Yeast 10g" at bounding box center [881, 433] width 1329 height 9
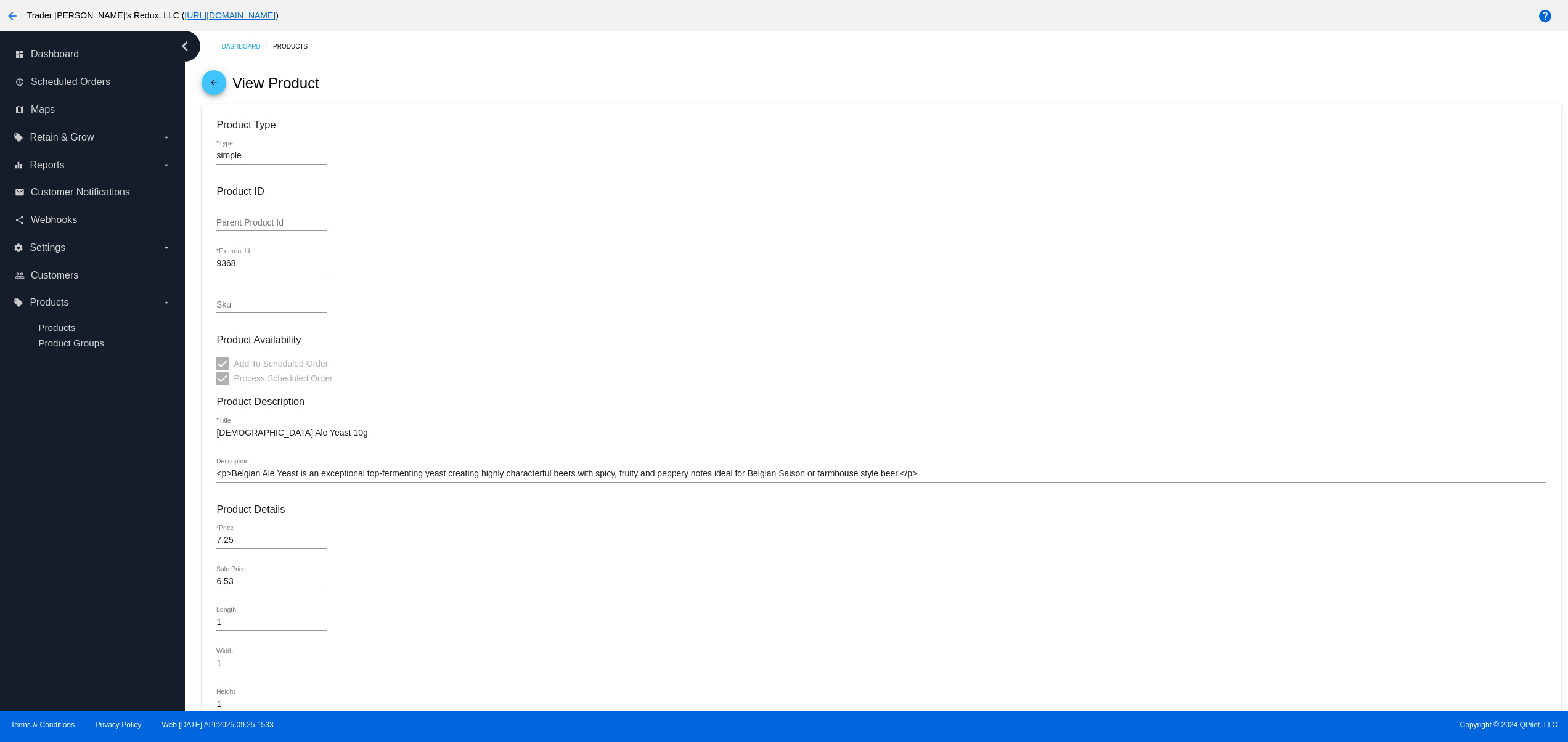
click at [304, 426] on div "Belgian Ale Yeast 10g *Title" at bounding box center [881, 430] width 1329 height 24
click at [307, 429] on div "Belgian Ale Yeast 10g *Title" at bounding box center [881, 430] width 1329 height 24
drag, startPoint x: 307, startPoint y: 434, endPoint x: 404, endPoint y: 494, distance: 114.1
click at [308, 437] on input "Belgian Ale Yeast 10g" at bounding box center [881, 433] width 1329 height 9
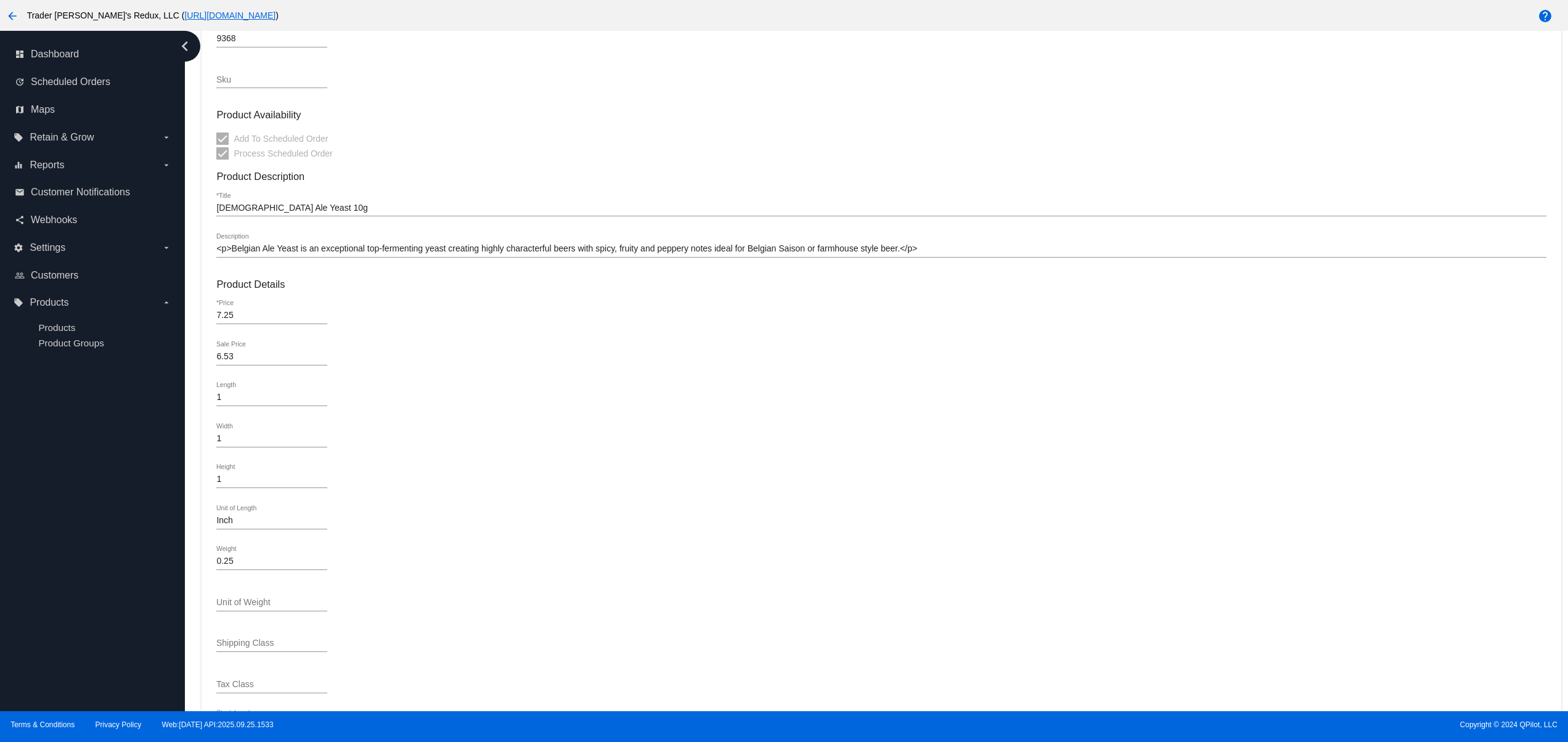
scroll to position [247, 0]
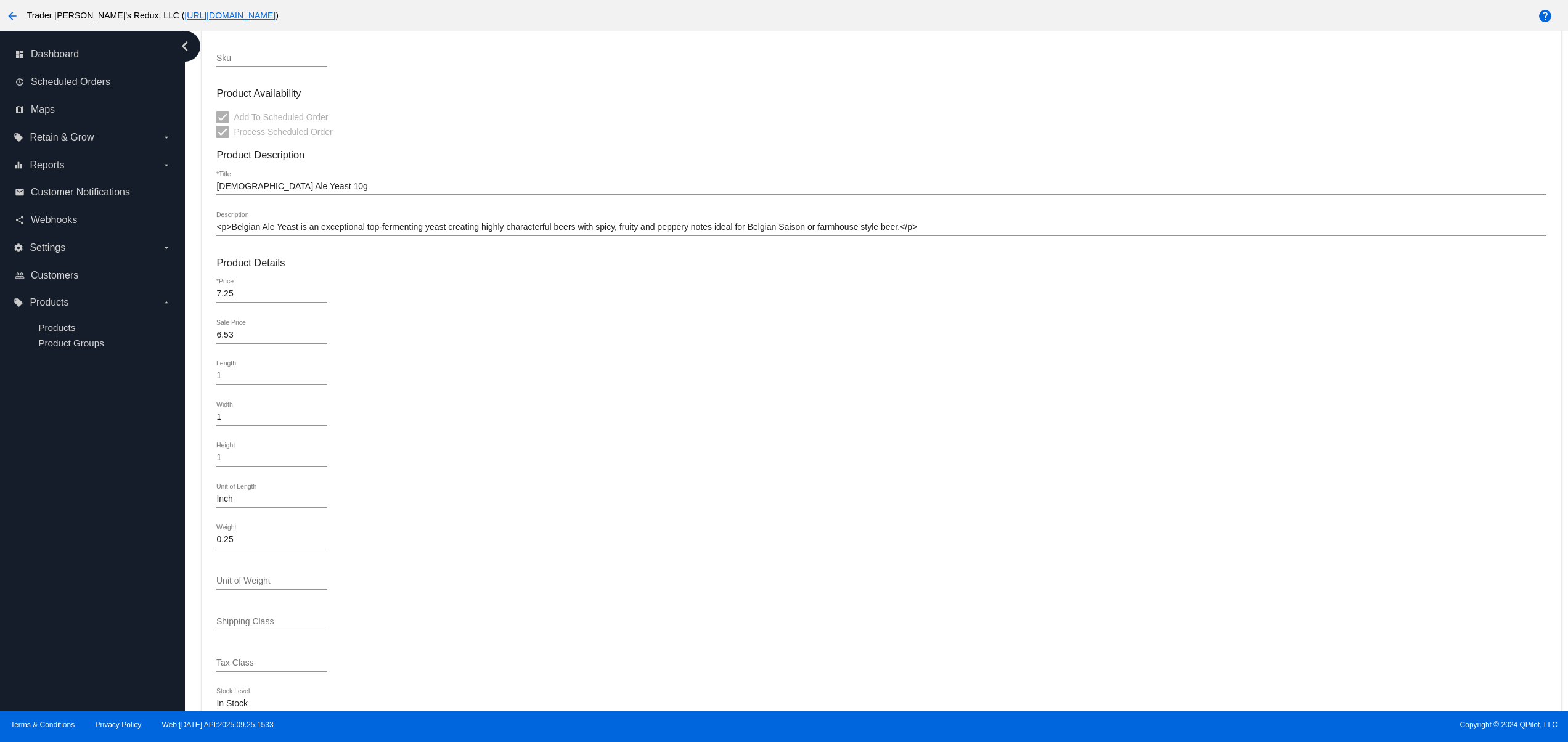
click at [378, 225] on div "<p>Belgian Ale Yeast is an exceptional top-fermenting yeast creating highly cha…" at bounding box center [881, 224] width 1329 height 24
click at [378, 223] on div "<p>Belgian Ale Yeast is an exceptional top-fermenting yeast creating highly cha…" at bounding box center [881, 224] width 1329 height 24
click at [60, 327] on span "Products" at bounding box center [56, 327] width 37 height 10
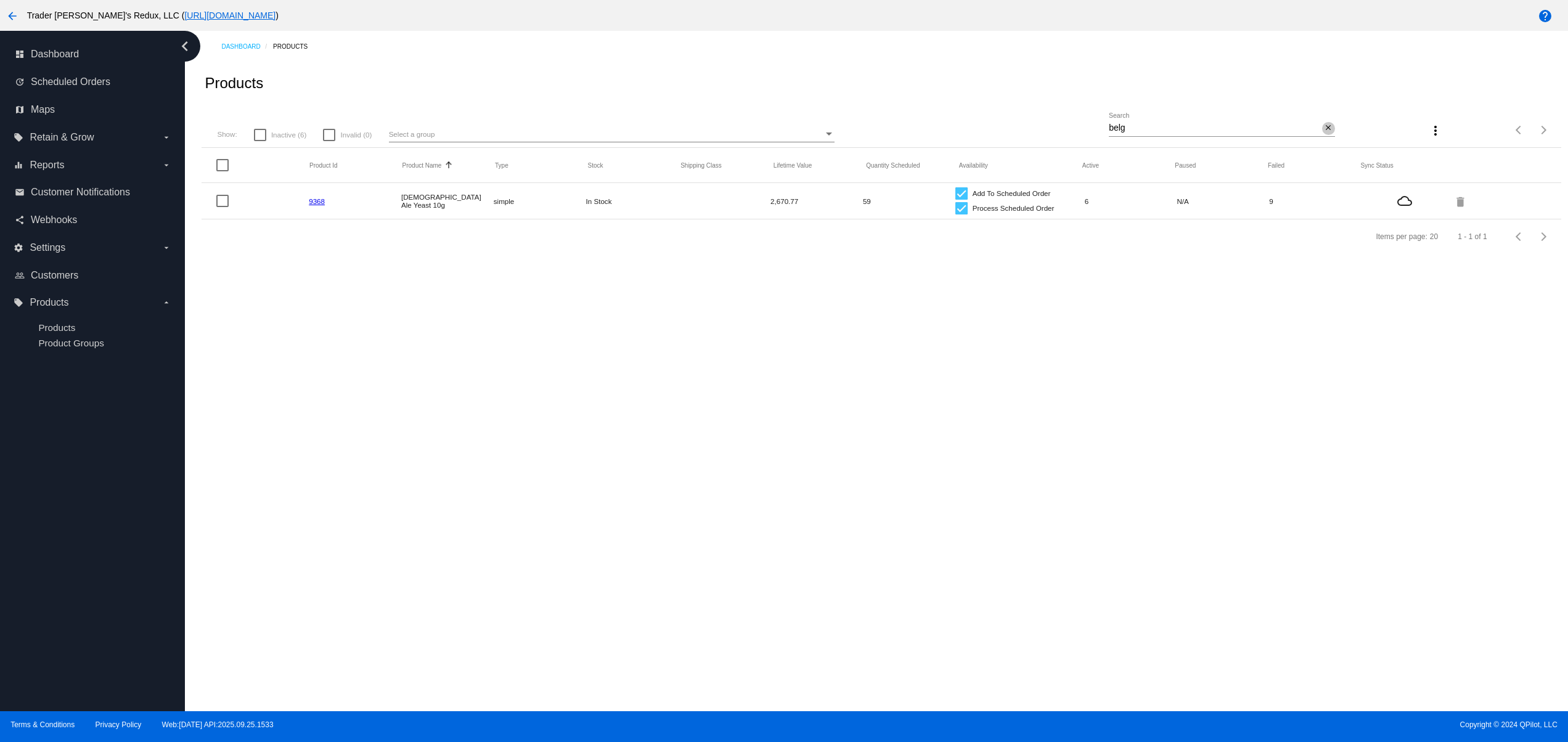
click at [1329, 127] on mat-icon "close" at bounding box center [1328, 128] width 9 height 9
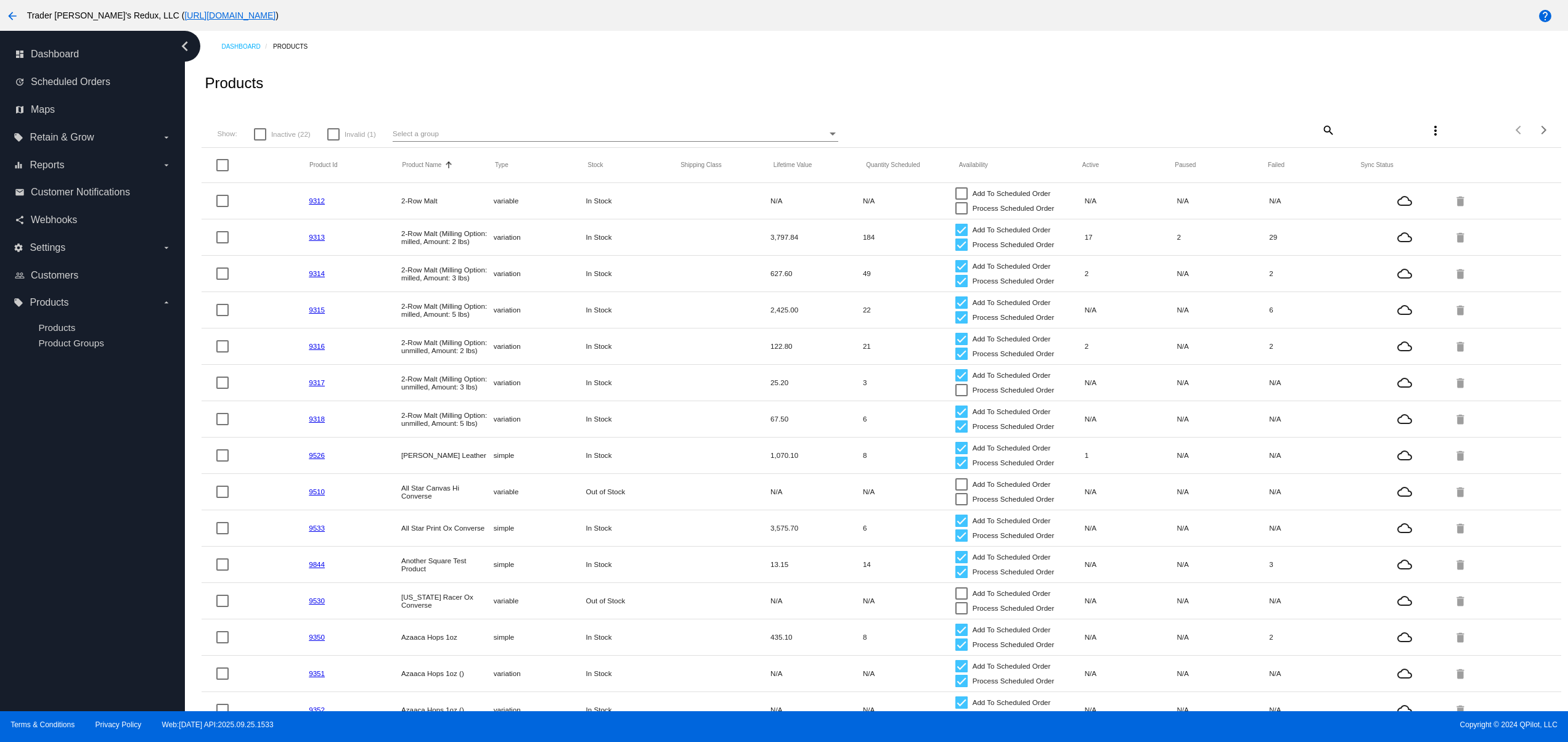
click at [489, 513] on mat-table "Product Id Product Name Sorted by ProductName ascending Type Stock Shipping Cla…" at bounding box center [881, 529] width 1358 height 763
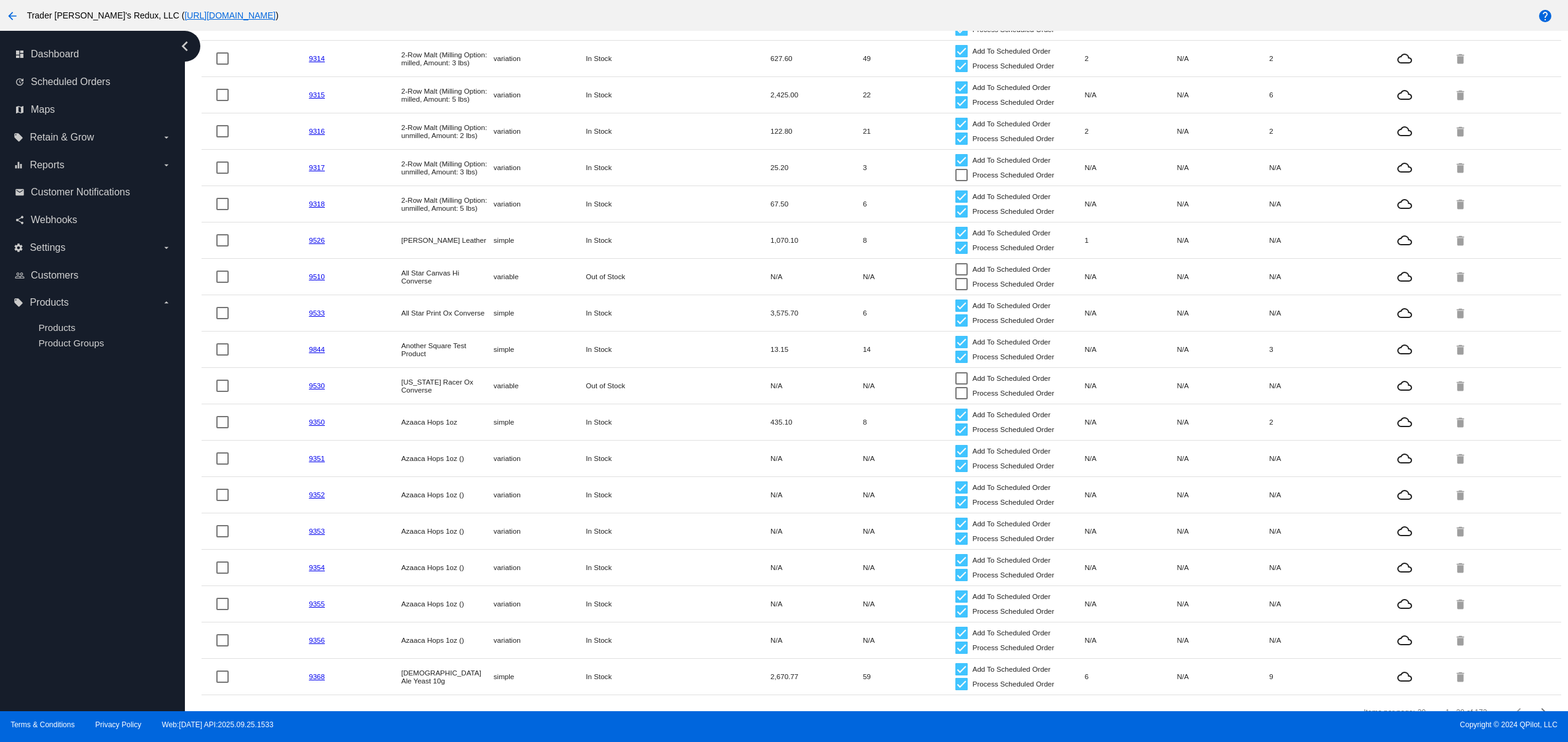
scroll to position [258, 0]
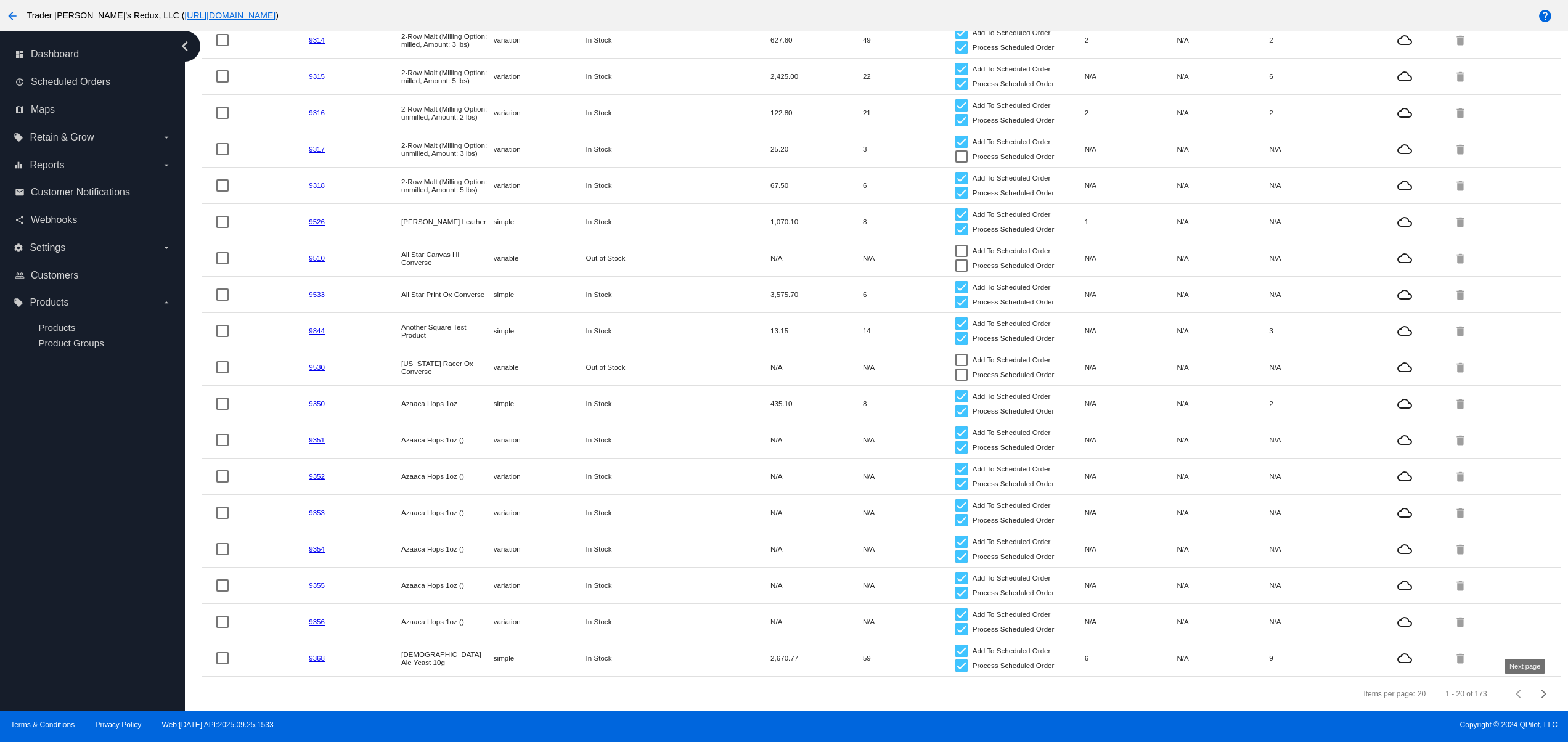
click at [1532, 687] on button "Next page" at bounding box center [1543, 694] width 25 height 25
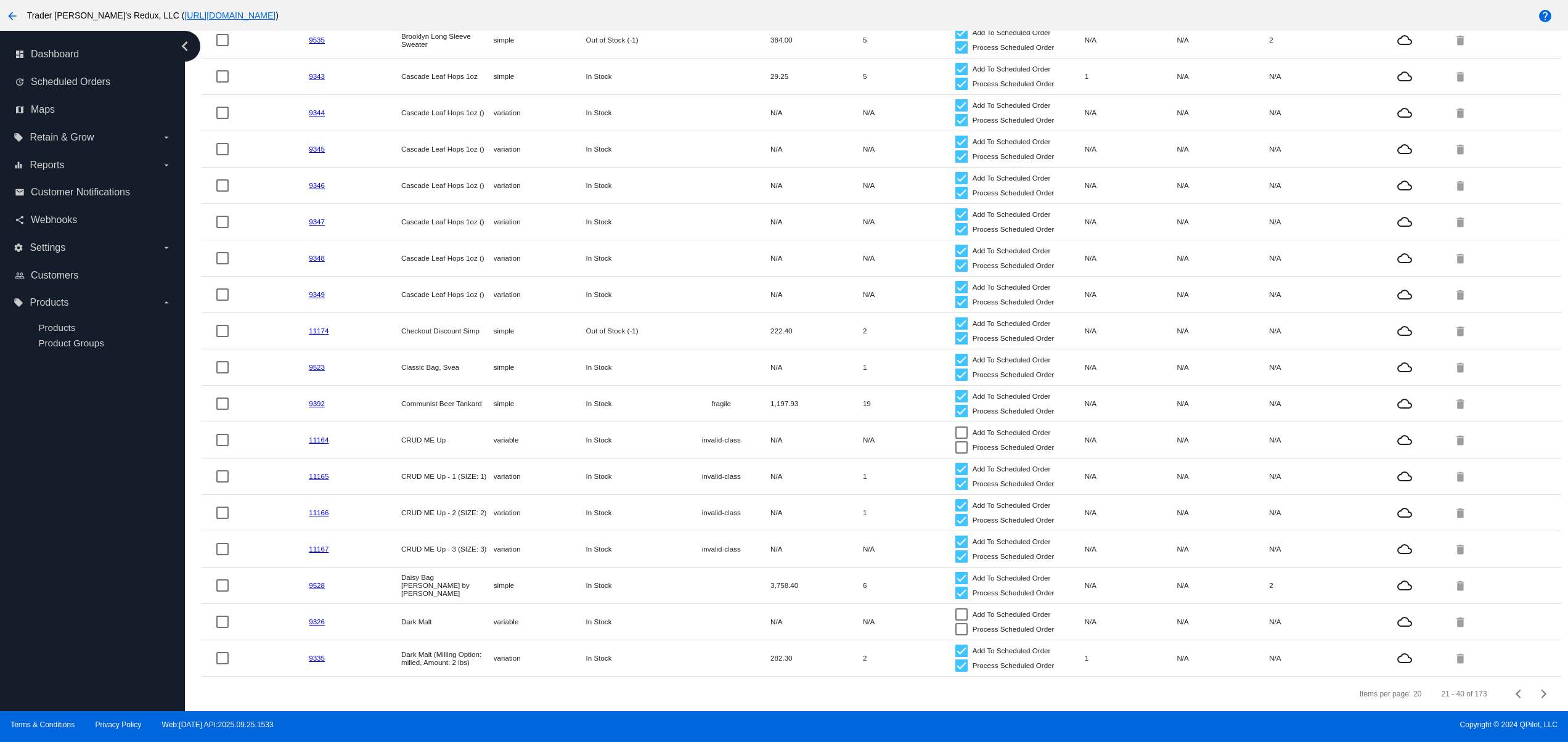
drag, startPoint x: 516, startPoint y: 627, endPoint x: 531, endPoint y: 627, distance: 15.0
click at [531, 627] on mat-table "Product Id Product Name Sorted by ProductName ascending Type Stock Shipping Cla…" at bounding box center [881, 296] width 1358 height 763
click at [1532, 691] on span "Next page" at bounding box center [1543, 695] width 25 height 6
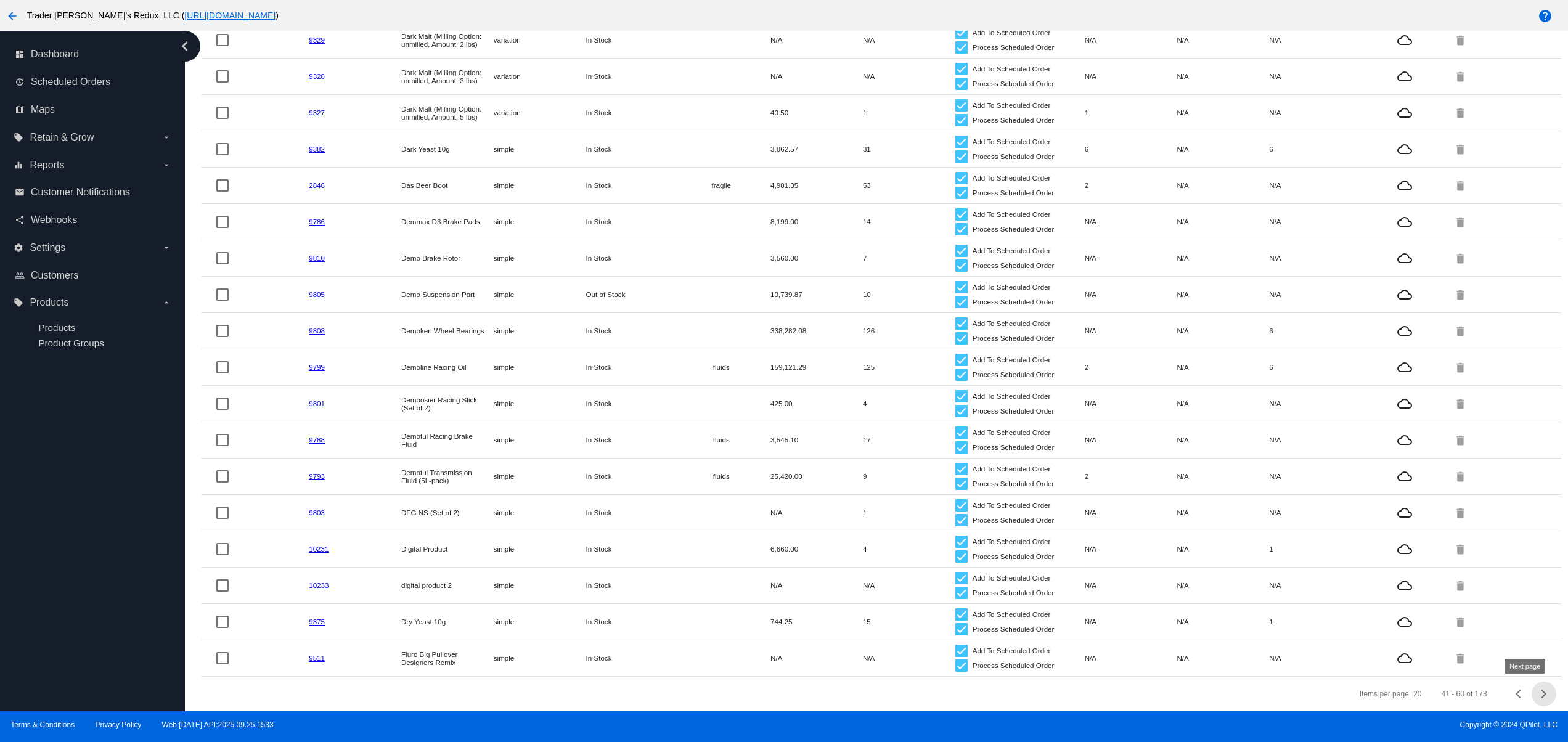
click at [1532, 691] on button "Next page" at bounding box center [1543, 694] width 25 height 25
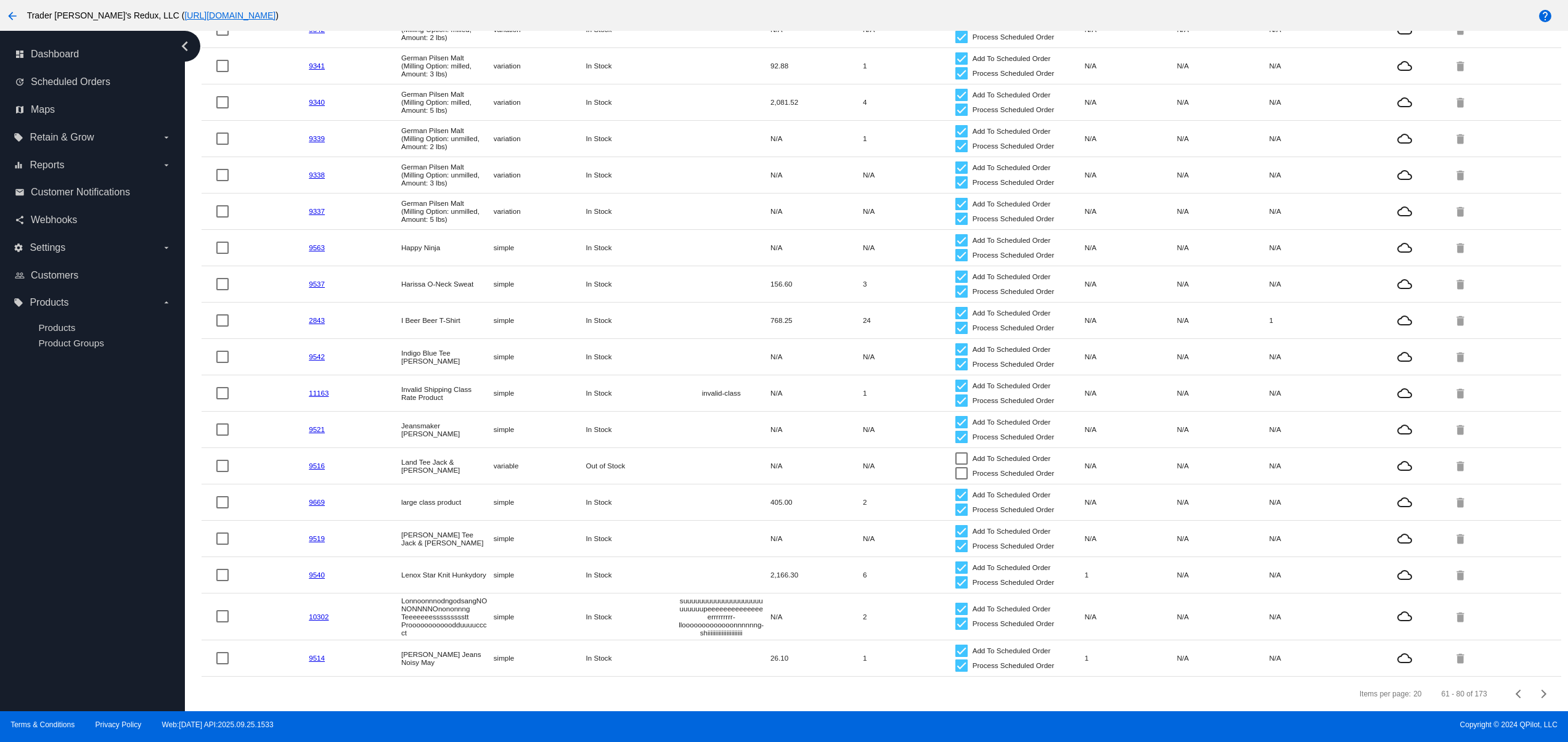
drag, startPoint x: 418, startPoint y: 607, endPoint x: 558, endPoint y: 619, distance: 140.5
click at [514, 612] on mat-row "10302 LonnoonnnodngodsangNONONNNNOnononnng Teeeeeeessssssssstt Proooooooooooddu…" at bounding box center [881, 617] width 1358 height 47
click at [573, 624] on mat-row "10302 LonnoonnnodngodsangNONONNNNOnononnng Teeeeeeessssssssstt Proooooooooooddu…" at bounding box center [881, 617] width 1358 height 47
click at [693, 641] on mat-row "9514 Lucy Slim Jeans Noisy May simple In Stock 26.10 1 Add To Scheduled Order P…" at bounding box center [881, 659] width 1358 height 36
click at [319, 613] on link "10302" at bounding box center [318, 617] width 20 height 8
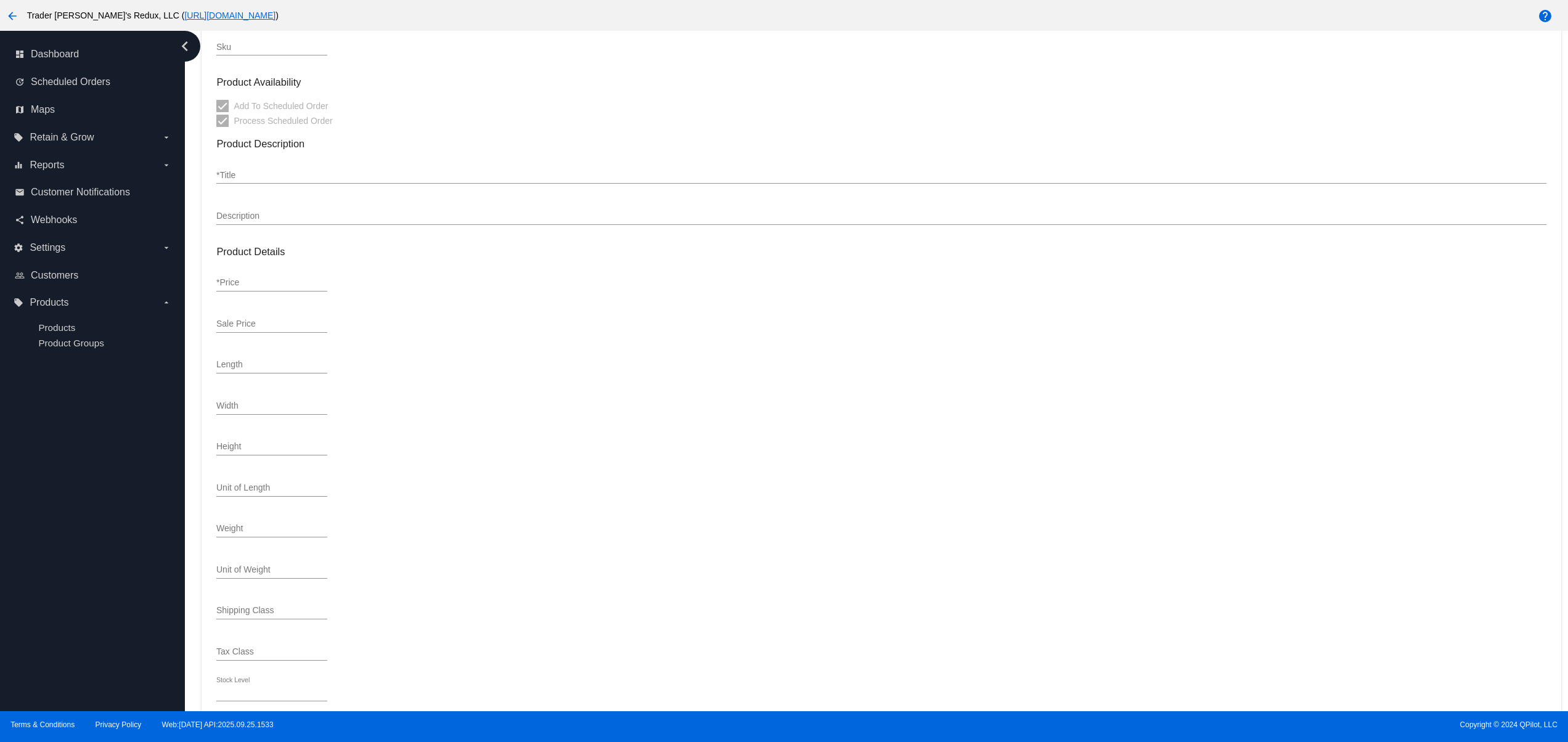
type input "simple"
type input "10302"
type input "suuuuuuuuuuuuuuppppppppppppeeeeeeerrrrrrrrrrr-looo"
type input "LonnoonnnodngodsangNONONNNNOnononnng Teeeeeeessssssssstt Prooooooooooodduuuuccc…"
type input "1"
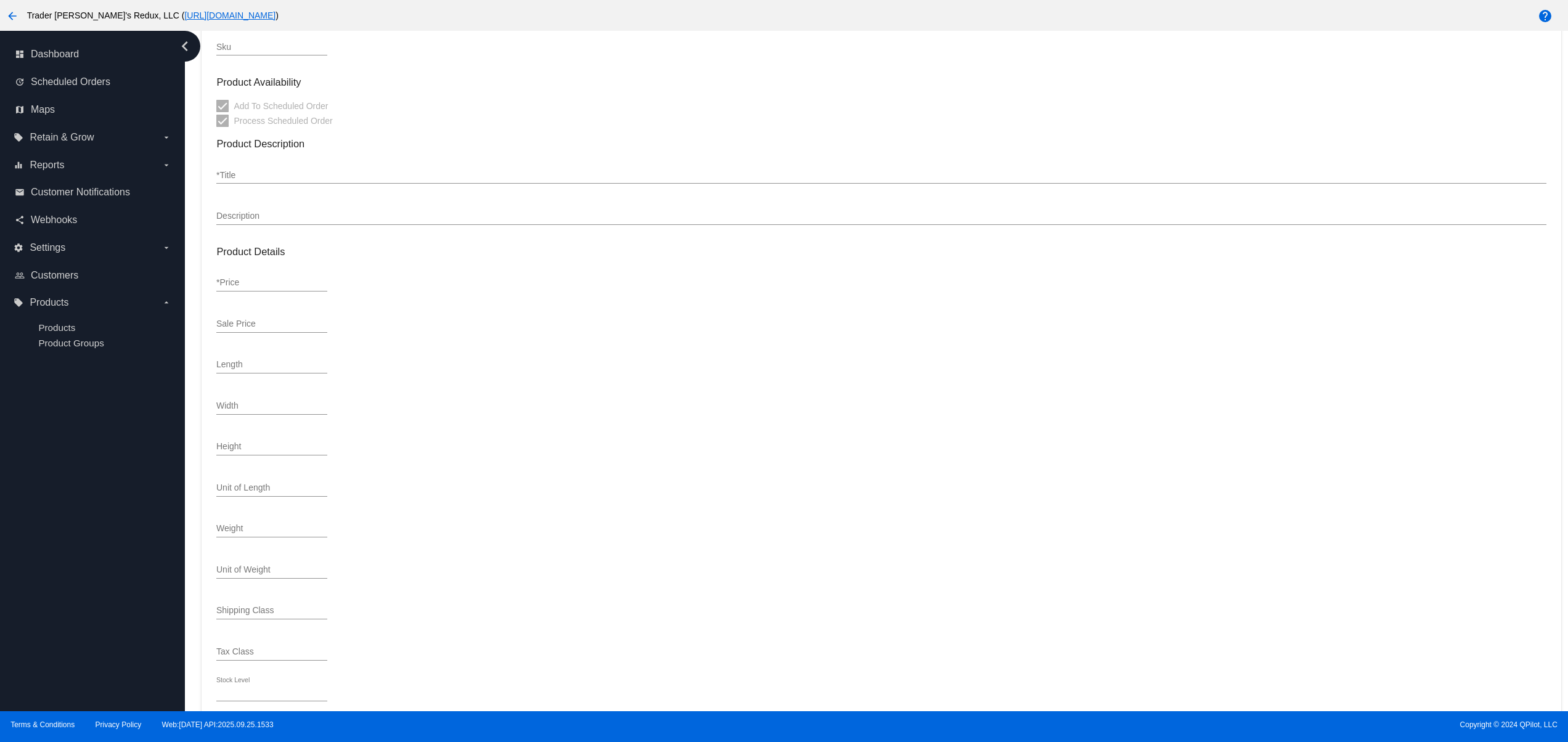
type input "0.9"
type input "6"
type input "1"
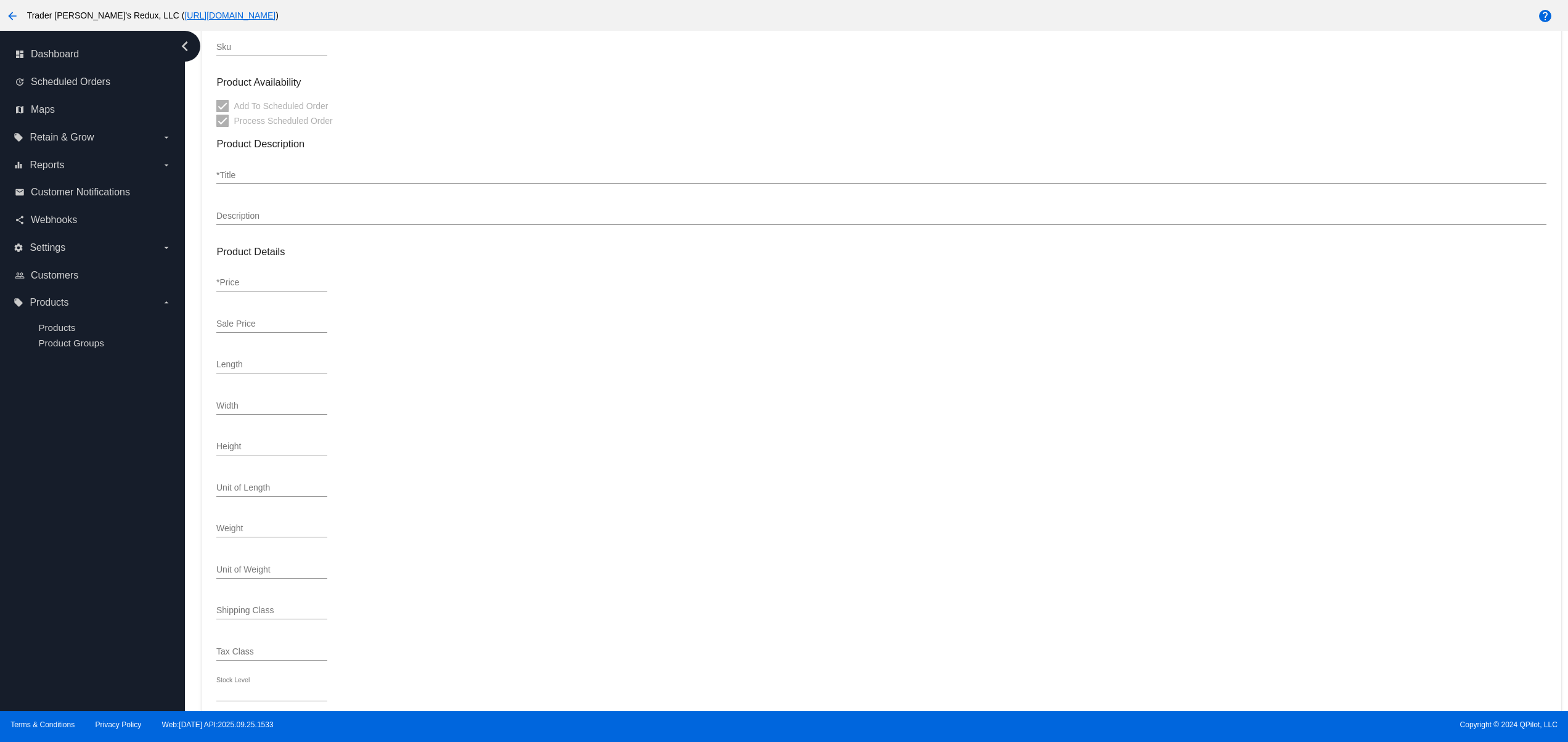
type input "suuuuuuuuuuuuuuuuuuuuuuuuuupeeeeeeeeeeeeeeerrrrrrrrr-llooooooooooooonnnnnng-shi…"
type input "suuuuuuuuuuuuuuuuuuperrrrrrrr-loooooooonnnnnnnngg-taaaaaaaaaaaaaax"
type input "In Stock"
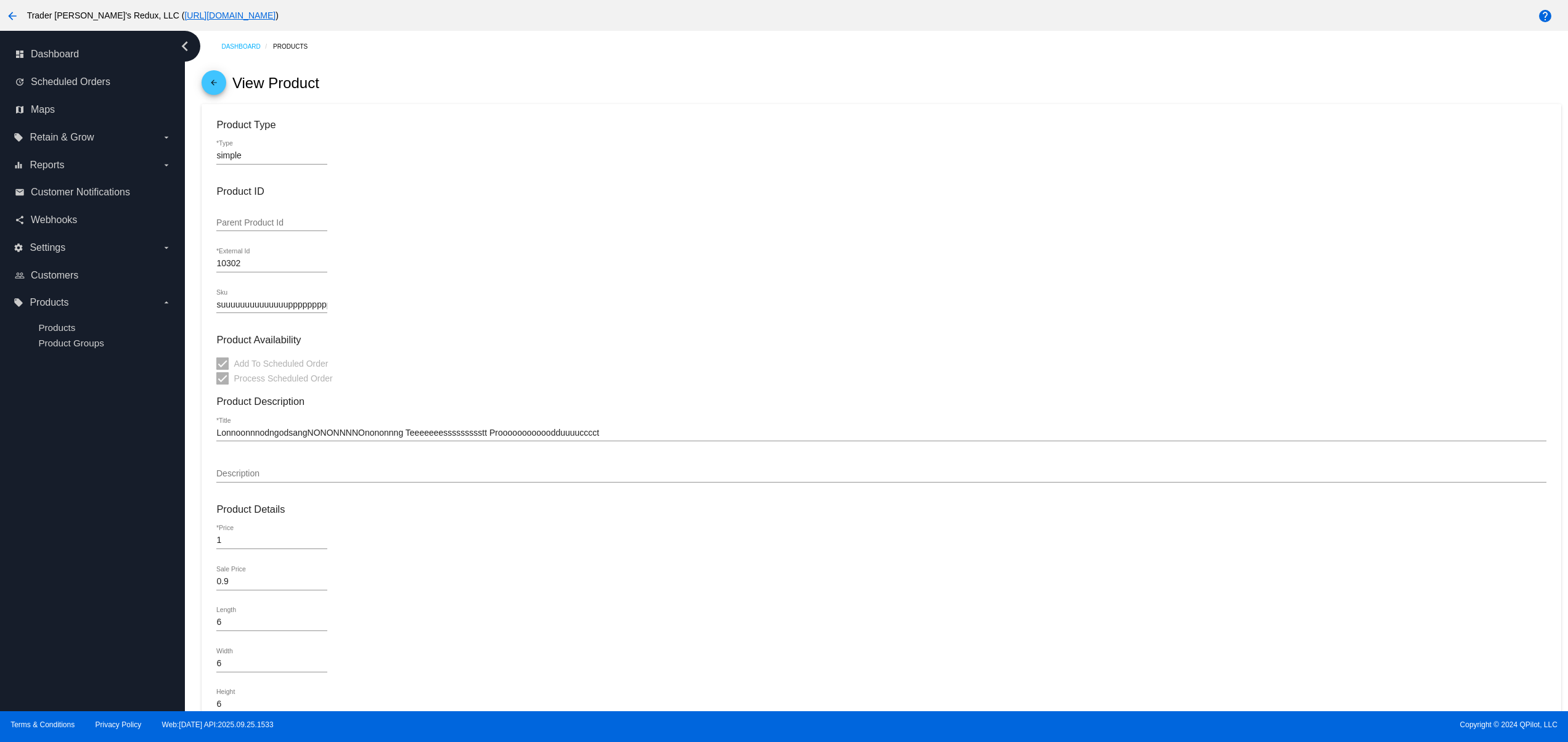
click at [614, 449] on div "LonnoonnnodngodsangNONONNNNOnononnng Teeeeeeessssssssstt Prooooooooooodduuuuccc…" at bounding box center [881, 435] width 1329 height 35
click at [614, 421] on mat-card-content "Product Type simple *Type Product ID Parent Product Id 10302 *External Id suuuu…" at bounding box center [881, 558] width 1329 height 880
drag, startPoint x: 565, startPoint y: 439, endPoint x: 274, endPoint y: 432, distance: 291.1
click at [157, 424] on div "dashboard Dashboard update Scheduled Orders map Maps local_offer Retain & Grow …" at bounding box center [784, 371] width 1568 height 680
click at [588, 434] on input "LonnoonnnodngodsangNONONNNNOnononnng Teeeeeeessssssssstt Prooooooooooodduuuuccc…" at bounding box center [881, 433] width 1329 height 9
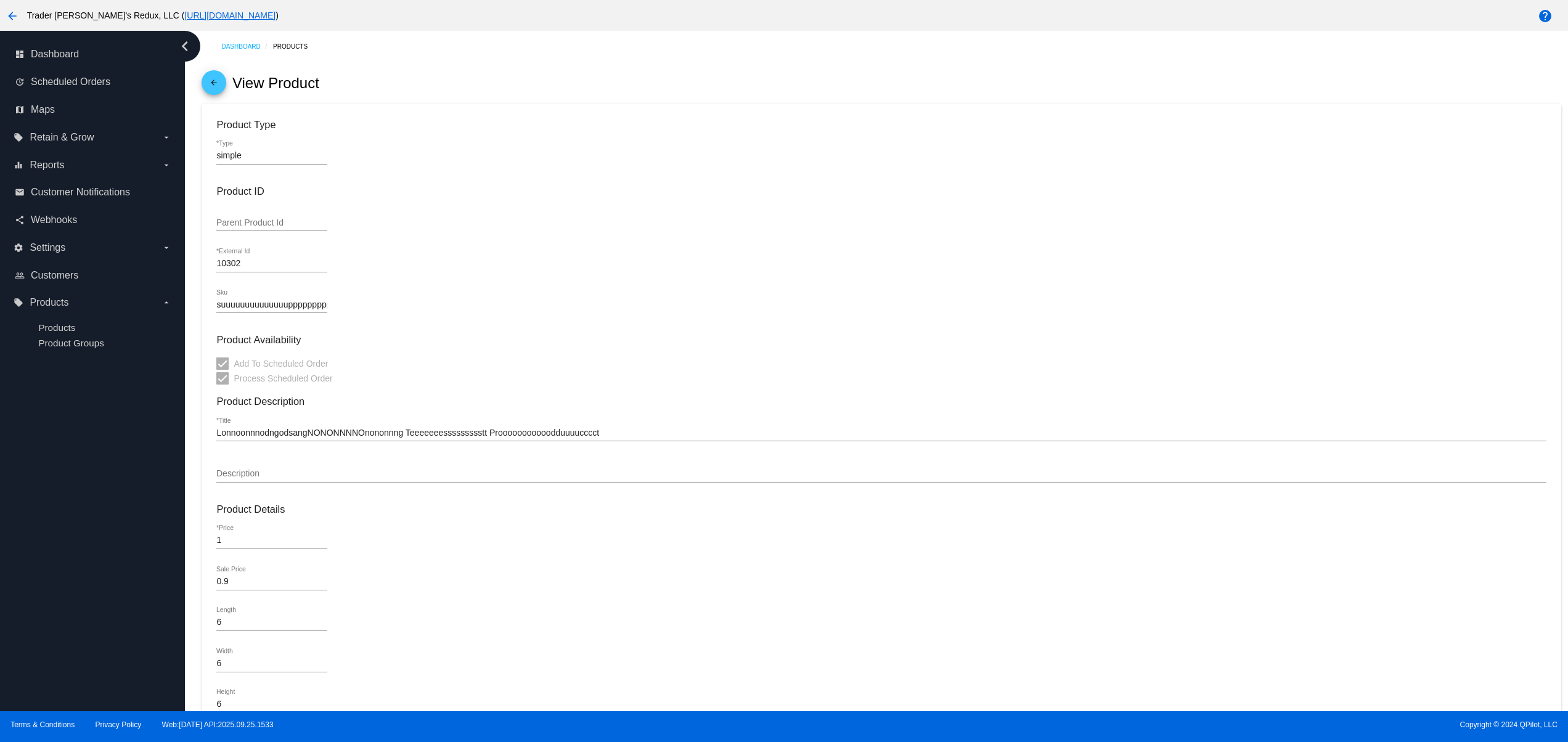
click at [627, 432] on input "LonnoonnnodngodsangNONONNNNOnononnng Teeeeeeessssssssstt Prooooooooooodduuuuccc…" at bounding box center [881, 433] width 1329 height 9
click at [625, 432] on mat-card-content "Product Type simple *Type Product ID Parent Product Id 10302 *External Id suuuu…" at bounding box center [881, 558] width 1329 height 880
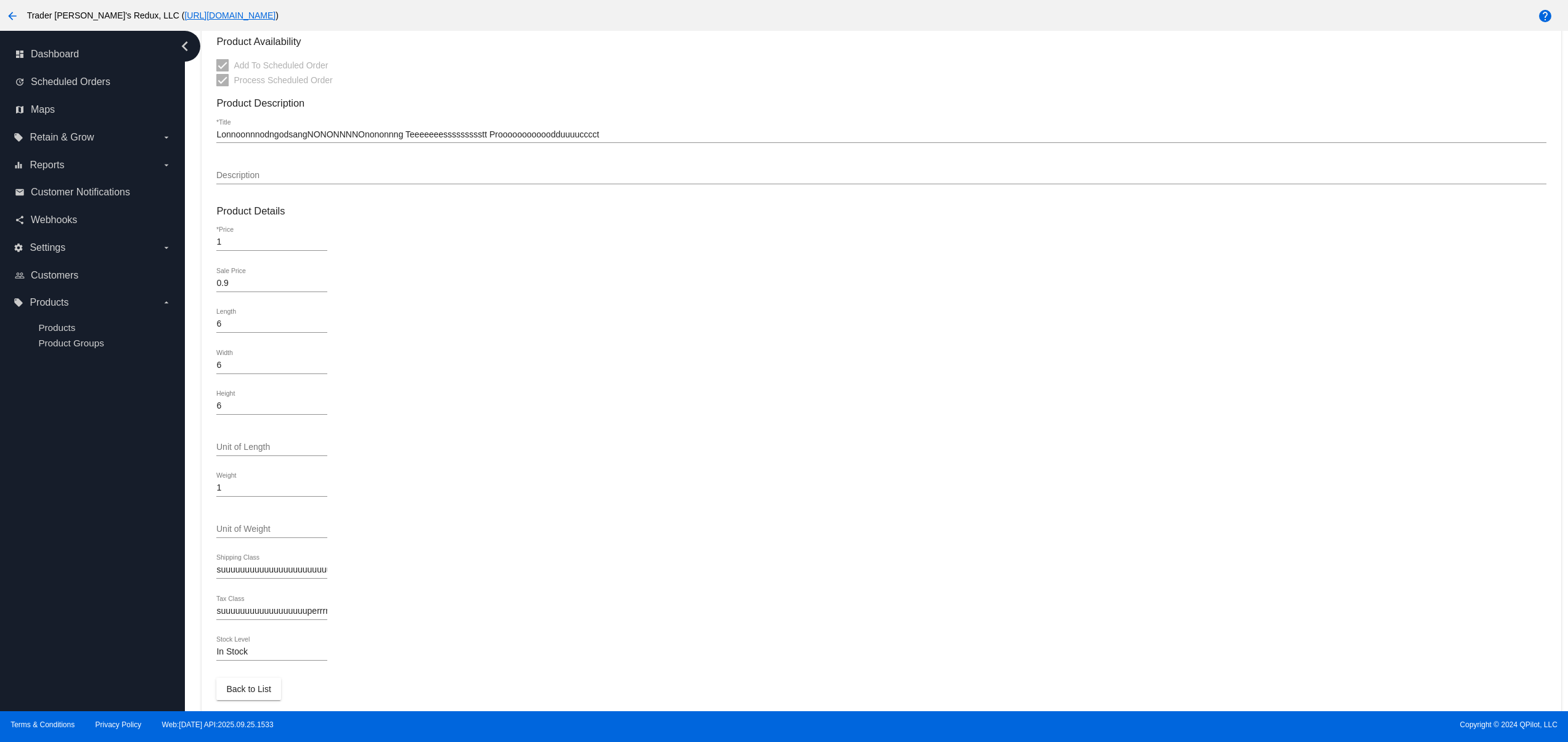
scroll to position [320, 0]
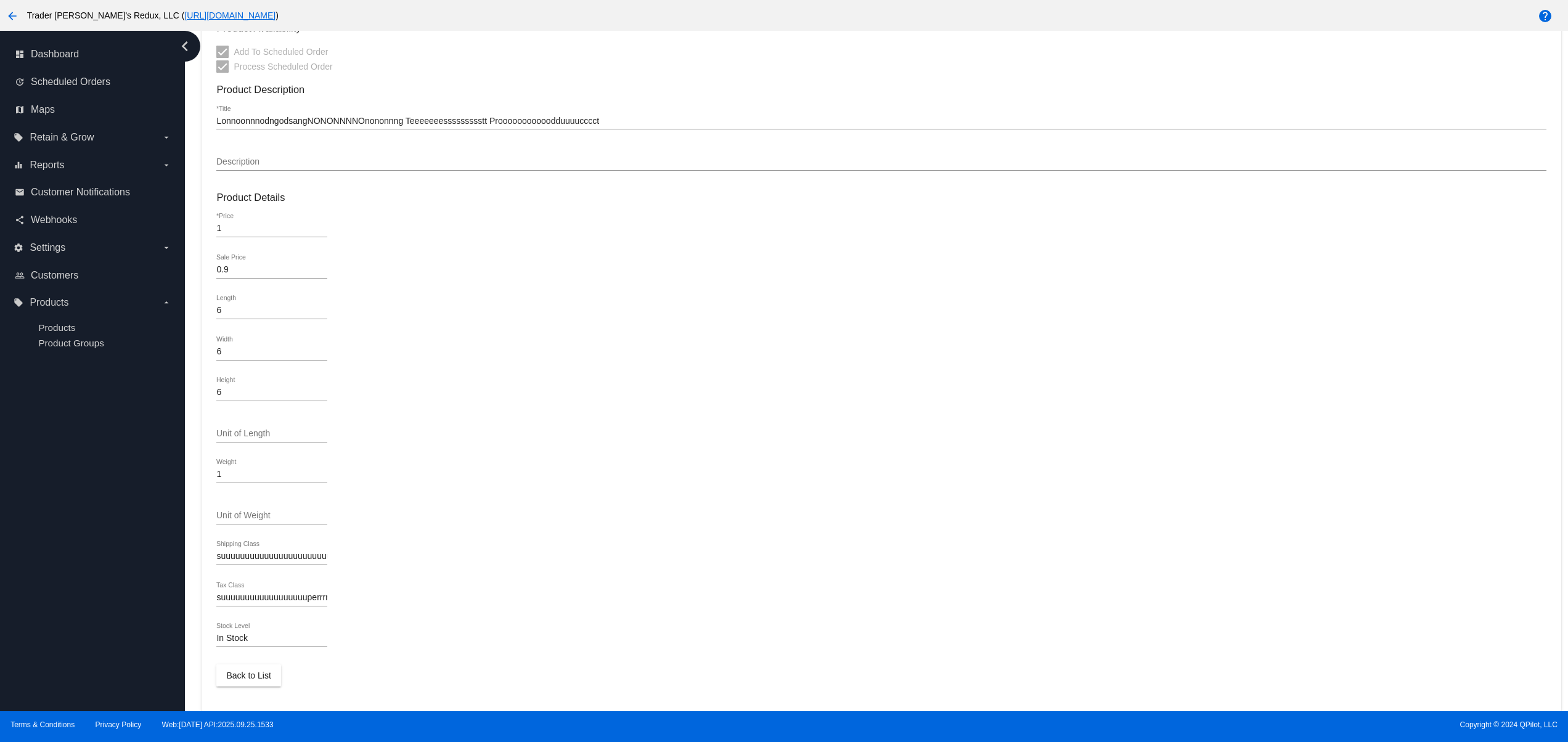
click at [602, 128] on div "LonnoonnnodngodsangNONONNNNOnononnng Teeeeeeessssssssstt Prooooooooooodduuuuccc…" at bounding box center [881, 123] width 1329 height 35
click at [599, 106] on div "LonnoonnnodngodsangNONONNNNOnononnng Teeeeeeessssssssstt Prooooooooooodduuuuccc…" at bounding box center [881, 117] width 1329 height 24
click at [599, 116] on input "LonnoonnnodngodsangNONONNNNOnononnng Teeeeeeessssssssstt Prooooooooooodduuuuccc…" at bounding box center [881, 121] width 1329 height 9
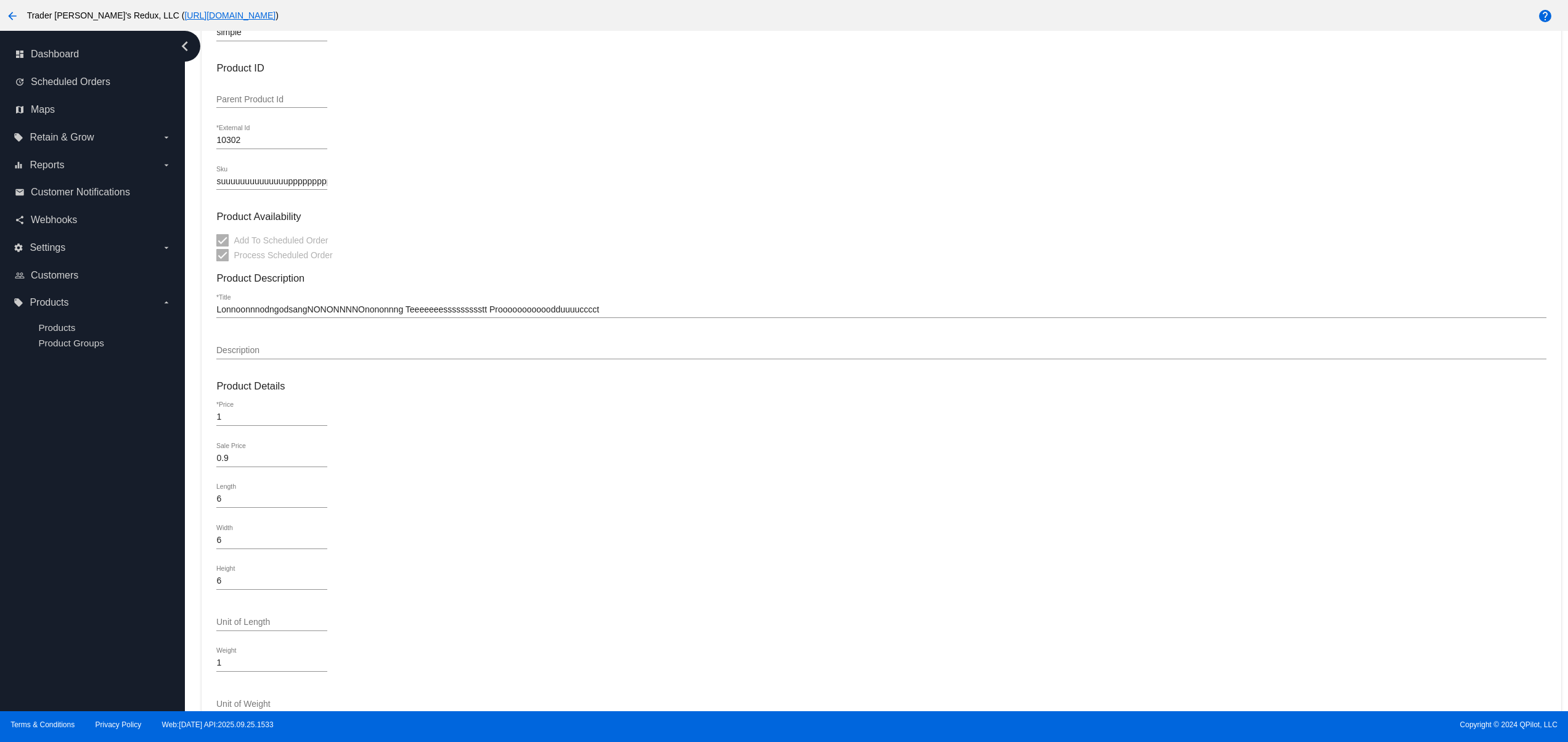
scroll to position [0, 0]
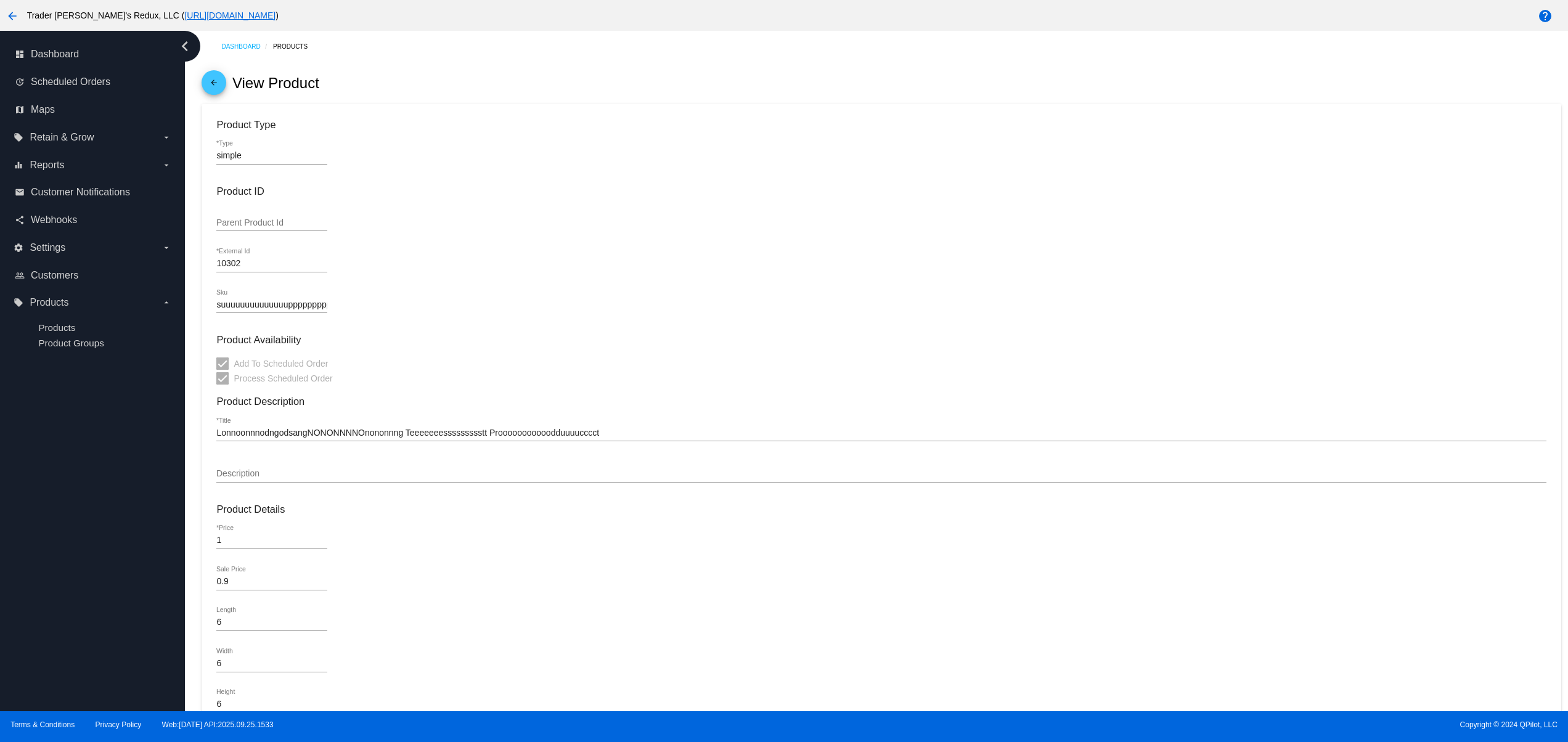
drag, startPoint x: 381, startPoint y: 447, endPoint x: 609, endPoint y: 461, distance: 228.4
click at [504, 456] on div "Dashboard Products arrow_back View Product Product Type simple *Type Product ID…" at bounding box center [876, 371] width 1383 height 680
click at [646, 461] on mat-card-content "Product Type simple *Type Product ID Parent Product Id 10302 *External Id suuuu…" at bounding box center [881, 558] width 1329 height 880
click at [233, 159] on input "simple" at bounding box center [272, 156] width 111 height 9
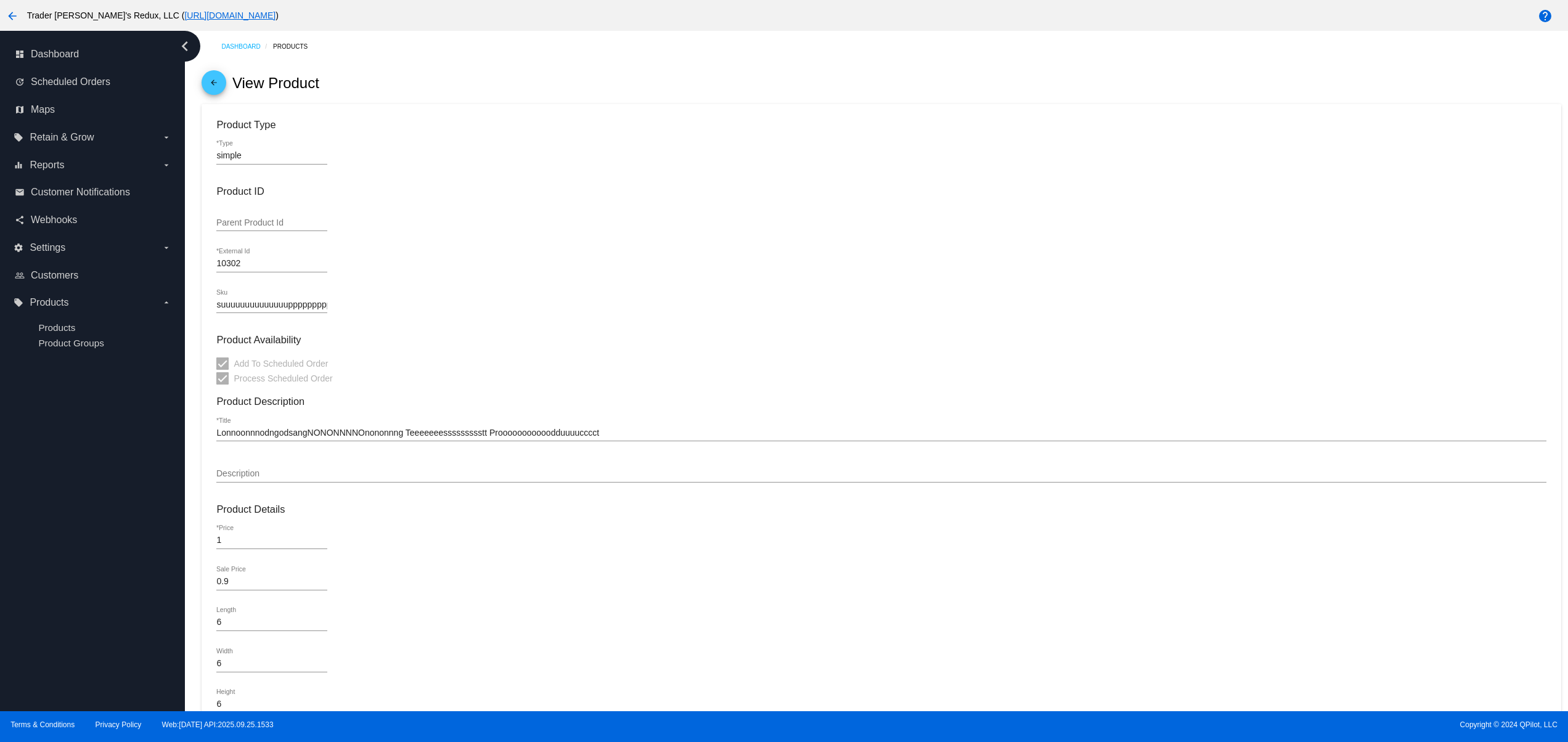
click at [573, 286] on mat-card-content "Product Type simple *Type Product ID Parent Product Id 10302 *External Id suuuu…" at bounding box center [881, 558] width 1329 height 880
click at [285, 307] on input "suuuuuuuuuuuuuuppppppppppppeeeeeeerrrrrrrrrrr-looo" at bounding box center [272, 305] width 111 height 9
click at [644, 306] on div "suuuuuuuuuuuuuuppppppppppppeeeeeeerrrrrrrrrrr-looo Sku" at bounding box center [881, 307] width 1329 height 35
click at [228, 155] on input "simple" at bounding box center [272, 156] width 111 height 9
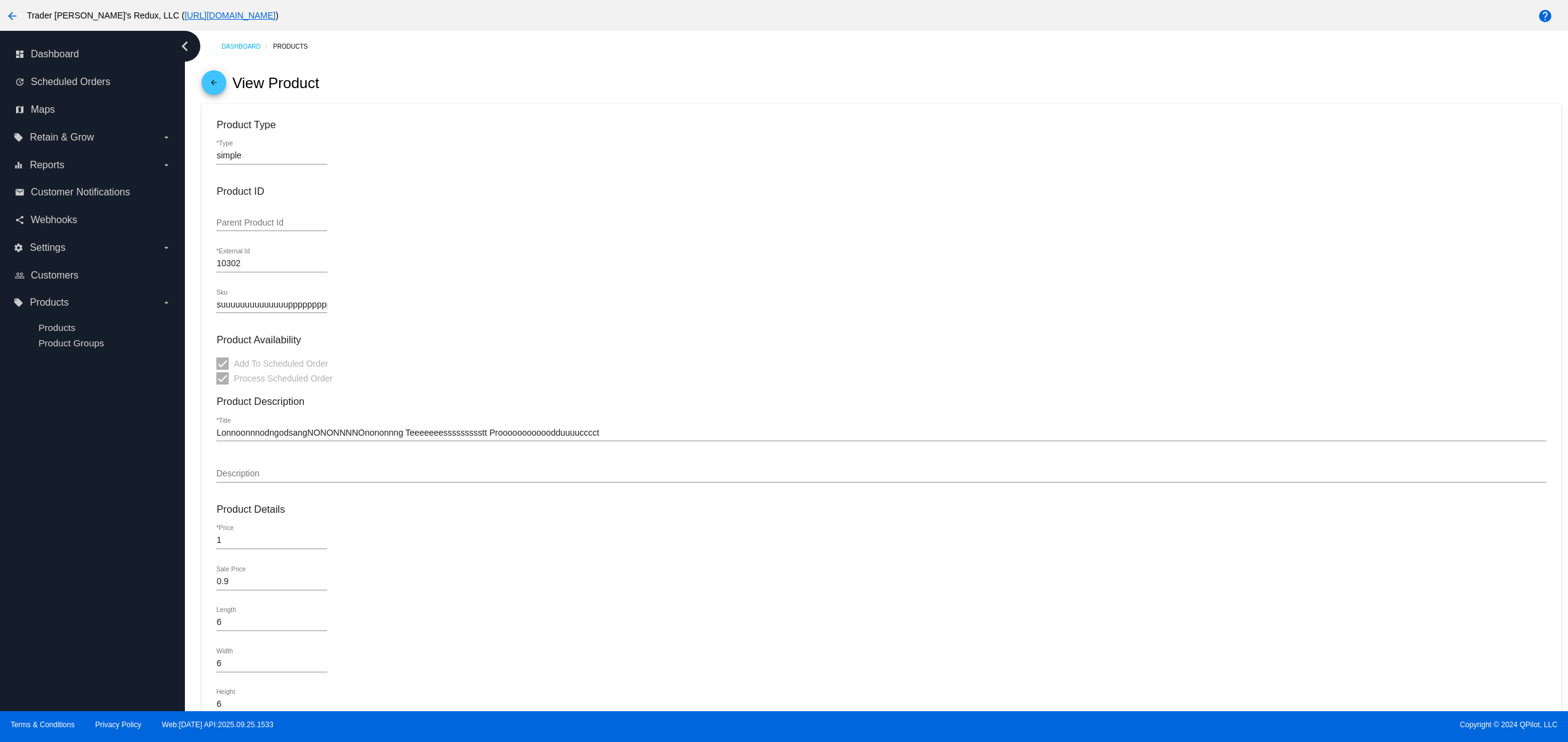
click at [228, 155] on input "simple" at bounding box center [272, 156] width 111 height 9
drag, startPoint x: 298, startPoint y: 219, endPoint x: 229, endPoint y: 213, distance: 69.3
click at [215, 206] on mat-card "Product Type simple *Type Product ID Parent Product Id 10302 *External Id suuuu…" at bounding box center [881, 564] width 1358 height 919
click at [342, 437] on input "LonnoonnnodngodsangNONONNNNOnononnng Teeeeeeessssssssstt Prooooooooooodduuuuccc…" at bounding box center [881, 433] width 1329 height 9
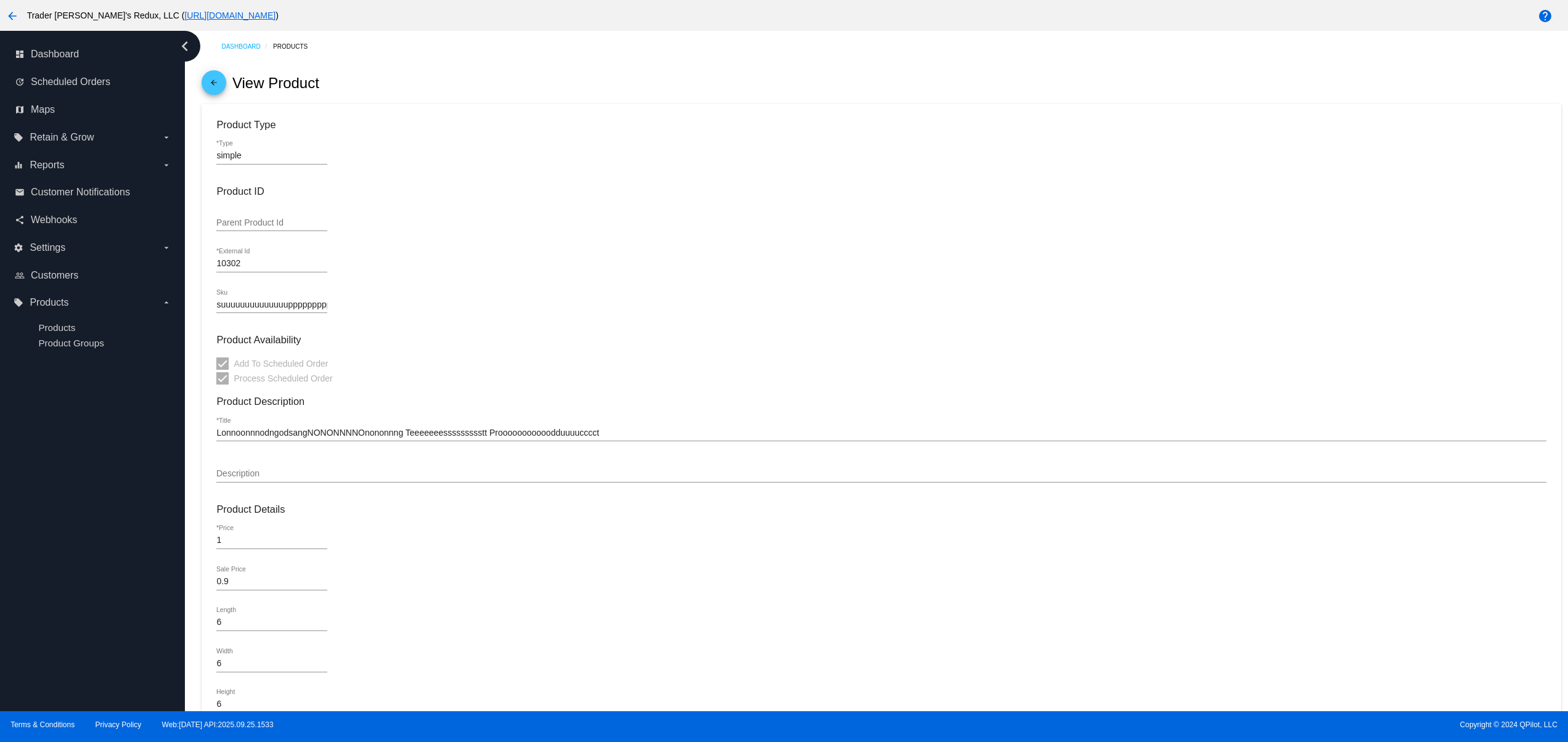
click at [342, 437] on input "LonnoonnnodngodsangNONONNNNOnononnng Teeeeeeessssssssstt Prooooooooooodduuuuccc…" at bounding box center [881, 433] width 1329 height 9
click at [639, 355] on mat-card-content "Product Type simple *Type Product ID Parent Product Id 10302 *External Id suuuu…" at bounding box center [881, 558] width 1329 height 880
